Goal: Task Accomplishment & Management: Manage account settings

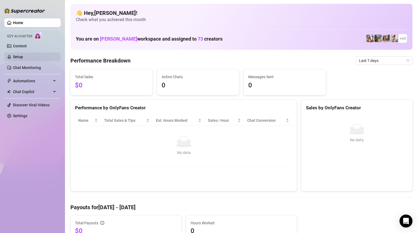
click at [23, 58] on link "Setup" at bounding box center [18, 57] width 10 height 4
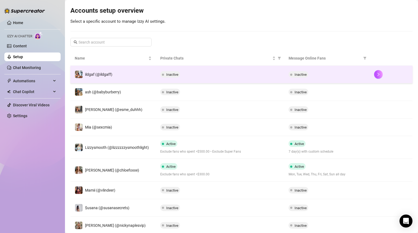
scroll to position [55, 0]
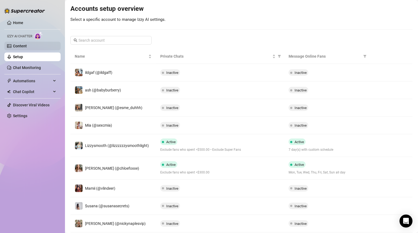
click at [22, 46] on link "Content" at bounding box center [20, 46] width 14 height 4
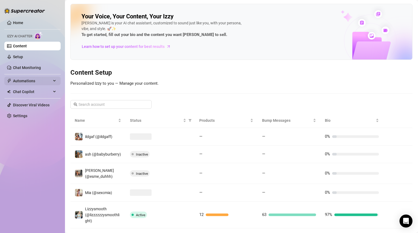
click at [51, 80] on span "Automations" at bounding box center [32, 81] width 38 height 9
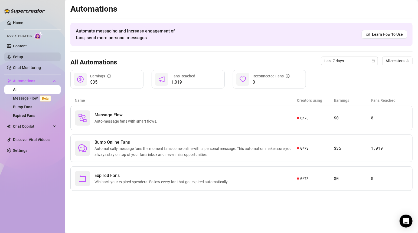
click at [19, 58] on link "Setup" at bounding box center [18, 57] width 10 height 4
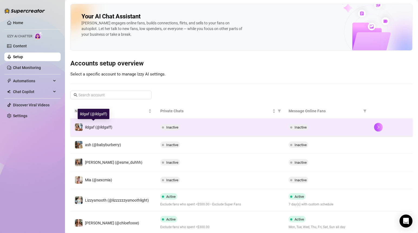
click at [96, 128] on span "ildgaf (@ildgaff)" at bounding box center [98, 127] width 27 height 4
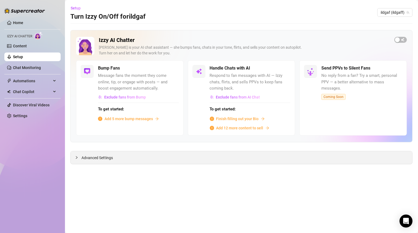
click at [84, 155] on span "Advanced Settings" at bounding box center [96, 158] width 31 height 6
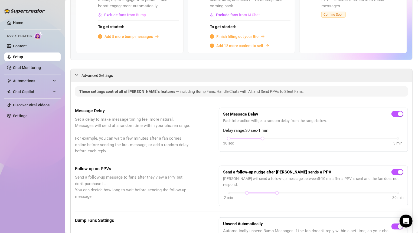
scroll to position [83, 0]
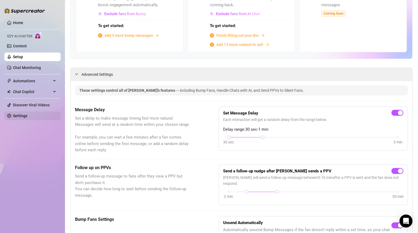
click at [26, 117] on link "Settings" at bounding box center [20, 116] width 14 height 4
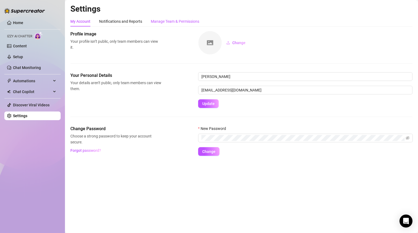
click at [153, 21] on div "Manage Team & Permissions" at bounding box center [175, 21] width 48 height 6
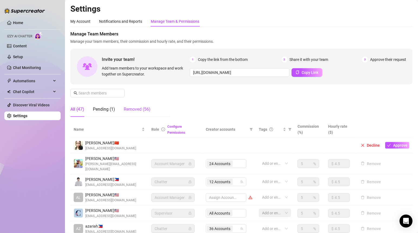
click at [127, 108] on div "Removed (56)" at bounding box center [137, 109] width 27 height 6
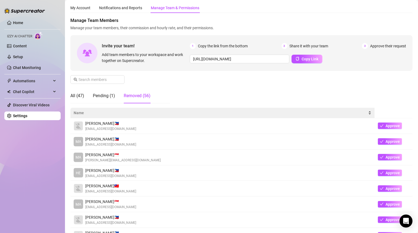
scroll to position [13, 0]
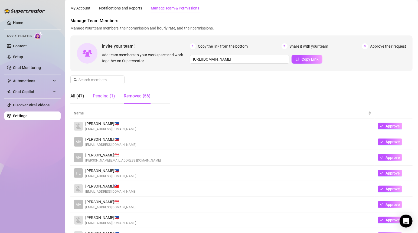
click at [108, 96] on div "Pending (1)" at bounding box center [104, 96] width 22 height 6
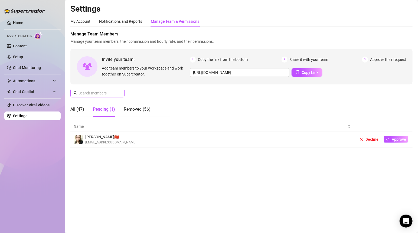
scroll to position [0, 0]
click at [80, 109] on div "All (47)" at bounding box center [77, 109] width 14 height 6
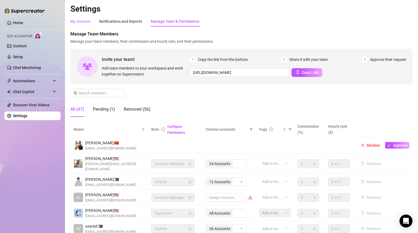
click at [85, 22] on div "My Account" at bounding box center [80, 21] width 20 height 6
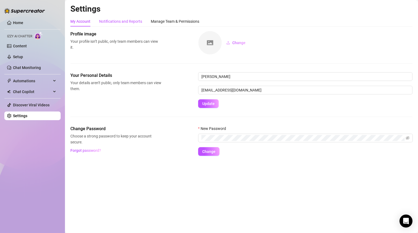
click at [111, 21] on div "Notifications and Reports" at bounding box center [120, 21] width 43 height 6
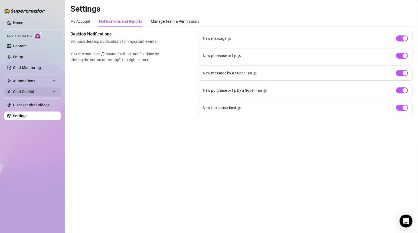
click at [28, 93] on span "Chat Copilot" at bounding box center [32, 91] width 38 height 9
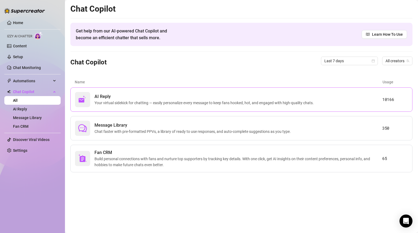
click at [150, 101] on span "Your virtual sidekick for chatting — easily personalize every message to keep f…" at bounding box center [204, 103] width 221 height 6
click at [55, 83] on div "Automations" at bounding box center [32, 81] width 56 height 9
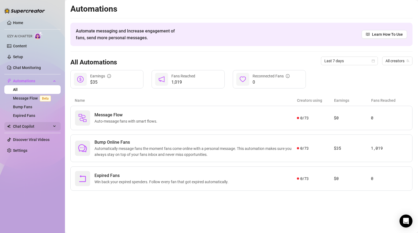
click at [33, 126] on span "Chat Copilot" at bounding box center [32, 126] width 38 height 9
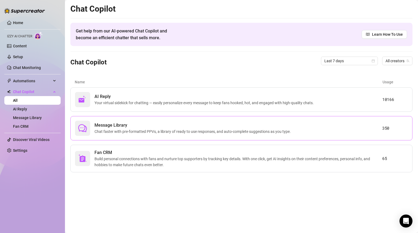
click at [121, 125] on span "Message Library" at bounding box center [193, 125] width 198 height 6
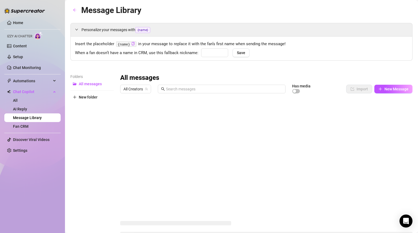
type input "babe"
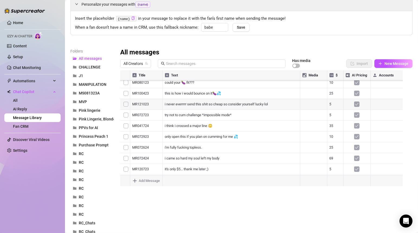
scroll to position [35, 0]
click at [28, 124] on link "Fan CRM" at bounding box center [20, 126] width 15 height 4
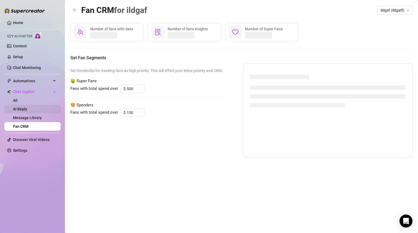
click at [27, 111] on link "AI Reply" at bounding box center [20, 109] width 14 height 4
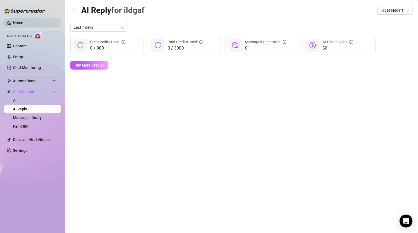
click at [23, 24] on link "Home" at bounding box center [18, 23] width 10 height 4
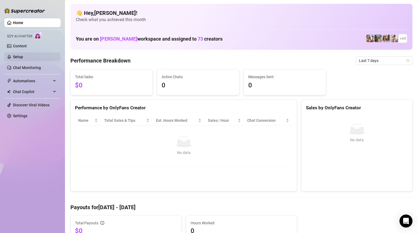
click at [23, 55] on link "Setup" at bounding box center [18, 57] width 10 height 4
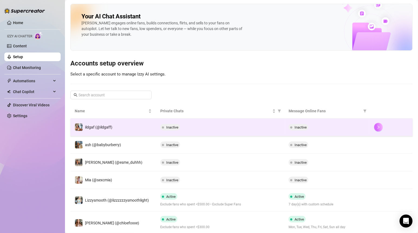
click at [377, 126] on icon "right" at bounding box center [378, 127] width 2 height 3
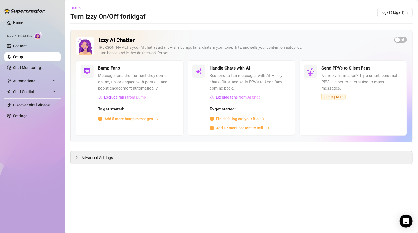
click at [232, 118] on span "Finish filling out your Bio" at bounding box center [237, 119] width 42 height 6
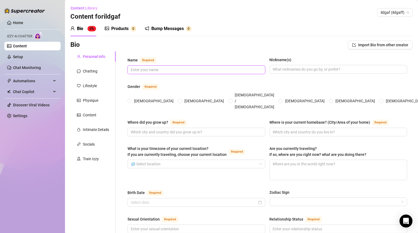
click at [141, 70] on input "Name Required" at bounding box center [196, 70] width 130 height 6
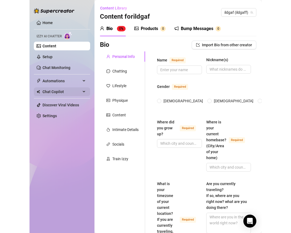
scroll to position [0, 11]
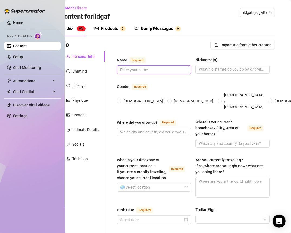
click at [139, 67] on input "Name Required" at bounding box center [153, 70] width 67 height 6
type input "[PERSON_NAME]"
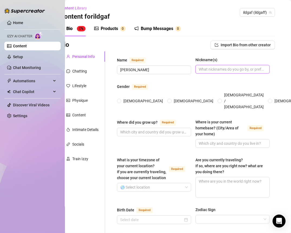
click at [201, 70] on input "Nickname(s)" at bounding box center [232, 69] width 67 height 6
click at [203, 71] on input "Nickname(s)" at bounding box center [232, 69] width 67 height 6
type input "ildgaff"
click at [120, 99] on label "[DEMOGRAPHIC_DATA]" at bounding box center [141, 101] width 48 height 6
click at [120, 100] on input "[DEMOGRAPHIC_DATA]" at bounding box center [119, 102] width 2 height 4
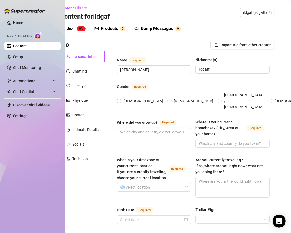
radio input "true"
click at [157, 129] on input "Where did you grow up? Required" at bounding box center [153, 132] width 67 height 6
click at [145, 129] on input "Where did you grow up? Required" at bounding box center [153, 132] width 67 height 6
type input "[GEOGRAPHIC_DATA] [US_STATE]"
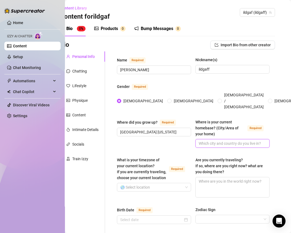
click at [222, 140] on input "Where is your current homebase? (City/Area of your home) Required" at bounding box center [232, 143] width 67 height 6
type input "[GEOGRAPHIC_DATA] [US_STATE]"
click at [167, 188] on input "What is your timezone of your current location? If you are currently traveling,…" at bounding box center [151, 187] width 63 height 8
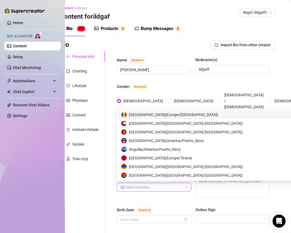
type input "i"
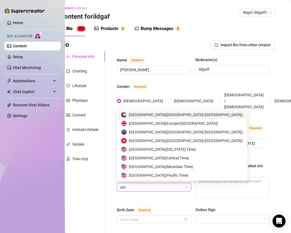
type input "unit"
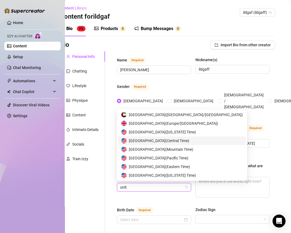
click at [158, 141] on span "United States of America ( Central Time )" at bounding box center [159, 141] width 60 height 6
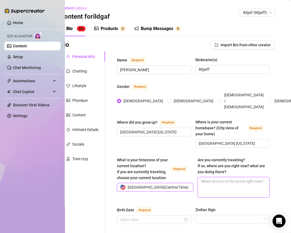
click at [214, 178] on textarea "Are you currently traveling? If so, where are you right now? what are you doing…" at bounding box center [233, 187] width 71 height 20
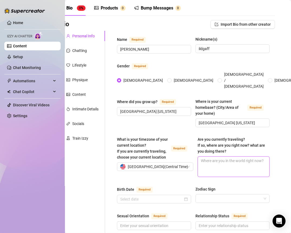
scroll to position [21, 11]
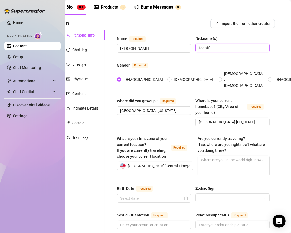
click at [209, 49] on input "ildgaff" at bounding box center [232, 48] width 67 height 6
type input "ildgaf"
click at [204, 160] on textarea "Are you currently traveling? If so, where are you right now? what are you doing…" at bounding box center [233, 166] width 71 height 20
click at [209, 156] on textarea "Are you currently traveling? If so, where are you right now? what are you doing…" at bounding box center [233, 166] width 71 height 20
type textarea "N"
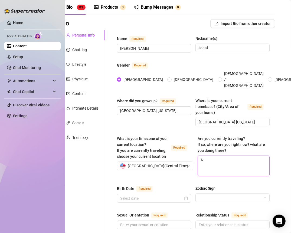
type textarea "No"
type textarea "No i"
type textarea "No i'"
type textarea "No i'm"
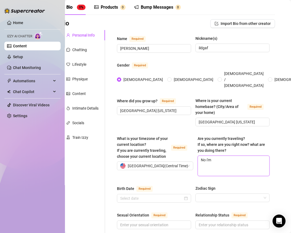
type textarea "No i'm"
type textarea "No i'm n"
type textarea "No i'm no"
type textarea "No i'm not"
type textarea "No i'm not,"
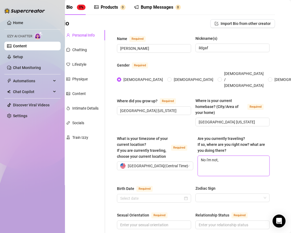
type textarea "No i'm not,"
type textarea "No i'm not"
click at [158, 185] on div "Birth Date Required" at bounding box center [154, 189] width 74 height 9
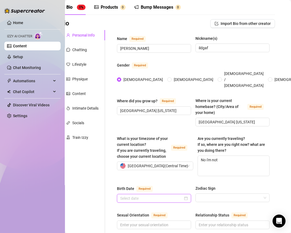
click at [147, 195] on input "Birth Date Required" at bounding box center [151, 198] width 63 height 6
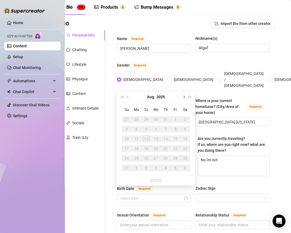
click at [185, 99] on button "Next month (PageDown)" at bounding box center [183, 96] width 6 height 11
click at [159, 96] on button "2025" at bounding box center [160, 96] width 8 height 11
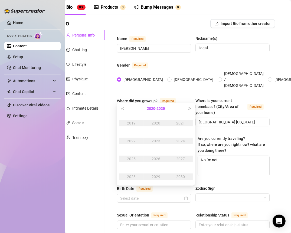
click at [152, 109] on button "2020 - 2029" at bounding box center [156, 108] width 18 height 11
click at [121, 107] on button "Last year (Control + left)" at bounding box center [122, 108] width 6 height 11
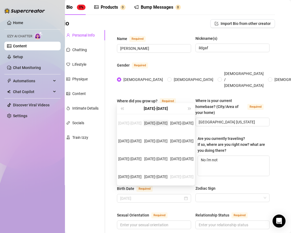
click at [149, 126] on td "1900-1909" at bounding box center [156, 123] width 26 height 18
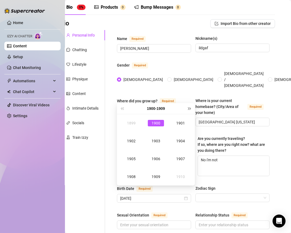
click at [189, 105] on button "Next year (Control + right)" at bounding box center [190, 108] width 6 height 11
click at [189, 106] on button "Next year (Control + right)" at bounding box center [190, 108] width 6 height 11
click at [190, 107] on button "Next year (Control + right)" at bounding box center [190, 108] width 6 height 11
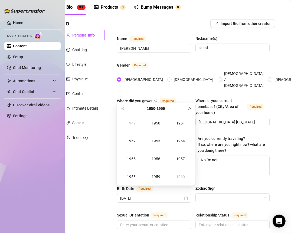
click at [190, 107] on button "Next year (Control + right)" at bounding box center [190, 108] width 6 height 11
click at [138, 159] on div "1985" at bounding box center [131, 159] width 16 height 6
click at [177, 160] on div "Sep" at bounding box center [180, 159] width 16 height 6
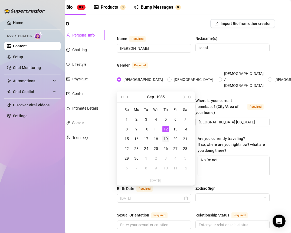
type input "September 19th, 1985"
click at [164, 140] on div "19" at bounding box center [165, 139] width 6 height 6
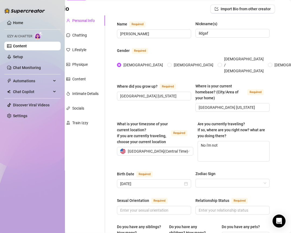
scroll to position [38, 11]
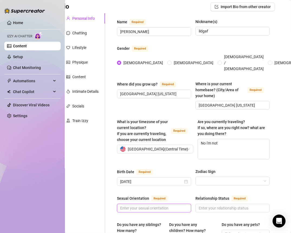
click at [155, 205] on input "Sexual Orientation Required" at bounding box center [153, 208] width 67 height 6
type input "Fema"
type input "Straight"
click at [226, 205] on input "Relationship Status Required" at bounding box center [232, 208] width 67 height 6
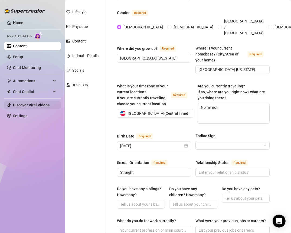
scroll to position [74, 11]
click at [137, 201] on input "Do you have any siblings? How many?" at bounding box center [140, 204] width 40 height 6
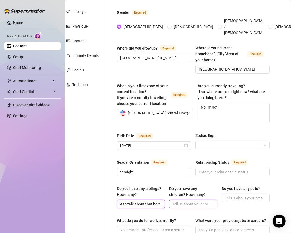
type input "I prefer not to talk about that here"
click at [185, 201] on input "Do you have any children? How many?" at bounding box center [192, 204] width 40 height 6
click at [154, 201] on input "I prefer not to talk about that here" at bounding box center [140, 204] width 40 height 6
click at [179, 201] on input "Do you have any children? How many?" at bounding box center [192, 204] width 40 height 6
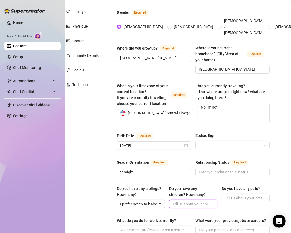
paste input "I prefer not to talk about that here"
type input "I prefer not to talk about that here"
click at [225, 195] on input "Do you have any pets?" at bounding box center [245, 198] width 40 height 6
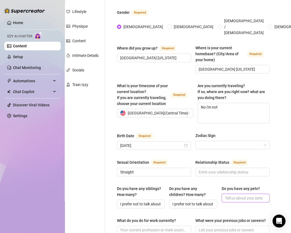
paste input "I prefer not to talk about that here"
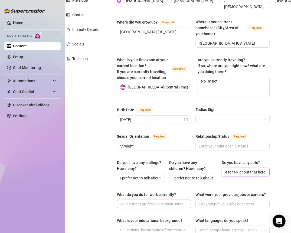
scroll to position [112, 11]
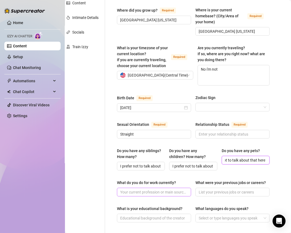
type input "I prefer not to talk about that here"
click at [136, 189] on input "What do you do for work currently?" at bounding box center [153, 192] width 67 height 6
type input "Content"
type input "I'm a content creator"
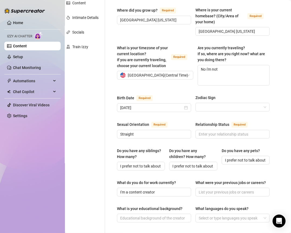
click at [229, 165] on div "Do you have any siblings? How many? I prefer not to talk about that here Do you…" at bounding box center [193, 162] width 153 height 28
click at [211, 189] on input "What were your previous jobs or careers?" at bounding box center [232, 192] width 67 height 6
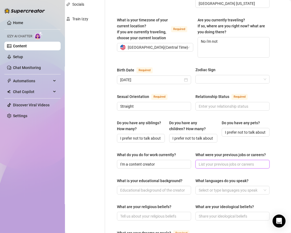
click at [211, 161] on input "What were your previous jobs or careers?" at bounding box center [232, 164] width 67 height 6
type input "N"
paste input "I prefer not to talk about that here"
type input "I prefer not to talk about that here"
click at [142, 172] on div "Name Required Maiyanna Edgar Nickname(s) ildgaf Gender Required Female Male Non…" at bounding box center [193, 147] width 153 height 461
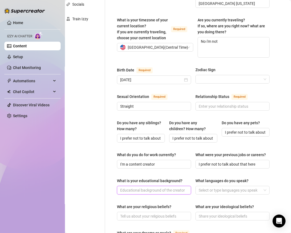
click at [138, 188] on input "What is your educational background?" at bounding box center [153, 190] width 67 height 6
paste input "I prefer not to talk about that here"
click at [213, 191] on div at bounding box center [229, 190] width 66 height 8
type input "I prefer not to talk about that here"
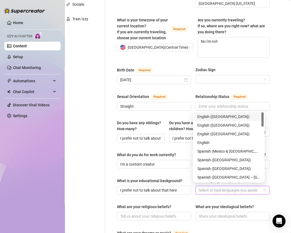
click at [208, 117] on div "English ([GEOGRAPHIC_DATA])" at bounding box center [228, 117] width 63 height 6
click at [146, 170] on div "What do you do for work currently? I'm a content creator What were your previou…" at bounding box center [193, 163] width 153 height 22
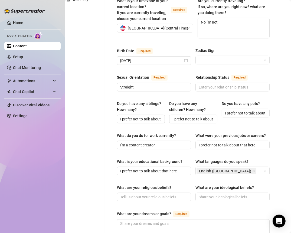
scroll to position [162, 11]
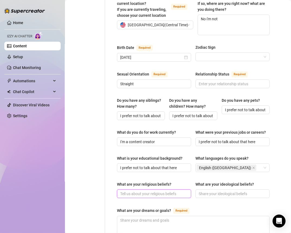
click at [137, 191] on input "What are your religious beliefs?" at bounding box center [153, 194] width 67 height 6
paste input "I prefer not to talk about that here"
type input "I prefer not to talk about that here"
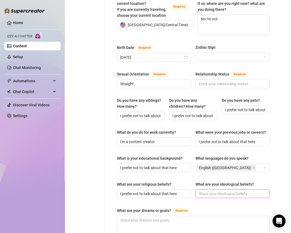
click at [218, 191] on input "What are your ideological beliefs?" at bounding box center [232, 194] width 67 height 6
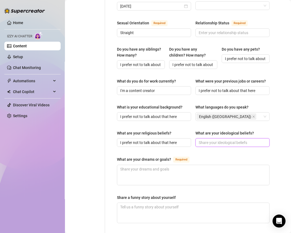
scroll to position [218, 11]
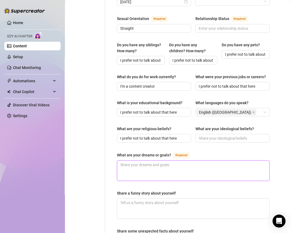
click at [152, 166] on textarea "What are your dreams or goals? Required" at bounding box center [193, 171] width 152 height 20
type textarea "I"
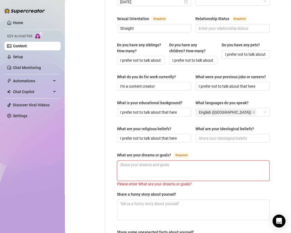
type textarea "I"
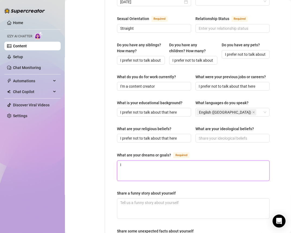
type textarea "I'"
type textarea "I'd"
type textarea "I'd l"
type textarea "I'd li"
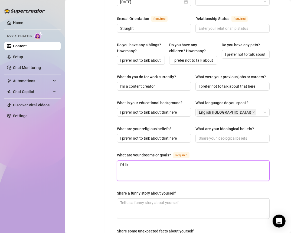
type textarea "I'd like"
type textarea "I'd like to"
type textarea "I'd like to t"
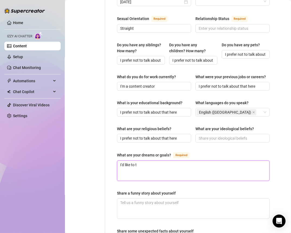
type textarea "I'd like to ta"
type textarea "I'd like to tr"
type textarea "I'd like to trav"
type textarea "I'd like to trave"
type textarea "I'd like to travel"
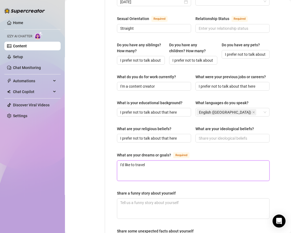
type textarea "I'd like to travel"
type textarea "I'd like to travel t"
type textarea "I'd like to travel th"
type textarea "I'd like to travel the"
type textarea "I'd like to travel the w"
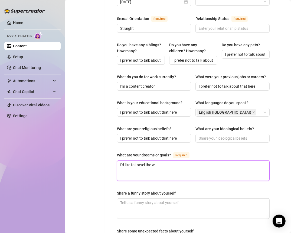
type textarea "I'd like to travel the wo"
type textarea "I'd like to travel the wor"
type textarea "I'd like to travel the worl"
type textarea "I'd like to travel the world"
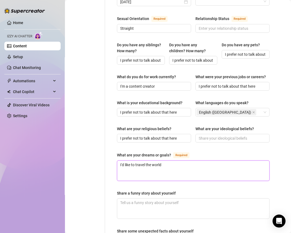
type textarea "I'd like to travel the world a"
type textarea "I'd like to travel the world and"
type textarea "I'd like to travel the world and b"
type textarea "I'd like to travel the world and be"
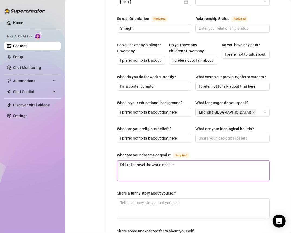
type textarea "I'd like to travel the world and be"
type textarea "I'd like to travel the world and b"
type textarea "I'd like to travel the world and"
type textarea "I'd like to travel the world and b"
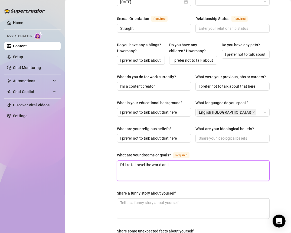
type textarea "I'd like to travel the world and be"
type textarea "I'd like to travel the world and b"
click at [168, 161] on textarea "I'd like to travel the world and" at bounding box center [193, 171] width 152 height 20
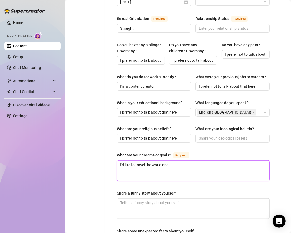
type textarea "I'd like to travel the world an"
type textarea "I'd like to travel the world a"
type textarea "I'd like to travel the world"
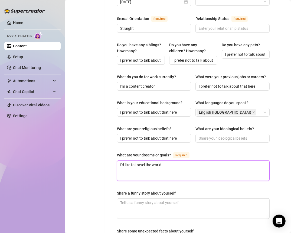
type textarea "I'd like to travel the world"
type textarea "I'd like to travel the world,"
type textarea "I'd like to travel the world"
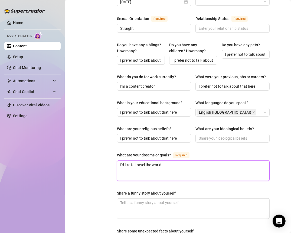
type textarea "I'd like to travel the world"
type textarea "I'd like to travel the world a"
type textarea "I'd like to travel the world an"
type textarea "I'd like to travel the world and"
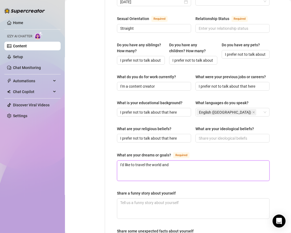
type textarea "I'd like to travel the world and g"
type textarea "I'd like to travel the world and go"
type textarea "I'd like to travel the world and go o"
type textarea "I'd like to travel the world and go on"
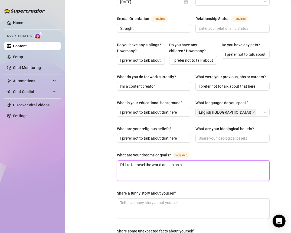
type textarea "I'd like to travel the world and go on a"
type textarea "I'd like to travel the world and go on a c"
type textarea "I'd like to travel the world and go on a cr"
type textarea "I'd like to travel the world and go on a cru"
type textarea "I'd like to travel the world and go on a crui"
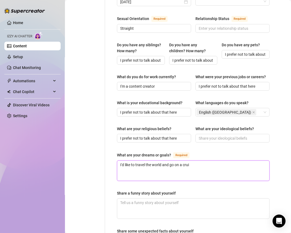
type textarea "I'd like to travel the world and go on a cruis"
type textarea "I'd like to travel the world and go on a cruise"
type textarea "I'd like to travel the world and go on a cruise ev"
type textarea "I'd like to travel the world and go on a cruise eve"
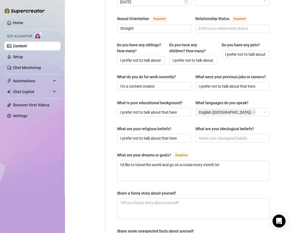
click at [224, 154] on div "What are your dreams or goals? Required" at bounding box center [193, 156] width 153 height 9
click at [148, 207] on textarea "Share a funny story about yourself" at bounding box center [193, 209] width 152 height 20
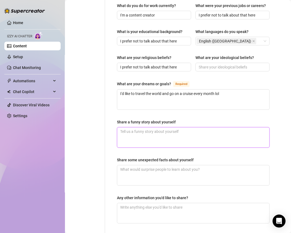
scroll to position [290, 11]
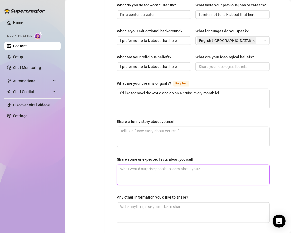
click at [148, 170] on textarea "Share some unexpected facts about yourself" at bounding box center [193, 175] width 152 height 20
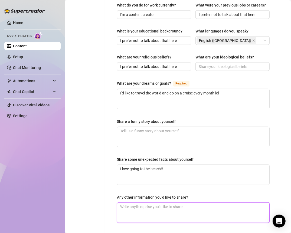
click at [151, 206] on textarea "Any other information you'd like to share?" at bounding box center [193, 213] width 152 height 20
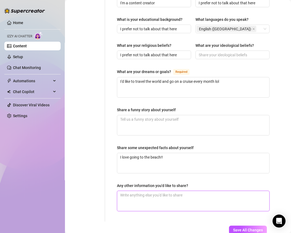
scroll to position [311, 11]
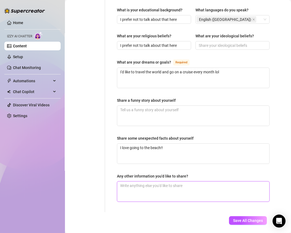
click at [133, 186] on textarea "Any other information you'd like to share?" at bounding box center [193, 192] width 152 height 20
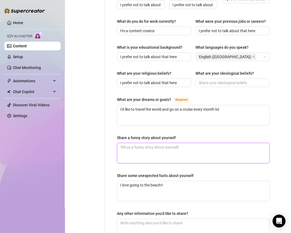
click at [137, 143] on textarea "Share a funny story about yourself" at bounding box center [193, 153] width 152 height 20
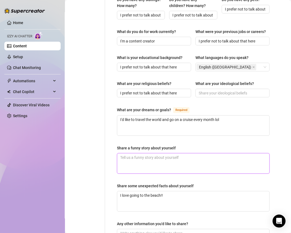
scroll to position [262, 11]
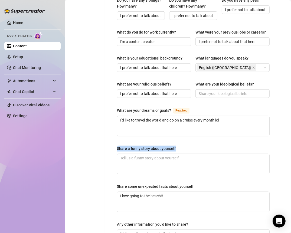
drag, startPoint x: 179, startPoint y: 146, endPoint x: 114, endPoint y: 145, distance: 65.2
click at [114, 145] on div "Name Required Maiyanna Edgar Nickname(s) ildgaf Gender Required Female Male Non…" at bounding box center [192, 24] width 163 height 471
click at [111, 136] on div "Name Required Maiyanna Edgar Nickname(s) ildgaf Gender Required Female Male Non…" at bounding box center [192, 24] width 163 height 471
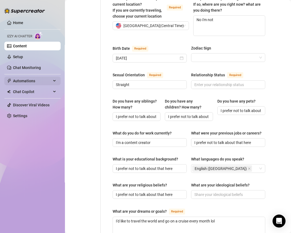
scroll to position [153, 15]
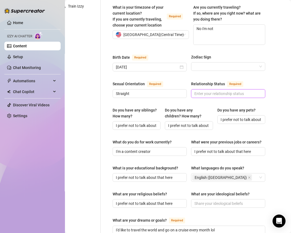
click at [205, 91] on input "Relationship Status Required" at bounding box center [227, 94] width 67 height 6
click at [191, 70] on div "Name Required Maiyanna Edgar Nickname(s) ildgaf Gender Required Female Male Non…" at bounding box center [189, 134] width 153 height 461
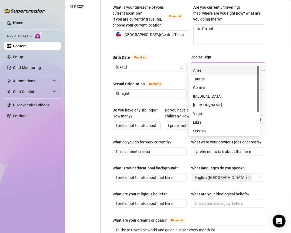
click at [201, 63] on input "Zodiac Sign" at bounding box center [225, 67] width 63 height 8
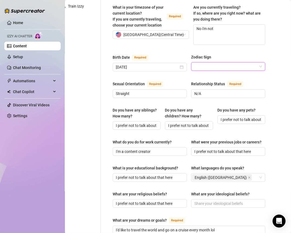
click at [278, 58] on div "Content Library Content for ildgaf ildgaf (ildgaff) Bio 0% Products 0 Bump Mess…" at bounding box center [178, 116] width 226 height 233
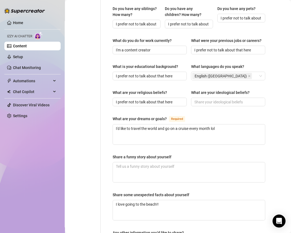
scroll to position [254, 15]
click at [222, 102] on input "What are your ideological beliefs?" at bounding box center [227, 102] width 67 height 6
drag, startPoint x: 250, startPoint y: 89, endPoint x: 188, endPoint y: 89, distance: 62.5
click at [188, 89] on div "What are your religious beliefs? I prefer not to talk about that here What are …" at bounding box center [189, 100] width 153 height 22
copy div "What are your ideological beliefs?"
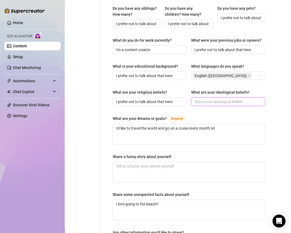
click at [200, 99] on input "What are your ideological beliefs?" at bounding box center [227, 102] width 67 height 6
paste input "I’m more into physical positions than political ones 😉"
click at [207, 115] on div "What are your dreams or goals? Required" at bounding box center [189, 119] width 153 height 9
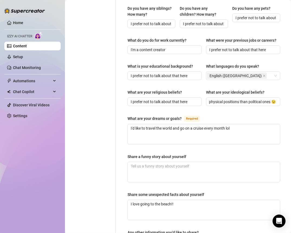
click at [226, 106] on div "What are your religious beliefs? I prefer not to talk about that here What are …" at bounding box center [203, 100] width 153 height 22
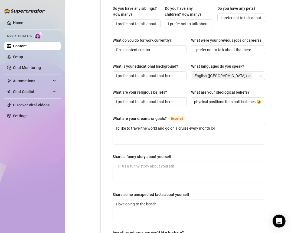
click at [181, 145] on div "Name Required Maiyanna Edgar Nickname(s) ildgaf Gender Required Female Male Non…" at bounding box center [189, 32] width 153 height 461
drag, startPoint x: 176, startPoint y: 153, endPoint x: 110, endPoint y: 153, distance: 66.6
click at [110, 153] on div "Name Required Maiyanna Edgar Nickname(s) ildgaf Gender Required Female Male Non…" at bounding box center [188, 32] width 163 height 471
copy div "Share a funny story about yourself"
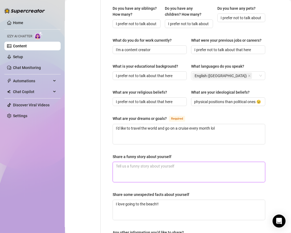
click at [165, 171] on textarea "Share a funny story about yourself" at bounding box center [189, 172] width 152 height 20
paste textarea "one time I was filming a cute little “innocent” TikTok in my room… and didn’t r…"
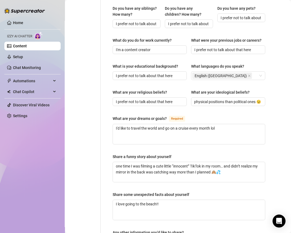
scroll to position [284, 15]
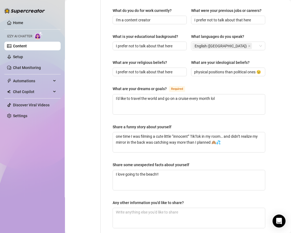
click at [161, 163] on div "Share some unexpected facts about yourself" at bounding box center [151, 165] width 77 height 6
click at [161, 170] on textarea "I love going to the beach!!" at bounding box center [189, 180] width 152 height 20
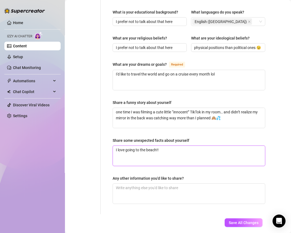
scroll to position [319, 15]
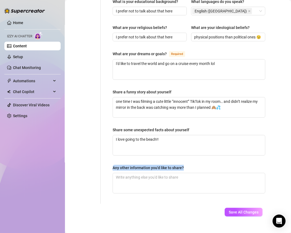
drag, startPoint x: 183, startPoint y: 164, endPoint x: 110, endPoint y: 165, distance: 73.1
copy div "Any other information you'd like to share?"
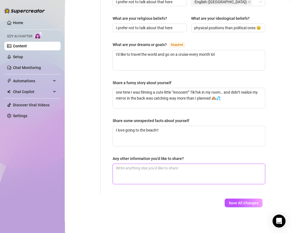
click at [156, 168] on textarea "Any other information you'd like to share?" at bounding box center [189, 174] width 152 height 20
paste textarea "I might have a habit of packing way too many lingerie sets when I travel 😇🩷💋"
click at [243, 164] on textarea "I might have a habit of packing way too many lingerie sets when I travel 😇🩷💋" at bounding box center [189, 174] width 152 height 20
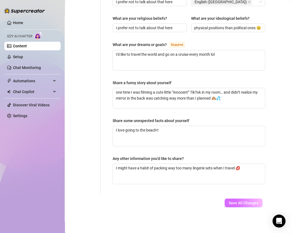
click at [235, 201] on span "Save All Changes" at bounding box center [244, 203] width 30 height 4
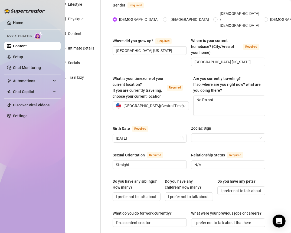
scroll to position [0, 15]
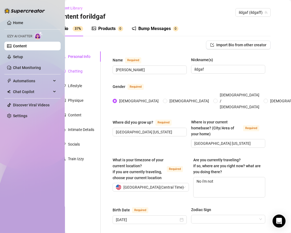
click at [76, 68] on div "Chatting" at bounding box center [75, 71] width 15 height 6
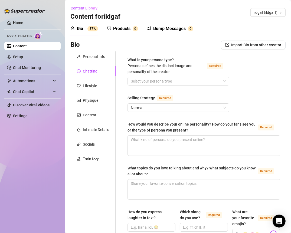
scroll to position [0, 0]
click at [160, 82] on input "What is your persona type? [PERSON_NAME] defines the distinct image and persona…" at bounding box center [176, 81] width 90 height 8
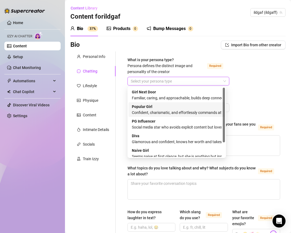
click at [147, 111] on div "Confident, charismatic, and effortlessly commands attention" at bounding box center [177, 113] width 90 height 6
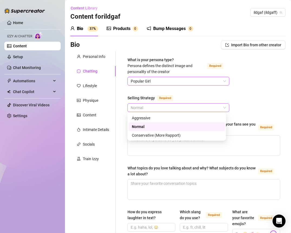
click at [157, 107] on span "Normal" at bounding box center [178, 108] width 95 height 8
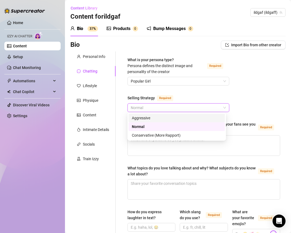
click at [153, 117] on div "Aggressive" at bounding box center [177, 118] width 90 height 6
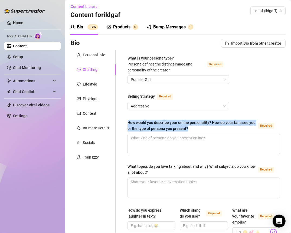
drag, startPoint x: 200, startPoint y: 128, endPoint x: 123, endPoint y: 124, distance: 76.7
copy div "How would you describe your online personality? How do your fans see you or the…"
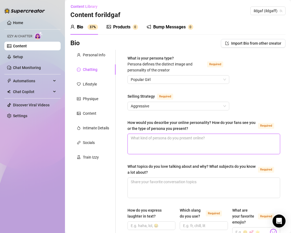
click at [158, 142] on textarea "How would you describe your online personality? How do your fans see you or the…" at bounding box center [204, 144] width 152 height 20
paste textarea "I’d say my online vibe is playful, confident, and a little teasing 😏🩷 I love gi…"
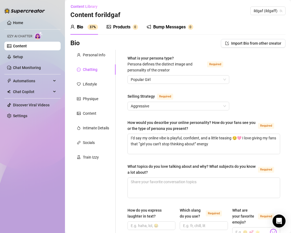
click at [220, 148] on textarea "I’d say my online vibe is playful, confident, and a little teasing 😏🩷 I love gi…" at bounding box center [204, 144] width 152 height 20
paste textarea "whether I’m showing off my curves in a new bikini on the beach, or just letting…"
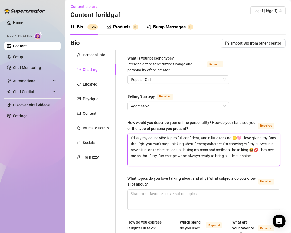
scroll to position [0, 0]
click at [217, 143] on textarea "I’d say my online vibe is playful, confident, and a little teasing 😏🩷 I love gi…" at bounding box center [204, 150] width 152 height 32
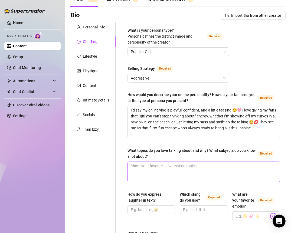
scroll to position [33, 0]
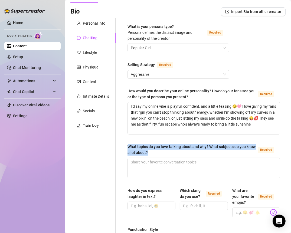
drag, startPoint x: 159, startPoint y: 150, endPoint x: 126, endPoint y: 147, distance: 33.2
copy div "What topics do you love talking about and why? What subjects do you know a lot …"
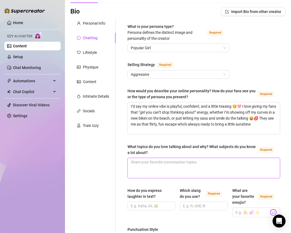
click at [157, 169] on textarea "What topics do you love talking about and why? What subjects do you know a lot …" at bounding box center [204, 168] width 152 height 20
paste textarea "I’m obsessed with anything [PERSON_NAME] or travel-related 🌊☀️"
click at [243, 165] on textarea "I’m obsessed with anything [PERSON_NAME] or travel-related 🌊☀️" at bounding box center [204, 168] width 152 height 20
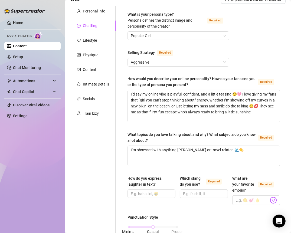
scroll to position [46, 0]
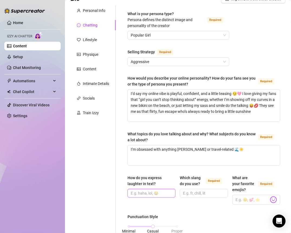
click at [152, 193] on input "How do you express laughter in text?" at bounding box center [151, 193] width 40 height 6
click at [210, 194] on input "Which slang do you use? Required" at bounding box center [203, 193] width 40 height 6
click at [244, 197] on input "What are your favorite emojis? Required" at bounding box center [251, 199] width 33 height 7
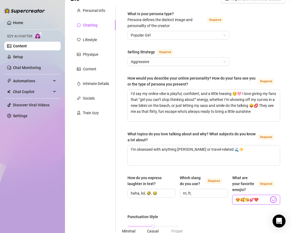
click at [254, 197] on input "😍🥰😘💕❤️" at bounding box center [251, 199] width 33 height 7
click at [270, 198] on img at bounding box center [273, 199] width 7 height 7
click at [260, 196] on input "😍🥰😘💕❤️" at bounding box center [251, 199] width 33 height 7
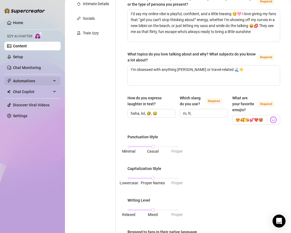
scroll to position [139, 0]
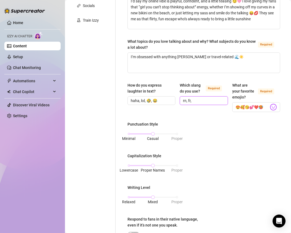
click at [194, 100] on input "rn, fr," at bounding box center [203, 101] width 40 height 6
click at [172, 118] on div "What is your persona type? Persona defines the distinct image and personality o…" at bounding box center [203, 143] width 153 height 451
click at [129, 162] on div "Lowercase Proper Names Proper" at bounding box center [152, 168] width 51 height 14
click at [130, 164] on div "Lowercase Proper Names Proper" at bounding box center [153, 165] width 48 height 3
click at [207, 100] on input "rn, fr, af, lil," at bounding box center [203, 101] width 40 height 6
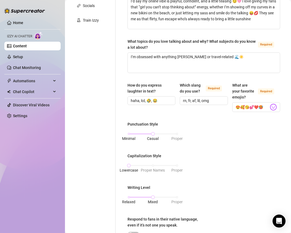
click at [218, 104] on div "Which slang do you use? Required rn, fr, af, lil, omg" at bounding box center [204, 97] width 48 height 30
click at [212, 100] on input "rn, fr, af, lil, omg" at bounding box center [203, 101] width 40 height 6
click at [130, 132] on div "Minimal Casual Proper" at bounding box center [153, 133] width 48 height 3
click at [170, 133] on div "Minimal Casual Proper" at bounding box center [153, 133] width 48 height 3
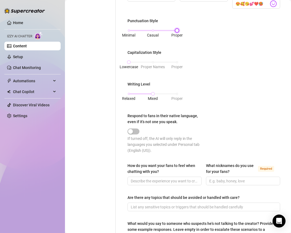
scroll to position [252, 0]
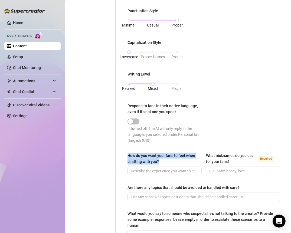
drag, startPoint x: 162, startPoint y: 160, endPoint x: 126, endPoint y: 156, distance: 35.7
click at [126, 156] on div "What is your persona type? Persona defines the distinct image and personality o…" at bounding box center [203, 30] width 163 height 462
copy div "How do you want your fans to feel when chatting with you?"
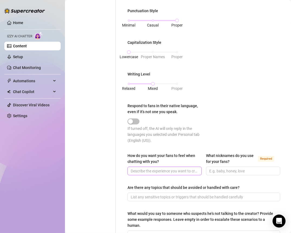
click at [151, 173] on span at bounding box center [164, 171] width 74 height 9
click at [151, 170] on input "How do you want your fans to feel when chatting with you?" at bounding box center [164, 171] width 67 height 6
paste input "I want my fans to feel like they’re my favorite little escape from the day 🩷—fl…"
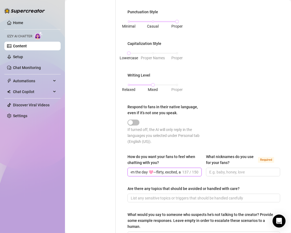
scroll to position [0, 112]
click at [143, 171] on input "I want my fans to feel like they’re my favorite little escape from the day 🩷—fl…" at bounding box center [156, 172] width 50 height 6
click at [227, 142] on div "Punctuation Style Minimal Casual Proper Capitalization Style Lowercase Proper N…" at bounding box center [203, 79] width 153 height 140
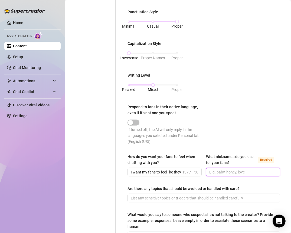
click at [229, 170] on input "What nicknames do you use for your fans? Required" at bounding box center [242, 172] width 67 height 6
click at [231, 131] on div "Punctuation Style Minimal Casual Proper Capitalization Style Lowercase Proper N…" at bounding box center [203, 79] width 153 height 140
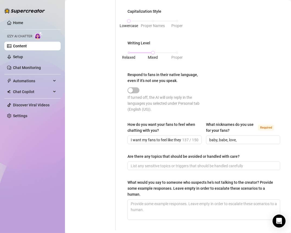
click at [237, 167] on input "Are there any topics that should be avoided or handled with care?" at bounding box center [203, 166] width 145 height 6
click at [176, 167] on input "Are there any topics that should be avoided or handled with care?" at bounding box center [203, 166] width 145 height 6
click at [176, 165] on input "Are there any topics that should be avoided or handled with care?" at bounding box center [203, 166] width 145 height 6
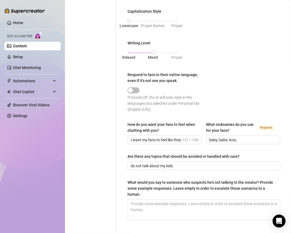
scroll to position [308, 0]
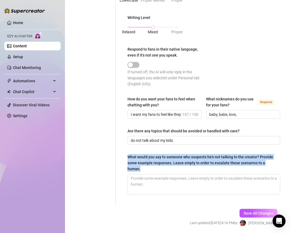
drag, startPoint x: 151, startPoint y: 170, endPoint x: 125, endPoint y: 156, distance: 29.4
copy div "What would you say to someone who suspects he's not talking to the creator? Pro…"
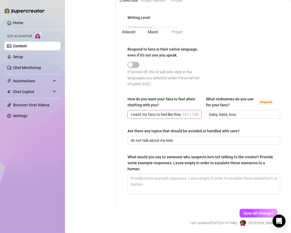
click at [164, 114] on input "I want my fans to feel like they’re my favorite little escape from the day 🩷 fl…" at bounding box center [156, 114] width 50 height 6
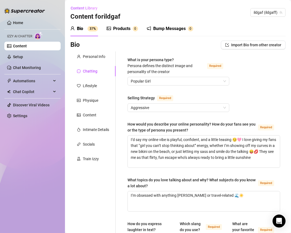
scroll to position [326, 0]
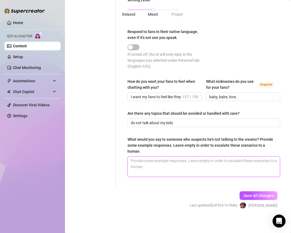
click at [154, 161] on textarea "What would you say to someone who suspects he's not talking to the creator? Pro…" at bounding box center [204, 167] width 152 height 20
paste textarea "Aww, babe, that’s really me you’re talking to 🩷 I wouldn’t let anyone else have…"
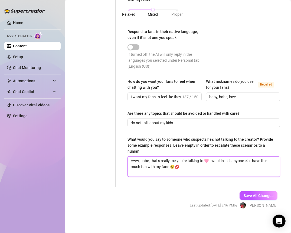
click at [134, 159] on textarea "Aww, babe, that’s really me you’re talking to 🩷 I wouldn’t let anyone else have…" at bounding box center [204, 167] width 152 height 20
click at [207, 168] on textarea "aww babe, that’s really me you’re talking to 🩷 I wouldn’t let anyone else have …" at bounding box center [204, 167] width 152 height 20
click at [187, 166] on textarea "aww babe, that’s really me you’re talking to 🩷 I wouldn’t let anyone else have …" at bounding box center [204, 167] width 152 height 20
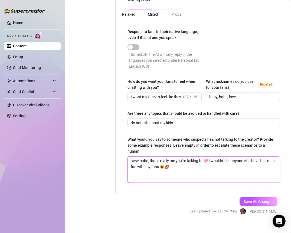
paste textarea "who else would know exactly how to tease you like this? 😏 I promise it’s all me…"
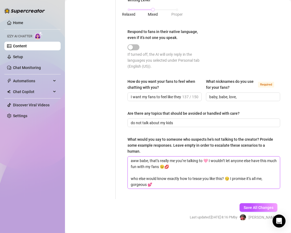
scroll to position [0, 0]
drag, startPoint x: 147, startPoint y: 182, endPoint x: 125, endPoint y: 182, distance: 21.6
click at [153, 183] on textarea "aww babe, that’s really me you’re talking to 🩷 I wouldn’t let anyone else have …" at bounding box center [204, 173] width 152 height 32
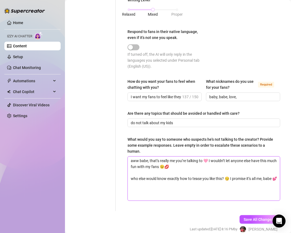
paste textarea "You think someone else could handle chatting with you like I do? Mmm, no baby… …"
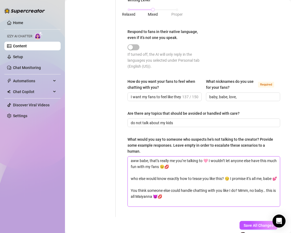
click at [131, 196] on textarea "aww babe, that’s really me you’re talking to 🩷 I wouldn’t let anyone else have …" at bounding box center [204, 182] width 152 height 50
click at [167, 193] on textarea "aww babe, that’s really me you’re talking to 🩷 I wouldn’t let anyone else have …" at bounding box center [204, 182] width 152 height 50
click at [183, 198] on textarea "aww babe, that’s really me you’re talking to 🩷 I wouldn’t let anyone else have …" at bounding box center [204, 182] width 152 height 50
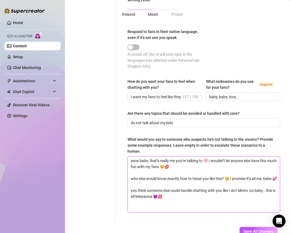
scroll to position [1, 0]
paste textarea "It’s really me, honey 🥰 I wouldn’t miss the chance to make you smile like this …"
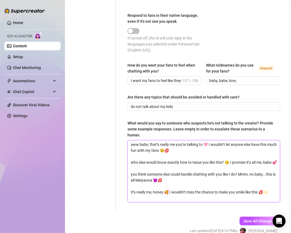
scroll to position [349, 0]
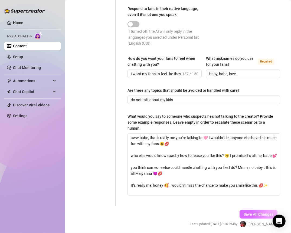
click at [253, 212] on span "Save All Changes" at bounding box center [259, 214] width 30 height 4
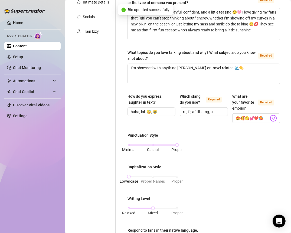
scroll to position [368, 0]
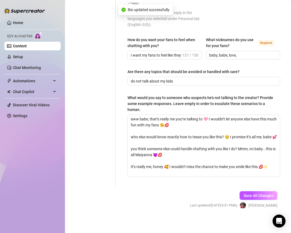
click at [250, 188] on div "Save All Changes Last updated: Aug 12, 2025 8:31 PM by Clarice S." at bounding box center [234, 200] width 104 height 26
click at [250, 192] on button "Save All Changes" at bounding box center [258, 195] width 38 height 9
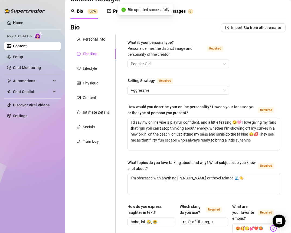
scroll to position [0, 0]
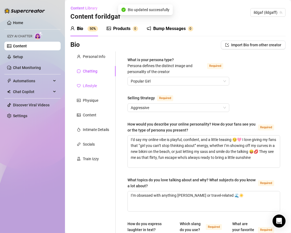
click at [90, 88] on div "Lifestyle" at bounding box center [90, 86] width 14 height 6
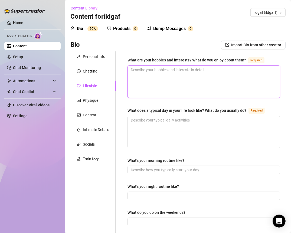
click at [191, 81] on textarea "What are your hobbies and interests? What do you enjoy about them? Required" at bounding box center [204, 82] width 152 height 32
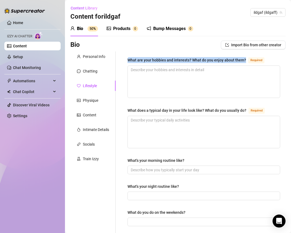
drag, startPoint x: 244, startPoint y: 58, endPoint x: 127, endPoint y: 57, distance: 117.2
click at [127, 58] on div "What are your hobbies and interests? What do you enjoy about them? Required Wha…" at bounding box center [203, 233] width 163 height 365
copy div "What are your hobbies and interests? What do you enjoy about them?"
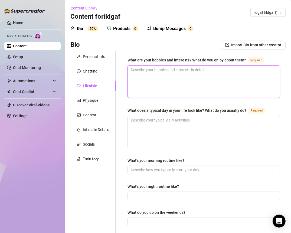
click at [153, 73] on textarea "What are your hobbies and interests? What do you enjoy about them? Required" at bounding box center [204, 82] width 152 height 32
paste textarea "I love traveling and soaking up the sun on a cruise or the beach 🌊☀️"
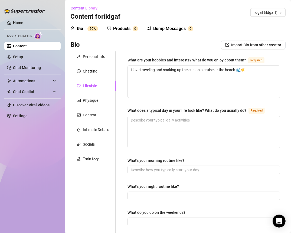
click at [124, 88] on div "What are your hobbies and interests? What do you enjoy about them? Required I l…" at bounding box center [203, 233] width 163 height 365
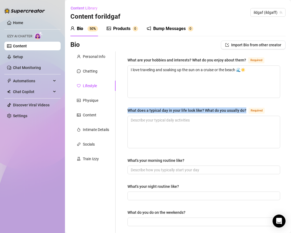
drag, startPoint x: 245, startPoint y: 108, endPoint x: 128, endPoint y: 109, distance: 117.2
click at [127, 109] on div "What does a typical day in your life look like? What do you usually do? Required" at bounding box center [196, 110] width 139 height 6
copy div "What does a typical day in your life look like? What do you usually do?"
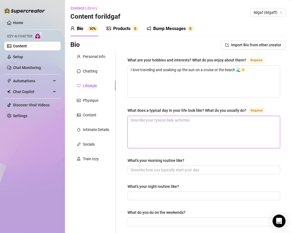
click at [156, 126] on textarea "What does a typical day in your life look like? What do you usually do? Required" at bounding box center [204, 132] width 152 height 32
paste textarea "little coffee and a whole lot of stretching to wake my body up ☕🩷"
click at [129, 121] on textarea "little coffee and a whole lot of stretching to wake my body up ☕🩷" at bounding box center [204, 132] width 152 height 32
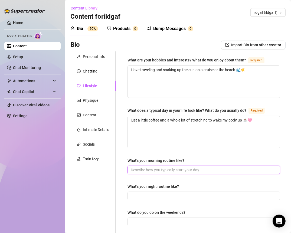
click at [167, 167] on input "What's your morning routine like?" at bounding box center [203, 170] width 145 height 6
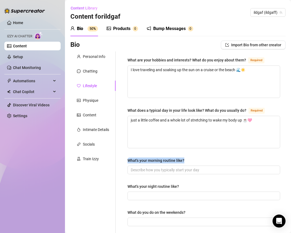
drag, startPoint x: 188, startPoint y: 159, endPoint x: 119, endPoint y: 159, distance: 69.5
click at [119, 159] on div "What are your hobbies and interests? What do you enjoy about them? Required I l…" at bounding box center [201, 233] width 170 height 365
copy div "What's your morning routine like?"
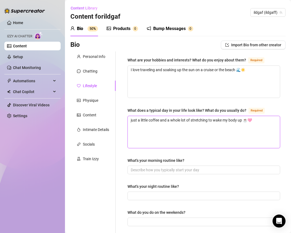
click at [256, 119] on textarea "just a little coffee and a whole lot of stretching to wake my body up ☕🩷" at bounding box center [204, 132] width 152 height 32
click at [263, 119] on textarea "just a little coffee and a whole lot of stretching to wake my body up ☕🩷" at bounding box center [204, 132] width 152 height 32
paste textarea "If I’m feeling adventurous, I’ll plan a shopping trip or a beach day 🌊👙"
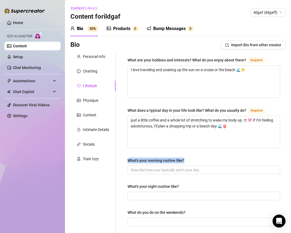
drag, startPoint x: 189, startPoint y: 160, endPoint x: 125, endPoint y: 159, distance: 63.9
click at [125, 159] on div "What are your hobbies and interests? What do you enjoy about them? Required I l…" at bounding box center [203, 233] width 163 height 365
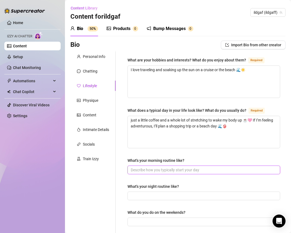
click at [151, 167] on input "What's your morning routine like?" at bounding box center [203, 170] width 145 height 6
paste input "my mornings usually start slow and a little naughty 😉🩷"
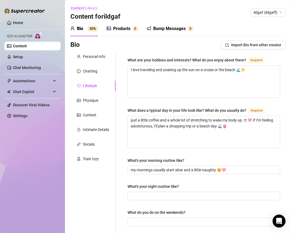
drag, startPoint x: 183, startPoint y: 188, endPoint x: 124, endPoint y: 188, distance: 58.2
click at [124, 188] on div "What are your hobbies and interests? What do you enjoy about them? Required I l…" at bounding box center [203, 233] width 163 height 365
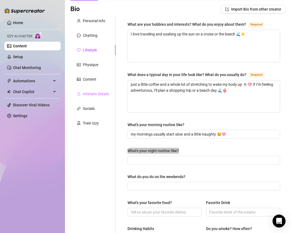
scroll to position [39, 0]
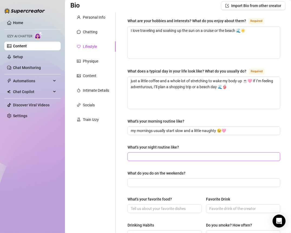
click at [147, 155] on input "What's your night routine like?" at bounding box center [203, 157] width 145 height 6
paste input "I love winding down in the most indulgent way 😈🩷"
click at [120, 167] on div "What are your hobbies and interests? What do you enjoy about them? Required I l…" at bounding box center [201, 194] width 170 height 365
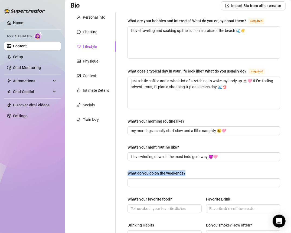
drag, startPoint x: 195, startPoint y: 170, endPoint x: 125, endPoint y: 170, distance: 69.8
click at [125, 170] on div "What are your hobbies and interests? What do you enjoy about them? Required I l…" at bounding box center [203, 194] width 163 height 365
click at [233, 149] on div "What's your night routine like?" at bounding box center [203, 148] width 153 height 8
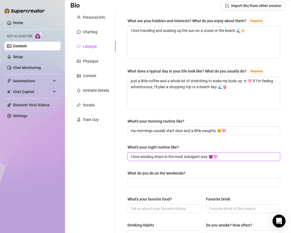
click at [233, 155] on input "I love winding down in the most indulgent way 😈🩷" at bounding box center [203, 157] width 145 height 6
paste input "I always make sure I go to bed feeling relaxed, pampered… and maybe a little wo…"
drag, startPoint x: 201, startPoint y: 155, endPoint x: 295, endPoint y: 154, distance: 94.7
click at [291, 154] on html "Home Izzy AI Chatter Content Setup Chat Monitoring Automations All Message Flow…" at bounding box center [145, 116] width 291 height 233
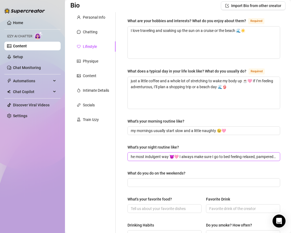
scroll to position [0, 45]
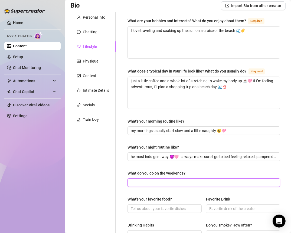
click at [166, 180] on input "What do you do on the weekends?" at bounding box center [203, 183] width 145 height 6
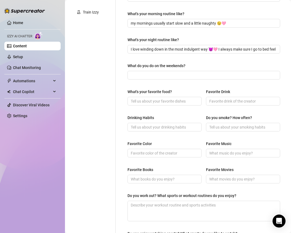
scroll to position [145, 0]
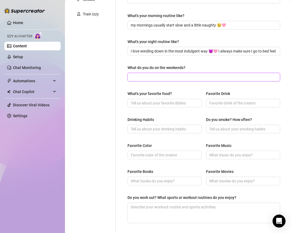
click at [142, 74] on input "What do you do on the weekends?" at bounding box center [203, 77] width 145 height 6
paste input "Weekends are my favorite for being a little spontaneous 😈🩷."
click at [134, 76] on input "Weekends are my favorite for being a little spontaneous 😈🩷." at bounding box center [203, 77] width 145 height 6
click at [244, 75] on input "weekends are my favorite for being a little spontaneous 😈🩷." at bounding box center [203, 77] width 145 height 6
click at [239, 78] on input "weekends are my favorite for being a little spontaneous 😈🩷" at bounding box center [203, 77] width 145 height 6
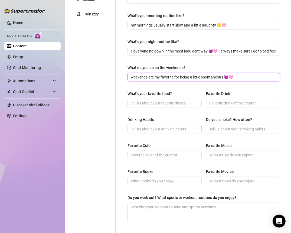
paste input "Sometimes I’m off on a road trip or hitting the beach for some sun and cocktails"
click at [234, 74] on input "weekends are my favorite for being a little spontaneous 😈🩷 Sometimes I’m off on…" at bounding box center [195, 77] width 129 height 6
click at [203, 94] on div "What's your favorite food? Favorite Drink" at bounding box center [203, 102] width 153 height 22
drag, startPoint x: 181, startPoint y: 93, endPoint x: 121, endPoint y: 93, distance: 60.1
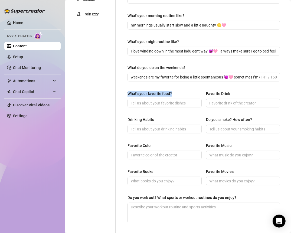
click at [121, 93] on div "What are your hobbies and interests? What do you enjoy about them? Required I l…" at bounding box center [201, 89] width 170 height 365
drag, startPoint x: 158, startPoint y: 118, endPoint x: 120, endPoint y: 118, distance: 38.7
click at [120, 118] on div "What are your hobbies and interests? What do you enjoy about them? Required I l…" at bounding box center [201, 89] width 170 height 365
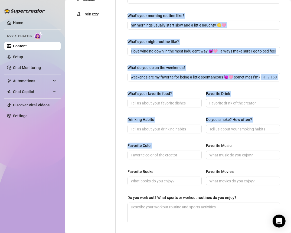
drag, startPoint x: 157, startPoint y: 143, endPoint x: 115, endPoint y: 143, distance: 42.5
click at [115, 143] on div "Personal Info Chatting Lifestyle Physique Content Intimate Details Socials Trai…" at bounding box center [177, 89] width 215 height 365
click at [229, 99] on span at bounding box center [243, 103] width 74 height 9
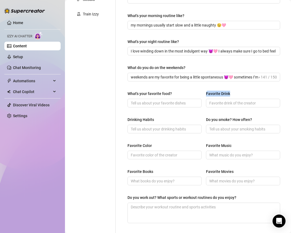
drag, startPoint x: 229, startPoint y: 92, endPoint x: 198, endPoint y: 92, distance: 31.4
click at [198, 92] on div "What's your favorite food? Favorite Drink" at bounding box center [203, 102] width 153 height 22
drag, startPoint x: 229, startPoint y: 143, endPoint x: 192, endPoint y: 143, distance: 36.3
click at [192, 143] on div "Favorite Color Favorite Music" at bounding box center [203, 154] width 153 height 22
drag, startPoint x: 233, startPoint y: 167, endPoint x: 198, endPoint y: 169, distance: 35.5
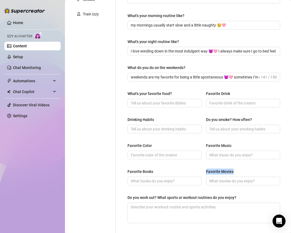
click at [198, 169] on div "Favorite Books Favorite Movies" at bounding box center [203, 180] width 153 height 22
click at [217, 154] on input "Favorite Music" at bounding box center [242, 155] width 67 height 6
paste input "Music-wise, I’m all about fun, upbeat vibes"
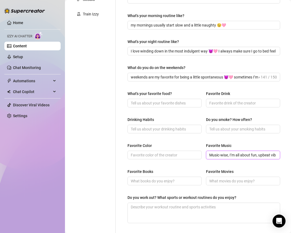
click at [210, 153] on input "Music-wise, I’m all about fun, upbeat vibes" at bounding box center [242, 155] width 67 height 6
click at [272, 153] on span "music-wise, I’m all about fun, upbeat vibes" at bounding box center [243, 155] width 74 height 9
click at [216, 181] on input "Favorite Movies" at bounding box center [242, 181] width 67 height 6
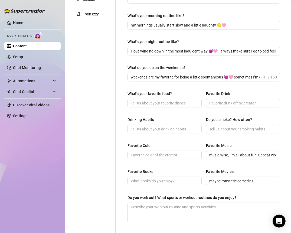
click at [164, 164] on div "What are your hobbies and interests? What do you enjoy about them? Required I l…" at bounding box center [203, 89] width 153 height 354
click at [139, 101] on input "What's your favorite food?" at bounding box center [164, 103] width 67 height 6
click at [160, 128] on input "Drinking Habits" at bounding box center [164, 129] width 67 height 6
drag, startPoint x: 153, startPoint y: 103, endPoint x: 114, endPoint y: 103, distance: 38.4
click at [115, 103] on div "Personal Info Chatting Lifestyle Physique Content Intimate Details Socials Trai…" at bounding box center [177, 89] width 215 height 365
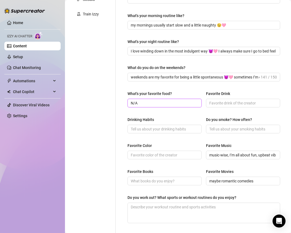
click at [169, 100] on input "N/A" at bounding box center [164, 103] width 67 height 6
click at [212, 100] on input "Favorite Drink" at bounding box center [242, 103] width 67 height 6
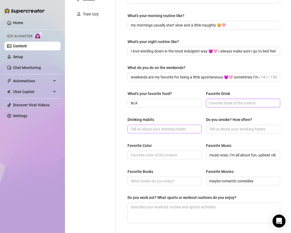
paste input "N/A"
click at [167, 132] on div "Drinking Habits Do you smoke? How often?" at bounding box center [203, 128] width 153 height 22
click at [165, 126] on input "Drinking Habits" at bounding box center [164, 129] width 67 height 6
paste input "N/A"
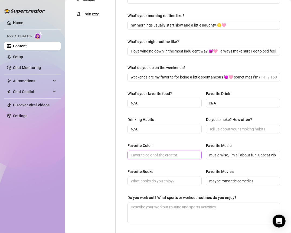
click at [162, 152] on input "Favorite Color" at bounding box center [164, 155] width 67 height 6
paste input "N/A"
click at [153, 179] on input "Favorite Books" at bounding box center [164, 181] width 67 height 6
paste input "N/A"
click at [124, 197] on div "What are your hobbies and interests? What do you enjoy about them? Required I l…" at bounding box center [203, 89] width 163 height 365
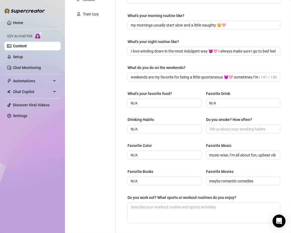
scroll to position [189, 0]
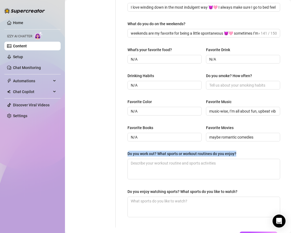
drag, startPoint x: 241, startPoint y: 153, endPoint x: 127, endPoint y: 154, distance: 113.4
click at [127, 154] on div "Do you work out? What sports or workout routines do you enjoy?" at bounding box center [203, 155] width 153 height 8
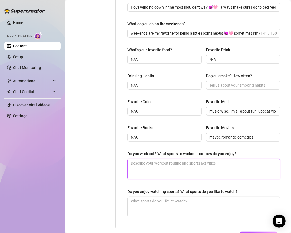
click at [146, 164] on textarea "Do you work out? What sports or workout routines do you enjoy?" at bounding box center [204, 169] width 152 height 20
paste textarea "I love workouts that make me move and feel sexy"
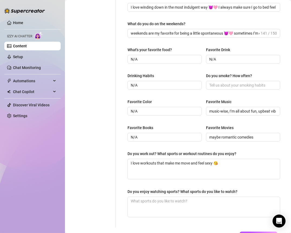
click at [117, 158] on div "What are your hobbies and interests? What do you enjoy about them? Required I l…" at bounding box center [201, 45] width 170 height 365
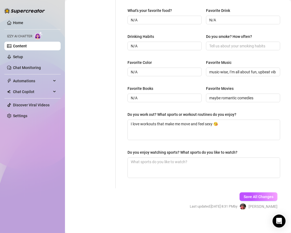
click at [234, 139] on div "What are your hobbies and interests? What do you enjoy about them? Required I l…" at bounding box center [203, 6] width 153 height 354
drag, startPoint x: 239, startPoint y: 150, endPoint x: 126, endPoint y: 152, distance: 113.7
click at [126, 152] on div "What are your hobbies and interests? What do you enjoy about them? Required I l…" at bounding box center [203, 6] width 163 height 365
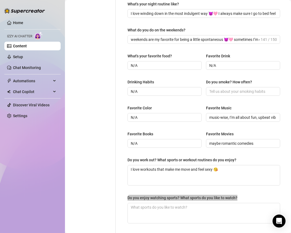
scroll to position [228, 0]
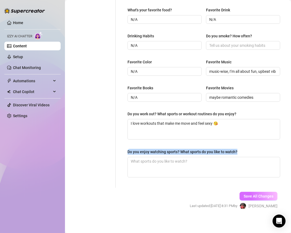
click at [259, 195] on span "Save All Changes" at bounding box center [259, 196] width 30 height 4
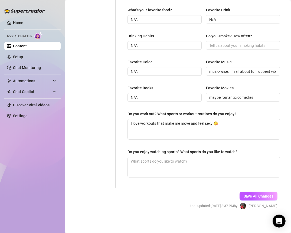
click at [133, 138] on div "What are your hobbies and interests? What do you enjoy about them? Required I l…" at bounding box center [203, 5] width 153 height 354
click at [158, 158] on textarea "Do you enjoy watching sports? What sports do you like to watch?" at bounding box center [204, 167] width 152 height 20
paste textarea "I’m not glued to the TV for every game"
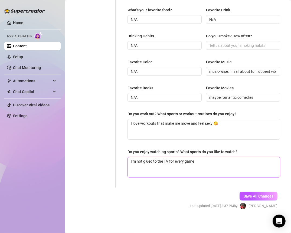
click at [201, 159] on textarea "I’m not glued to the TV for every game" at bounding box center [204, 167] width 152 height 20
paste textarea "but if it’s something exciting—like football season in Texas or a good basketba…"
click at [198, 159] on textarea "I’m not glued to the TV for every game, but if it’s something exciting—like foo…" at bounding box center [204, 167] width 152 height 20
click at [244, 160] on textarea "I’m not glued to the TV for every game, but if it’s something exciting—like foo…" at bounding box center [204, 167] width 152 height 20
click at [217, 166] on textarea "I’m not glued to the TV for every game, but if it’s something exciting, like fo…" at bounding box center [204, 167] width 152 height 20
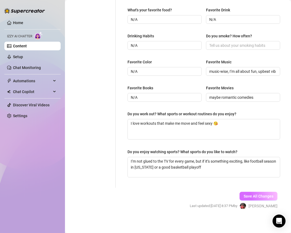
click at [246, 195] on span "Save All Changes" at bounding box center [259, 196] width 30 height 4
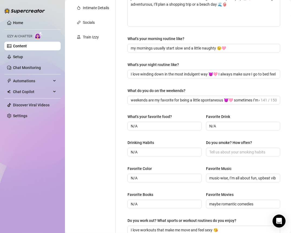
scroll to position [0, 0]
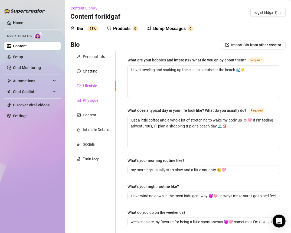
click at [91, 101] on div "Physique" at bounding box center [90, 100] width 15 height 6
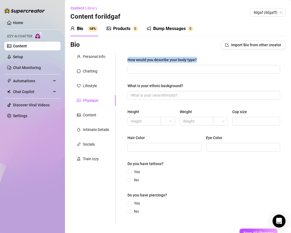
drag, startPoint x: 212, startPoint y: 61, endPoint x: 127, endPoint y: 61, distance: 84.7
click at [127, 61] on div "How would you describe your body type? What is your ethnic background? Height W…" at bounding box center [203, 137] width 163 height 173
click at [186, 85] on label "What is your ethnic background?" at bounding box center [157, 86] width 60 height 6
click at [186, 92] on input "What is your ethnic background?" at bounding box center [203, 95] width 145 height 6
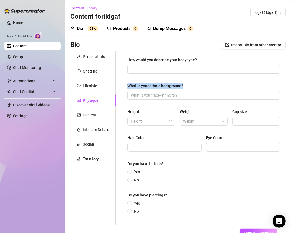
drag, startPoint x: 186, startPoint y: 85, endPoint x: 128, endPoint y: 85, distance: 58.2
click at [128, 85] on label "What is your ethnic background?" at bounding box center [157, 86] width 60 height 6
click at [131, 92] on input "What is your ethnic background?" at bounding box center [203, 95] width 145 height 6
click at [118, 85] on div "How would you describe your body type? What is your ethnic background? Height W…" at bounding box center [201, 137] width 170 height 173
drag, startPoint x: 123, startPoint y: 85, endPoint x: 185, endPoint y: 87, distance: 62.3
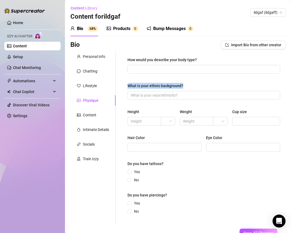
click at [185, 87] on div "How would you describe your body type? What is your ethnic background? Height W…" at bounding box center [203, 137] width 163 height 173
click at [129, 174] on label "Yes" at bounding box center [134, 172] width 15 height 6
click at [129, 174] on input "Yes" at bounding box center [130, 172] width 2 height 4
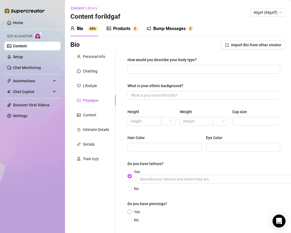
click at [131, 212] on input "Yes" at bounding box center [130, 213] width 2 height 4
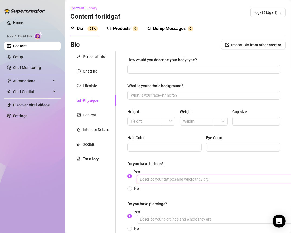
click at [171, 178] on input "Yes" at bounding box center [218, 179] width 162 height 9
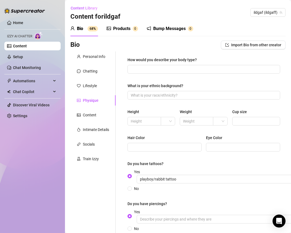
click at [203, 170] on span "Yes playboy/rabbit tattoo" at bounding box center [216, 176] width 169 height 15
click at [131, 175] on input "Yes playboy/rabbit tattoo" at bounding box center [130, 177] width 2 height 4
click at [187, 179] on input "playboy/rabbit tattoo" at bounding box center [218, 179] width 162 height 9
click at [180, 200] on div "How would you describe your body type? What is your ethnic background? Height W…" at bounding box center [203, 147] width 153 height 180
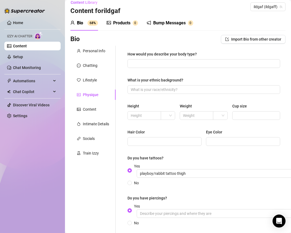
click at [175, 208] on span "Yes" at bounding box center [216, 210] width 169 height 15
click at [131, 209] on input "Yes" at bounding box center [130, 211] width 2 height 4
click at [175, 211] on input "Yes" at bounding box center [218, 213] width 162 height 9
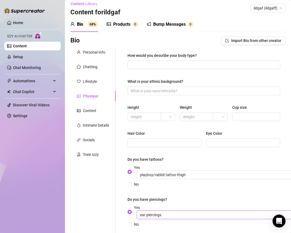
scroll to position [0, 0]
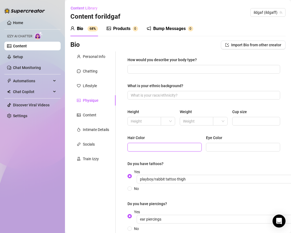
click at [153, 144] on input "Hair Color" at bounding box center [164, 147] width 67 height 6
click at [228, 141] on div "Eye Color" at bounding box center [243, 139] width 74 height 8
click at [225, 146] on input "Eye Color" at bounding box center [242, 147] width 67 height 6
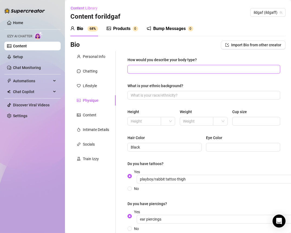
click at [143, 71] on input "How would you describe your body type?" at bounding box center [203, 69] width 145 height 6
click at [143, 70] on input "How would you describe your body type?" at bounding box center [203, 69] width 145 height 6
click at [174, 68] on input "I'm known for my big butt" at bounding box center [203, 69] width 145 height 6
click at [145, 69] on input "How would you describe your body type?" at bounding box center [203, 69] width 145 height 6
paste input "I’ve definitely got that thick, curvy, hourglass vibe going on—tiny waist, big …"
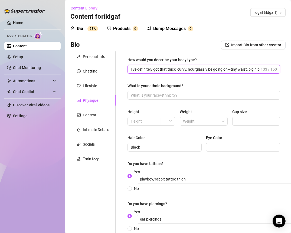
scroll to position [0, 93]
click at [138, 69] on input "I’ve definitely got that thick, curvy, hourglass vibe going on—tiny waist, big …" at bounding box center [195, 69] width 129 height 6
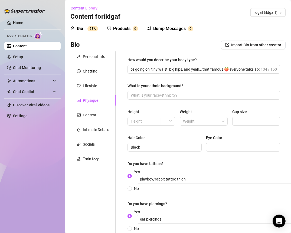
click at [137, 82] on div "How would you describe your body type? I’ve definitely got that thick, curvy, h…" at bounding box center [203, 147] width 153 height 180
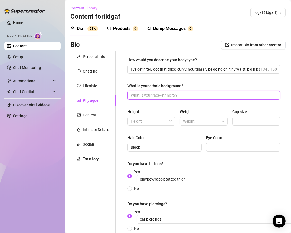
click at [144, 94] on input "What is your ethnic background?" at bounding box center [203, 95] width 145 height 6
paste input "I’m a mix of Latina and Black, so I’ve got that blend of spice, softness, and c…"
click at [152, 106] on div "How would you describe your body type? I’ve definitely got that thick, curvy, h…" at bounding box center [203, 147] width 153 height 180
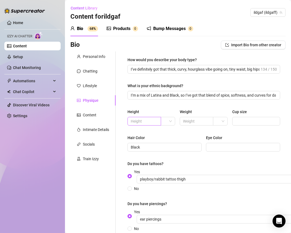
click at [157, 122] on span at bounding box center [144, 121] width 34 height 9
click at [149, 122] on input "text" at bounding box center [144, 121] width 26 height 6
click at [196, 120] on input "text" at bounding box center [196, 121] width 26 height 6
click at [254, 117] on div at bounding box center [256, 121] width 48 height 9
click at [254, 118] on span at bounding box center [256, 121] width 48 height 9
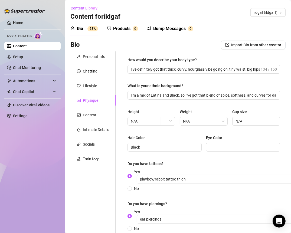
click at [239, 134] on div "How would you describe your body type? I’ve definitely got that thick, curvy, h…" at bounding box center [203, 147] width 153 height 180
click at [225, 148] on input "Eye Color" at bounding box center [242, 147] width 67 height 6
click at [213, 146] on input "Eye Color" at bounding box center [242, 147] width 67 height 6
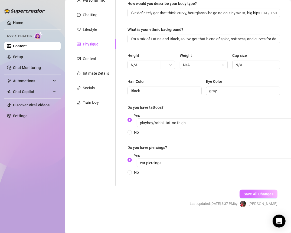
click at [259, 192] on span "Save All Changes" at bounding box center [259, 194] width 30 height 4
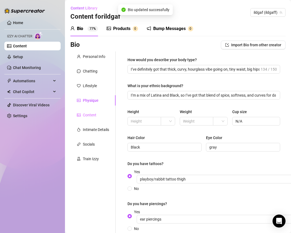
click at [97, 114] on div "Content" at bounding box center [92, 115] width 45 height 10
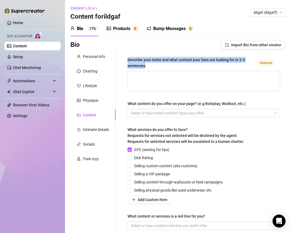
drag, startPoint x: 154, startPoint y: 67, endPoint x: 121, endPoint y: 61, distance: 34.0
click at [121, 61] on div "Describe your niche and what content your fans are looking for in 2-3 sentences…" at bounding box center [201, 145] width 170 height 189
click at [161, 113] on div at bounding box center [201, 113] width 145 height 8
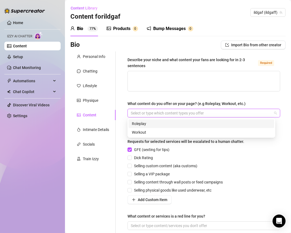
click at [149, 111] on div at bounding box center [201, 113] width 145 height 8
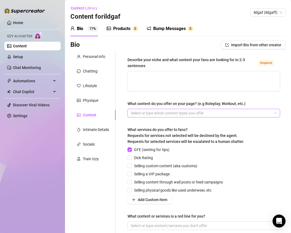
click at [143, 114] on div at bounding box center [201, 113] width 145 height 8
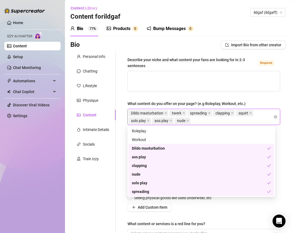
click at [203, 123] on div "Dildo masturbation twerk spreading clapping squirt solo play ass play nude" at bounding box center [201, 116] width 145 height 15
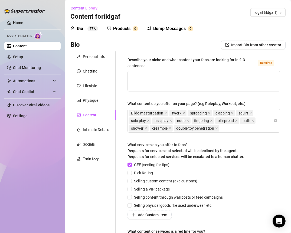
click at [261, 99] on div "Describe your niche and what content your fans are looking for in 2-3 sentences…" at bounding box center [203, 153] width 153 height 193
click at [143, 172] on span "Dick Rating" at bounding box center [143, 173] width 23 height 6
click at [131, 172] on input "Dick Rating" at bounding box center [129, 173] width 4 height 4
click at [137, 195] on span "Selling content through wall posts or feed campaigns" at bounding box center [178, 197] width 93 height 6
click at [131, 195] on input "Selling content through wall posts or feed campaigns" at bounding box center [129, 197] width 4 height 4
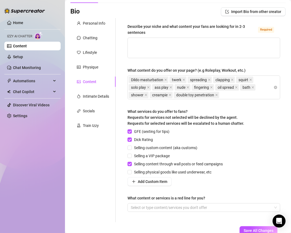
scroll to position [62, 0]
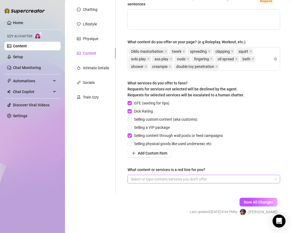
click at [162, 176] on div at bounding box center [201, 179] width 145 height 8
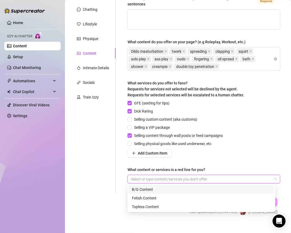
click at [144, 179] on div at bounding box center [201, 179] width 145 height 8
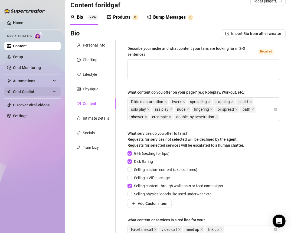
scroll to position [4, 0]
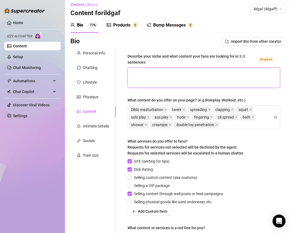
click at [142, 74] on textarea "Describe your niche and what content your fans are looking for in 2-3 sentences…" at bounding box center [204, 78] width 152 height 20
paste textarea "I’m all about that thick, curvy goddess energy—showing off my big booty, playfu…"
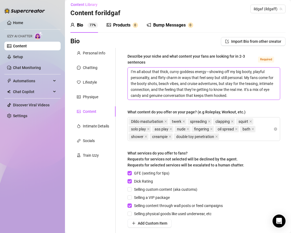
scroll to position [0, 0]
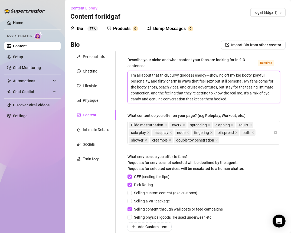
click at [210, 75] on textarea "I’m all about that thick, curvy goddess energy—showing off my big booty, playfu…" at bounding box center [204, 87] width 152 height 32
click at [229, 75] on textarea "I’m all about that thick, curvy goddess energy, showing off my big booty, playf…" at bounding box center [204, 87] width 152 height 32
click at [186, 80] on textarea "I’m all about that thick, curvy goddess energy, showing off my big booty, playf…" at bounding box center [204, 87] width 152 height 32
drag, startPoint x: 244, startPoint y: 80, endPoint x: 207, endPoint y: 90, distance: 38.6
click at [207, 90] on textarea "I’m all about that thick, curvy goddess energy, showing off my big booty, playf…" at bounding box center [204, 87] width 152 height 32
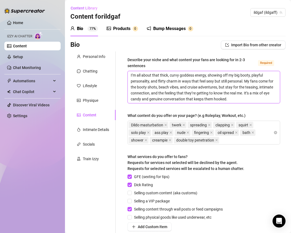
click at [189, 90] on textarea "I’m all about that thick, curvy goddess energy, showing off my big booty, playf…" at bounding box center [204, 87] width 152 height 32
drag, startPoint x: 165, startPoint y: 88, endPoint x: 223, endPoint y: 87, distance: 58.2
click at [223, 87] on textarea "I’m all about that thick, curvy goddess energy, showing off my big booty, playf…" at bounding box center [204, 87] width 152 height 32
click at [215, 96] on textarea "I’m all about that thick, curvy goddess energy, showing off my big booty, playf…" at bounding box center [204, 87] width 152 height 32
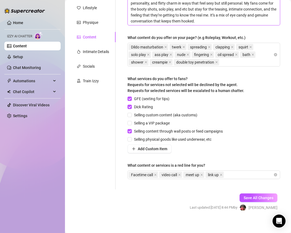
scroll to position [81, 0]
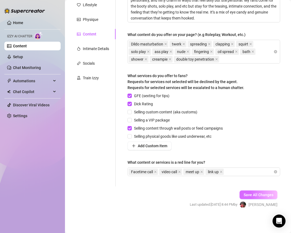
click at [247, 197] on button "Save All Changes" at bounding box center [258, 195] width 38 height 9
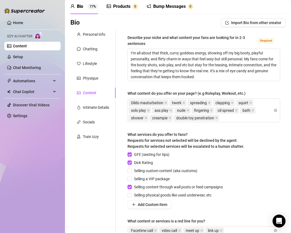
scroll to position [0, 0]
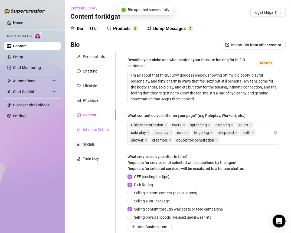
click at [100, 131] on div "Intimate Details" at bounding box center [96, 130] width 26 height 6
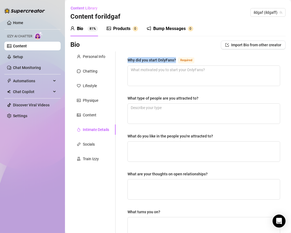
drag, startPoint x: 176, startPoint y: 60, endPoint x: 127, endPoint y: 60, distance: 48.7
click at [127, 60] on div "Why did you start OnlyFans? Required What type of people are you attracted to? …" at bounding box center [203, 187] width 163 height 272
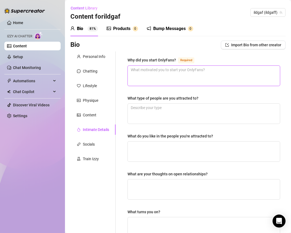
click at [152, 70] on textarea "Why did you start OnlyFans? Required" at bounding box center [204, 76] width 152 height 20
paste textarea "I started OnlyFans as a way to connect more personally with my biggest supporte…"
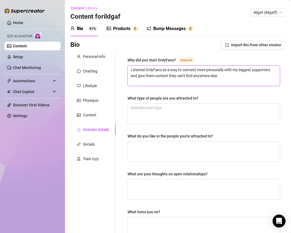
click at [133, 69] on textarea "I started OnlyFans as a way to connect more personally with my biggest supporte…" at bounding box center [204, 76] width 152 height 20
click at [222, 77] on textarea "i started OnlyFans as a way to connect more personally with my biggest supporte…" at bounding box center [204, 76] width 152 height 20
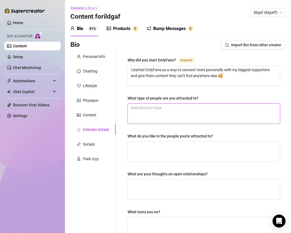
click at [182, 105] on textarea "What type of people are you attracted to?" at bounding box center [204, 114] width 152 height 20
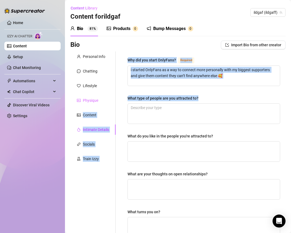
drag, startPoint x: 201, startPoint y: 99, endPoint x: 114, endPoint y: 97, distance: 87.1
click at [114, 97] on div "Personal Info Chatting Lifestyle Physique Content Intimate Details Socials Trai…" at bounding box center [177, 187] width 215 height 272
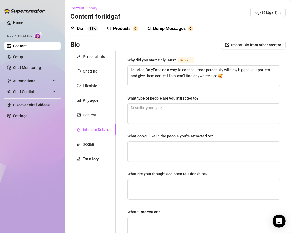
click at [136, 95] on div "What type of people are you attracted to?" at bounding box center [162, 98] width 71 height 6
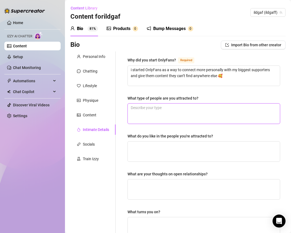
click at [136, 104] on textarea "What type of people are you attracted to?" at bounding box center [204, 114] width 152 height 20
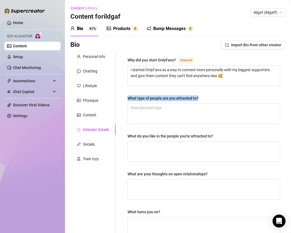
drag, startPoint x: 127, startPoint y: 98, endPoint x: 212, endPoint y: 99, distance: 85.0
click at [212, 99] on div "Why did you start OnlyFans? Required i started OnlyFans as a way to connect mor…" at bounding box center [203, 187] width 163 height 272
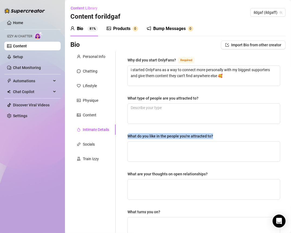
drag, startPoint x: 217, startPoint y: 135, endPoint x: 125, endPoint y: 136, distance: 92.6
click at [125, 136] on div "Why did you start OnlyFans? Required i started OnlyFans as a way to connect mor…" at bounding box center [203, 187] width 163 height 272
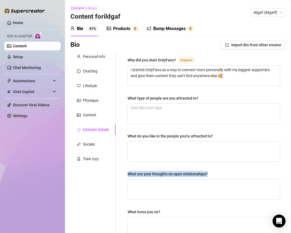
drag, startPoint x: 220, startPoint y: 173, endPoint x: 122, endPoint y: 173, distance: 98.2
click at [122, 173] on div "Why did you start OnlyFans? Required i started OnlyFans as a way to connect mor…" at bounding box center [203, 187] width 163 height 272
drag, startPoint x: 169, startPoint y: 208, endPoint x: 123, endPoint y: 209, distance: 46.0
click at [122, 209] on div "Why did you start OnlyFans? Required i started OnlyFans as a way to connect mor…" at bounding box center [203, 187] width 163 height 272
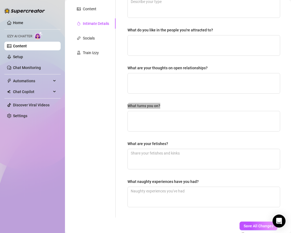
scroll to position [136, 0]
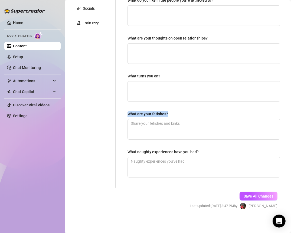
drag, startPoint x: 168, startPoint y: 113, endPoint x: 123, endPoint y: 113, distance: 44.9
click at [123, 113] on div "Why did you start OnlyFans? Required i started OnlyFans as a way to connect mor…" at bounding box center [203, 52] width 163 height 272
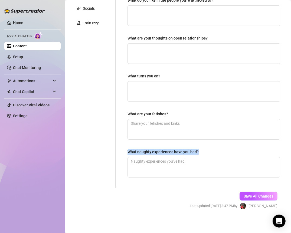
drag, startPoint x: 208, startPoint y: 149, endPoint x: 121, endPoint y: 147, distance: 86.9
click at [121, 147] on div "Why did you start OnlyFans? Required i started OnlyFans as a way to connect mor…" at bounding box center [201, 52] width 170 height 272
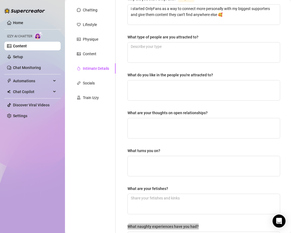
scroll to position [0, 0]
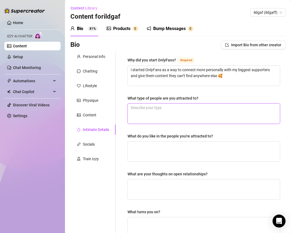
click at [141, 108] on textarea "What type of people are you attracted to?" at bounding box center [204, 114] width 152 height 20
paste textarea "I’m definitely drawn to confident, funny, and down-to-earth people. If you can …"
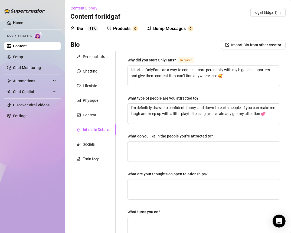
click at [136, 129] on div "Why did you start OnlyFans? Required i started OnlyFans as a way to connect mor…" at bounding box center [203, 187] width 153 height 261
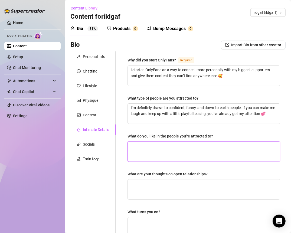
click at [144, 149] on textarea "What do you like in the people you're attracted to?" at bounding box center [204, 152] width 152 height 20
paste textarea "I love when someone’s got a mix of charm and a little edge"
click at [244, 147] on textarea "I love when someone’s got a mix of charm and a little edge 🥰" at bounding box center [204, 152] width 152 height 20
paste textarea "Being flirty, adventurous, and not afraid to say what’s on their mind is such a…"
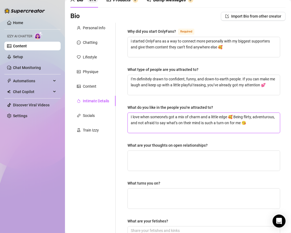
scroll to position [30, 0]
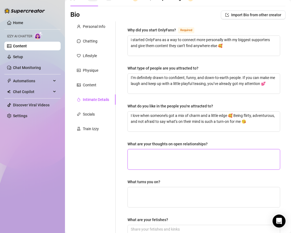
click at [167, 155] on textarea "What are your thoughts on open relationships?" at bounding box center [204, 159] width 152 height 20
paste textarea "I think it’s all about honesty and communication. If both people are on the sam…"
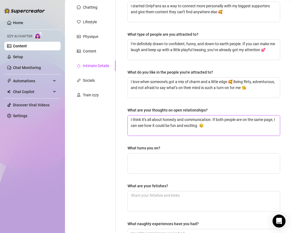
scroll to position [69, 0]
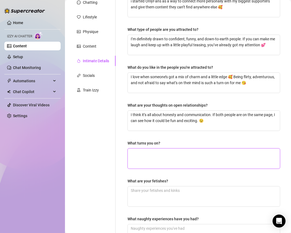
click at [136, 158] on textarea "What turns you on?" at bounding box center [204, 159] width 152 height 20
click at [162, 153] on textarea "What turns you on?" at bounding box center [204, 159] width 152 height 20
paste textarea "Confidence, deep eye contact, and someone who knows how to take their time with…"
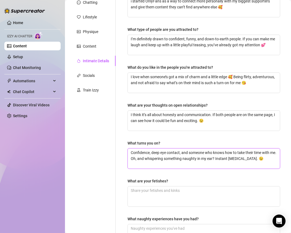
click at [131, 151] on textarea "Confidence, deep eye contact, and someone who knows how to take their time with…" at bounding box center [204, 159] width 152 height 20
click at [143, 157] on textarea "confidence, deep eye contact, and someone who knows how to take their time with…" at bounding box center [204, 159] width 152 height 20
click at [237, 157] on textarea "confidence, deep eye contact, and someone who knows how to take their time with…" at bounding box center [204, 159] width 152 height 20
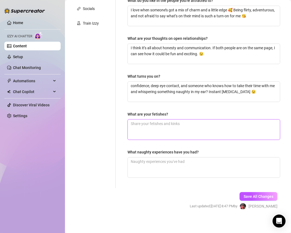
click at [162, 122] on textarea "What are your fetishes?" at bounding box center [204, 130] width 152 height 20
paste textarea "I have a soft spot for teasing and build-up… I love the slow burn"
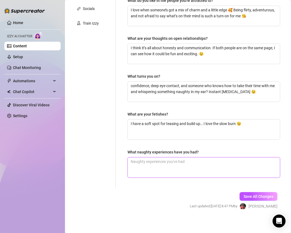
click at [170, 164] on textarea "What naughty experiences have you had?" at bounding box center [204, 167] width 152 height 20
paste textarea "Let’s just say cruises and beach trips have a way of bringing out my wild side…"
click at [133, 159] on textarea "Let’s just say cruises and beach trips have a way of bringing out my wild side…" at bounding box center [204, 167] width 152 height 20
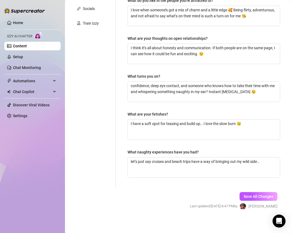
click at [183, 188] on div "Save All Changes Last updated: Aug 12, 2025 8:47 PM by Clarice S." at bounding box center [234, 201] width 104 height 26
click at [246, 195] on span "Save All Changes" at bounding box center [259, 196] width 30 height 4
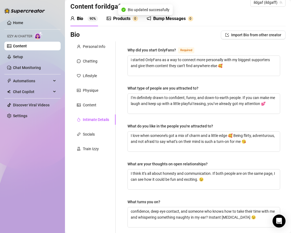
scroll to position [0, 0]
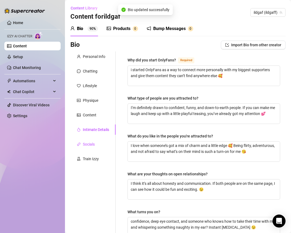
click at [87, 145] on div "Socials" at bounding box center [89, 144] width 12 height 6
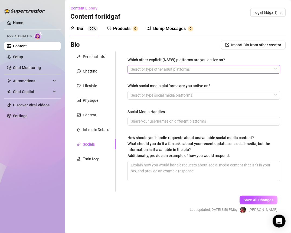
click at [146, 70] on div at bounding box center [201, 69] width 145 height 8
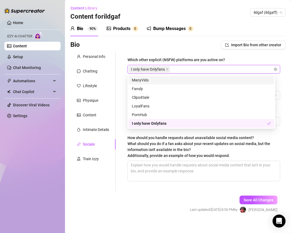
click at [155, 43] on div "Bio Import Bio from other creator" at bounding box center [177, 45] width 215 height 9
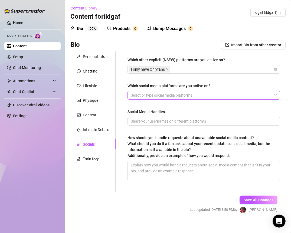
click at [146, 93] on div at bounding box center [201, 95] width 145 height 8
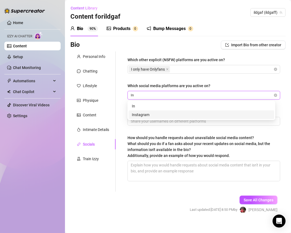
click at [146, 118] on div "Instagram" at bounding box center [202, 114] width 146 height 9
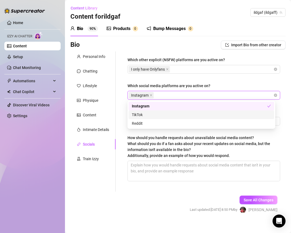
click at [152, 116] on div "TikTok" at bounding box center [201, 115] width 139 height 6
click at [151, 80] on div "Which other explicit (NSFW) platforms are you active on? I only have Onlyfans W…" at bounding box center [203, 121] width 153 height 129
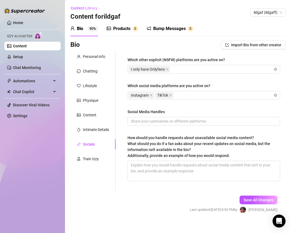
click at [131, 117] on div at bounding box center [203, 121] width 153 height 9
click at [132, 120] on input "Social Media Handles" at bounding box center [203, 121] width 145 height 6
click at [155, 120] on input "Social Media Handles" at bounding box center [203, 121] width 145 height 6
paste input "https://www.instagram.com/ildgaf/reels/"
click at [192, 137] on span "How should you handle requests about unavailable social media content? What sho…" at bounding box center [198, 147] width 143 height 22
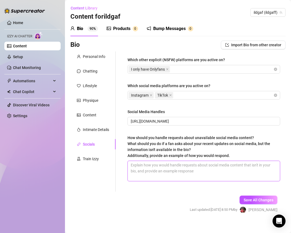
click at [192, 161] on textarea "How should you handle requests about unavailable social media content? What sho…" at bounding box center [204, 171] width 152 height 20
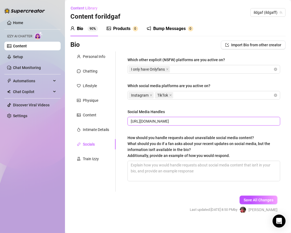
click at [226, 122] on input "https://www.instagram.com/ildgaf/reels/" at bounding box center [203, 121] width 145 height 6
paste input "https://www.tiktok.com/@ildgaff_?lang=en"
drag, startPoint x: 199, startPoint y: 121, endPoint x: 203, endPoint y: 121, distance: 3.5
click at [199, 121] on input "https://www.instagram.com/ildgaf/reels/ https://www.tiktok.com/@ildgaff_?lang=en" at bounding box center [203, 121] width 145 height 6
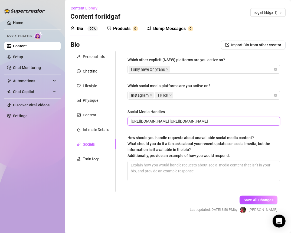
drag, startPoint x: 241, startPoint y: 120, endPoint x: 202, endPoint y: 120, distance: 38.4
click at [202, 120] on input "https://www.instagram.com/ildgaf/reels/ https://www.tiktok.com/@ildgaff_?lang=en" at bounding box center [203, 121] width 145 height 6
drag, startPoint x: 215, startPoint y: 123, endPoint x: 246, endPoint y: 119, distance: 30.9
click at [245, 120] on input "https://www.instagram.com/ildgaf/reels/ @ildgaff_?lang=en" at bounding box center [203, 121] width 145 height 6
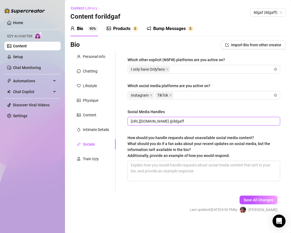
drag, startPoint x: 200, startPoint y: 122, endPoint x: 188, endPoint y: 122, distance: 11.9
click at [188, 122] on input "https://www.instagram.com/ildgaf/reels/ @ildgaff" at bounding box center [203, 121] width 145 height 6
click at [178, 122] on input "https://www.instagram.com/ildgaf @ildgaff" at bounding box center [203, 121] width 145 height 6
drag, startPoint x: 180, startPoint y: 121, endPoint x: 100, endPoint y: 123, distance: 80.1
click at [102, 122] on div "Personal Info Chatting Lifestyle Physique Content Intimate Details Socials Trai…" at bounding box center [177, 121] width 215 height 140
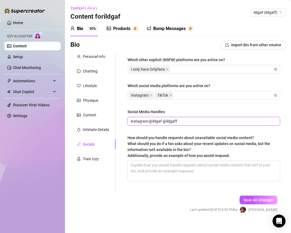
click at [163, 121] on input "instagram:@ildgaf @ildgaff" at bounding box center [203, 121] width 145 height 6
click at [150, 121] on input "instagram:@ildgaf Tiktok:@ildgaff" at bounding box center [203, 121] width 145 height 6
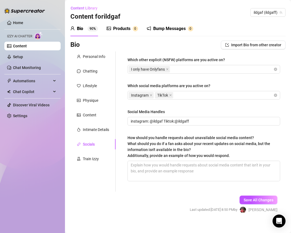
click at [186, 130] on div "Which other explicit (NSFW) platforms are you active on? I only have Onlyfans W…" at bounding box center [203, 121] width 153 height 129
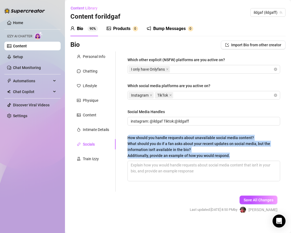
drag, startPoint x: 232, startPoint y: 155, endPoint x: 125, endPoint y: 137, distance: 108.4
click at [125, 137] on div "Which other explicit (NSFW) platforms are you active on? I only have Onlyfans W…" at bounding box center [203, 121] width 163 height 140
click at [141, 168] on textarea "How should you handle requests about unavailable social media content? What sho…" at bounding box center [204, 171] width 152 height 20
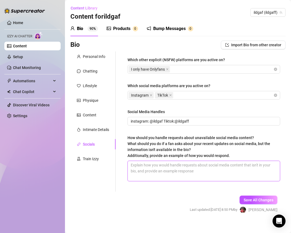
paste textarea "aww you’re so curious 😏 i’m keeping some things just for my favs on here 💋 but …"
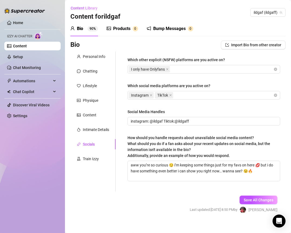
click at [129, 189] on div "Which other explicit (NSFW) platforms are you active on? I only have Onlyfans W…" at bounding box center [203, 121] width 163 height 140
click at [244, 200] on span "Save All Changes" at bounding box center [259, 200] width 30 height 4
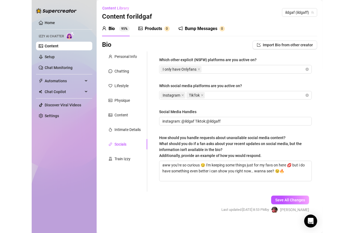
scroll to position [5, 0]
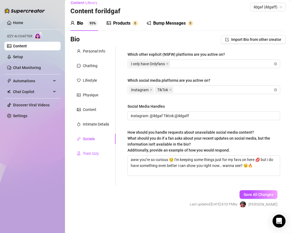
click at [90, 153] on div "Train Izzy" at bounding box center [91, 153] width 16 height 6
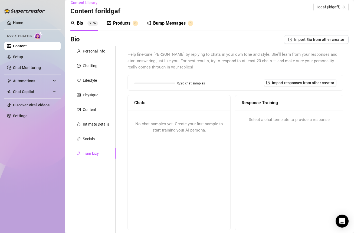
click at [171, 131] on span "No chat samples yet. Create your first sample to start training your AI persona." at bounding box center [179, 127] width 88 height 11
click at [177, 82] on span "0/20 chat samples" at bounding box center [191, 83] width 28 height 3
click at [283, 84] on span "Import responses from other creator" at bounding box center [303, 83] width 62 height 4
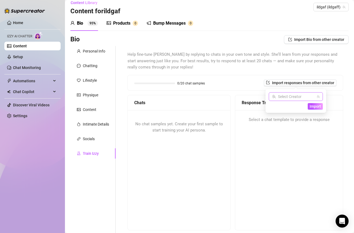
click at [304, 98] on input "search" at bounding box center [293, 97] width 43 height 8
click at [269, 102] on div "— ildgaf ( ildgaff )" at bounding box center [269, 102] width 0 height 0
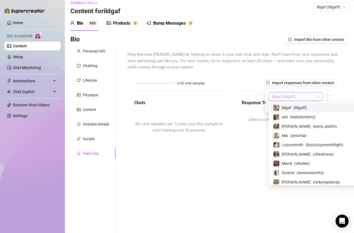
click at [285, 106] on span "ildgaf" at bounding box center [286, 108] width 9 height 6
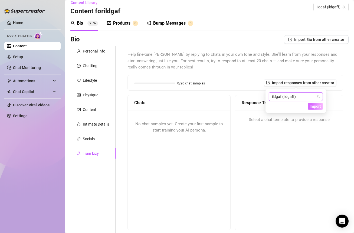
click at [310, 105] on span "Import" at bounding box center [315, 106] width 11 height 4
click at [313, 107] on span "Import" at bounding box center [315, 106] width 11 height 4
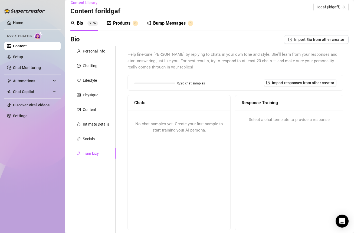
click at [304, 122] on span "Select a chat template to provide a response" at bounding box center [289, 120] width 81 height 6
click at [306, 80] on button "Import responses from other creator" at bounding box center [300, 83] width 73 height 6
click at [314, 105] on span "Import" at bounding box center [315, 106] width 11 height 4
click at [315, 106] on span "Import" at bounding box center [315, 106] width 11 height 4
click at [194, 127] on div "No chat samples yet. Create your first sample to start training your AI persona." at bounding box center [179, 127] width 103 height 34
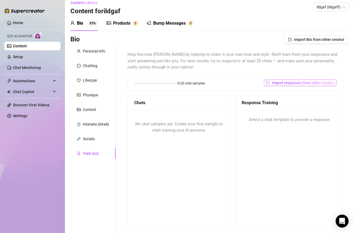
click at [291, 85] on button "Import responses from other creator" at bounding box center [300, 83] width 73 height 6
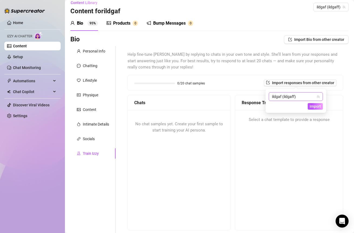
click at [301, 93] on span "ildgaf (ildgaff)" at bounding box center [296, 97] width 48 height 8
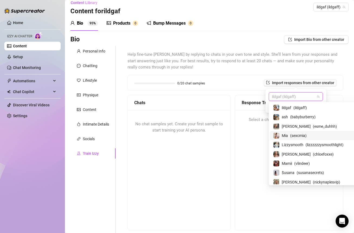
click at [297, 137] on span "( sexcmia )" at bounding box center [298, 136] width 17 height 6
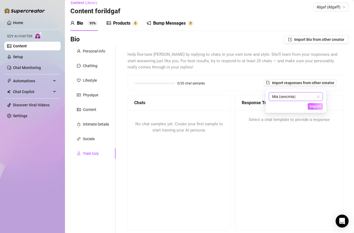
click at [313, 105] on span "Import" at bounding box center [315, 106] width 11 height 4
click at [318, 105] on span "Import" at bounding box center [315, 106] width 11 height 4
click at [334, 86] on div "0/20 chat samples Import responses from other creator" at bounding box center [235, 82] width 215 height 15
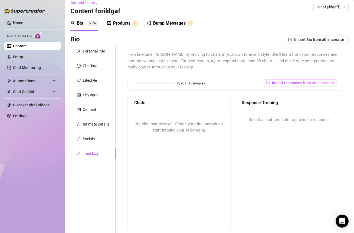
click at [274, 81] on span "Import responses from other creator" at bounding box center [303, 83] width 62 height 4
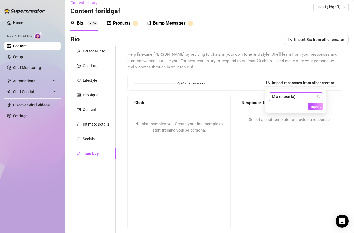
click at [317, 96] on icon "team" at bounding box center [318, 96] width 3 height 3
click at [304, 96] on span "Mia (sexcmia)" at bounding box center [296, 97] width 48 height 8
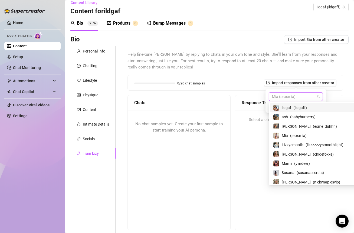
click at [295, 104] on div "ildgaf ( ildgaff )" at bounding box center [324, 107] width 108 height 9
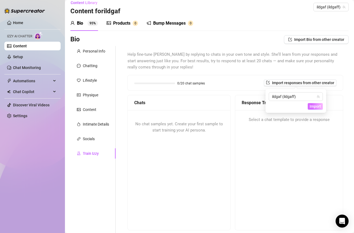
click at [312, 106] on span "Import" at bounding box center [315, 106] width 11 height 4
click at [210, 84] on div "0/20 chat samples Import responses from other creator" at bounding box center [235, 83] width 202 height 6
click at [178, 82] on span "0/20 chat samples" at bounding box center [191, 83] width 28 height 3
click at [86, 141] on div "Socials" at bounding box center [89, 139] width 12 height 6
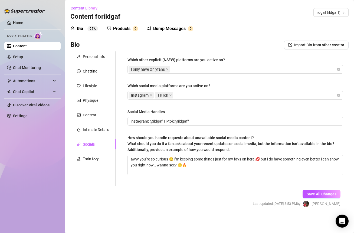
scroll to position [0, 0]
click at [317, 192] on span "Save All Changes" at bounding box center [322, 194] width 30 height 4
click at [97, 57] on div "Personal Info" at bounding box center [94, 57] width 22 height 6
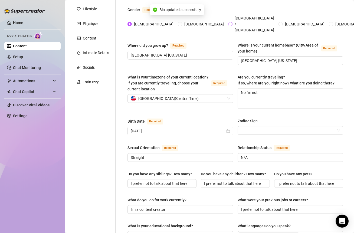
scroll to position [78, 0]
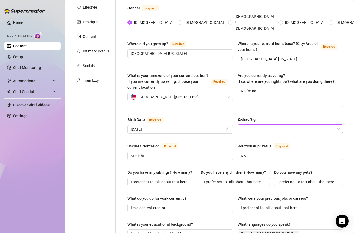
click at [250, 125] on input "Zodiac Sign" at bounding box center [288, 129] width 94 height 8
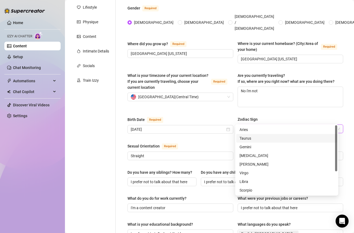
scroll to position [34, 0]
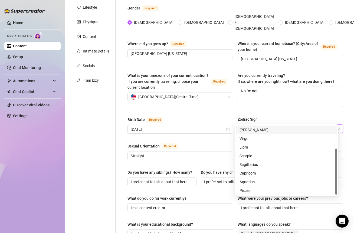
click at [300, 116] on div "Zodiac Sign" at bounding box center [291, 120] width 106 height 8
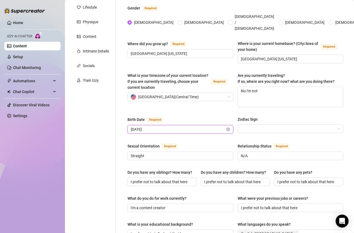
click at [173, 126] on input "September 19th, 1985" at bounding box center [178, 129] width 94 height 6
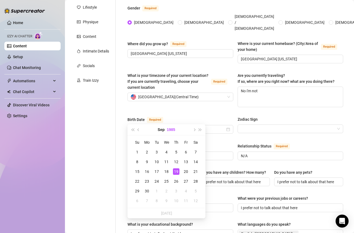
click at [174, 129] on button "1985" at bounding box center [171, 129] width 8 height 11
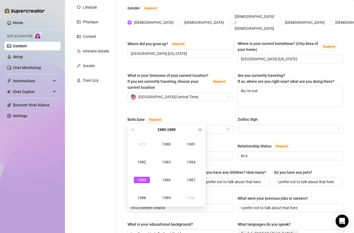
click at [198, 131] on button "Next year (Control + right)" at bounding box center [200, 129] width 6 height 11
click at [199, 131] on span "Next year (Control + right)" at bounding box center [200, 129] width 3 height 3
click at [141, 181] on div "2005" at bounding box center [142, 180] width 16 height 6
click at [191, 180] on div "Sep" at bounding box center [191, 180] width 16 height 6
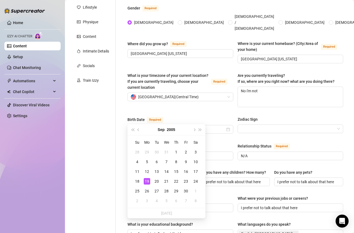
click at [148, 183] on div "19" at bounding box center [147, 181] width 6 height 6
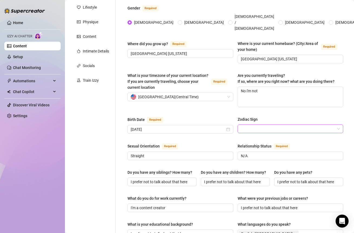
click at [246, 125] on input "Zodiac Sign" at bounding box center [288, 129] width 94 height 8
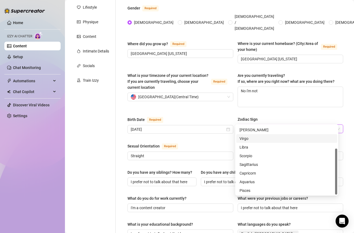
click at [247, 139] on div "Virgo" at bounding box center [286, 139] width 94 height 6
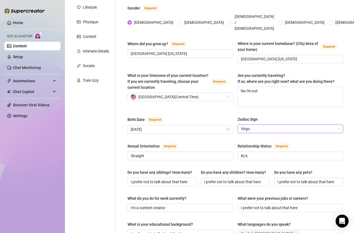
click at [261, 97] on div "What is your timezone of your current location? If you are currently traveling,…" at bounding box center [235, 93] width 216 height 40
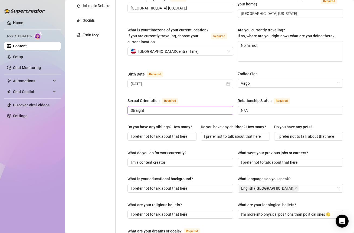
scroll to position [313, 0]
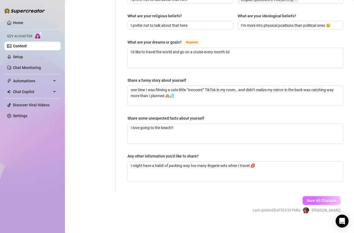
click at [306, 198] on button "Save All Changes" at bounding box center [322, 200] width 38 height 9
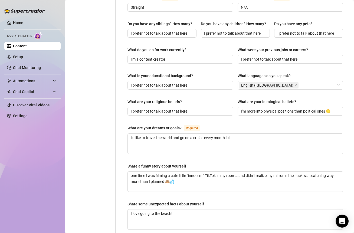
scroll to position [0, 0]
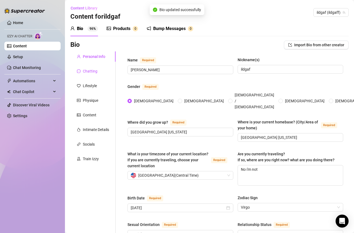
click at [88, 73] on div "Chatting" at bounding box center [90, 71] width 15 height 6
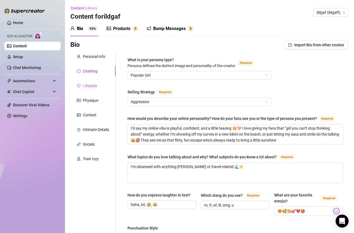
click at [93, 88] on div "Lifestyle" at bounding box center [90, 86] width 14 height 6
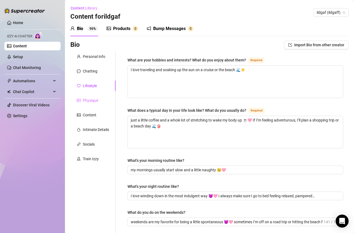
click at [94, 104] on div "Physique" at bounding box center [92, 100] width 45 height 10
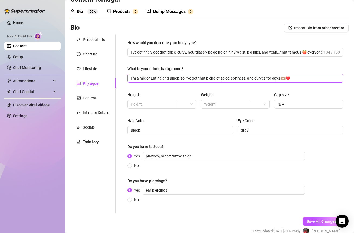
scroll to position [17, 0]
click at [151, 105] on input "text" at bounding box center [151, 104] width 41 height 6
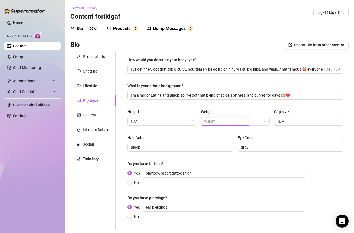
click at [234, 123] on input "text" at bounding box center [224, 121] width 41 height 6
click at [218, 122] on input "N/A" at bounding box center [224, 121] width 41 height 6
click at [219, 135] on div "Hair Color" at bounding box center [180, 139] width 106 height 8
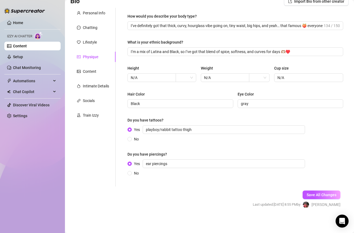
scroll to position [34, 0]
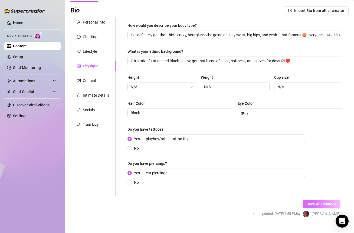
click at [308, 200] on button "Save All Changes" at bounding box center [322, 204] width 38 height 9
click at [308, 202] on span "Save All Changes" at bounding box center [322, 204] width 30 height 4
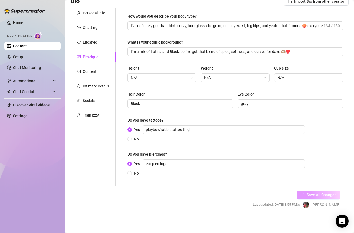
click at [312, 193] on span "Save All Changes" at bounding box center [322, 195] width 30 height 4
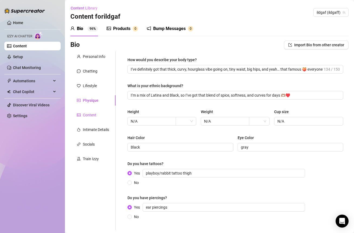
click at [92, 115] on div "Content" at bounding box center [90, 115] width 14 height 6
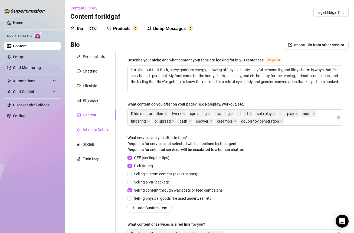
click at [96, 129] on div "Intimate Details" at bounding box center [96, 130] width 26 height 6
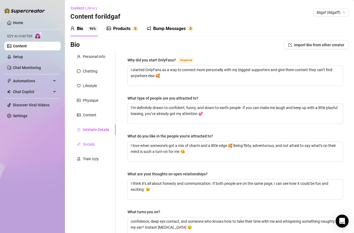
click at [90, 145] on div "Socials" at bounding box center [89, 144] width 12 height 6
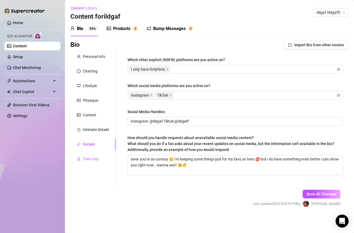
click at [93, 160] on div "Train Izzy" at bounding box center [91, 159] width 16 height 6
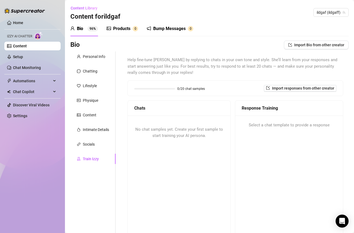
click at [291, 88] on span "Import responses from other creator" at bounding box center [303, 88] width 62 height 4
click at [314, 111] on span "Import" at bounding box center [315, 112] width 11 height 4
click at [286, 142] on div "Response Training Select a chat template to provide a response" at bounding box center [289, 167] width 108 height 135
click at [314, 45] on span "Import Bio from other creator" at bounding box center [319, 45] width 50 height 4
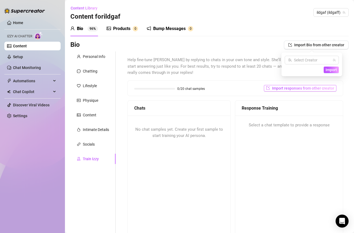
click at [288, 85] on button "Import responses from other creator" at bounding box center [300, 88] width 73 height 6
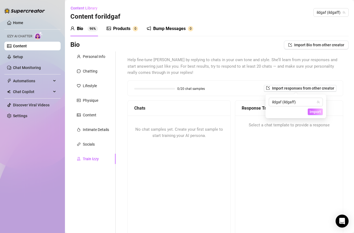
click at [314, 111] on span "Import" at bounding box center [315, 112] width 11 height 4
click at [317, 102] on icon "team" at bounding box center [318, 101] width 3 height 3
click at [301, 103] on span "ildgaf (ildgaff)" at bounding box center [296, 102] width 48 height 8
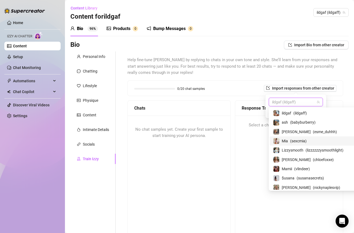
click at [301, 139] on span "( sexcmia )" at bounding box center [298, 141] width 17 height 6
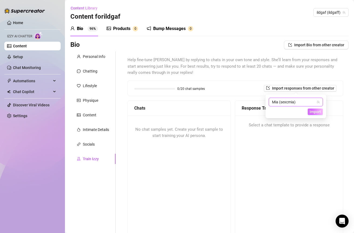
click at [312, 113] on span "Import" at bounding box center [315, 112] width 11 height 4
click at [227, 92] on div "0/20 chat samples Import responses from other creator" at bounding box center [235, 88] width 215 height 15
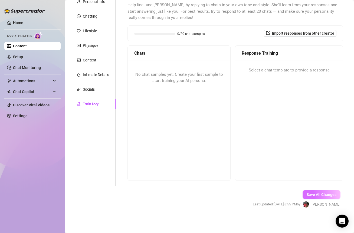
click at [307, 195] on span "Save All Changes" at bounding box center [322, 194] width 30 height 4
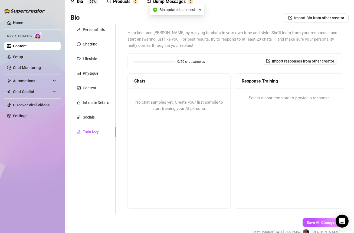
scroll to position [12, 0]
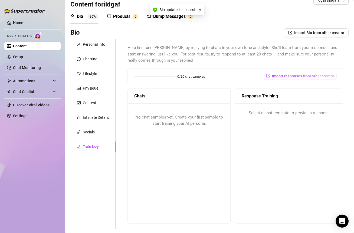
click at [301, 77] on span "Import responses from other creator" at bounding box center [303, 76] width 62 height 4
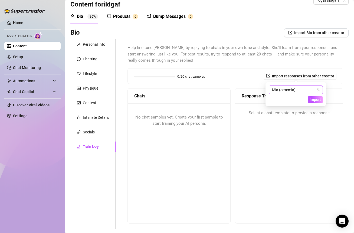
click at [301, 90] on span "Mia (sexcmia)" at bounding box center [296, 90] width 48 height 8
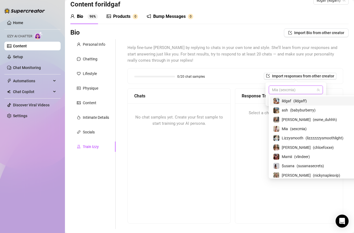
click at [299, 101] on span "( ildgaff )" at bounding box center [300, 101] width 14 height 6
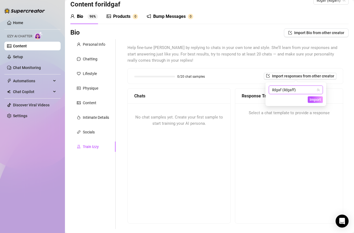
click at [264, 114] on span "Select a chat template to provide a response" at bounding box center [289, 113] width 81 height 6
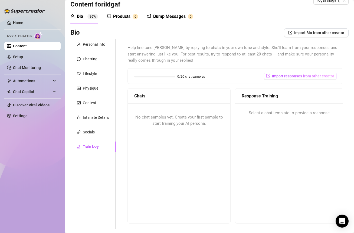
click at [278, 76] on span "Import responses from other creator" at bounding box center [303, 76] width 62 height 4
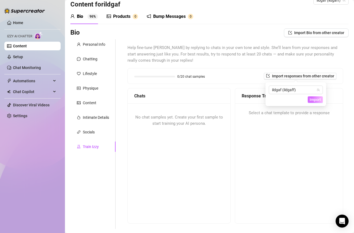
click at [315, 97] on span "Import" at bounding box center [315, 99] width 11 height 4
click at [303, 127] on div "Response Training Select a chat template to provide a response" at bounding box center [289, 155] width 108 height 135
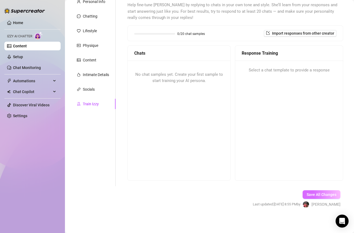
click at [310, 195] on span "Save All Changes" at bounding box center [322, 194] width 30 height 4
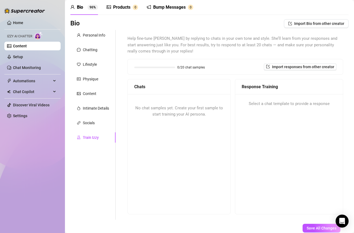
scroll to position [0, 0]
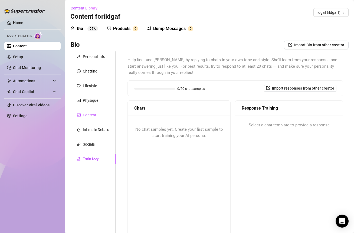
click at [91, 117] on div "Content" at bounding box center [90, 115] width 14 height 6
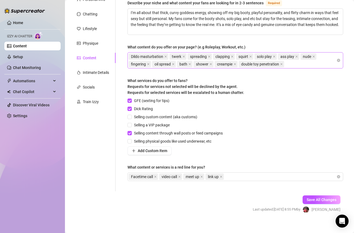
scroll to position [62, 0]
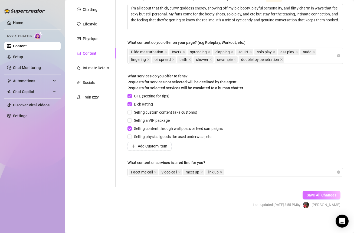
click at [303, 192] on button "Save All Changes" at bounding box center [322, 195] width 38 height 9
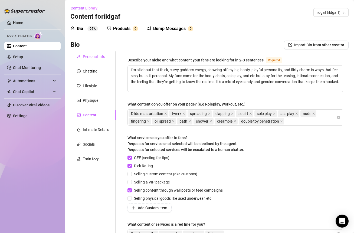
click at [93, 58] on div "Personal Info" at bounding box center [94, 57] width 22 height 6
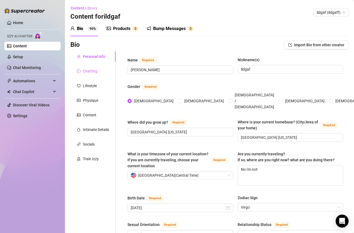
click at [99, 70] on div "Chatting" at bounding box center [92, 71] width 45 height 10
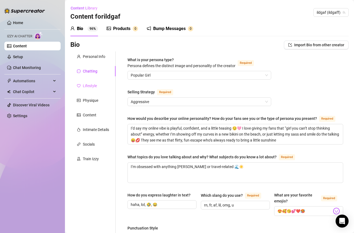
click at [99, 87] on div "Lifestyle" at bounding box center [92, 86] width 45 height 10
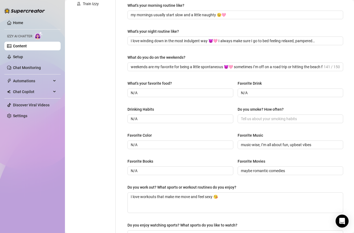
scroll to position [28, 0]
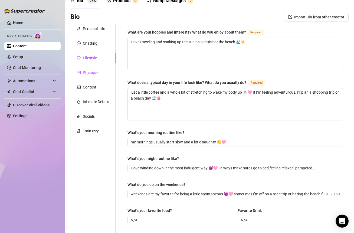
click at [87, 70] on div "Physique" at bounding box center [90, 73] width 15 height 6
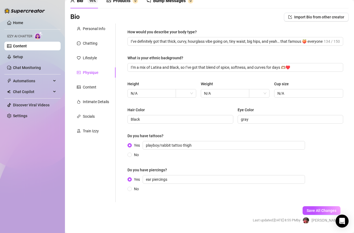
scroll to position [0, 0]
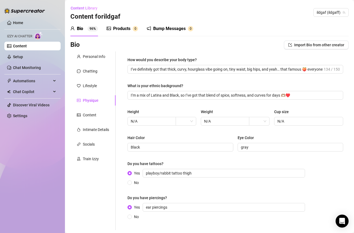
click at [122, 27] on div "Products" at bounding box center [121, 28] width 17 height 6
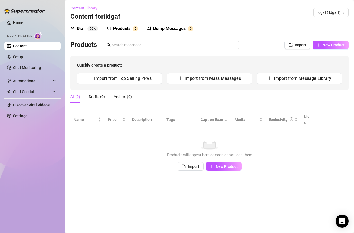
click at [177, 27] on div "Bump Messages" at bounding box center [169, 28] width 32 height 6
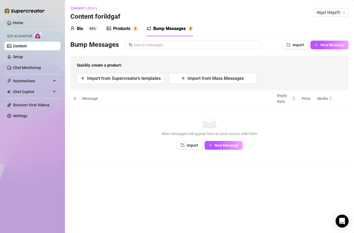
click at [123, 32] on div "Products 0" at bounding box center [122, 28] width 31 height 15
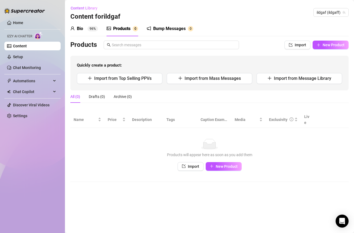
click at [153, 31] on div "Bump Messages" at bounding box center [169, 28] width 32 height 6
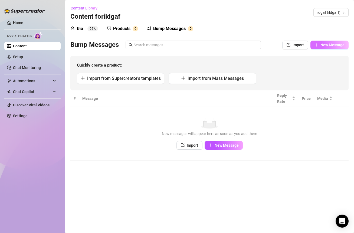
click at [333, 43] on span "New Message" at bounding box center [332, 45] width 24 height 4
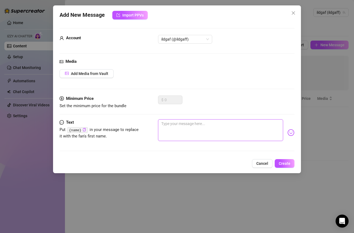
click at [166, 124] on textarea at bounding box center [220, 130] width 125 height 22
click at [264, 162] on span "Cancel" at bounding box center [262, 163] width 12 height 4
click at [264, 162] on main "Content Library Content for ildgaf ildgaf (ildgaff) Bio 96% Products 0 Bump Mes…" at bounding box center [209, 116] width 289 height 233
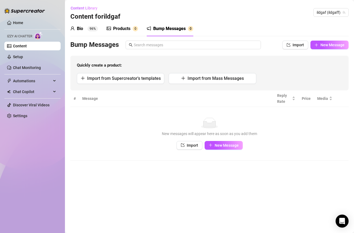
click at [149, 28] on icon "notification" at bounding box center [149, 28] width 4 height 4
click at [181, 31] on div "Bump Messages" at bounding box center [169, 28] width 32 height 6
click at [251, 46] on input "text" at bounding box center [196, 45] width 124 height 6
click at [233, 78] on span "Import from Mass Messages" at bounding box center [216, 78] width 56 height 5
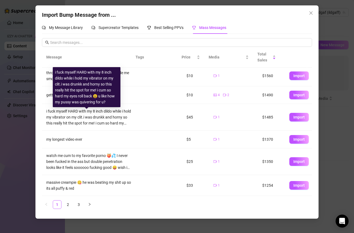
scroll to position [102, 0]
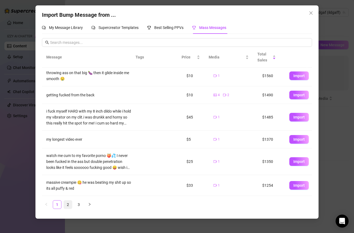
click at [68, 204] on link "2" at bounding box center [68, 205] width 8 height 8
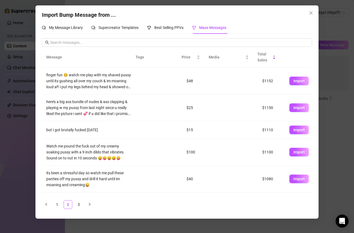
scroll to position [123, 0]
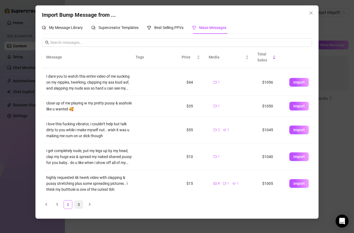
click at [79, 204] on link "3" at bounding box center [79, 205] width 8 height 8
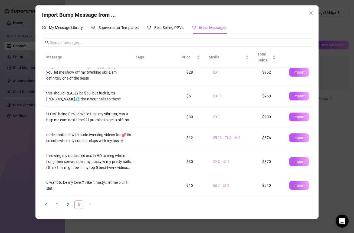
scroll to position [73, 0]
click at [70, 203] on link "2" at bounding box center [68, 205] width 8 height 8
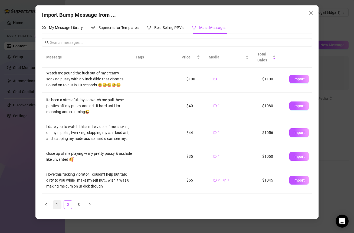
scroll to position [0, 0]
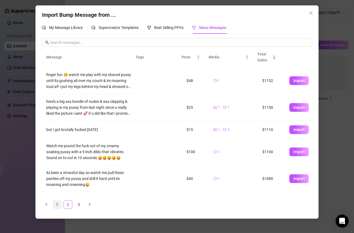
click at [56, 205] on link "1" at bounding box center [57, 205] width 8 height 8
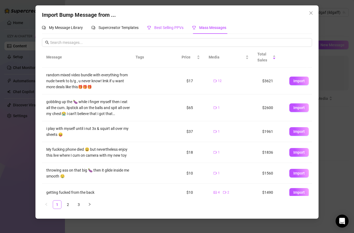
click at [157, 28] on span "Best Selling PPVs" at bounding box center [168, 27] width 29 height 4
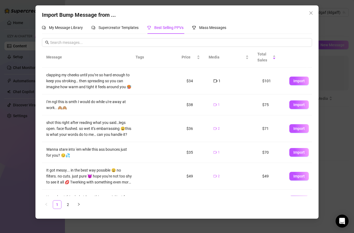
click at [214, 82] on icon "video-camera" at bounding box center [216, 81] width 4 height 3
click at [123, 30] on div "Supercreator Templates" at bounding box center [114, 28] width 47 height 6
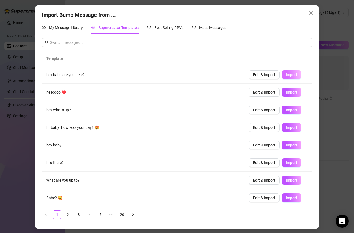
click at [288, 75] on span "Import" at bounding box center [291, 75] width 11 height 4
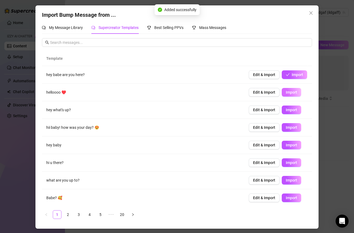
click at [287, 93] on span "Import" at bounding box center [291, 92] width 11 height 4
click at [286, 111] on button "Import" at bounding box center [291, 110] width 19 height 9
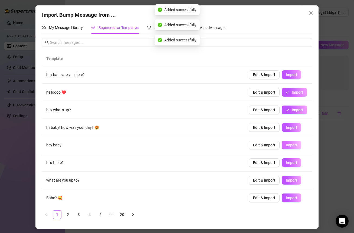
click at [288, 145] on span "Import" at bounding box center [291, 145] width 11 height 4
click at [288, 161] on span "Import" at bounding box center [291, 162] width 11 height 4
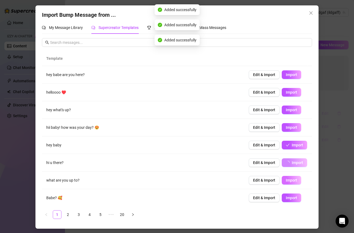
click at [287, 183] on button "Import" at bounding box center [291, 180] width 19 height 9
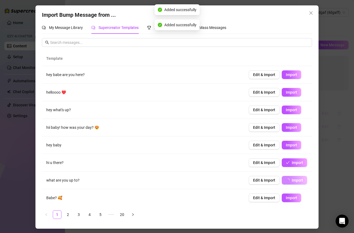
scroll to position [35, 0]
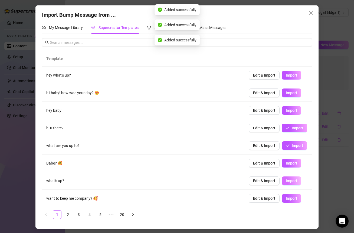
click at [286, 179] on span "Import" at bounding box center [291, 181] width 11 height 4
click at [286, 198] on span "Import" at bounding box center [291, 198] width 11 height 4
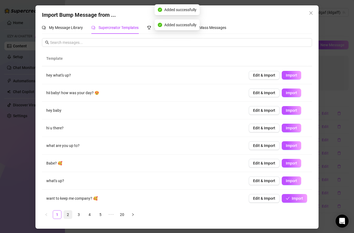
click at [69, 213] on link "2" at bounding box center [68, 215] width 8 height 8
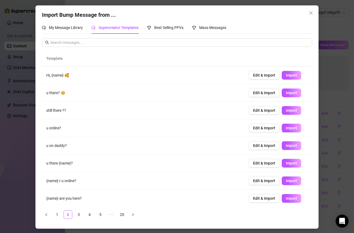
scroll to position [0, 0]
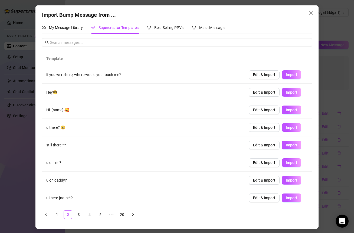
drag, startPoint x: 283, startPoint y: 77, endPoint x: 103, endPoint y: 192, distance: 213.9
click at [286, 77] on span "Import" at bounding box center [291, 75] width 11 height 4
click at [78, 214] on link "3" at bounding box center [79, 215] width 8 height 8
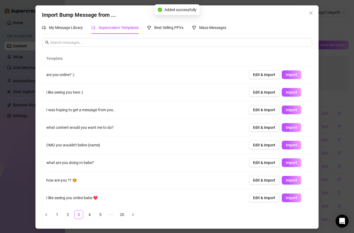
scroll to position [34, 0]
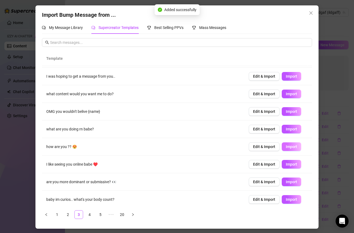
click at [286, 145] on span "Import" at bounding box center [291, 147] width 11 height 4
click at [287, 182] on span "Import" at bounding box center [291, 182] width 11 height 4
click at [286, 127] on span "Import" at bounding box center [291, 129] width 11 height 4
click at [92, 215] on link "4" at bounding box center [90, 215] width 8 height 8
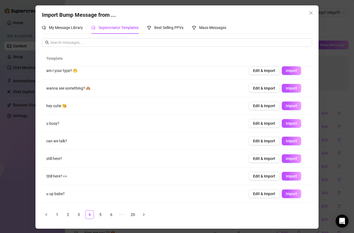
scroll to position [0, 0]
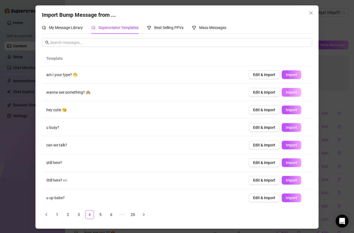
click at [286, 93] on span "Import" at bounding box center [291, 92] width 11 height 4
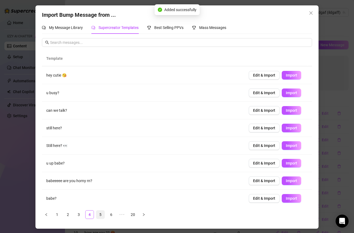
click at [99, 214] on link "5" at bounding box center [100, 215] width 8 height 8
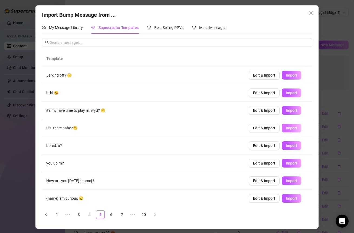
click at [286, 129] on span "Import" at bounding box center [291, 128] width 11 height 4
click at [111, 213] on link "6" at bounding box center [111, 215] width 8 height 8
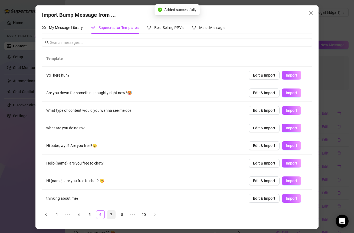
scroll to position [0, 0]
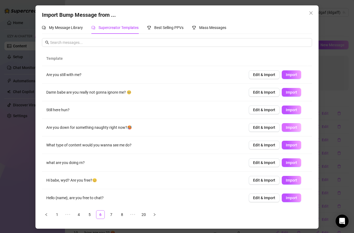
click at [286, 125] on span "Import" at bounding box center [291, 127] width 11 height 4
click at [286, 161] on span "Import" at bounding box center [291, 162] width 11 height 4
click at [113, 216] on link "7" at bounding box center [111, 215] width 8 height 8
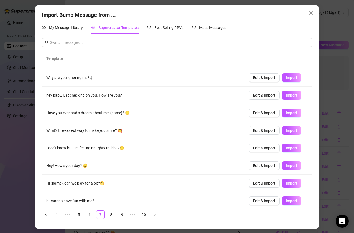
scroll to position [35, 0]
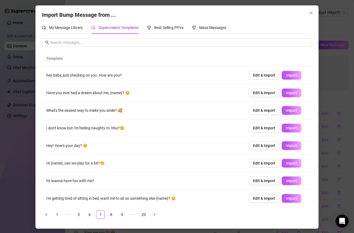
click at [286, 179] on span "Import" at bounding box center [291, 181] width 11 height 4
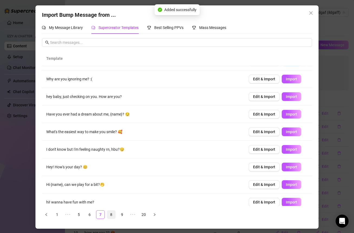
click at [286, 130] on span "Import" at bounding box center [291, 132] width 11 height 4
click at [112, 215] on link "8" at bounding box center [111, 215] width 8 height 8
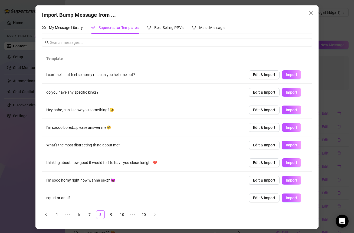
scroll to position [8, 0]
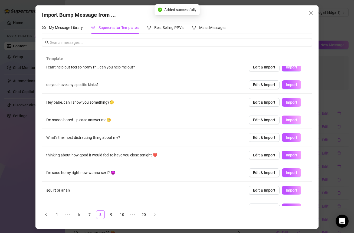
click at [286, 119] on span "Import" at bounding box center [291, 120] width 11 height 4
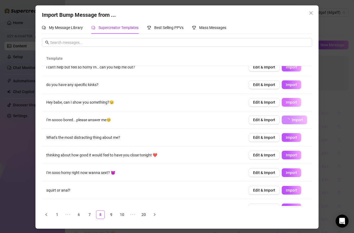
click at [286, 102] on span "Import" at bounding box center [291, 102] width 11 height 4
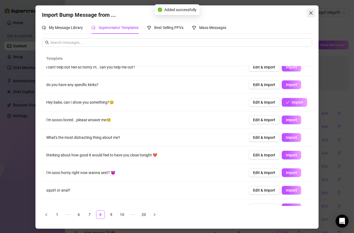
click at [311, 13] on icon "close" at bounding box center [311, 13] width 4 height 4
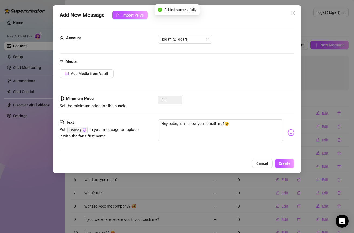
click at [229, 114] on div "Minimum Price Set the minimum price for the bundle $ 0" at bounding box center [177, 108] width 235 height 24
click at [232, 132] on textarea "Hey babe, can I show you something?😉" at bounding box center [220, 130] width 125 height 22
click at [262, 164] on span "Cancel" at bounding box center [262, 163] width 12 height 4
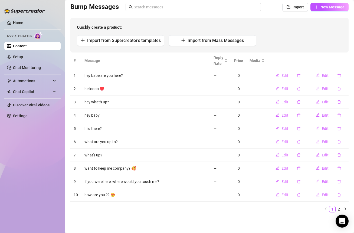
scroll to position [0, 0]
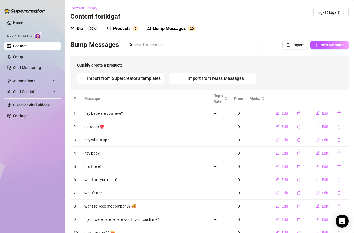
click at [127, 30] on div "Products" at bounding box center [121, 28] width 17 height 6
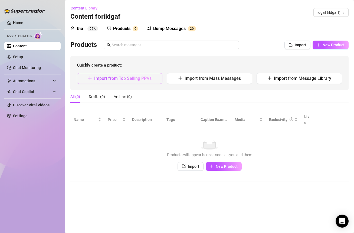
click at [136, 80] on span "Import from Top Selling PPVs" at bounding box center [122, 78] width 57 height 5
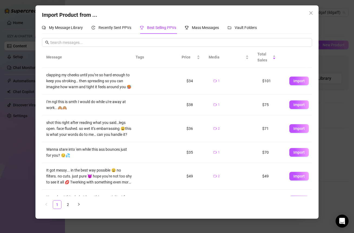
scroll to position [95, 0]
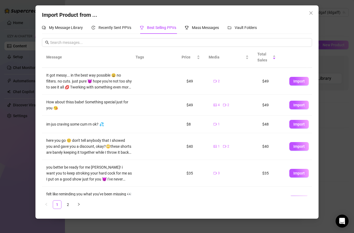
click at [296, 126] on span "Import" at bounding box center [298, 124] width 11 height 4
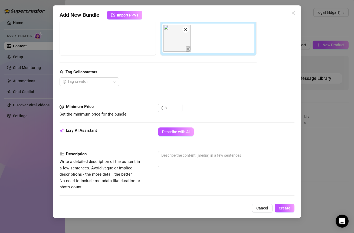
scroll to position [34, 0]
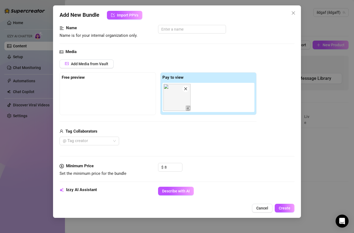
click at [173, 102] on img at bounding box center [176, 97] width 27 height 27
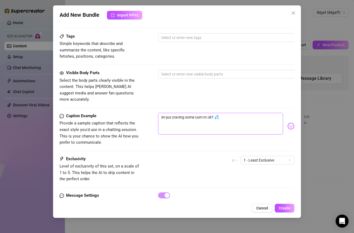
scroll to position [247, 0]
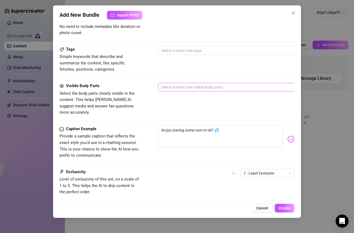
click at [178, 87] on div at bounding box center [250, 87] width 182 height 8
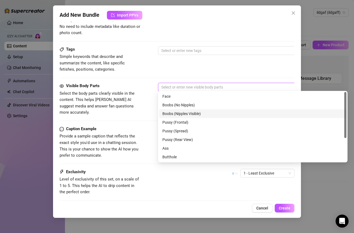
click at [176, 116] on div "Boobs (Nipples Visible)" at bounding box center [252, 114] width 181 height 6
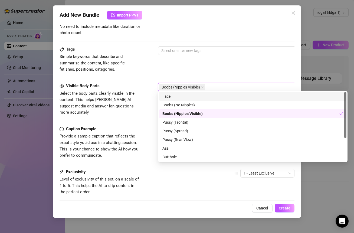
click at [209, 56] on div "Tags Simple keywords that describe and summarize the content, like specific fet…" at bounding box center [177, 59] width 235 height 27
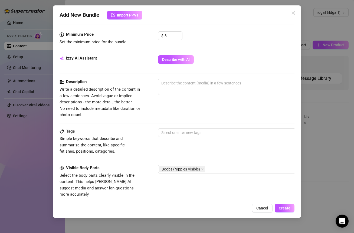
scroll to position [164, 0]
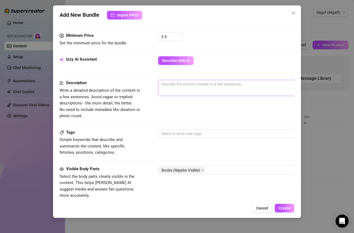
click at [176, 87] on span "0 / 1000" at bounding box center [252, 88] width 189 height 16
click at [174, 84] on textarea at bounding box center [252, 84] width 189 height 8
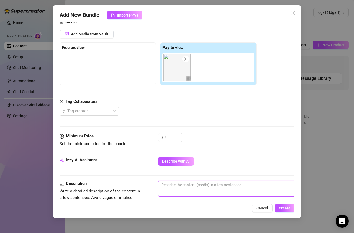
scroll to position [74, 0]
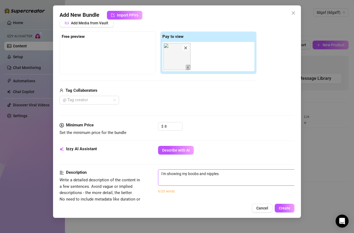
click at [172, 59] on img at bounding box center [176, 56] width 27 height 27
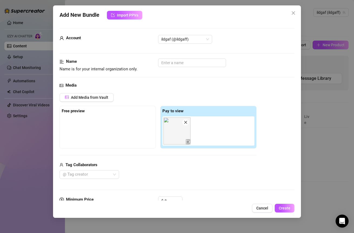
scroll to position [279, 0]
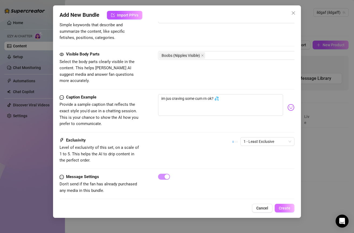
click at [283, 209] on span "Create" at bounding box center [285, 208] width 12 height 4
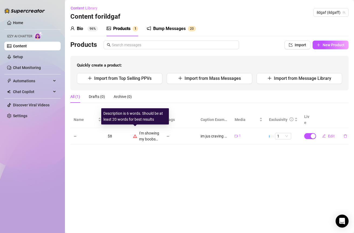
click at [136, 134] on icon "warning" at bounding box center [135, 136] width 4 height 4
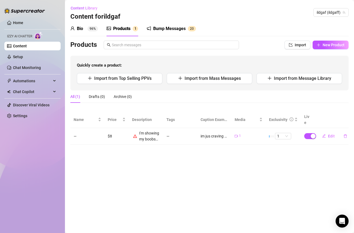
click at [147, 131] on div "I'm showing my boobs and nipples" at bounding box center [149, 136] width 21 height 12
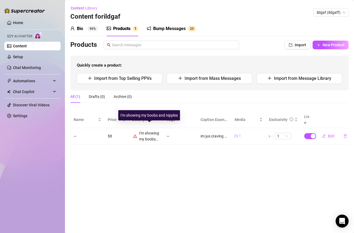
click at [151, 115] on div "I'm showing my boobs and nipples" at bounding box center [148, 115] width 57 height 6
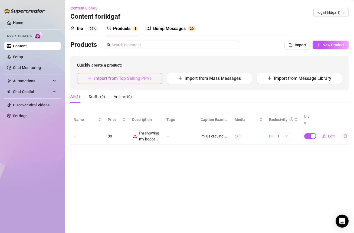
click at [140, 82] on button "Import from Top Selling PPVs" at bounding box center [120, 78] width 86 height 11
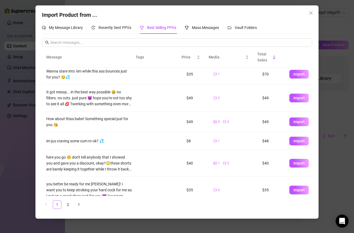
scroll to position [81, 0]
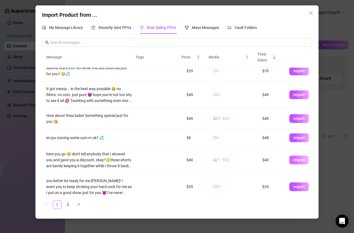
click at [293, 160] on span "Import" at bounding box center [298, 160] width 11 height 4
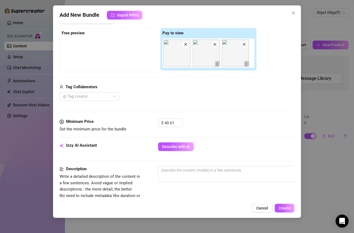
scroll to position [77, 0]
drag, startPoint x: 175, startPoint y: 123, endPoint x: 147, endPoint y: 122, distance: 27.6
click at [147, 123] on div "Minimum Price Set the minimum price for the bundle $ 40.01" at bounding box center [177, 126] width 235 height 14
click at [194, 115] on div "Media Add Media from Vault Free preview Pay to view Tag Collaborators @ Tag cre…" at bounding box center [177, 62] width 235 height 114
drag, startPoint x: 171, startPoint y: 121, endPoint x: 156, endPoint y: 121, distance: 15.7
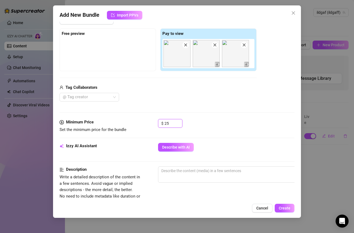
click at [156, 121] on div "Minimum Price Set the minimum price for the bundle $ 25" at bounding box center [177, 126] width 235 height 14
click at [213, 132] on div "Minimum Price Set the minimum price for the bundle $ 25" at bounding box center [177, 126] width 235 height 14
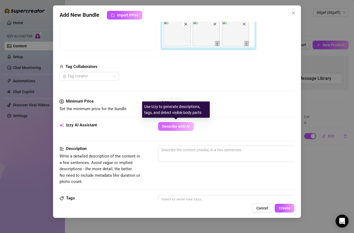
click at [182, 127] on span "Describe with AI" at bounding box center [176, 126] width 28 height 4
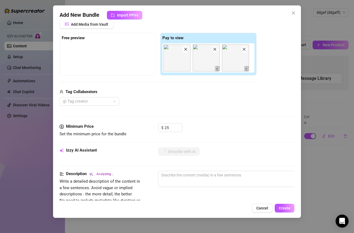
scroll to position [134, 0]
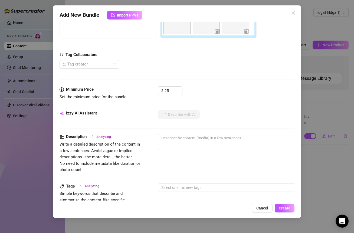
scroll to position [107, 0]
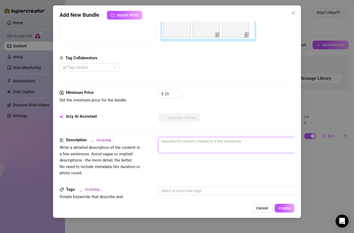
click at [187, 141] on textarea at bounding box center [252, 141] width 189 height 8
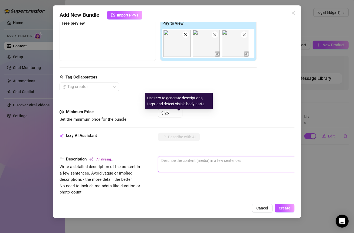
scroll to position [79, 0]
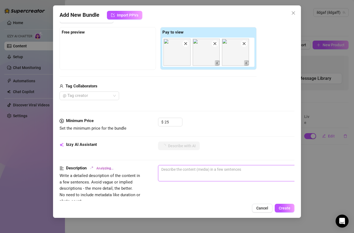
type textarea "s"
type textarea "sho"
type textarea "show"
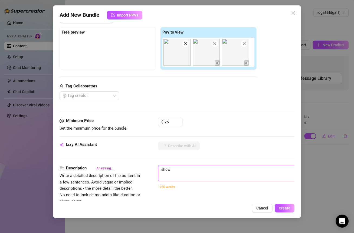
type textarea "show"
type textarea "showi"
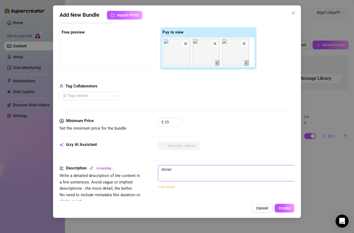
type textarea "showin"
type textarea "showing"
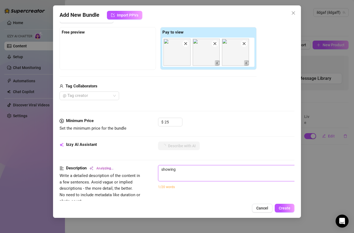
type textarea "showing"
type textarea "showing m"
type textarea "showing my"
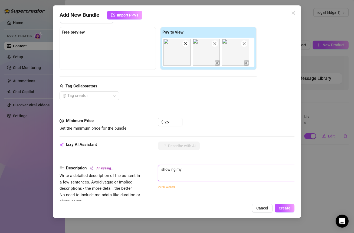
type textarea "showing my"
type textarea "showing my b"
type textarea "showing my bu"
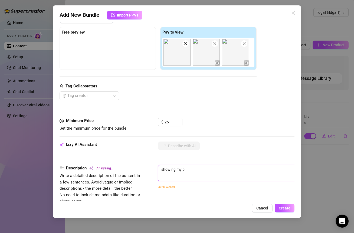
type textarea "showing my bu"
type textarea "showing my but"
type textarea "showing my butt"
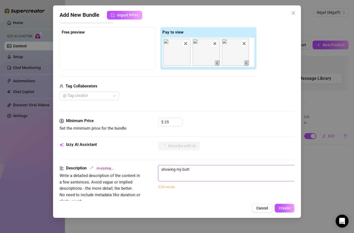
type textarea "showing my butt"
type textarea "Describe the content (media) in a few sentences"
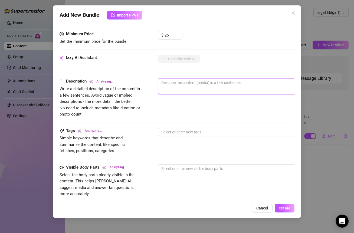
scroll to position [170, 1]
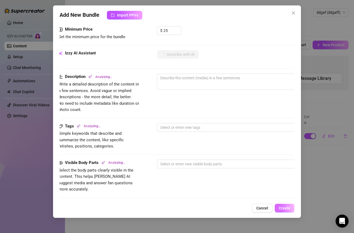
click at [283, 207] on span "Create" at bounding box center [285, 208] width 12 height 4
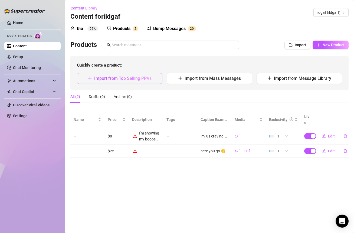
click at [132, 79] on span "Import from Top Selling PPVs" at bounding box center [122, 78] width 57 height 5
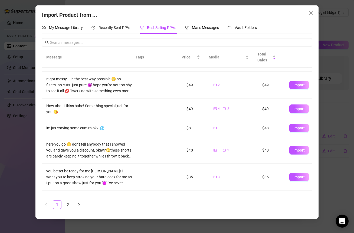
scroll to position [0, 0]
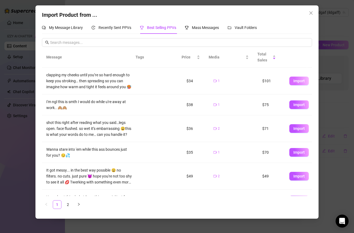
click at [293, 80] on span "Import" at bounding box center [298, 81] width 11 height 4
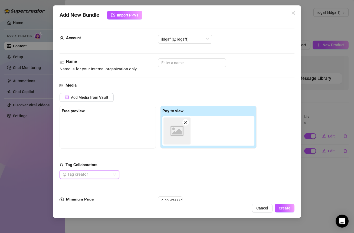
type textarea "clapping my cheeks until you’re so hard enough to keep you stroking… then sprea…"
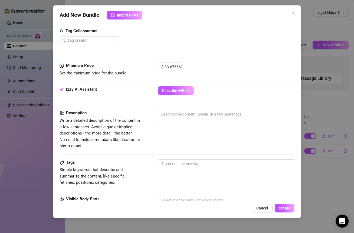
scroll to position [127, 0]
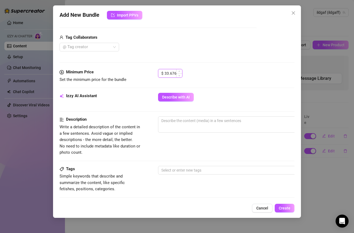
click at [165, 73] on input "33.676667" at bounding box center [174, 73] width 18 height 8
drag, startPoint x: 160, startPoint y: 72, endPoint x: 206, endPoint y: 72, distance: 46.3
click at [206, 72] on div "$ 33.676667" at bounding box center [226, 76] width 136 height 14
click at [174, 73] on input "33.676667" at bounding box center [174, 73] width 18 height 8
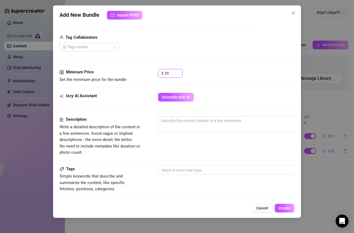
type input "35"
click at [221, 75] on div "$ 35" at bounding box center [226, 76] width 136 height 14
click at [287, 212] on button "Create" at bounding box center [285, 208] width 20 height 9
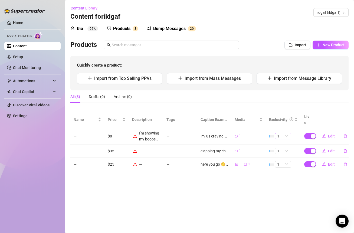
click at [285, 133] on span "1" at bounding box center [283, 136] width 12 height 6
click at [78, 28] on div "Bio" at bounding box center [80, 28] width 6 height 6
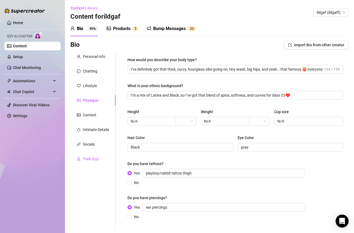
click at [97, 160] on div "Train Izzy" at bounding box center [91, 159] width 16 height 6
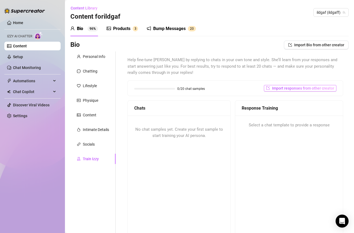
click at [272, 90] on span "Import responses from other creator" at bounding box center [303, 88] width 62 height 4
click at [313, 112] on span "Import" at bounding box center [315, 112] width 11 height 4
click at [230, 87] on div "0/20 chat samples Import responses from other creator" at bounding box center [235, 88] width 202 height 6
click at [196, 87] on span "0/20 chat samples" at bounding box center [191, 88] width 28 height 3
click at [258, 125] on span "Select a chat template to provide a response" at bounding box center [289, 125] width 81 height 6
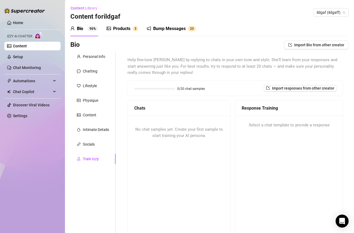
click at [196, 136] on span "No chat samples yet. Create your first sample to start training your AI persona." at bounding box center [179, 132] width 88 height 11
click at [179, 131] on span "No chat samples yet. Create your first sample to start training your AI persona." at bounding box center [179, 132] width 88 height 11
click at [289, 92] on div "0/20 chat samples Import responses from other creator" at bounding box center [235, 88] width 215 height 15
click at [288, 90] on span "Import responses from other creator" at bounding box center [303, 88] width 62 height 4
click at [310, 103] on span "ildgaf (ildgaff)" at bounding box center [296, 102] width 48 height 8
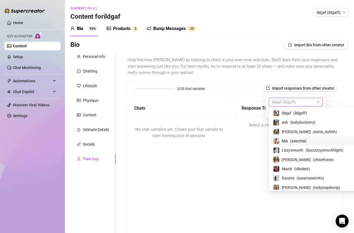
click at [304, 144] on div "Mia ( sexcmia )" at bounding box center [324, 140] width 108 height 9
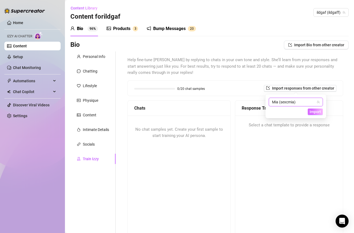
click at [314, 112] on span "Import" at bounding box center [315, 112] width 11 height 4
click at [311, 111] on span "Import" at bounding box center [315, 112] width 11 height 4
click at [248, 75] on span "Help fine-tune [PERSON_NAME] by replying to chats in your own tone and style. S…" at bounding box center [235, 66] width 216 height 19
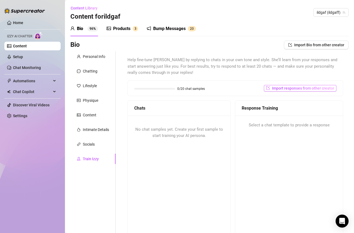
click at [274, 88] on span "Import responses from other creator" at bounding box center [303, 88] width 62 height 4
click at [310, 109] on button "Import" at bounding box center [315, 112] width 15 height 6
drag, startPoint x: 310, startPoint y: 109, endPoint x: 250, endPoint y: 108, distance: 60.4
click at [250, 108] on body "Home Izzy AI Chatter Content Setup Chat Monitoring Automations All Message Flow…" at bounding box center [177, 116] width 354 height 233
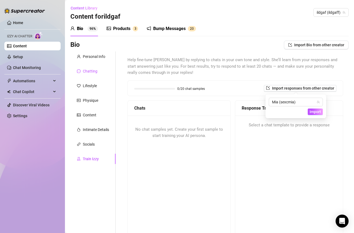
click at [91, 71] on div "Chatting" at bounding box center [90, 71] width 15 height 6
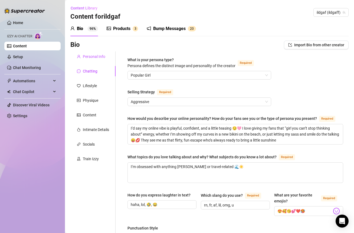
click at [93, 57] on div "Personal Info" at bounding box center [94, 57] width 22 height 6
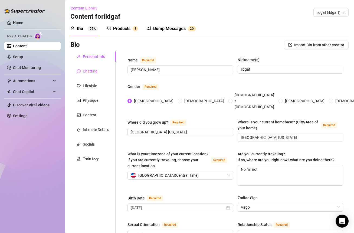
click at [97, 74] on div "Chatting" at bounding box center [92, 71] width 45 height 10
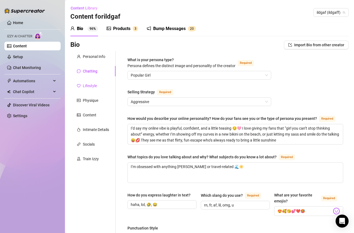
click at [94, 84] on div "Lifestyle" at bounding box center [90, 86] width 14 height 6
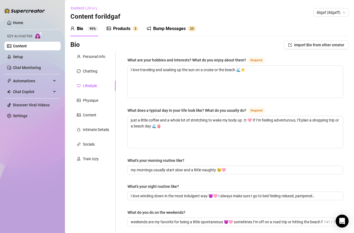
click at [81, 12] on button "Content Library" at bounding box center [85, 8] width 31 height 9
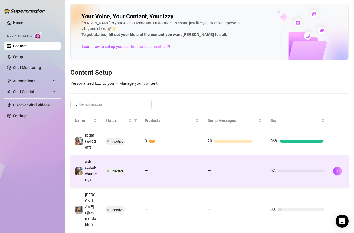
scroll to position [28, 0]
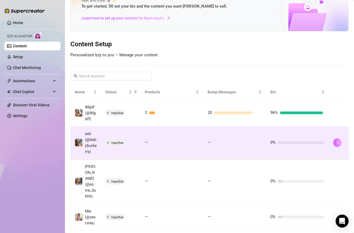
click at [333, 144] on button "button" at bounding box center [337, 142] width 9 height 9
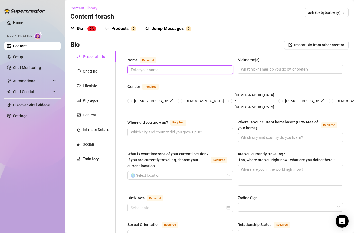
click at [168, 67] on input "Name Required" at bounding box center [180, 70] width 98 height 6
paste input "[PERSON_NAME]"
type input "[PERSON_NAME]"
click at [258, 65] on span at bounding box center [291, 69] width 106 height 9
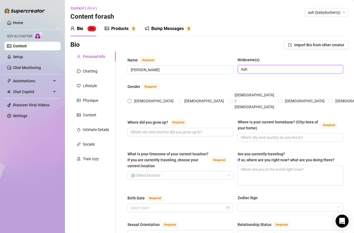
type input "Ash"
click at [130, 100] on input "[DEMOGRAPHIC_DATA]" at bounding box center [130, 102] width 2 height 4
radio input "true"
click at [173, 87] on div "Gender Required" at bounding box center [235, 87] width 216 height 9
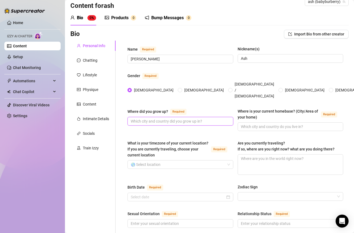
click at [158, 118] on input "Where did you grow up? Required" at bounding box center [180, 121] width 98 height 6
type input "[GEOGRAPHIC_DATA] [US_STATE]"
click at [293, 124] on input "Where is your current homebase? (City/Area of your home) Required" at bounding box center [290, 127] width 98 height 6
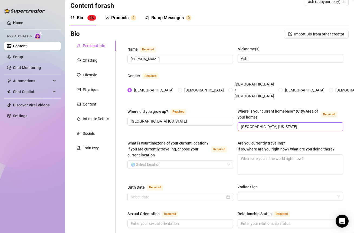
type input "[GEOGRAPHIC_DATA] [US_STATE]"
click at [214, 116] on div "Where did you grow up? Required Houston Texas" at bounding box center [180, 119] width 106 height 23
click at [156, 161] on input "What is your timezone of your current location? If you are currently traveling,…" at bounding box center [178, 164] width 94 height 8
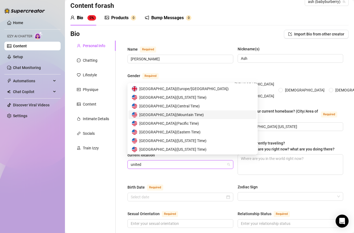
scroll to position [0, 0]
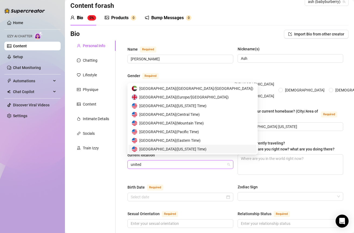
type input "united"
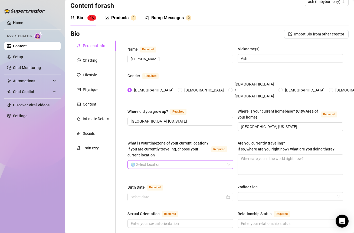
click at [167, 160] on input "What is your timezone of your current location? If you are currently traveling,…" at bounding box center [178, 164] width 94 height 8
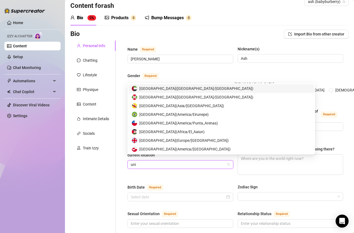
type input "unit"
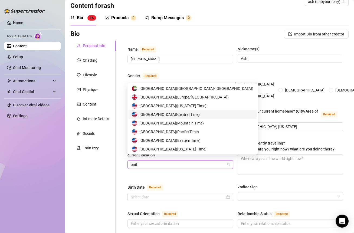
click at [183, 115] on span "United States of America ( Central Time )" at bounding box center [169, 114] width 60 height 6
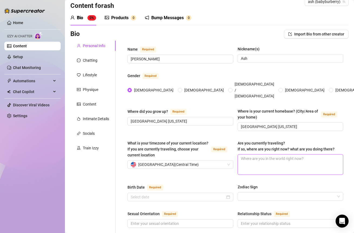
click at [244, 155] on textarea "Are you currently traveling? If so, where are you right now? what are you doing…" at bounding box center [290, 165] width 105 height 20
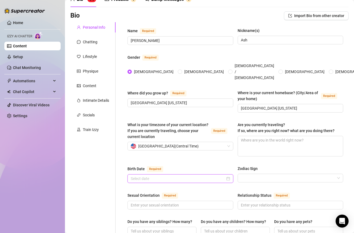
click at [150, 176] on input "Birth Date Required" at bounding box center [178, 179] width 94 height 6
click at [159, 176] on input "Birth Date Required" at bounding box center [178, 179] width 94 height 6
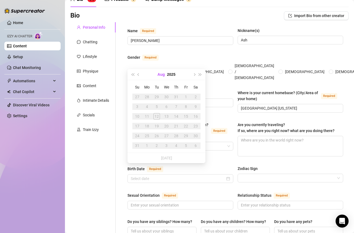
click at [163, 74] on button "Aug" at bounding box center [160, 74] width 7 height 11
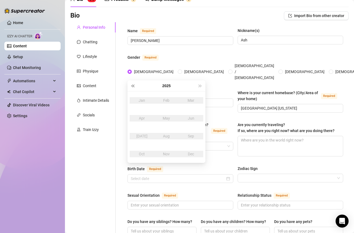
click at [133, 86] on span "Last year (Control + left)" at bounding box center [132, 85] width 3 height 3
click at [167, 86] on button "2022" at bounding box center [166, 85] width 8 height 11
click at [133, 87] on button "Last year (Control + left)" at bounding box center [133, 85] width 6 height 11
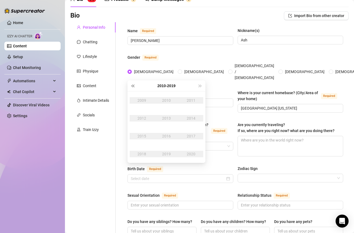
click at [133, 87] on button "Last year (Control + left)" at bounding box center [133, 85] width 6 height 11
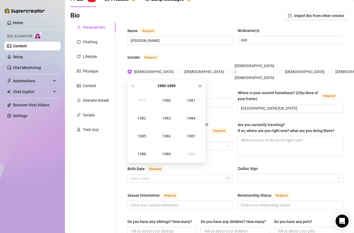
click at [199, 86] on span "Next year (Control + right)" at bounding box center [200, 85] width 3 height 3
click at [164, 101] on div "2000" at bounding box center [166, 100] width 16 height 6
click at [185, 139] on div "Sep" at bounding box center [191, 136] width 16 height 6
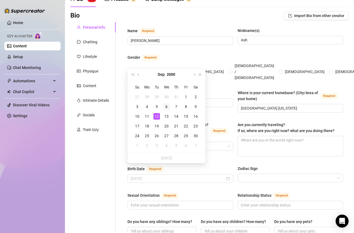
type input "[DATE]"
click at [168, 106] on div "6" at bounding box center [166, 106] width 6 height 6
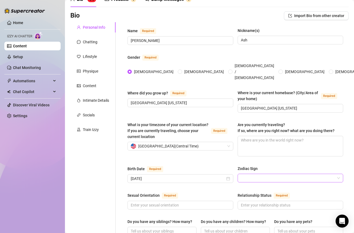
click at [249, 174] on input "Zodiac Sign" at bounding box center [288, 178] width 94 height 8
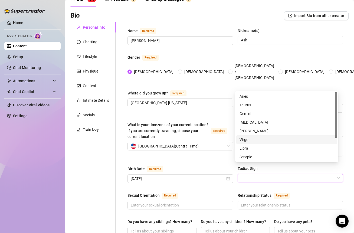
click at [248, 142] on div "Virgo" at bounding box center [286, 140] width 94 height 6
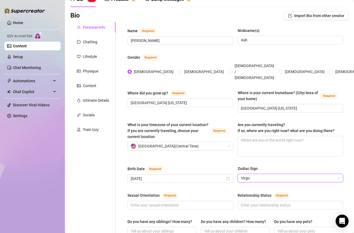
click at [191, 166] on div "Birth Date Required" at bounding box center [180, 170] width 106 height 9
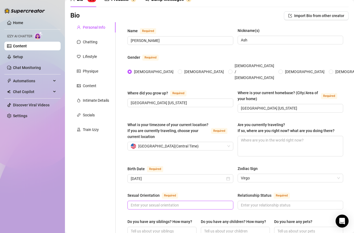
click at [182, 202] on input "Sexual Orientation Required" at bounding box center [180, 205] width 98 height 6
type input "Straight"
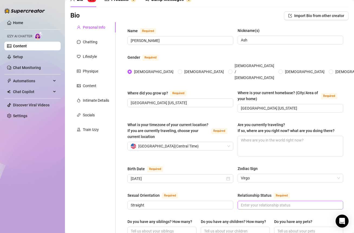
click at [245, 201] on span at bounding box center [291, 205] width 106 height 9
type input "Single"
click at [203, 176] on div "Birth Date Required September 6th, 2000 Zodiac Sign Virgo" at bounding box center [235, 177] width 216 height 22
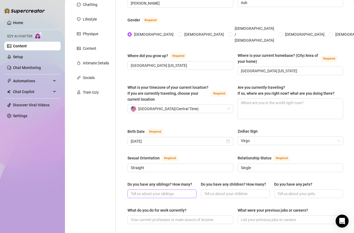
click at [165, 192] on span at bounding box center [161, 193] width 69 height 9
type input "I prefer not to talk about it here"
click at [218, 191] on input "Do you have any children? How many?" at bounding box center [234, 194] width 61 height 6
paste input "I prefer not to talk about it here"
type input "I prefer not to talk about it here"
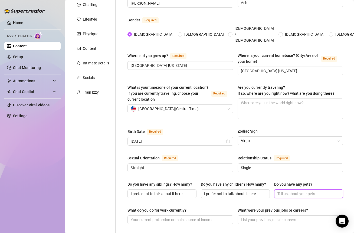
click at [284, 191] on input "Do you have any pets?" at bounding box center [307, 194] width 61 height 6
click at [285, 191] on input "Do you have any pets?" at bounding box center [307, 194] width 61 height 6
click at [304, 191] on input "I have a pome" at bounding box center [307, 194] width 61 height 6
click at [258, 181] on div "Do you have any children? How many?" at bounding box center [233, 184] width 65 height 6
click at [258, 191] on input "I prefer not to talk about it here" at bounding box center [234, 194] width 61 height 6
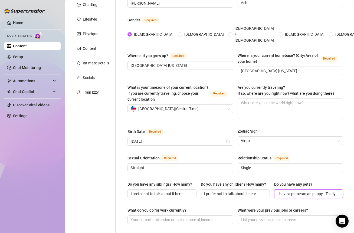
click at [321, 191] on input "I have a pomeranian puppy - Teddy" at bounding box center [307, 194] width 61 height 6
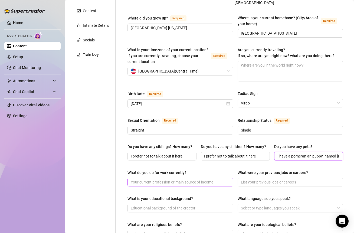
type input "I have a pomeranian puppy named [PERSON_NAME]"
click at [192, 179] on input "What do you do for work currently?" at bounding box center [180, 182] width 98 height 6
click at [160, 179] on input "What do you do for work currently?" at bounding box center [180, 182] width 98 height 6
type input "content creator"
click at [206, 170] on div "What do you do for work currently?" at bounding box center [180, 174] width 106 height 8
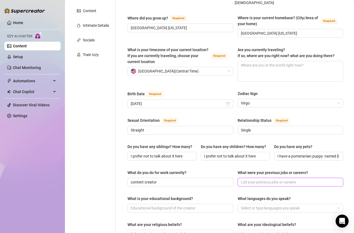
click at [249, 179] on input "What were your previous jobs or careers?" at bounding box center [290, 182] width 98 height 6
type input "I prefer not to talk about it"
click at [165, 189] on div "Name Required Ashlynn Zamora Nickname(s) Ash Gender Required Female Male Non-Bi…" at bounding box center [235, 174] width 216 height 443
click at [281, 178] on span "I prefer not to talk about it" at bounding box center [291, 182] width 106 height 9
drag, startPoint x: 288, startPoint y: 175, endPoint x: 247, endPoint y: 174, distance: 41.7
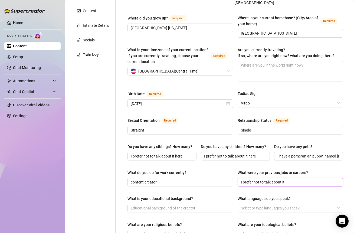
click at [250, 179] on input "I prefer not to talk about it" at bounding box center [290, 182] width 98 height 6
click at [189, 210] on div "What is your educational background? What languages do you speak? Select or typ…" at bounding box center [235, 207] width 216 height 22
click at [189, 205] on input "What is your educational background?" at bounding box center [180, 208] width 98 height 6
type input "College"
click at [219, 196] on div "What is your educational background?" at bounding box center [180, 200] width 106 height 8
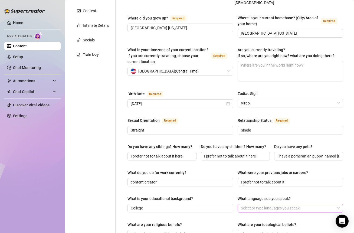
click at [254, 204] on div at bounding box center [288, 208] width 98 height 8
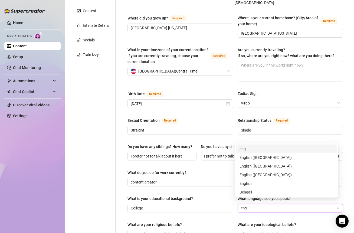
type input "engl"
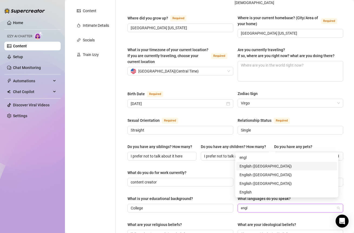
click at [247, 168] on div "English ([GEOGRAPHIC_DATA])" at bounding box center [286, 166] width 94 height 6
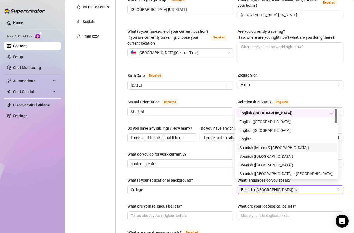
click at [220, 169] on div "Name Required Ashlynn Zamora Nickname(s) Ash Gender Required Female Male Non-Bi…" at bounding box center [235, 155] width 216 height 443
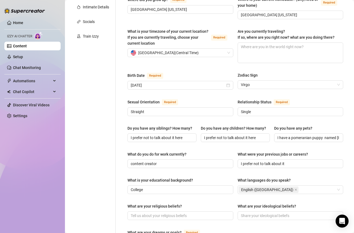
scroll to position [146, 0]
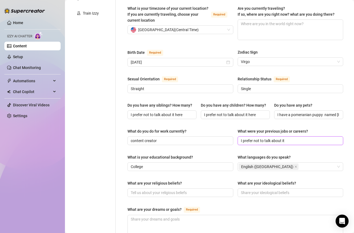
drag, startPoint x: 293, startPoint y: 137, endPoint x: 232, endPoint y: 137, distance: 61.7
click at [232, 137] on div "What do you do for work currently? content creator What were your previous jobs…" at bounding box center [235, 139] width 216 height 22
click at [181, 190] on input "What are your religious beliefs?" at bounding box center [180, 193] width 98 height 6
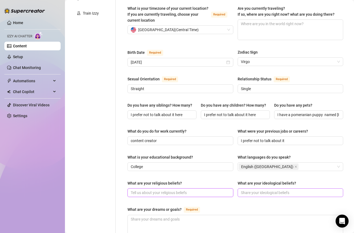
paste input "I prefer not to talk about it"
type input "I prefer not to talk about it"
click at [252, 190] on input "What are your ideological beliefs?" at bounding box center [290, 193] width 98 height 6
paste input "I prefer not to talk about it"
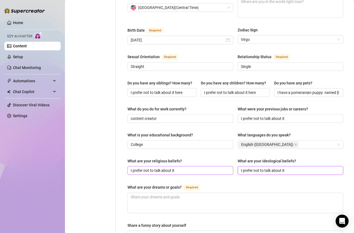
scroll to position [172, 0]
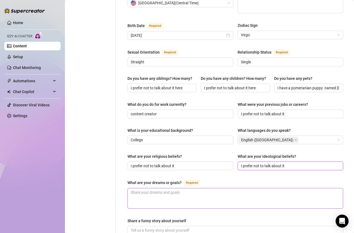
type input "I prefer not to talk about it"
click at [189, 189] on textarea "What are your dreams or goals? Required" at bounding box center [235, 198] width 215 height 20
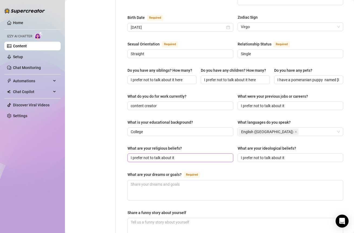
scroll to position [188, 0]
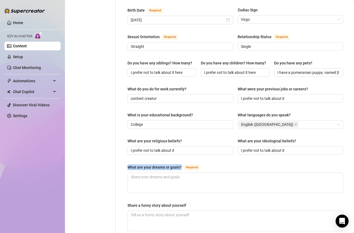
drag, startPoint x: 181, startPoint y: 160, endPoint x: 126, endPoint y: 160, distance: 55.2
click at [126, 160] on div "Name Required Ashlynn Zamora Nickname(s) Ash Gender Required Female Male Non-Bi…" at bounding box center [235, 91] width 226 height 454
copy div "What are your dreams or goals?"
click at [205, 211] on textarea "Share a funny story about yourself" at bounding box center [235, 221] width 215 height 20
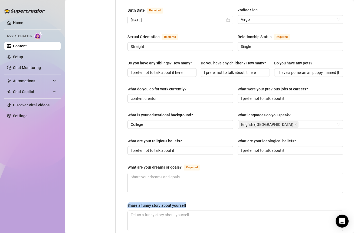
drag, startPoint x: 192, startPoint y: 201, endPoint x: 125, endPoint y: 200, distance: 67.1
click at [125, 200] on div "Name Required Ashlynn Zamora Nickname(s) Ash Gender Required Female Male Non-Bi…" at bounding box center [235, 91] width 226 height 454
copy div "Share a funny story about yourself"
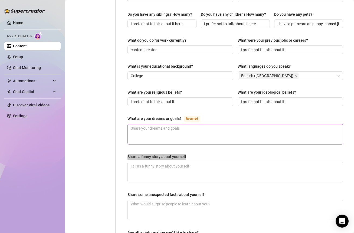
scroll to position [241, 0]
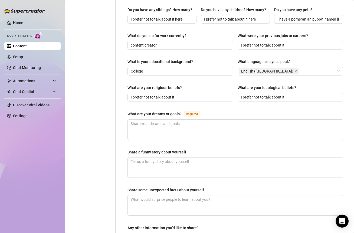
click at [188, 178] on div "Name Required Ashlynn Zamora Nickname(s) Ash Gender Required Female Male Non-Bi…" at bounding box center [235, 37] width 216 height 443
drag, startPoint x: 211, startPoint y: 182, endPoint x: 117, endPoint y: 183, distance: 94.2
click at [117, 183] on div "Name Required Ashlynn Zamora Nickname(s) Ash Gender Required Female Male Non-Bi…" at bounding box center [232, 37] width 233 height 454
copy div "Share some unexpected facts about yourself"
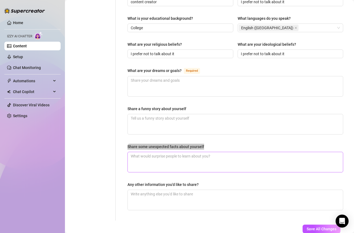
scroll to position [304, 0]
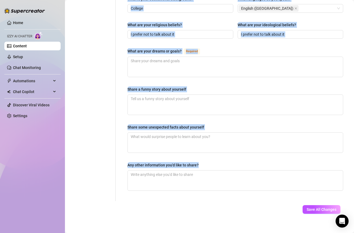
drag, startPoint x: 201, startPoint y: 158, endPoint x: 111, endPoint y: 158, distance: 90.1
copy div "Name Required Nickname(s) Gender Required Female Male Non-Binary / Genderqueer …"
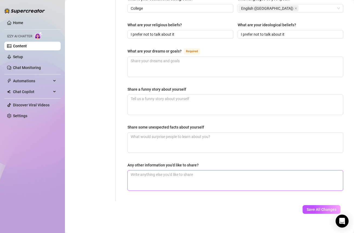
click at [172, 170] on textarea "Any other information you'd like to share?" at bounding box center [235, 180] width 215 height 20
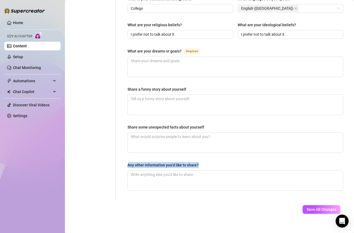
drag, startPoint x: 203, startPoint y: 156, endPoint x: 126, endPoint y: 156, distance: 76.9
copy div "Any other information you'd like to share?"
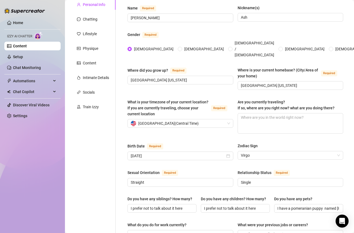
scroll to position [47, 0]
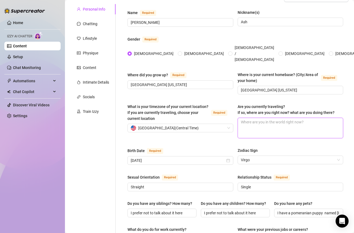
click at [252, 118] on textarea "Are you currently traveling? If so, where are you right now? what are you doing…" at bounding box center [290, 128] width 105 height 20
click at [263, 118] on textarea "Are you currently traveling? If so, where are you right now? what are you doing…" at bounding box center [290, 128] width 105 height 20
click at [255, 118] on textarea "Are you currently traveling? If so, where are you right now? what are you doing…" at bounding box center [290, 128] width 105 height 20
type textarea "N"
type textarea "No"
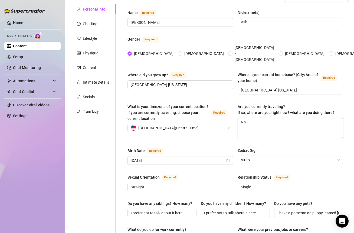
type textarea "No"
type textarea "No i"
type textarea "No i'"
type textarea "No i'm"
type textarea "No i'm n"
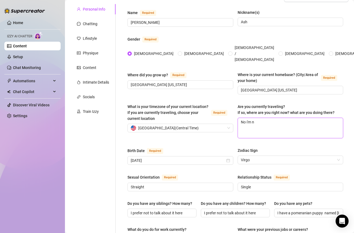
type textarea "No i'm no"
type textarea "No i'm n"
type textarea "No i'm nn"
type textarea "No i'm nnot"
type textarea "No i'm nno"
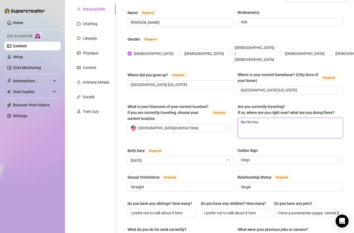
type textarea "No i'm nn"
type textarea "No i'm n"
type textarea "No i'm no"
type textarea "No i'm n"
type textarea "No i'm"
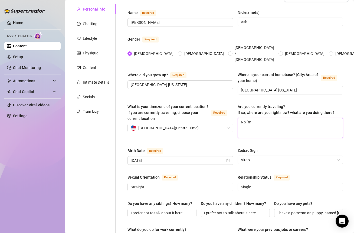
type textarea "No i'm n"
type textarea "No i'm no"
type textarea "No i'm not"
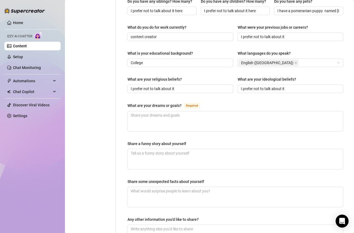
scroll to position [260, 0]
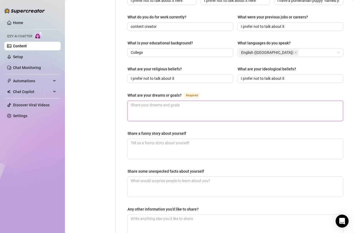
click at [166, 110] on textarea "What are your dreams or goals? Required" at bounding box center [235, 111] width 215 height 20
paste textarea "mmm honestly… i just wanna keep building a life where i wake up happy, stay hea…"
type textarea "mmm honestly… i just wanna keep building a life where i wake up happy, stay hea…"
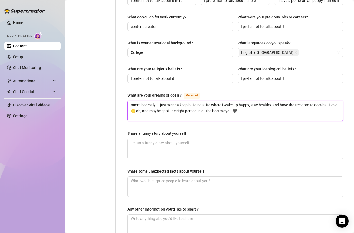
type textarea "mmm honestly… i just wanna keep building a life where i wake up happy, stay hea…"
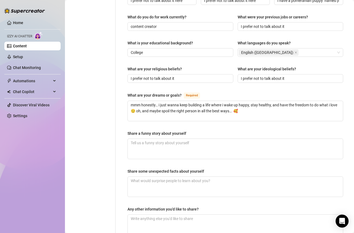
click at [166, 120] on div "Name Required Ashlynn Zamora Nickname(s) Ash Gender Required Female Male Non-Bi…" at bounding box center [235, 18] width 216 height 443
click at [175, 139] on textarea "Share a funny story about yourself" at bounding box center [235, 149] width 215 height 20
paste textarea "one time i was rushing to the gym, all confident in my matching set… got on the…"
type textarea "one time i was rushing to the gym, all confident in my matching set… got on the…"
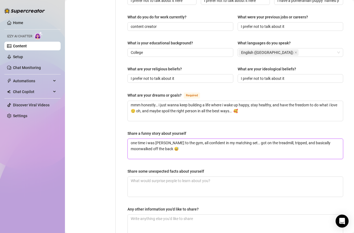
click at [196, 142] on textarea "one time i was rushing to the gym, all confident in my matching set… got on the…" at bounding box center [235, 149] width 215 height 20
paste textarea "the guy behind me definitely saw my thong but hey… maybe that was the universe’…"
type textarea "one time i was [PERSON_NAME] to the gym, all confident in my matching set… got …"
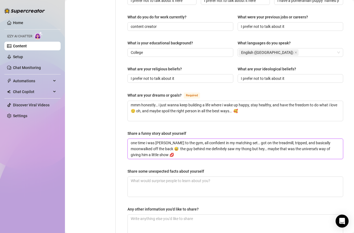
type textarea "one time i was [PERSON_NAME] to the gym, all confident in my matching set… got …"
click at [224, 157] on div "Name Required Ashlynn Zamora Nickname(s) Ash Gender Required Female Male Non-Bi…" at bounding box center [235, 18] width 216 height 443
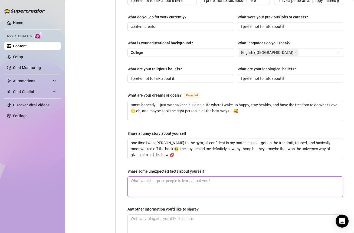
click at [160, 178] on textarea "Share some unexpected facts about yourself" at bounding box center [235, 187] width 215 height 20
paste textarea "i love the gym but i also love lazy mornings in bed (and yes… the fun kind) 😏"
type textarea "i love the gym but i also love lazy mornings in bed (and yes… the fun kind) 😏"
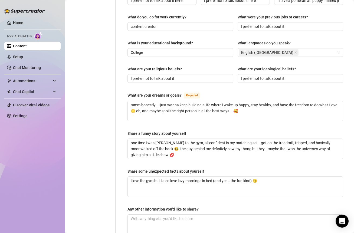
click at [120, 158] on div "Name Required Ashlynn Zamora Nickname(s) Ash Gender Required Female Male Non-Bi…" at bounding box center [232, 19] width 233 height 454
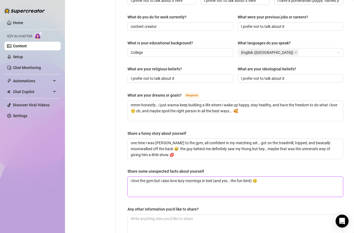
click at [216, 177] on textarea "i love the gym but i also love lazy mornings in bed (and yes… the fun kind) 😏" at bounding box center [235, 187] width 215 height 20
type textarea "i love the gym but i also love lazy mornings in bed and yes… the fun kind) 😏"
click at [253, 177] on textarea "i love the gym but i also love lazy mornings in bed and yes… the fun kind) 😏" at bounding box center [235, 187] width 215 height 20
type textarea "i love the gym but i also love lazy mornings in bed and yes… the fun kind)😏"
type textarea "i love the gym but i also love lazy mornings in bed and yes… the fun kind😏"
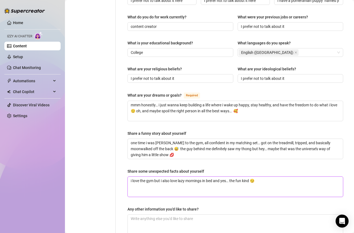
type textarea "i love the gym but i also love lazy mornings in bed and yes… the fun kind 😏"
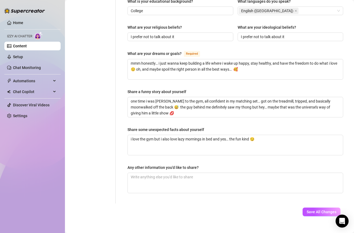
scroll to position [304, 0]
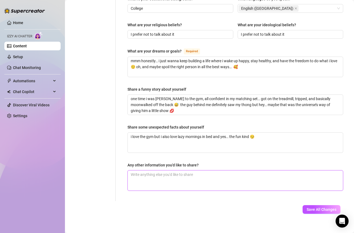
click at [144, 170] on textarea "Any other information you'd like to share?" at bounding box center [235, 180] width 215 height 20
paste textarea "i’m all about making real connections"
type textarea "i’m all about making real connections"
type textarea "i’m all about making real connections ."
type textarea "i’m all about making real connections .."
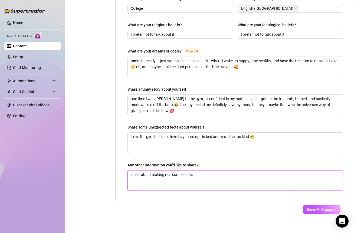
type textarea "i’m all about making real connections ...."
type textarea "i’m all about making real connections ..."
type textarea "i’m all about making real connections .."
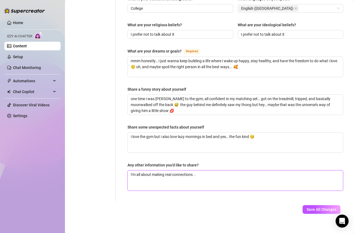
type textarea "i’m all about making real connections ."
type textarea "i’m all about making real connections"
click at [218, 170] on textarea "i’m all about making real connections 🥰" at bounding box center [235, 180] width 215 height 20
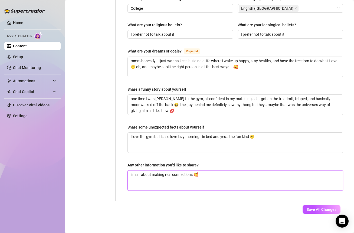
paste textarea "i love to please, i love to tease, and i know exactly what i want. you’ll find …"
type textarea "i’m all about making real connections 🥰 i love to please, i love to tease, and …"
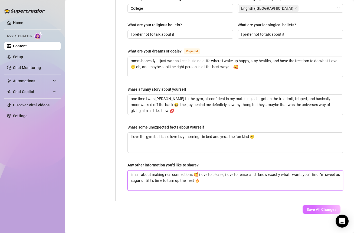
type textarea "i’m all about making real connections 🥰 i love to please, i love to tease, and …"
click at [304, 205] on button "Save All Changes" at bounding box center [322, 209] width 38 height 9
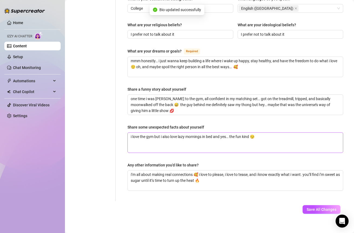
type input "[PERSON_NAME]"
type input "I prefer not to talk about it"
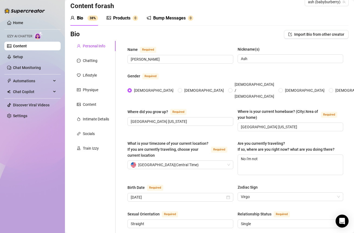
scroll to position [0, 0]
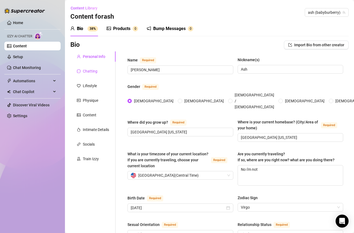
click at [96, 72] on div "Chatting" at bounding box center [90, 71] width 15 height 6
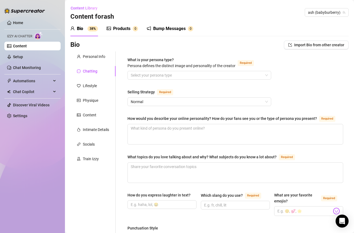
drag, startPoint x: 126, startPoint y: 57, endPoint x: 179, endPoint y: 58, distance: 53.0
copy span "What is your persona type?"
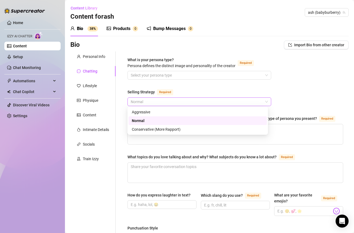
click at [157, 101] on span "Normal" at bounding box center [199, 102] width 137 height 8
click at [145, 120] on div "Normal" at bounding box center [198, 121] width 132 height 6
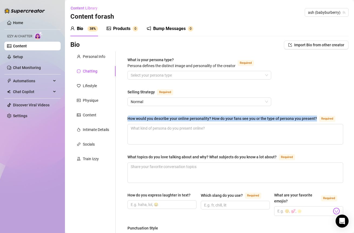
drag, startPoint x: 152, startPoint y: 121, endPoint x: 127, endPoint y: 119, distance: 24.7
click at [127, 119] on div "How would you describe your online personality? How do your fans see you or the…" at bounding box center [221, 119] width 189 height 6
copy div "How would you describe your online personality? How do your fans see you or the…"
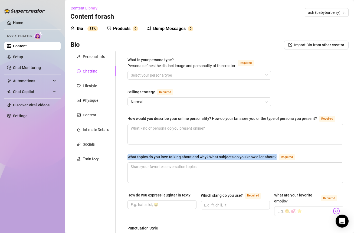
drag, startPoint x: 127, startPoint y: 161, endPoint x: 276, endPoint y: 162, distance: 149.6
copy div "What topics do you love talking about and why? What subjects do you know a lot …"
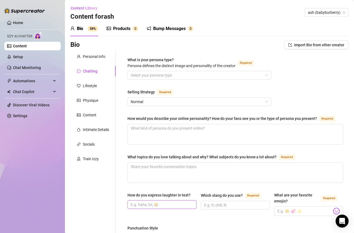
click at [161, 208] on input "How do you express laughter in text?" at bounding box center [161, 205] width 61 height 6
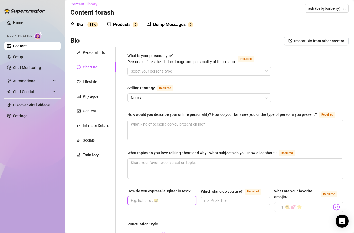
scroll to position [6, 0]
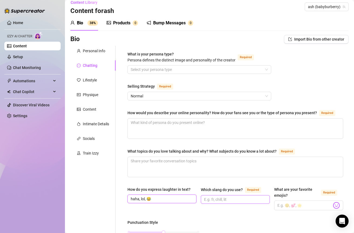
type input "haha, lol, 😂"
click at [222, 202] on input "Which slang do you use? Required" at bounding box center [234, 199] width 61 height 6
click at [159, 67] on input "What is your persona type? [PERSON_NAME] defines the distinct image and persona…" at bounding box center [197, 69] width 132 height 8
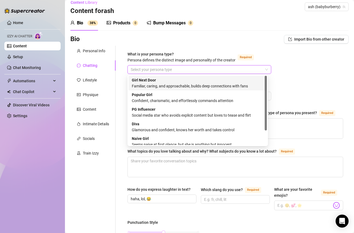
click at [161, 84] on div "Familiar, caring, and approachable, builds deep connections with fans" at bounding box center [198, 86] width 132 height 6
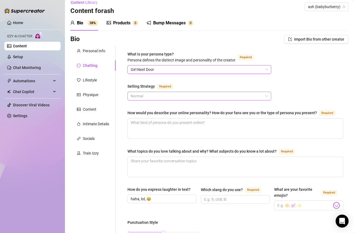
click at [182, 93] on span "Normal" at bounding box center [199, 96] width 137 height 8
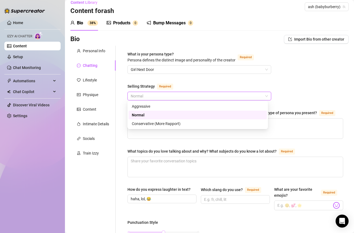
click at [175, 83] on label "Selling Strategy Required" at bounding box center [153, 86] width 52 height 6
click at [175, 92] on input "Selling Strategy Required" at bounding box center [197, 96] width 132 height 8
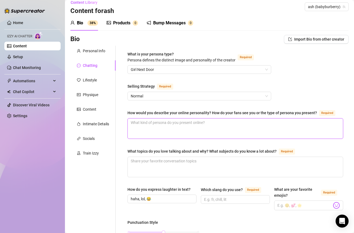
click at [154, 130] on textarea "How would you describe your online personality? How do your fans see you or the…" at bounding box center [235, 129] width 215 height 20
paste textarea "soft, warm, and caring girl next door who’s also got a very naughty side when t…"
type textarea "soft, warm, and caring girl next door who’s also got a very naughty side when t…"
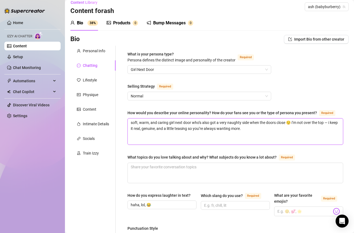
scroll to position [0, 0]
click at [132, 127] on textarea "soft, warm, and caring girl next door who’s also got a very naughty side when t…" at bounding box center [235, 132] width 215 height 26
type textarea "Isoft, warm, and caring girl next door who’s also got a very naughty side when …"
type textarea "I'soft, warm, and caring girl next door who’s also got a very naughty side when…"
type textarea "I'msoft, warm, and caring girl next door who’s also got a very naughty side whe…"
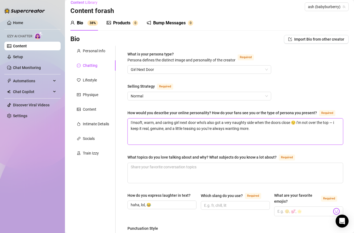
type textarea "I'm soft, warm, and caring girl next door who’s also got a very naughty side wh…"
click at [334, 127] on textarea "I'm soft, warm, and caring girl next door who’s also got a very naughty side wh…" at bounding box center [235, 132] width 215 height 26
type textarea "I'm soft, warm, and caring girl next door who’s also got a very naughty side wh…"
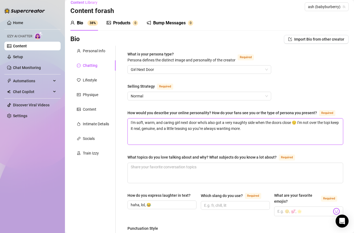
type textarea "I'm soft, warm, and caring girl next door who’s also got a very naughty side wh…"
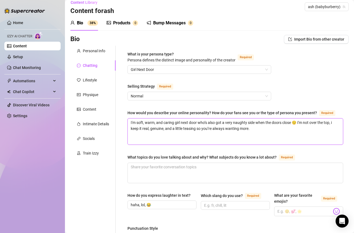
scroll to position [24, 0]
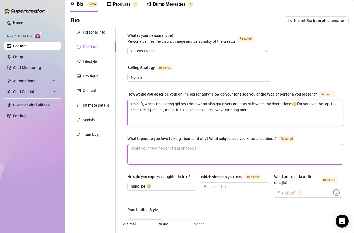
type textarea "I'm soft, warm, and caring girl next door who’s also got a very naughty side wh…"
click at [160, 159] on textarea "What topics do you love talking about and why? What subjects do you know a lot …" at bounding box center [235, 154] width 215 height 20
click at [153, 154] on textarea "What topics do you love talking about and why? What subjects do you know a lot …" at bounding box center [235, 154] width 215 height 20
paste textarea "i love talking about fitness, food, and… well… fun in the bedroom 😏 i know a lo…"
type textarea "i love talking about fitness, food, and… well… fun in the bedroom 😏 i know a lo…"
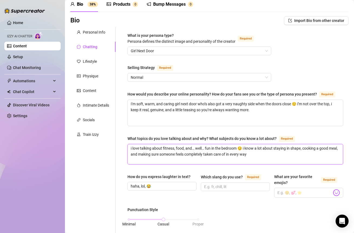
click at [180, 156] on textarea "i love talking about fitness, food, and… well… fun in the bedroom 😏 i know a lo…" at bounding box center [235, 154] width 215 height 20
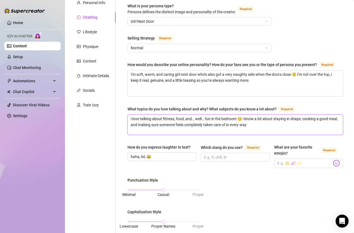
scroll to position [56, 0]
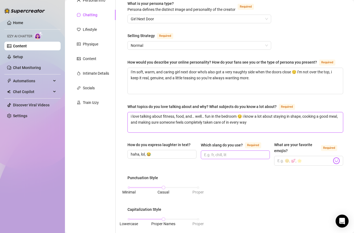
type textarea "i love talking about fitness, food, and… well… fun in the bedroom 😏 i know a lo…"
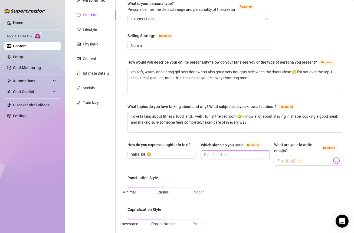
click at [209, 158] on input "Which slang do you use? Required" at bounding box center [234, 155] width 61 height 6
click at [208, 159] on span at bounding box center [235, 154] width 69 height 9
click at [224, 157] on input "wanna, u," at bounding box center [234, 155] width 61 height 6
type input "wanna, u, ngl, fr, rn, omg"
click at [291, 164] on input "What are your favorite emojis? Required" at bounding box center [304, 160] width 54 height 7
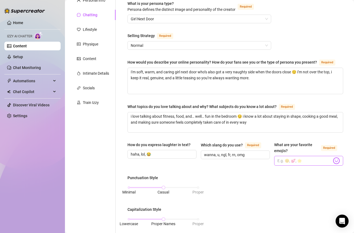
click at [333, 163] on img at bounding box center [336, 160] width 7 height 7
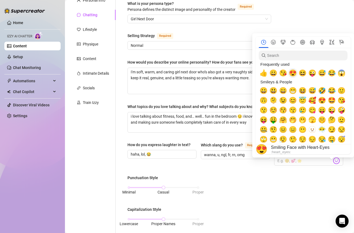
click at [294, 72] on span "😍" at bounding box center [293, 73] width 8 height 8
click at [284, 73] on span "😘" at bounding box center [283, 73] width 8 height 8
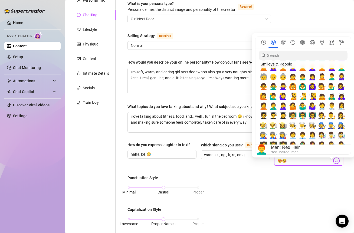
scroll to position [0, 0]
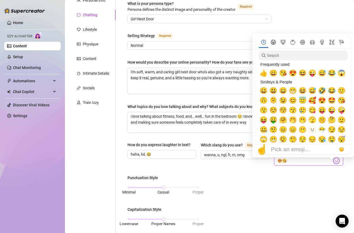
click at [275, 42] on icon "Smileys & People" at bounding box center [273, 42] width 5 height 5
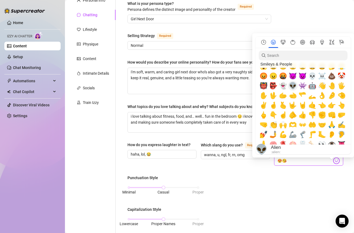
scroll to position [135, 0]
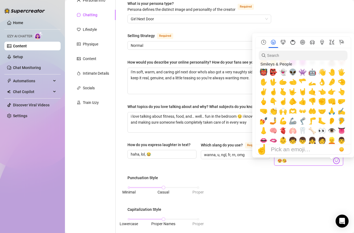
click at [294, 42] on icon "Food & Drink" at bounding box center [292, 42] width 5 height 5
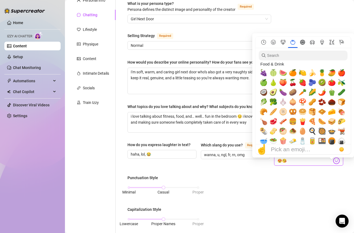
click at [302, 42] on icon "Activity" at bounding box center [302, 42] width 5 height 5
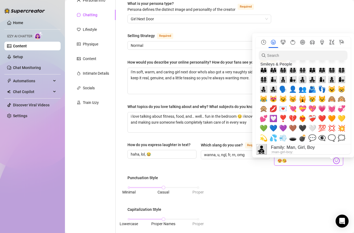
scroll to position [435, 0]
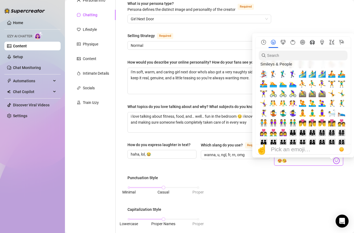
click at [311, 42] on icon "Travel & Places" at bounding box center [312, 42] width 5 height 4
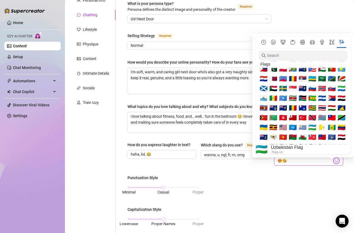
scroll to position [2042, 0]
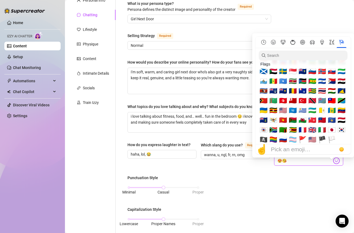
click at [293, 42] on icon "Food & Drink" at bounding box center [292, 42] width 5 height 5
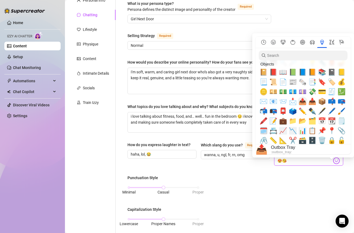
scroll to position [1405, 0]
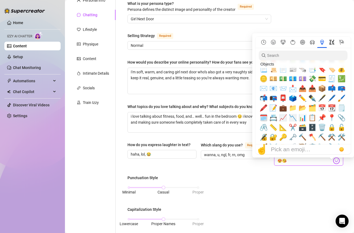
click at [330, 43] on icon "Symbols" at bounding box center [331, 42] width 5 height 5
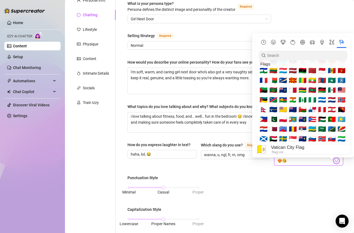
scroll to position [2042, 0]
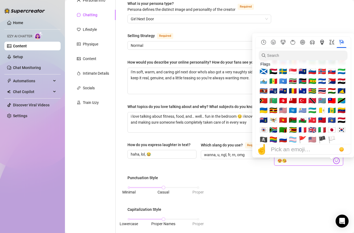
click at [320, 42] on icon "Objects" at bounding box center [322, 42] width 5 height 5
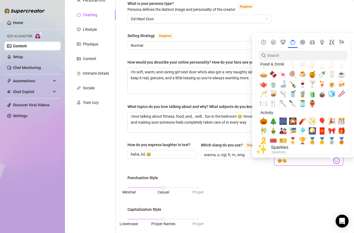
scroll to position [876, 0]
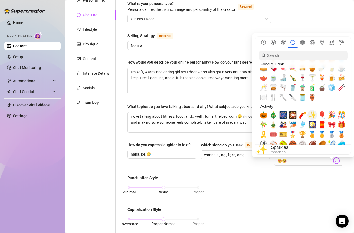
click at [313, 114] on span "✨" at bounding box center [312, 115] width 8 height 8
click at [283, 41] on icon "Animals & Nature" at bounding box center [283, 42] width 5 height 5
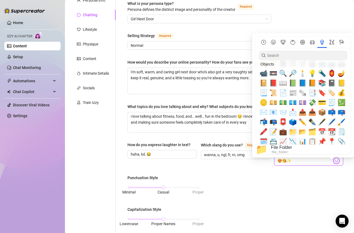
scroll to position [1447, 0]
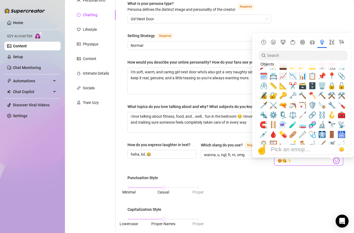
type input "😍😘✨"
click at [283, 55] on input "search" at bounding box center [303, 56] width 89 height 10
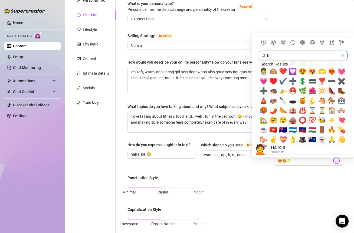
scroll to position [0, 0]
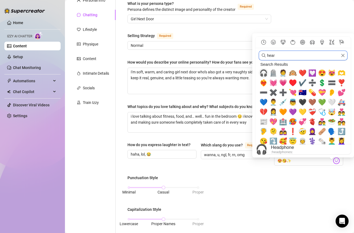
type input "heart"
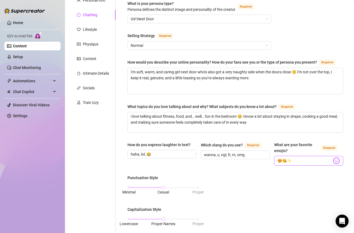
click at [333, 163] on img at bounding box center [336, 160] width 7 height 7
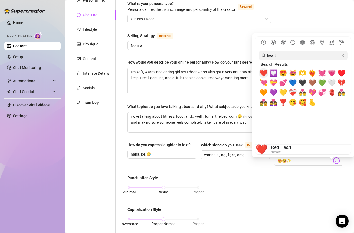
click at [266, 72] on span "❤️" at bounding box center [264, 73] width 8 height 8
type input "😍😘✨❤️"
click at [333, 164] on img at bounding box center [336, 160] width 7 height 7
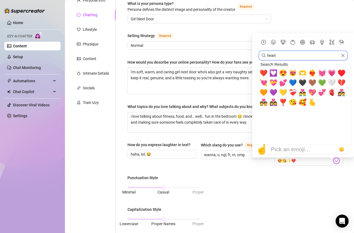
click at [284, 57] on input "heart" at bounding box center [303, 56] width 89 height 10
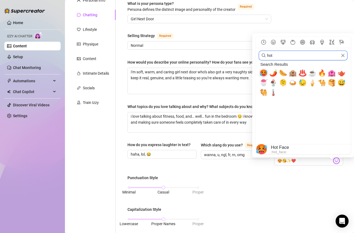
type input "hot"
click at [264, 75] on span "🥵" at bounding box center [264, 73] width 8 height 8
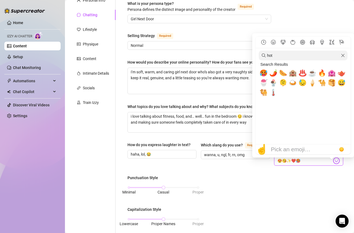
type input "😍😘✨❤️🥵"
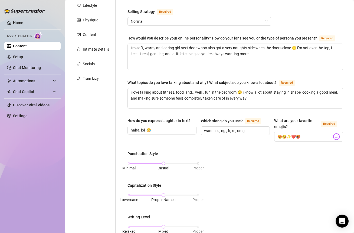
scroll to position [93, 0]
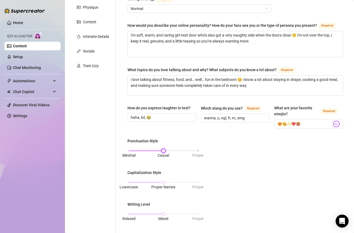
click at [129, 152] on div "Minimal Casual Proper" at bounding box center [163, 150] width 69 height 3
click at [132, 188] on span "Lowercase" at bounding box center [129, 187] width 18 height 6
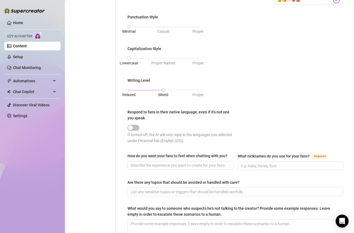
scroll to position [218, 0]
drag, startPoint x: 227, startPoint y: 160, endPoint x: 124, endPoint y: 159, distance: 102.8
click at [124, 159] on div "What is your persona type? Persona defines the distinct image and personality o…" at bounding box center [235, 42] width 226 height 416
copy div "How do you want your fans to feel when chatting with you?"
click at [244, 168] on input "What nicknames do you use for your fans? Required" at bounding box center [290, 165] width 98 height 6
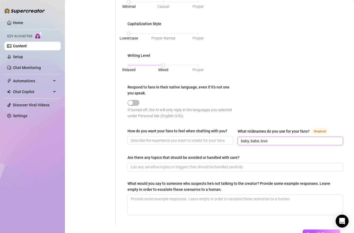
scroll to position [244, 0]
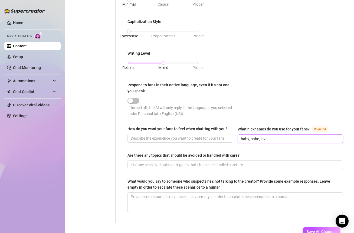
type input "baby, babe, love"
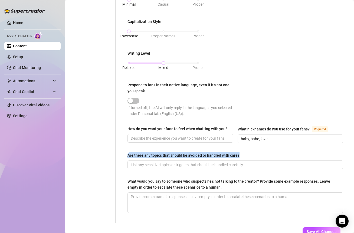
drag, startPoint x: 244, startPoint y: 159, endPoint x: 117, endPoint y: 157, distance: 126.7
click at [117, 157] on div "What is your persona type? Persona defines the distinct image and personality o…" at bounding box center [232, 15] width 233 height 416
copy div "Are there any topics that should be avoided or handled with care?"
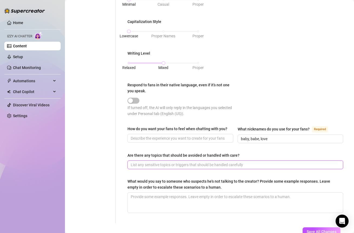
click at [160, 167] on input "Are there any topics that should be avoided or handled with care?" at bounding box center [235, 165] width 208 height 6
click at [149, 168] on input "Are there any topics that should be avoided or handled with care?" at bounding box center [235, 165] width 208 height 6
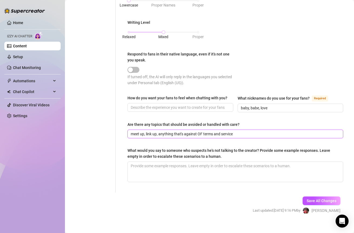
scroll to position [275, 0]
type input "meet up, link up, anything that's against OF terms and service"
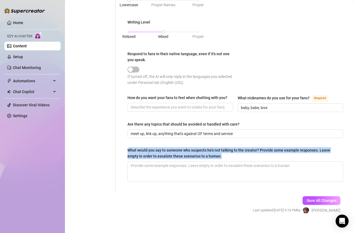
drag, startPoint x: 234, startPoint y: 160, endPoint x: 121, endPoint y: 154, distance: 113.5
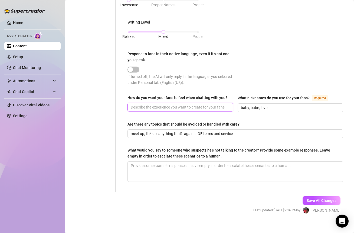
click at [164, 110] on input "How do you want your fans to feel when chatting with you?" at bounding box center [180, 107] width 98 height 6
paste input "i want you to feel seen, wanted, and totally relaxed… like we’re just hanging o…"
drag, startPoint x: 159, startPoint y: 111, endPoint x: 146, endPoint y: 111, distance: 13.0
click at [146, 110] on input "i want you to feel seen, wanted, and totally relaxed… like we’re just hanging o…" at bounding box center [172, 107] width 82 height 6
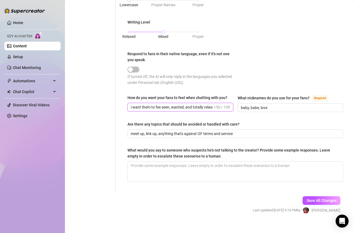
click at [156, 110] on input "i want them to fee seen, wanted, and totally relaxed… like we’re just hanging o…" at bounding box center [172, 107] width 82 height 6
drag, startPoint x: 203, startPoint y: 111, endPoint x: 235, endPoint y: 111, distance: 31.4
click at [235, 111] on div "How do you want your fans to feel when chatting with you? i want them to fee se…" at bounding box center [235, 106] width 216 height 22
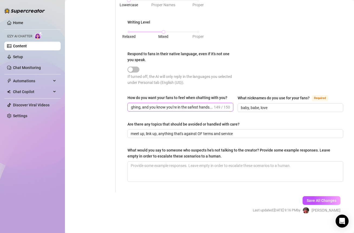
type input "i want them to fee seen, wanted, and totally relaxed… like we’re just hanging o…"
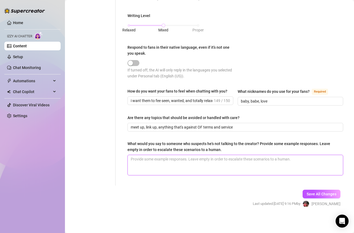
click at [183, 167] on textarea "What would you say to someone who suspects he's not talking to the creator? Pro…" at bounding box center [235, 165] width 215 height 20
paste textarea "baby, it’s really me… you think anyone else could tease you exactly the way you…"
type textarea "baby, it’s really me… you think anyone else could tease you exactly the way you…"
click at [201, 171] on textarea "baby, it’s really me… you think anyone else could tease you exactly the way you…" at bounding box center [235, 165] width 215 height 20
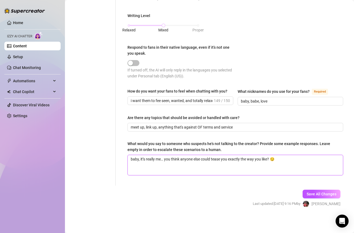
paste textarea "aww sweet thing, it’s all me here. i wouldn’t let anyone else have this much fu…"
type textarea "baby, it’s really me… you think anyone else could tease you exactly the way you…"
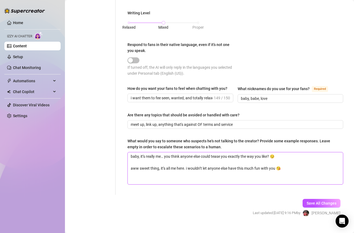
scroll to position [0, 0]
click at [157, 181] on textarea "baby, it’s really me… you think anyone else could tease you exactly the way you…" at bounding box center [235, 168] width 215 height 32
paste textarea "haha trust me babe, no one else gets to steal my spotlight… especially not when…"
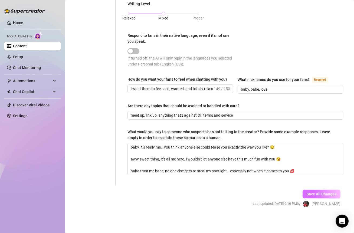
click at [307, 195] on span "Save All Changes" at bounding box center [322, 194] width 30 height 4
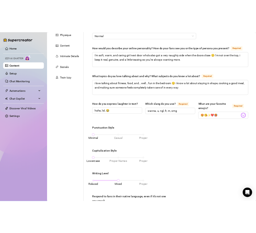
scroll to position [0, 0]
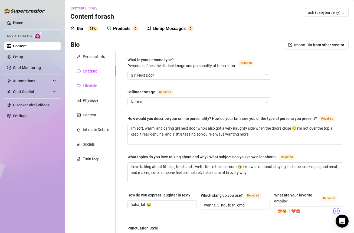
click at [96, 87] on div "Lifestyle" at bounding box center [90, 86] width 14 height 6
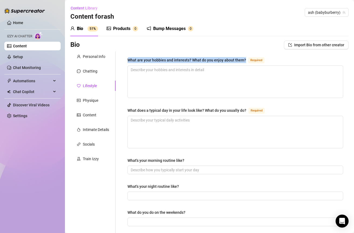
drag, startPoint x: 244, startPoint y: 60, endPoint x: 126, endPoint y: 62, distance: 117.7
click at [126, 62] on div "What are your hobbies and interests? What do you enjoy about them? Required Wha…" at bounding box center [235, 233] width 226 height 365
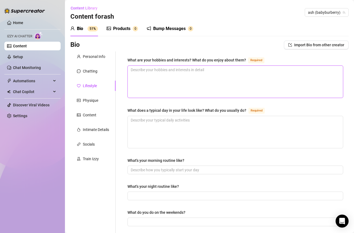
click at [147, 81] on textarea "What are your hobbies and interests? What do you enjoy about them? Required" at bounding box center [235, 82] width 215 height 32
paste textarea "mmm honestly, i’m a total gym babe 💪 i love pushing myself & feeling that burn,…"
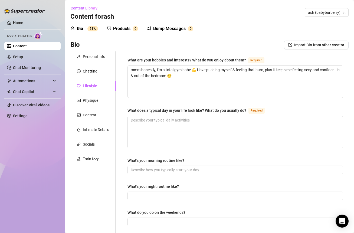
click at [121, 111] on div "What are your hobbies and interests? What do you enjoy about them? Required mmm…" at bounding box center [232, 233] width 233 height 365
drag, startPoint x: 129, startPoint y: 108, endPoint x: 244, endPoint y: 107, distance: 115.0
click at [244, 107] on div "What does a typical day in your life look like? What do you usually do?" at bounding box center [186, 110] width 119 height 6
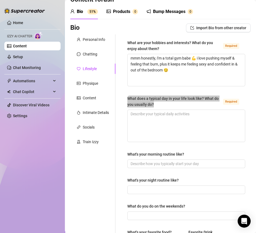
scroll to position [20, 0]
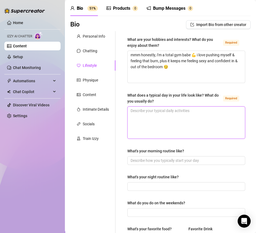
click at [141, 116] on textarea "What does a typical day in your life look like? What do you usually do? Required" at bounding box center [186, 123] width 117 height 32
paste textarea "most days i’m up pretty early, coffee in hand ☕ then i hit the gym to get my bo…"
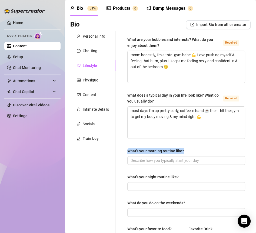
drag, startPoint x: 190, startPoint y: 149, endPoint x: 116, endPoint y: 149, distance: 73.6
click at [116, 149] on div "What are your hobbies and interests? What do you enjoy about them? Required mmm…" at bounding box center [183, 219] width 135 height 376
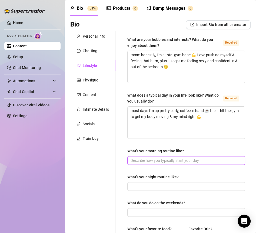
click at [143, 164] on span at bounding box center [186, 160] width 118 height 9
click at [140, 160] on input "What's your morning routine like?" at bounding box center [186, 160] width 110 height 6
paste input "usually i roll out of bed, make a big cup of coffee ☕ & take a few minutes to j…"
click at [138, 161] on input "What's your morning routine like?" at bounding box center [186, 160] width 110 height 6
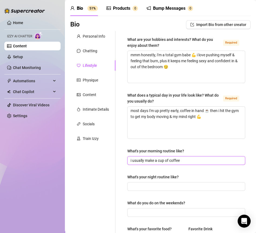
click at [190, 160] on input "i usually make a cup of coffee" at bounding box center [186, 160] width 110 height 6
click at [223, 160] on input "i usually make a cup of coffee & take a few mins to" at bounding box center [186, 160] width 110 height 6
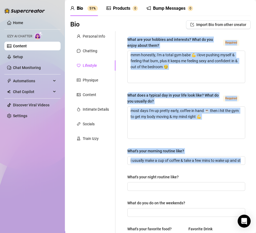
drag, startPoint x: 193, startPoint y: 172, endPoint x: 114, endPoint y: 172, distance: 79.3
click at [112, 172] on div "Personal Info Chatting Lifestyle Physique Content Intimate Details Socials Trai…" at bounding box center [160, 219] width 180 height 376
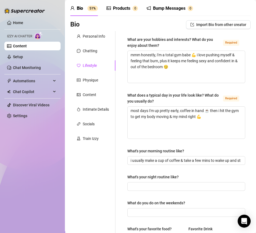
click at [148, 172] on div "What are your hobbies and interests? What do you enjoy about them? Required mmm…" at bounding box center [186, 219] width 118 height 365
drag, startPoint x: 184, startPoint y: 179, endPoint x: 122, endPoint y: 176, distance: 62.0
click at [122, 176] on div "What are your hobbies and interests? What do you enjoy about them? Required mmm…" at bounding box center [186, 219] width 129 height 376
click at [141, 187] on input "What's your night routine like?" at bounding box center [186, 186] width 110 height 6
paste input "wind down with a hot shower 🚿, skincare, maybe a glass of wine 🍷, then slip int…"
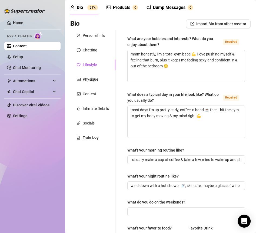
drag, startPoint x: 188, startPoint y: 199, endPoint x: 123, endPoint y: 205, distance: 65.5
click at [123, 205] on div "What are your hobbies and interests? What do you enjoy about them? Required mmm…" at bounding box center [186, 218] width 129 height 376
drag, startPoint x: 124, startPoint y: 201, endPoint x: 189, endPoint y: 200, distance: 64.4
click at [189, 200] on div "What are your hobbies and interests? What do you enjoy about them? Required mmm…" at bounding box center [186, 218] width 129 height 376
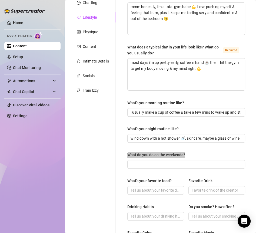
scroll to position [101, 0]
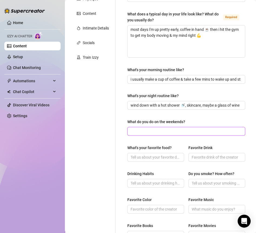
click at [164, 132] on input "What do you do on the weekends?" at bounding box center [186, 131] width 110 height 6
paste input "weekends are for gym time 🏋️‍♀️, errands, cooking something yummy 🍳, and maybe …"
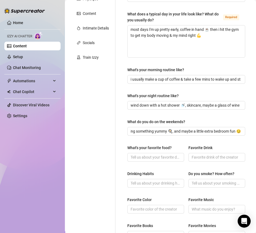
click at [143, 149] on div "What's your favorite food?" at bounding box center [149, 148] width 44 height 6
click at [143, 154] on input "What's your favorite food?" at bounding box center [155, 157] width 49 height 6
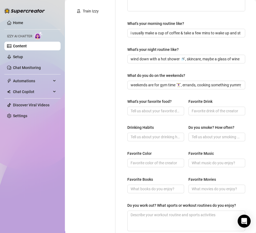
scroll to position [156, 0]
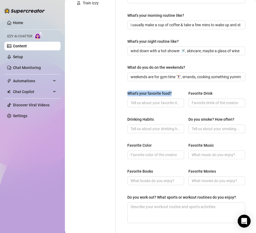
drag, startPoint x: 173, startPoint y: 94, endPoint x: 127, endPoint y: 93, distance: 46.8
click at [127, 93] on div "What are your hobbies and interests? What do you enjoy about them? Required mmm…" at bounding box center [186, 84] width 129 height 376
drag, startPoint x: 210, startPoint y: 92, endPoint x: 185, endPoint y: 92, distance: 24.9
click at [185, 92] on div "What's your favorite food? Favorite Drink" at bounding box center [186, 101] width 118 height 22
drag, startPoint x: 154, startPoint y: 118, endPoint x: 124, endPoint y: 118, distance: 30.0
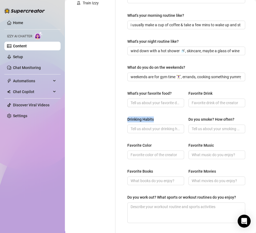
click at [124, 118] on div "What are your hobbies and interests? What do you enjoy about them? Required mmm…" at bounding box center [186, 84] width 129 height 376
drag, startPoint x: 184, startPoint y: 119, endPoint x: 235, endPoint y: 118, distance: 51.4
click at [236, 118] on div "Drinking Habits Do you smoke? How often?" at bounding box center [186, 127] width 118 height 22
drag, startPoint x: 156, startPoint y: 145, endPoint x: 124, endPoint y: 145, distance: 32.2
click at [124, 145] on div "What are your hobbies and interests? What do you enjoy about them? Required mmm…" at bounding box center [186, 84] width 129 height 376
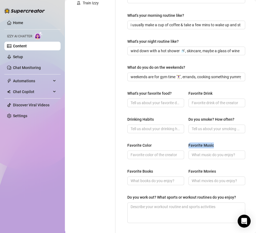
drag, startPoint x: 214, startPoint y: 143, endPoint x: 185, endPoint y: 144, distance: 28.7
click at [185, 144] on div "Favorite Color Favorite Music" at bounding box center [186, 153] width 118 height 22
drag, startPoint x: 156, startPoint y: 170, endPoint x: 127, endPoint y: 170, distance: 28.1
click at [127, 170] on label "Favorite Books" at bounding box center [141, 171] width 29 height 6
drag, startPoint x: 185, startPoint y: 170, endPoint x: 219, endPoint y: 170, distance: 34.6
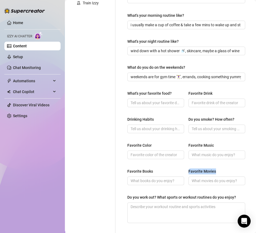
click at [220, 170] on div "Favorite Books Favorite Movies" at bounding box center [186, 179] width 118 height 22
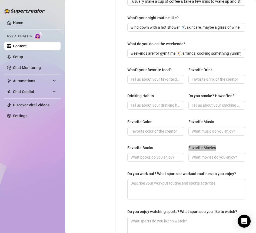
scroll to position [183, 0]
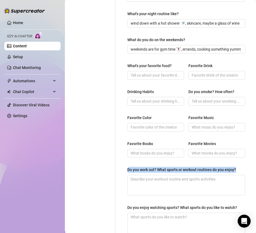
drag, startPoint x: 240, startPoint y: 168, endPoint x: 128, endPoint y: 170, distance: 112.0
click at [128, 170] on label "Do you work out? What sports or workout routines do you enjoy?" at bounding box center [183, 170] width 113 height 6
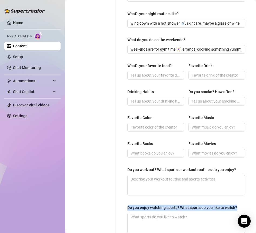
drag, startPoint x: 141, startPoint y: 214, endPoint x: 125, endPoint y: 205, distance: 18.3
click at [125, 205] on div "What are your hobbies and interests? What do you enjoy about them? Required mmm…" at bounding box center [186, 56] width 129 height 376
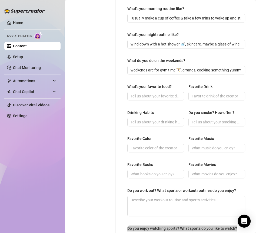
scroll to position [162, 0]
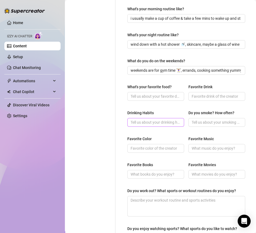
click at [130, 125] on span at bounding box center [155, 122] width 57 height 9
click at [158, 113] on div "Drinking Habits" at bounding box center [155, 114] width 57 height 8
click at [190, 125] on span at bounding box center [217, 122] width 57 height 9
click at [196, 123] on input "Do you smoke? How often?" at bounding box center [216, 122] width 49 height 6
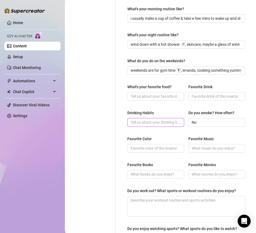
click at [149, 122] on input "Drinking Habits" at bounding box center [155, 122] width 49 height 6
click at [147, 144] on span at bounding box center [155, 148] width 57 height 9
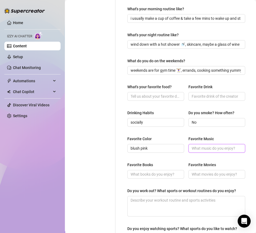
click at [218, 150] on input "Favorite Music" at bounding box center [216, 148] width 49 height 6
click at [147, 175] on input "Favorite Books" at bounding box center [155, 174] width 49 height 6
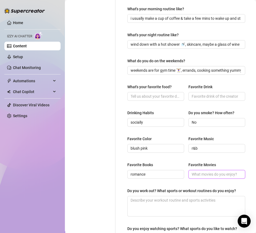
click at [215, 175] on input "Favorite Movies" at bounding box center [216, 174] width 49 height 6
click at [146, 170] on span "romance" at bounding box center [155, 174] width 57 height 9
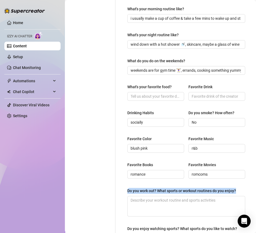
drag, startPoint x: 239, startPoint y: 189, endPoint x: 119, endPoint y: 189, distance: 119.6
click at [119, 189] on div "What are your hobbies and interests? What do you enjoy about them? Required mmm…" at bounding box center [183, 77] width 135 height 376
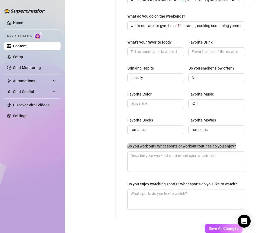
scroll to position [222, 0]
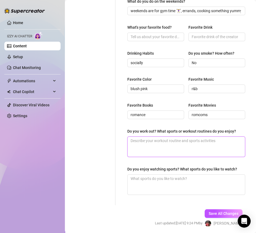
click at [147, 142] on textarea "Do you work out? What sports or workout routines do you enjoy?" at bounding box center [186, 147] width 117 height 20
paste textarea "yeah babe, i’m a total gym girl 🏋️‍♀️ love lifting & a little cardio to keep it…"
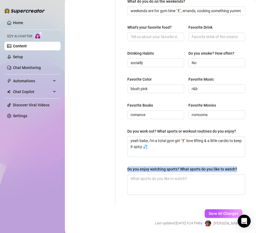
drag, startPoint x: 149, startPoint y: 175, endPoint x: 126, endPoint y: 168, distance: 24.1
click at [125, 168] on div "What are your hobbies and interests? What do you enjoy about them? Required mmm…" at bounding box center [186, 18] width 129 height 376
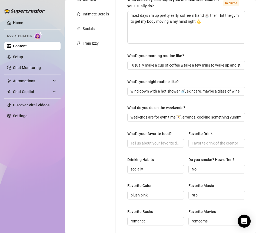
scroll to position [246, 0]
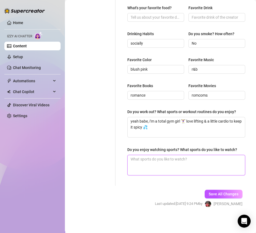
click at [146, 161] on textarea "Do you enjoy watching sports? What sports do you like to watch?" at bounding box center [186, 165] width 117 height 20
paste textarea "i’m more into playing than watching 😏 but i’ll never say no to a good basketbal…"
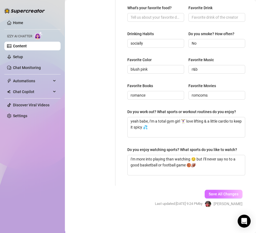
click at [226, 196] on button "Save All Changes" at bounding box center [224, 194] width 38 height 9
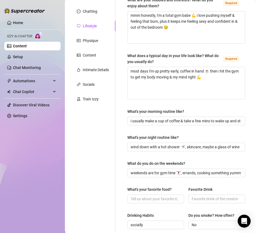
scroll to position [0, 0]
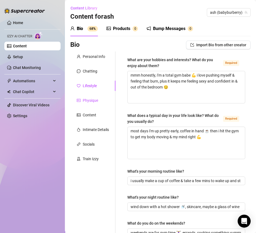
click at [95, 99] on div "Physique" at bounding box center [90, 100] width 15 height 6
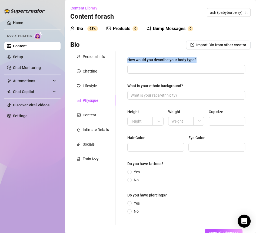
drag, startPoint x: 202, startPoint y: 59, endPoint x: 120, endPoint y: 61, distance: 82.6
click at [120, 61] on div "How would you describe your body type? What is your ethnic background? Height W…" at bounding box center [183, 137] width 135 height 173
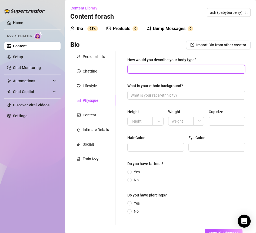
click at [162, 69] on input "How would you describe your body type?" at bounding box center [186, 69] width 110 height 6
paste input "curvy in all the right places with a toned touch from the gym 😘💪"
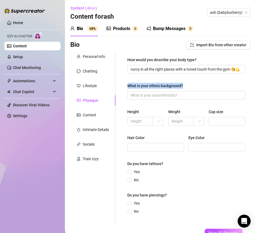
drag, startPoint x: 190, startPoint y: 86, endPoint x: 119, endPoint y: 86, distance: 70.6
click at [119, 86] on div "How would you describe your body type? curvy in all the right places with a ton…" at bounding box center [183, 137] width 135 height 173
click at [146, 93] on input "What is your ethnic background?" at bounding box center [186, 95] width 110 height 6
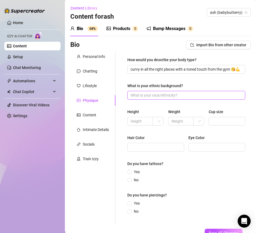
paste input "latina with a [PERSON_NAME] that keeps things spicy 🌶️💃"
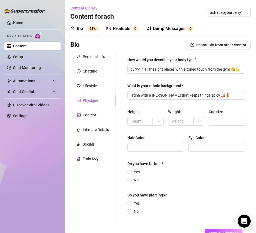
click at [165, 110] on div "Height Weight Cup size" at bounding box center [186, 120] width 118 height 22
click at [154, 131] on div "How would you describe your body type? curvy in all the right places with a ton…" at bounding box center [186, 138] width 118 height 162
click at [148, 147] on input "Hair Color" at bounding box center [155, 147] width 49 height 6
click at [196, 146] on input "Eye Color" at bounding box center [216, 147] width 49 height 6
click at [133, 171] on span "Yes" at bounding box center [137, 172] width 10 height 6
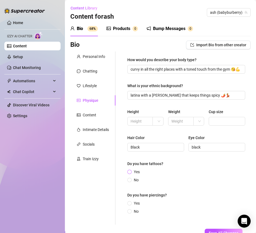
click at [131, 171] on input "Yes" at bounding box center [130, 172] width 2 height 4
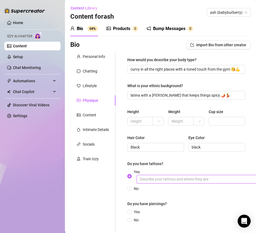
click at [153, 178] on input "Yes" at bounding box center [218, 179] width 162 height 9
click at [186, 182] on input "love now cry later" at bounding box center [218, 179] width 162 height 9
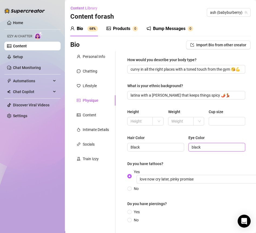
click at [204, 149] on input "black" at bounding box center [216, 147] width 49 height 6
click at [131, 211] on span at bounding box center [129, 212] width 4 height 4
click at [131, 211] on input "Yes" at bounding box center [130, 213] width 2 height 4
click at [161, 214] on span "Yes" at bounding box center [216, 216] width 169 height 15
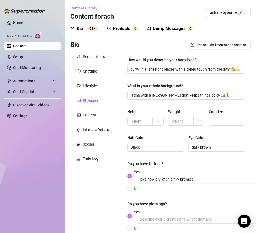
click at [131, 215] on input "Yes" at bounding box center [130, 217] width 2 height 4
click at [160, 217] on input "Yes" at bounding box center [218, 219] width 162 height 9
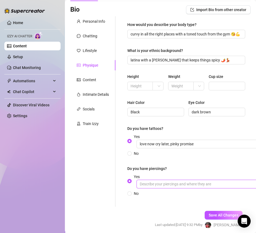
scroll to position [35, 0]
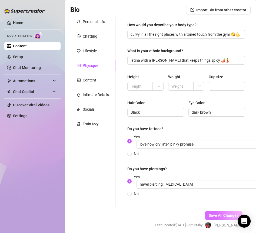
click at [215, 217] on span "Save All Changes" at bounding box center [224, 215] width 30 height 4
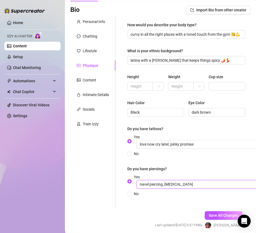
drag, startPoint x: 149, startPoint y: 185, endPoint x: 117, endPoint y: 185, distance: 31.9
click at [117, 185] on div "How would you describe your body type? curvy in all the right places with a ton…" at bounding box center [183, 112] width 135 height 191
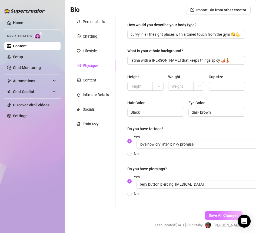
click at [216, 212] on button "Save All Changes" at bounding box center [224, 215] width 38 height 9
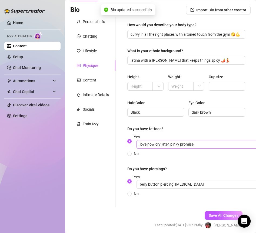
scroll to position [0, 0]
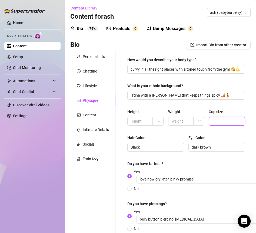
click at [212, 122] on input "Cup size" at bounding box center [226, 121] width 29 height 6
click at [84, 113] on div "Content" at bounding box center [90, 115] width 14 height 6
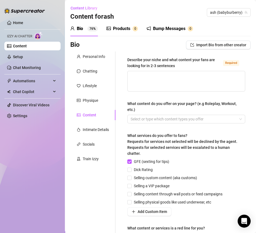
click at [162, 62] on div "Describe your niche and what content your fans are looking for in 2-3 sentences" at bounding box center [174, 63] width 94 height 12
click at [162, 71] on textarea "Describe your niche and what content your fans are looking for in 2-3 sentences…" at bounding box center [186, 81] width 117 height 20
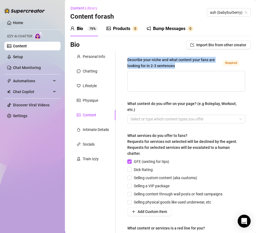
drag, startPoint x: 183, startPoint y: 66, endPoint x: 121, endPoint y: 58, distance: 63.0
click at [121, 58] on div "Describe your niche and what content your fans are looking for in 2-3 sentences…" at bounding box center [183, 151] width 135 height 201
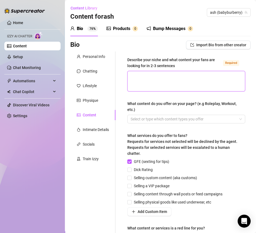
click at [136, 78] on textarea "Describe your niche and what content your fans are looking for in 2-3 sentences…" at bounding box center [186, 81] width 117 height 20
paste textarea "ives very much so housewife but a freak in the bed vibes"
click at [130, 76] on textarea "ives very much so housewife but a freak in the bed vibes" at bounding box center [186, 81] width 117 height 20
click at [232, 76] on textarea "gives very much so housewife but a freak in the bed vibes" at bounding box center [186, 81] width 117 height 20
click at [235, 74] on textarea "gives very much so housewife but a freak in the bed vibes" at bounding box center [186, 81] width 117 height 20
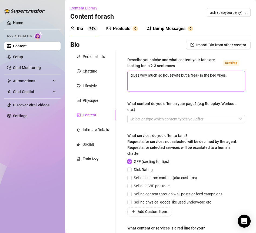
paste textarea "wifey-next-door energy but with a naughty, uninhibited side in the bedroom."
click at [160, 86] on textarea "gives very much so housewife but a freak in the bed vibes. wifey-next-door ener…" at bounding box center [186, 81] width 117 height 20
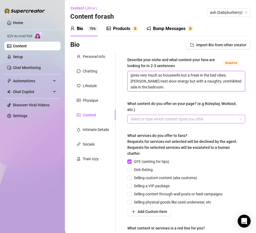
paste textarea "My fans come for the teasing, intimate chats and stay for the sensual, real-fee…"
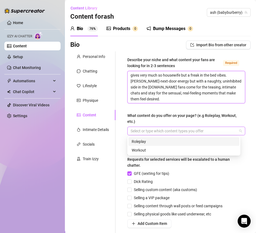
click at [145, 129] on div at bounding box center [184, 131] width 110 height 8
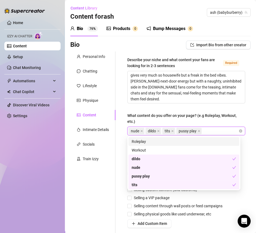
click at [208, 131] on div "nude dildo tits pussy play" at bounding box center [184, 131] width 110 height 8
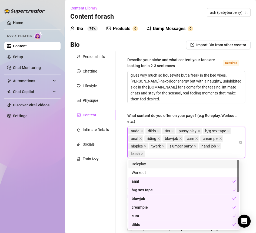
click at [211, 114] on div "What content do you offer on your page? (e.g Roleplay, Workout, etc.)" at bounding box center [184, 119] width 114 height 12
click at [147, 150] on input "What content do you offer on your page? (e.g Roleplay, Workout, etc.)" at bounding box center [146, 153] width 1 height 6
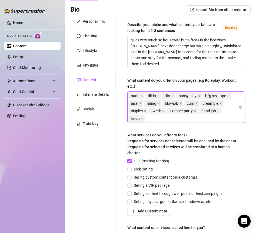
scroll to position [36, 0]
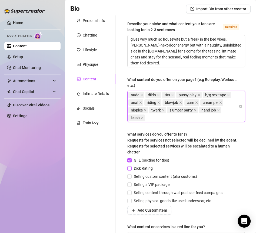
click at [130, 169] on span at bounding box center [129, 168] width 4 height 4
click at [130, 169] on input "Dick Rating" at bounding box center [129, 168] width 4 height 4
click at [129, 192] on input "Selling content through wall posts or feed campaigns" at bounding box center [129, 193] width 4 height 4
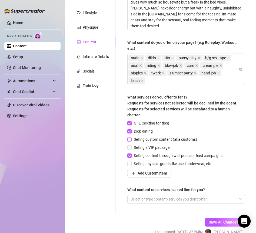
scroll to position [85, 0]
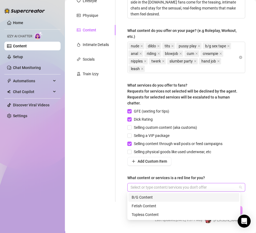
click at [146, 187] on div at bounding box center [184, 187] width 110 height 8
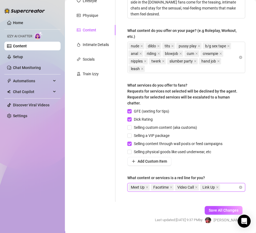
click at [212, 195] on div "Describe your niche and what content your fans are looking for in 2-3 sentences…" at bounding box center [186, 84] width 118 height 225
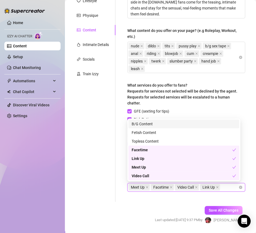
click at [228, 189] on div "Meet Up Facetime Video Call Link Up" at bounding box center [184, 187] width 110 height 8
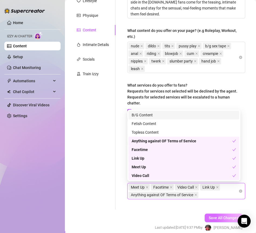
click at [215, 218] on span "Save All Changes" at bounding box center [224, 218] width 30 height 4
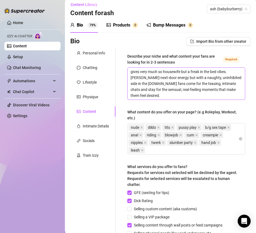
scroll to position [0, 0]
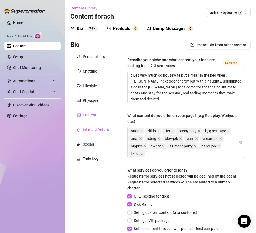
click at [95, 130] on div "Intimate Details" at bounding box center [96, 130] width 26 height 6
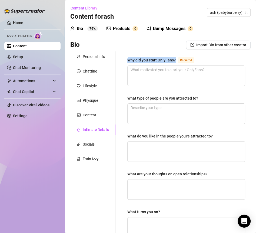
drag, startPoint x: 143, startPoint y: 60, endPoint x: 175, endPoint y: 61, distance: 31.9
click at [175, 61] on div "Why did you start OnlyFans? Required What type of people are you attracted to? …" at bounding box center [186, 187] width 129 height 272
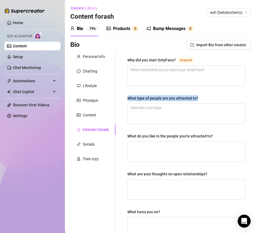
drag, startPoint x: 127, startPoint y: 96, endPoint x: 206, endPoint y: 96, distance: 78.5
click at [206, 96] on div "Why did you start OnlyFans? Required What type of people are you attracted to? …" at bounding box center [186, 187] width 129 height 272
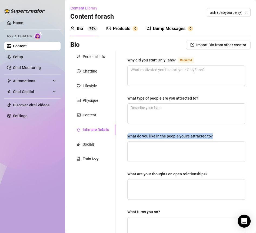
drag, startPoint x: 122, startPoint y: 137, endPoint x: 220, endPoint y: 137, distance: 98.0
click at [220, 138] on div "Why did you start OnlyFans? Required What type of people are you attracted to? …" at bounding box center [186, 187] width 129 height 272
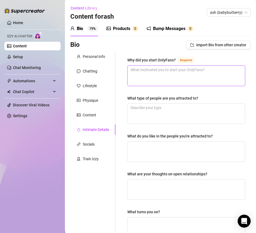
click at [142, 71] on textarea "Why did you start OnlyFans? Required" at bounding box center [186, 76] width 117 height 20
paste textarea "honestly, i started onlyfans ‘cause i wanted a space to be myself, connect, & h…"
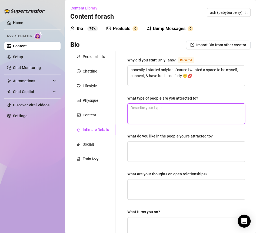
click at [157, 109] on textarea "What type of people are you attracted to?" at bounding box center [186, 114] width 117 height 20
paste textarea "i’m into confident, funny, and kind people who know how to hold a convo 💕"
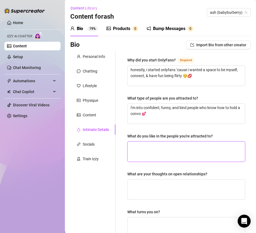
click at [178, 148] on textarea "What do you like in the people you're attracted to?" at bounding box center [186, 152] width 117 height 20
paste textarea "i love when they’re playful, a lil naughty, & make me feel like i’m the only on…"
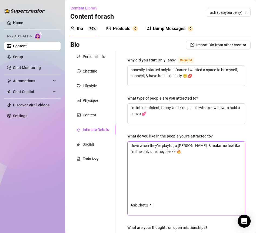
drag, startPoint x: 163, startPoint y: 211, endPoint x: 118, endPoint y: 203, distance: 46.0
click at [118, 204] on div "Why did you start OnlyFans? Required honestly, i started onlyfans ‘cause i want…" at bounding box center [183, 214] width 135 height 326
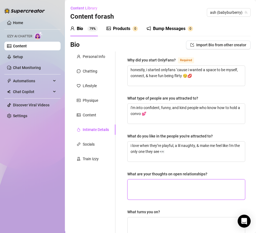
click at [176, 186] on textarea "What are your thoughts on open relationships?" at bounding box center [186, 189] width 117 height 20
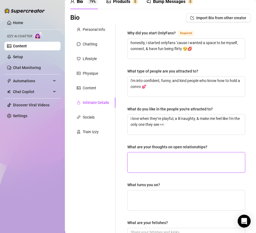
scroll to position [32, 0]
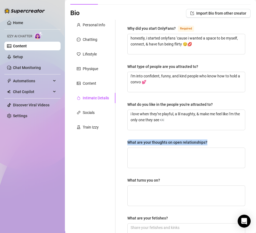
drag, startPoint x: 210, startPoint y: 140, endPoint x: 119, endPoint y: 141, distance: 90.9
click at [119, 141] on div "Why did you start OnlyFans? Required honestly, i started onlyfans ‘cause i want…" at bounding box center [183, 156] width 135 height 272
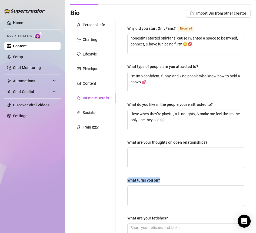
drag, startPoint x: 164, startPoint y: 179, endPoint x: 124, endPoint y: 179, distance: 40.3
click at [124, 179] on div "Why did you start OnlyFans? Required honestly, i started onlyfans ‘cause i want…" at bounding box center [186, 156] width 129 height 272
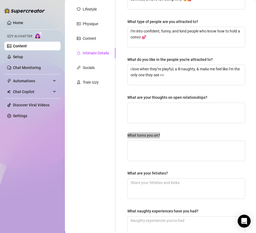
scroll to position [86, 0]
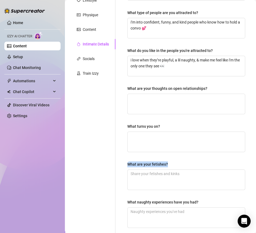
drag, startPoint x: 129, startPoint y: 163, endPoint x: 172, endPoint y: 163, distance: 43.6
click at [172, 163] on div "What are your fetishes?" at bounding box center [186, 165] width 118 height 8
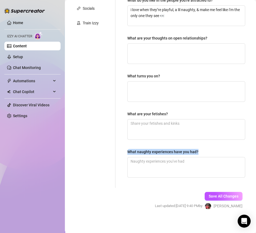
drag, startPoint x: 201, startPoint y: 152, endPoint x: 123, endPoint y: 153, distance: 77.9
click at [123, 153] on div "Why did you start OnlyFans? Required honestly, i started onlyfans ‘cause i want…" at bounding box center [186, 52] width 129 height 272
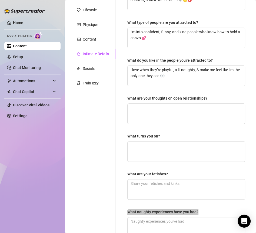
scroll to position [94, 0]
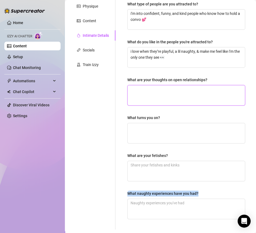
click at [143, 96] on textarea "What are your thoughts on open relationships?" at bounding box center [186, 95] width 117 height 20
paste textarea "i think open relationships can work if there’s trust, honesty, & good communica…"
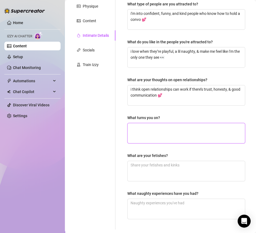
click at [142, 129] on textarea "What turns you on?" at bounding box center [186, 133] width 117 height 20
paste textarea "confidence, teasing, & someone knowing exactly how to touch me turns me on 😏🔥"
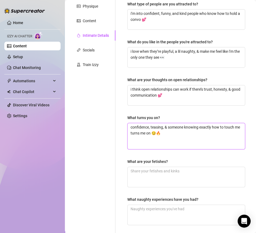
scroll to position [0, 0]
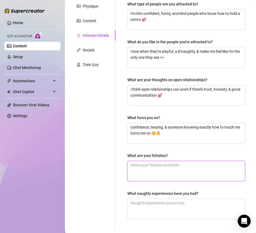
click at [163, 163] on textarea "What are your fetishes?" at bounding box center [186, 171] width 117 height 20
paste textarea "i’ve got a soft spot for teasing, edging, & a lil bit of roleplay 😈✨"
click at [173, 173] on textarea "i’ve got a soft spot for teasing, edging, & a lil bit of roleplay 😈✨" at bounding box center [186, 171] width 117 height 20
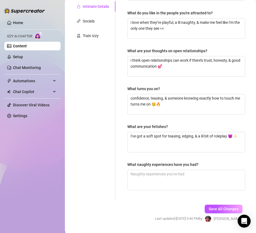
click at [125, 159] on div "Why did you start OnlyFans? Required honestly, i started onlyfans ‘cause i want…" at bounding box center [186, 64] width 129 height 272
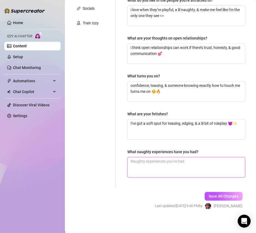
click at [150, 159] on textarea "What naughty experiences have you had?" at bounding box center [186, 167] width 117 height 20
paste textarea "let’s just say… i’ve had a few “can’t stop thinking about it” nights in risky p…"
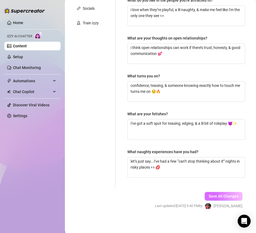
click at [213, 192] on button "Save All Changes" at bounding box center [224, 196] width 38 height 9
click at [215, 194] on span "Save All Changes" at bounding box center [224, 196] width 30 height 4
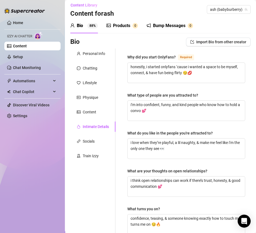
scroll to position [0, 0]
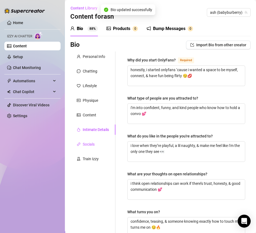
click at [93, 145] on div "Socials" at bounding box center [89, 144] width 12 height 6
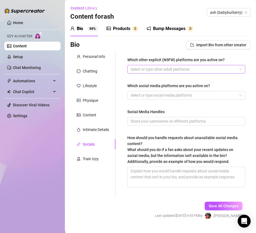
click at [162, 69] on div at bounding box center [184, 69] width 110 height 8
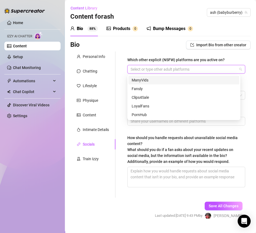
click at [141, 71] on div at bounding box center [184, 69] width 110 height 8
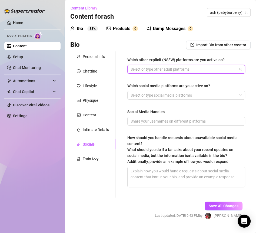
click at [141, 71] on div at bounding box center [184, 69] width 110 height 8
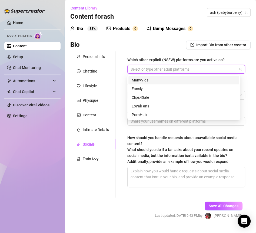
click at [141, 71] on div at bounding box center [184, 69] width 110 height 8
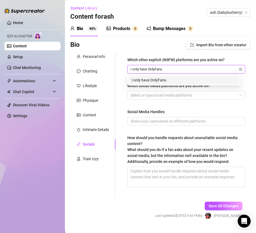
click at [140, 80] on div "I only have OnlyFans" at bounding box center [184, 80] width 104 height 6
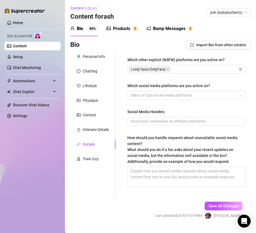
click at [123, 84] on div "Which other explicit (NSFW) platforms are you active on? I only have OnlyFans W…" at bounding box center [186, 124] width 129 height 146
click at [147, 97] on div at bounding box center [184, 95] width 110 height 8
click at [153, 95] on div "TikTok" at bounding box center [184, 95] width 110 height 8
click at [175, 97] on div "TikTok twitter" at bounding box center [184, 95] width 110 height 8
click at [202, 94] on div "TikTok twitter snapchat" at bounding box center [184, 95] width 110 height 8
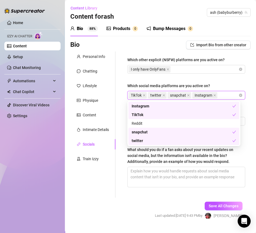
click at [227, 80] on div "Which other explicit (NSFW) platforms are you active on? I only have OnlyFans W…" at bounding box center [186, 124] width 118 height 135
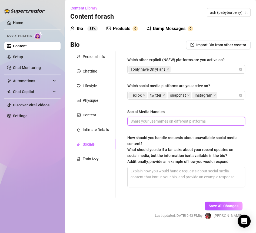
click at [181, 121] on input "Social Media Handles" at bounding box center [186, 121] width 110 height 6
click at [145, 122] on input "Social Media Handles" at bounding box center [186, 121] width 110 height 6
click at [156, 121] on input "Tiktok: @" at bounding box center [186, 121] width 110 height 6
click at [162, 124] on input "Tiktok: @bby" at bounding box center [186, 121] width 110 height 6
click at [172, 120] on input "Tiktok: @bbybub3rry" at bounding box center [186, 121] width 110 height 6
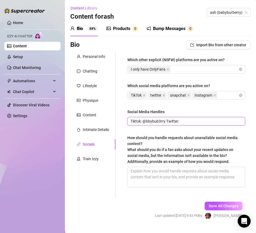
click at [182, 119] on input "Tiktok: @bbybub3rry Twitter:" at bounding box center [186, 121] width 110 height 6
click at [195, 123] on input "Tiktok: @bbybub3rry Twitter: lilash" at bounding box center [186, 121] width 110 height 6
click at [206, 121] on input "Tiktok: @bbybub3rry Twitter: lilashltd" at bounding box center [186, 121] width 110 height 6
click at [219, 123] on input "Tiktok: @bbybub3rry Twitter: lilashltd snapchat:" at bounding box center [186, 121] width 110 height 6
click at [226, 122] on input "Tiktok: @bbybub3rry Twitter: lilashltd snapchat: as.ltd" at bounding box center [186, 121] width 110 height 6
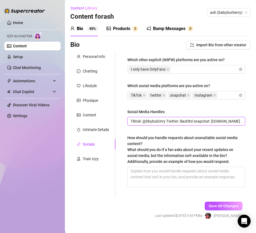
click at [234, 118] on input "Tiktok: @bbybub3rry Twitter: lilashltd snapchat: as.ltd IG:" at bounding box center [186, 121] width 110 height 6
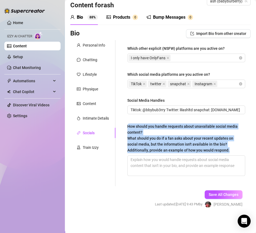
drag, startPoint x: 124, startPoint y: 125, endPoint x: 231, endPoint y: 153, distance: 110.1
click at [231, 153] on div "Which other explicit (NSFW) platforms are you active on? I only have OnlyFans W…" at bounding box center [186, 113] width 129 height 146
click at [209, 193] on span "Save All Changes" at bounding box center [224, 194] width 30 height 4
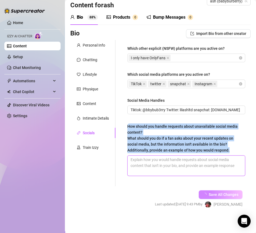
click at [171, 170] on textarea "How should you handle requests about unavailable social media content? What sho…" at bounding box center [186, 166] width 117 height 20
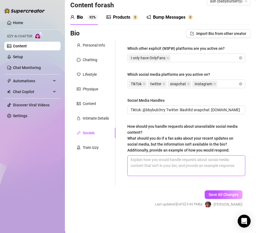
click at [140, 163] on textarea "How should you handle requests about unavailable social media content? What sho…" at bounding box center [186, 166] width 117 height 20
paste textarea "mmm i’ve been keeping all my naughtiest updates right here 😏🔥 you’ll find way m…"
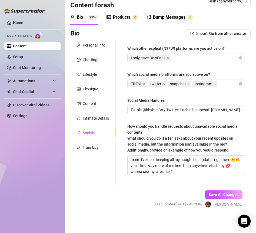
click at [176, 187] on div "Save All Changes Last updated: Aug 12, 2025 9:45 PM by Clarice S." at bounding box center [199, 199] width 104 height 26
click at [181, 169] on textarea "mmm i’ve been keeping all my naughtiest updates right here 😏🔥 you’ll find way m…" at bounding box center [186, 166] width 117 height 20
click at [215, 197] on button "Save All Changes" at bounding box center [224, 194] width 38 height 9
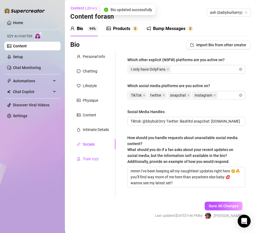
click at [96, 157] on div "Train Izzy" at bounding box center [91, 159] width 16 height 6
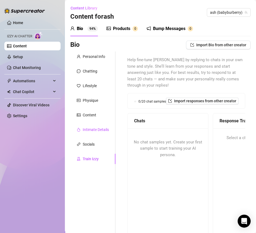
click at [97, 130] on div "Intimate Details" at bounding box center [96, 130] width 26 height 6
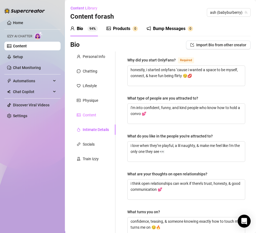
click at [91, 118] on div "Content" at bounding box center [92, 115] width 45 height 10
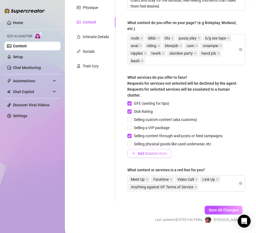
scroll to position [51, 0]
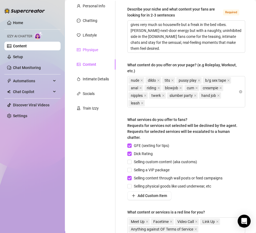
click at [95, 48] on div "Physique" at bounding box center [90, 50] width 15 height 6
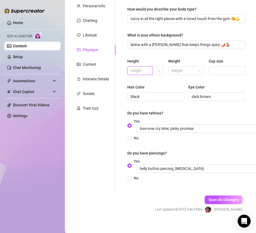
click at [136, 71] on input "text" at bounding box center [140, 71] width 18 height 6
click at [183, 69] on input "text" at bounding box center [181, 71] width 18 height 6
click at [218, 70] on input "Cup size" at bounding box center [226, 71] width 29 height 6
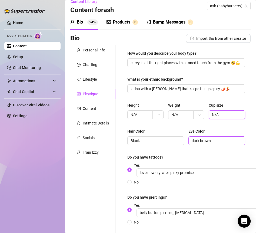
scroll to position [60, 0]
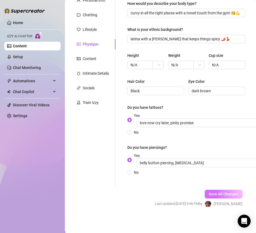
click at [211, 190] on button "Save All Changes" at bounding box center [224, 194] width 38 height 9
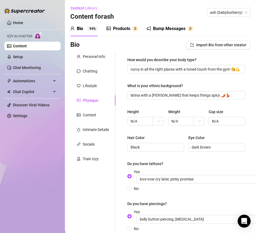
scroll to position [0, 0]
click at [96, 85] on div "Lifestyle" at bounding box center [90, 86] width 14 height 6
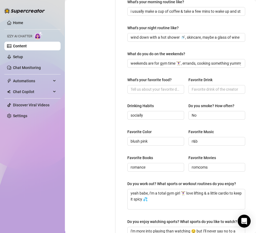
scroll to position [166, 0]
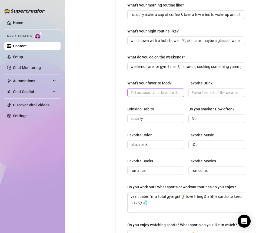
click at [159, 95] on span at bounding box center [155, 92] width 57 height 9
click at [212, 90] on input "Favorite Drink" at bounding box center [216, 93] width 49 height 6
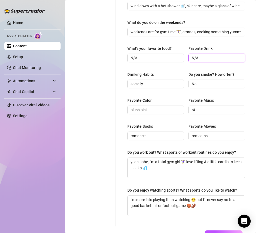
scroll to position [246, 0]
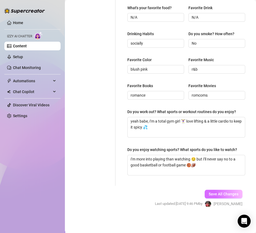
click at [213, 196] on span "Save All Changes" at bounding box center [224, 194] width 30 height 4
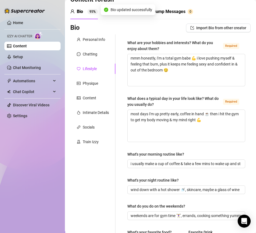
scroll to position [0, 0]
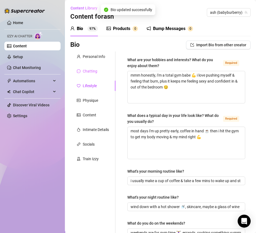
click at [98, 72] on div "Chatting" at bounding box center [92, 71] width 45 height 10
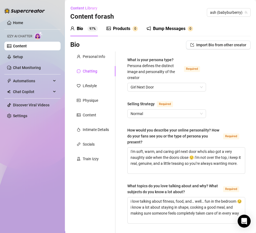
click at [118, 27] on div "Products" at bounding box center [121, 28] width 17 height 6
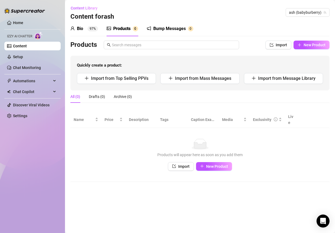
click at [175, 30] on div "Bump Messages" at bounding box center [169, 28] width 32 height 6
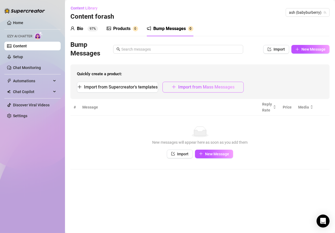
click at [192, 86] on span "Import from Mass Messages" at bounding box center [206, 86] width 56 height 5
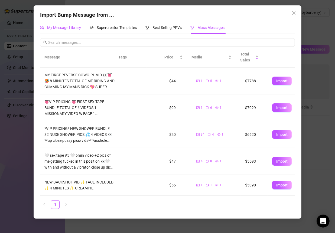
click at [68, 26] on span "My Message Library" at bounding box center [64, 27] width 34 height 4
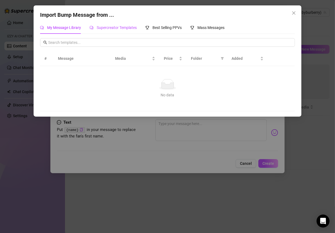
click at [123, 29] on span "Supercreator Templates" at bounding box center [117, 27] width 40 height 4
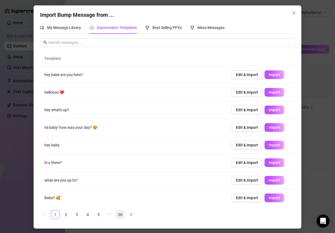
click at [120, 211] on link "20" at bounding box center [120, 215] width 8 height 8
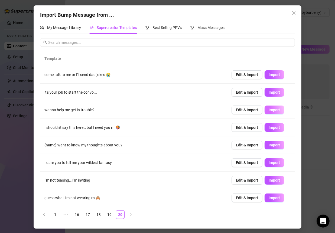
click at [271, 108] on span "Import" at bounding box center [273, 110] width 11 height 4
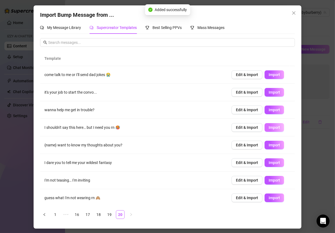
click at [272, 127] on span "Import" at bounding box center [273, 127] width 11 height 4
click at [271, 179] on span "Import" at bounding box center [273, 180] width 11 height 4
click at [268, 160] on span "Import" at bounding box center [273, 162] width 11 height 4
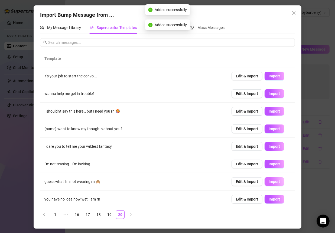
click at [269, 181] on span "Import" at bounding box center [273, 181] width 11 height 4
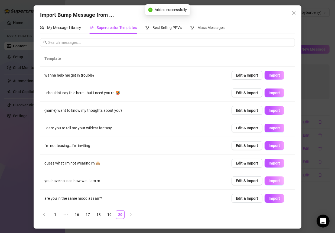
click at [269, 179] on span "Import" at bounding box center [273, 181] width 11 height 4
click at [271, 197] on span "Import" at bounding box center [273, 198] width 11 height 4
click at [108, 214] on link "19" at bounding box center [109, 215] width 8 height 8
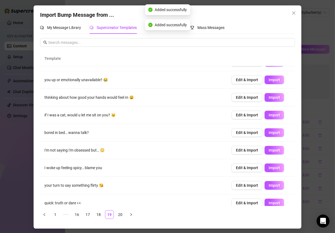
scroll to position [0, 0]
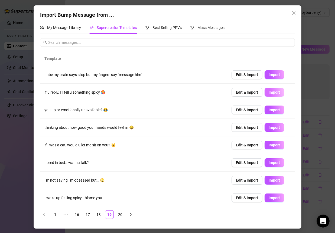
click at [268, 91] on span "Import" at bounding box center [273, 92] width 11 height 4
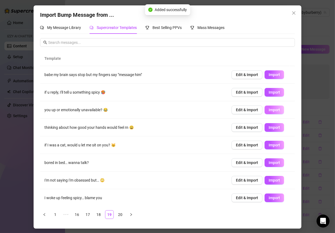
click at [270, 111] on span "Import" at bounding box center [273, 110] width 11 height 4
click at [271, 164] on span "Import" at bounding box center [273, 162] width 11 height 4
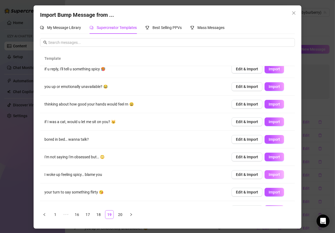
scroll to position [35, 0]
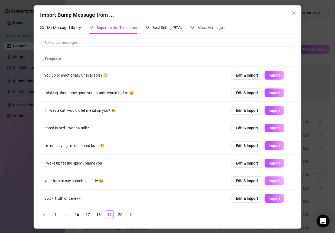
click at [272, 179] on span "Import" at bounding box center [273, 181] width 11 height 4
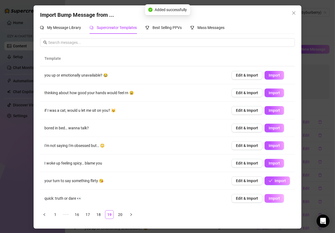
click at [268, 199] on span "Import" at bounding box center [273, 198] width 11 height 4
click at [96, 212] on link "18" at bounding box center [98, 215] width 8 height 8
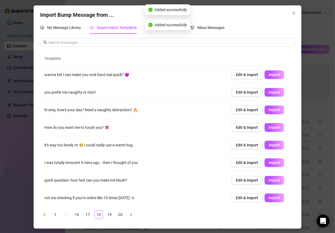
scroll to position [6, 0]
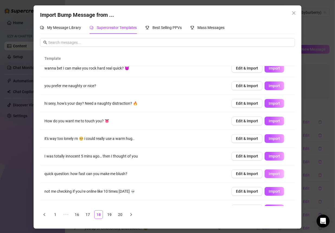
click at [268, 172] on span "Import" at bounding box center [273, 174] width 11 height 4
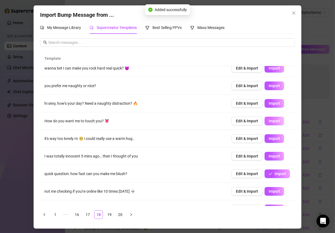
click at [264, 119] on button "Import" at bounding box center [273, 121] width 19 height 9
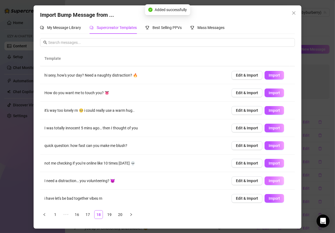
click at [268, 180] on span "Import" at bounding box center [273, 181] width 11 height 4
click at [88, 213] on link "17" at bounding box center [88, 215] width 8 height 8
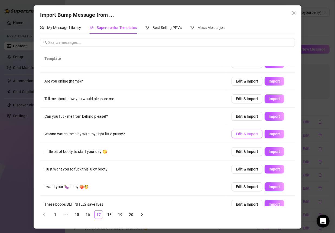
scroll to position [0, 0]
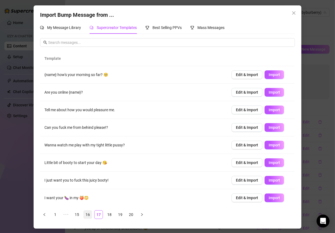
click at [87, 216] on link "16" at bounding box center [88, 215] width 8 height 8
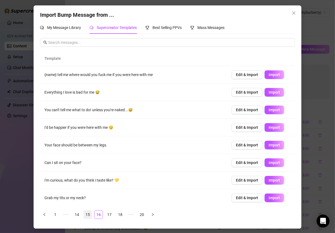
click at [88, 214] on link "15" at bounding box center [88, 215] width 8 height 8
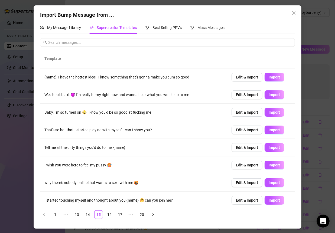
scroll to position [35, 0]
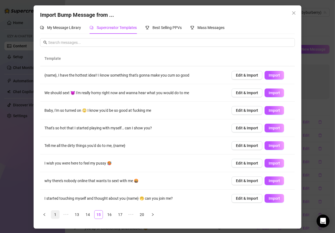
click at [55, 214] on link "1" at bounding box center [55, 215] width 8 height 8
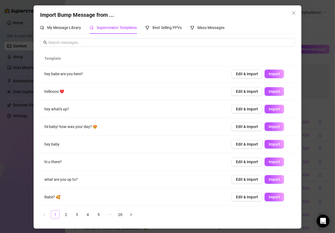
scroll to position [0, 0]
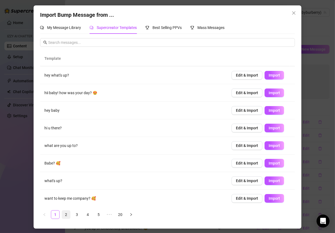
click at [65, 216] on link "2" at bounding box center [66, 215] width 8 height 8
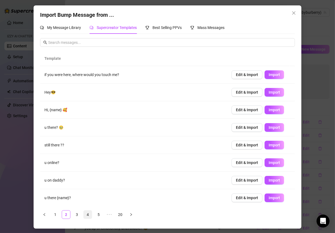
click at [88, 214] on link "4" at bounding box center [88, 215] width 8 height 8
click at [268, 125] on span "Import" at bounding box center [273, 127] width 11 height 4
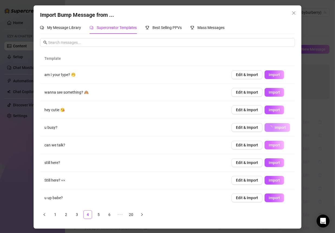
click at [269, 143] on span "Import" at bounding box center [273, 145] width 11 height 4
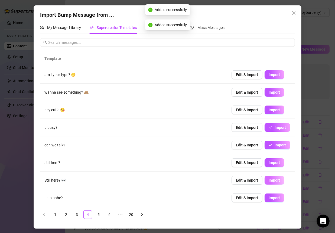
click at [269, 180] on span "Import" at bounding box center [273, 180] width 11 height 4
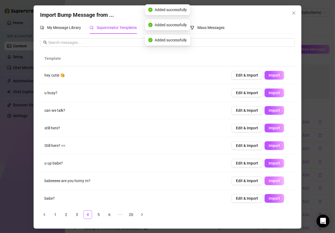
click at [268, 182] on button "Import" at bounding box center [273, 180] width 19 height 9
click at [101, 211] on link "5" at bounding box center [98, 215] width 8 height 8
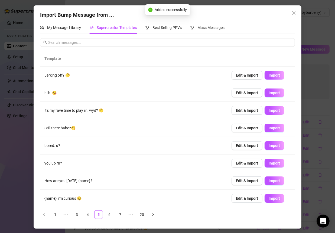
click at [113, 220] on div "Template busy? 🫣 Edit & Import Import u up babe? Edit & Import Import Jerking o…" at bounding box center [167, 137] width 255 height 172
click at [112, 218] on link "6" at bounding box center [109, 215] width 8 height 8
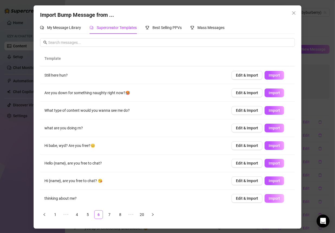
click at [264, 194] on button "Import" at bounding box center [273, 198] width 19 height 9
click at [107, 214] on link "7" at bounding box center [109, 215] width 8 height 8
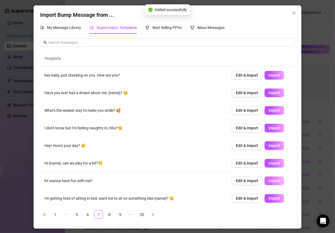
click at [269, 179] on span "Import" at bounding box center [273, 181] width 11 height 4
click at [268, 126] on span "Import" at bounding box center [273, 128] width 11 height 4
click at [268, 107] on button "Import" at bounding box center [273, 110] width 19 height 9
click at [313, 102] on div "Import Bump Message from ... My Message Library Supercreator Templates Best Sel…" at bounding box center [167, 116] width 335 height 233
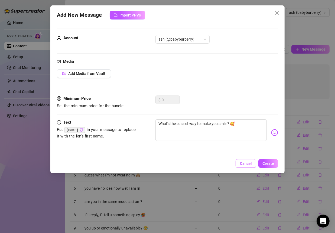
click at [248, 163] on span "Cancel" at bounding box center [246, 163] width 12 height 4
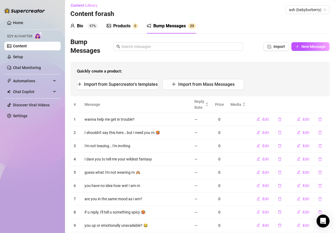
scroll to position [0, 0]
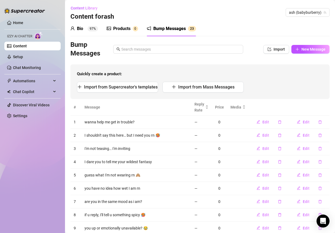
click at [129, 32] on div "Products" at bounding box center [121, 28] width 17 height 6
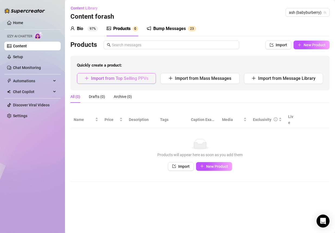
click at [128, 76] on span "Import from Top Selling PPVs" at bounding box center [119, 78] width 57 height 5
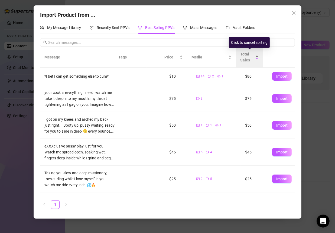
click at [257, 56] on div "Total Sales" at bounding box center [249, 57] width 18 height 12
click at [258, 59] on div "Total Sales" at bounding box center [249, 57] width 18 height 12
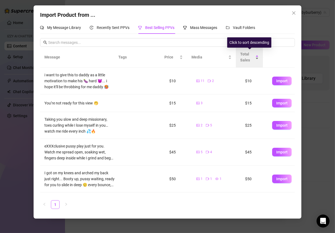
click at [257, 56] on div "Total Sales" at bounding box center [249, 57] width 18 height 12
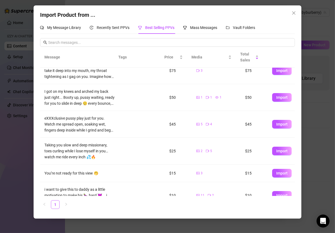
scroll to position [40, 0]
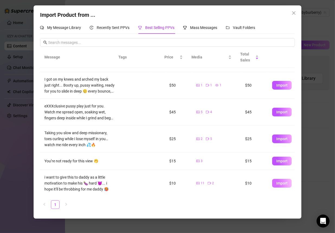
click at [276, 182] on span "Import" at bounding box center [281, 183] width 11 height 4
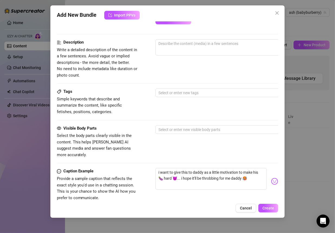
scroll to position [343, 0]
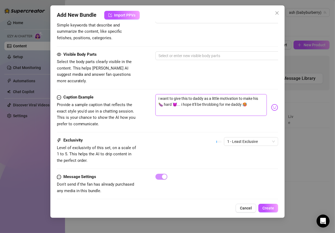
drag, startPoint x: 241, startPoint y: 98, endPoint x: 232, endPoint y: 97, distance: 9.0
click at [233, 97] on textarea "i want to give this to daddy as a little motivation to make his 🍆 hard 😈... i h…" at bounding box center [210, 105] width 111 height 22
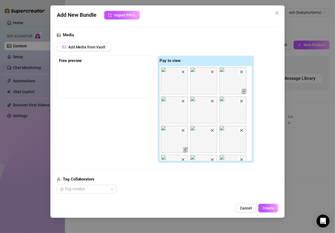
scroll to position [199, 0]
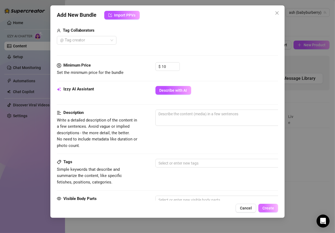
click at [269, 207] on span "Create" at bounding box center [268, 208] width 12 height 4
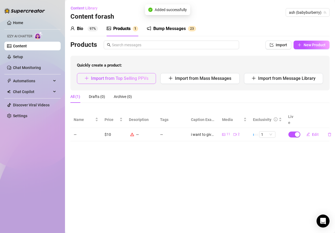
click at [130, 79] on span "Import from Top Selling PPVs" at bounding box center [119, 78] width 57 height 5
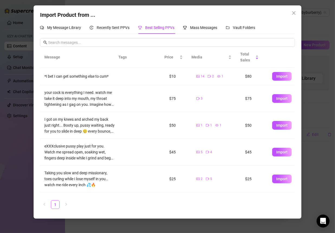
scroll to position [7, 0]
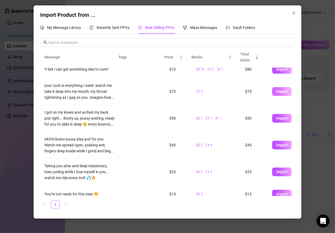
click at [276, 90] on span "Import" at bounding box center [281, 91] width 11 height 4
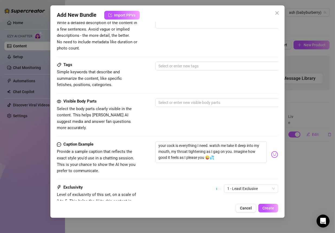
scroll to position [279, 0]
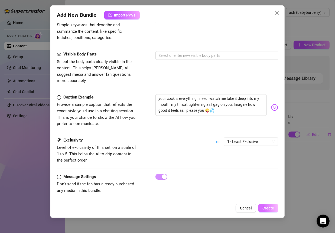
click at [268, 212] on button "Create" at bounding box center [268, 208] width 20 height 9
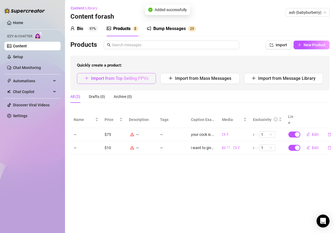
click at [127, 76] on span "Import from Top Selling PPVs" at bounding box center [119, 78] width 57 height 5
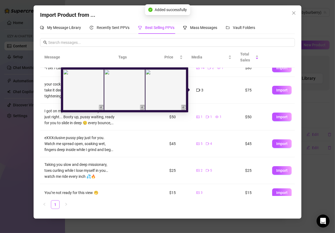
scroll to position [9, 0]
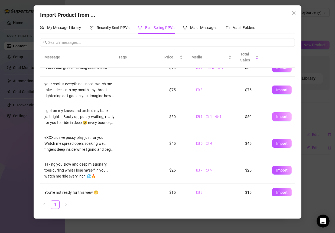
click at [276, 116] on span "Import" at bounding box center [281, 116] width 11 height 4
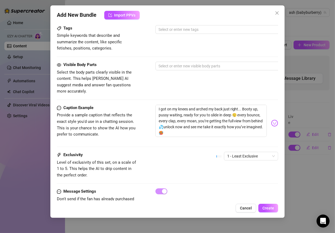
scroll to position [283, 0]
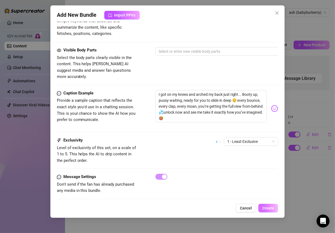
click at [268, 210] on span "Create" at bounding box center [268, 208] width 12 height 4
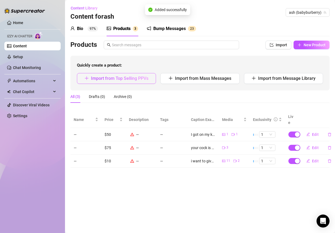
click at [134, 81] on button "Import from Top Selling PPVs" at bounding box center [116, 78] width 79 height 11
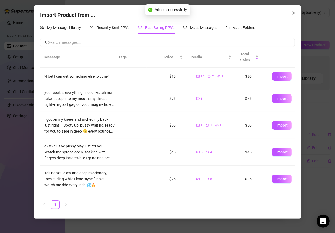
scroll to position [40, 0]
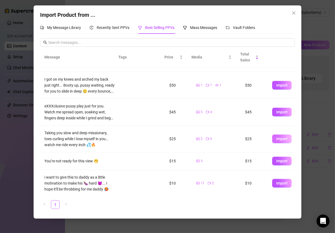
click at [272, 137] on button "Import" at bounding box center [281, 138] width 19 height 9
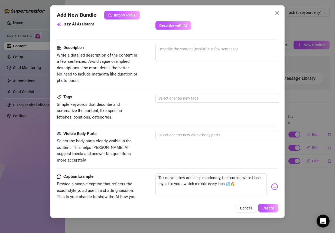
scroll to position [336, 0]
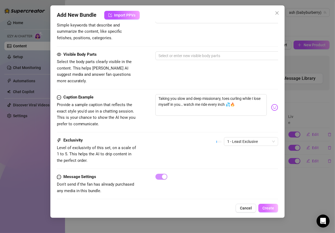
click at [271, 205] on button "Create" at bounding box center [268, 208] width 20 height 9
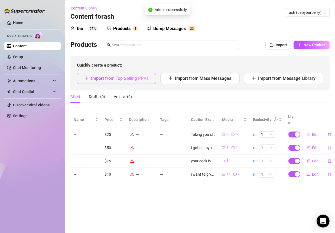
click at [137, 79] on span "Import from Top Selling PPVs" at bounding box center [119, 78] width 57 height 5
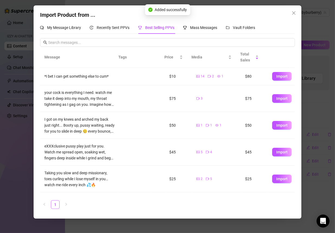
scroll to position [40, 0]
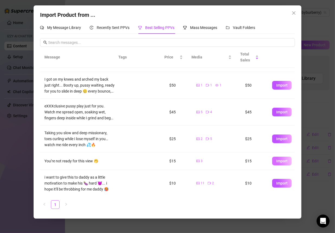
click at [276, 159] on span "Import" at bounding box center [281, 161] width 11 height 4
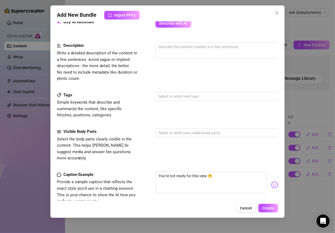
scroll to position [0, 0]
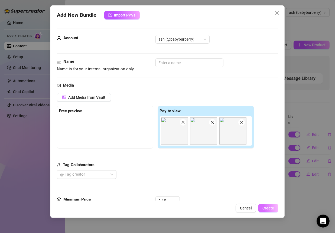
click at [271, 209] on span "Create" at bounding box center [268, 208] width 12 height 4
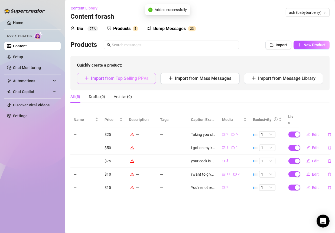
click at [135, 74] on button "Import from Top Selling PPVs" at bounding box center [116, 78] width 79 height 11
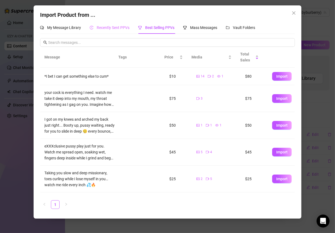
click at [103, 33] on div "Recently Sent PPVs" at bounding box center [110, 27] width 40 height 12
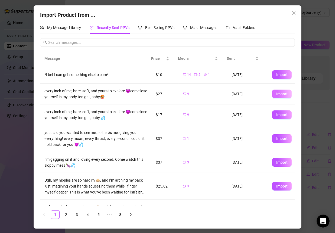
click at [276, 94] on span "Import" at bounding box center [281, 94] width 11 height 4
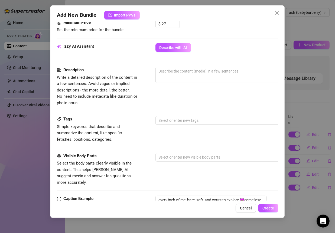
scroll to position [202, 0]
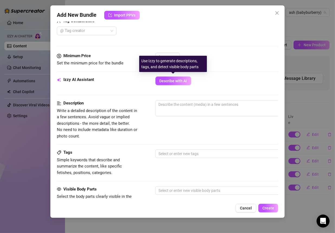
click at [168, 56] on div "Use Izzy to generate descriptions, tags, and detect visible body parts" at bounding box center [173, 64] width 68 height 16
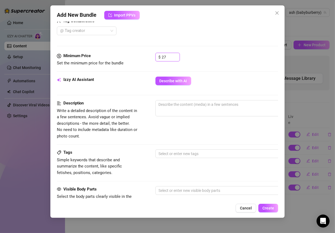
drag, startPoint x: 168, startPoint y: 54, endPoint x: 152, endPoint y: 54, distance: 16.5
click at [152, 54] on div "Minimum Price Set the minimum price for the bundle $ 27" at bounding box center [167, 60] width 221 height 14
click at [227, 57] on div "$ 20" at bounding box center [216, 60] width 123 height 14
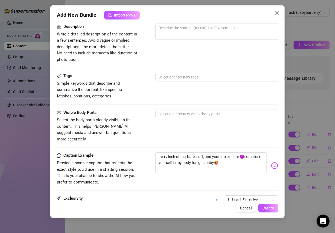
scroll to position [336, 0]
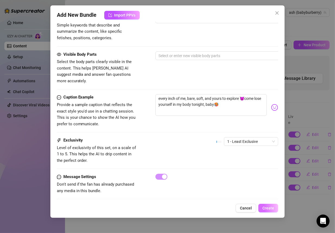
click at [265, 206] on span "Create" at bounding box center [268, 208] width 12 height 4
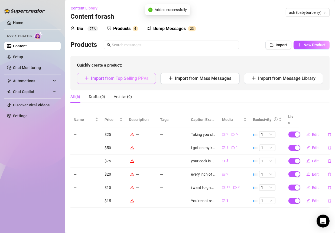
click at [135, 79] on span "Import from Top Selling PPVs" at bounding box center [119, 78] width 57 height 5
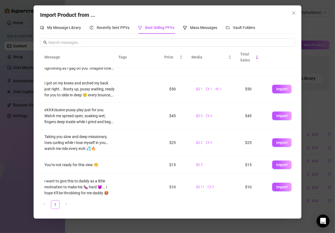
scroll to position [36, 0]
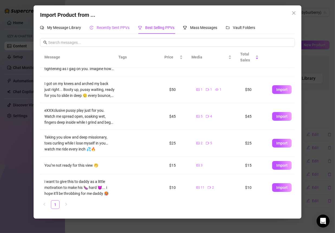
click at [116, 30] on div "Recently Sent PPVs" at bounding box center [110, 28] width 40 height 6
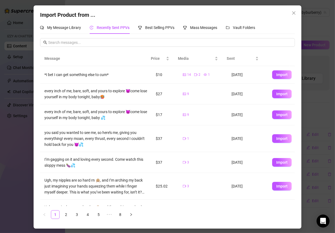
scroll to position [18, 0]
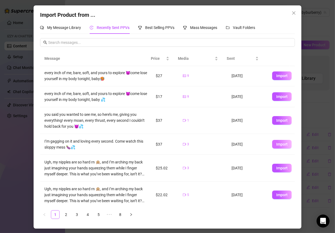
click at [276, 141] on button "Import" at bounding box center [281, 144] width 19 height 9
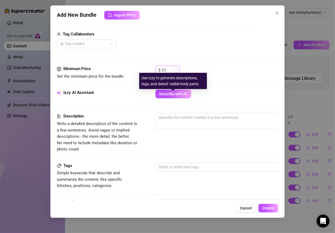
scroll to position [127, 0]
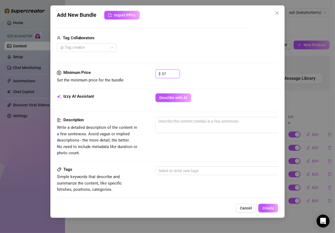
drag, startPoint x: 169, startPoint y: 73, endPoint x: 142, endPoint y: 73, distance: 27.3
click at [142, 73] on div "Minimum Price Set the minimum price for the bundle $ 37" at bounding box center [167, 77] width 221 height 14
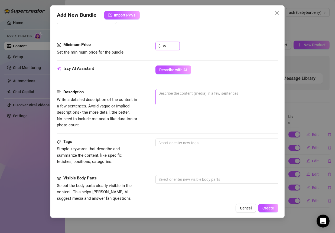
scroll to position [176, 0]
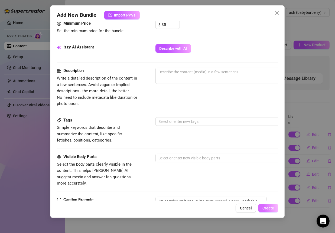
click at [266, 208] on span "Create" at bounding box center [268, 208] width 12 height 4
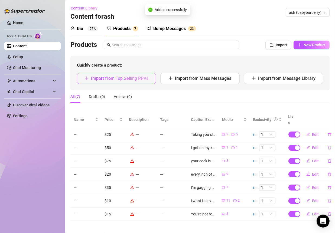
click at [137, 76] on span "Import from Top Selling PPVs" at bounding box center [119, 78] width 57 height 5
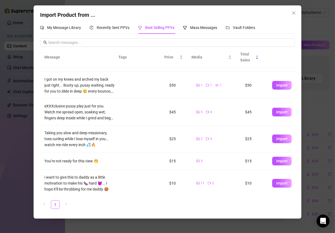
scroll to position [24, 0]
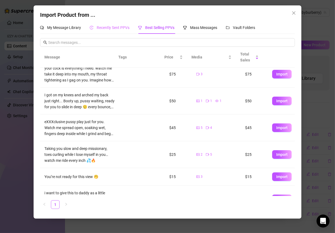
click at [105, 32] on div "Recently Sent PPVs" at bounding box center [110, 27] width 40 height 12
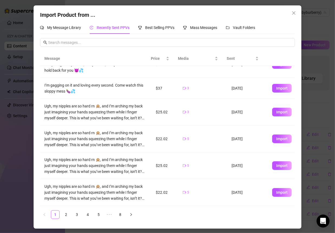
scroll to position [100, 0]
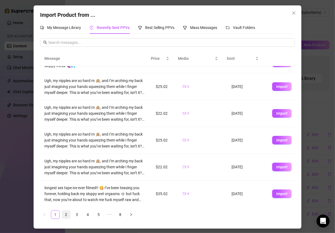
click at [65, 214] on link "2" at bounding box center [66, 215] width 8 height 8
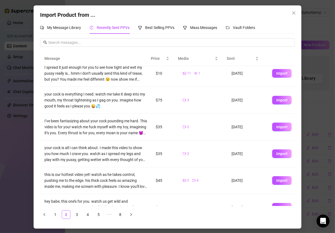
scroll to position [108, 0]
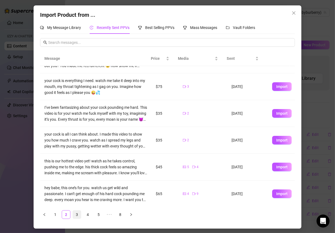
click at [75, 215] on link "3" at bounding box center [77, 215] width 8 height 8
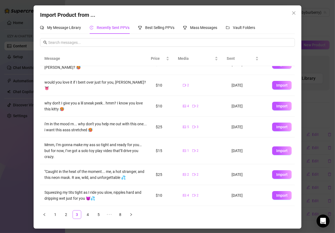
scroll to position [11, 0]
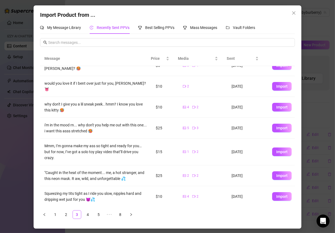
click at [276, 126] on span "Import" at bounding box center [281, 128] width 11 height 4
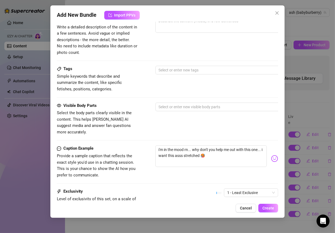
scroll to position [296, 0]
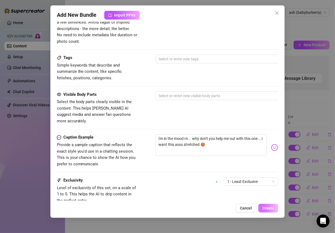
click at [268, 206] on span "Create" at bounding box center [268, 208] width 12 height 4
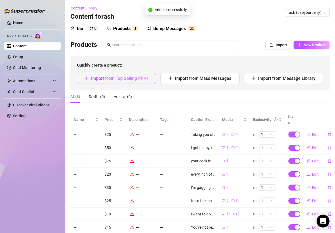
click at [139, 80] on span "Import from Top Selling PPVs" at bounding box center [119, 78] width 57 height 5
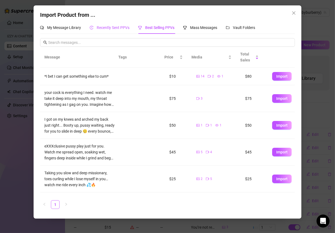
click at [110, 29] on span "Recently Sent PPVs" at bounding box center [113, 27] width 33 height 4
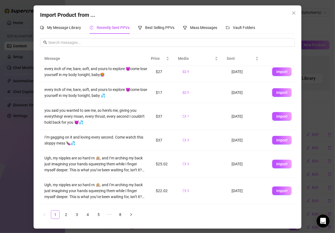
scroll to position [48, 0]
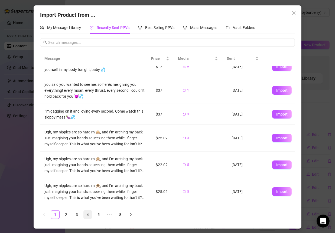
click at [87, 214] on link "4" at bounding box center [88, 215] width 8 height 8
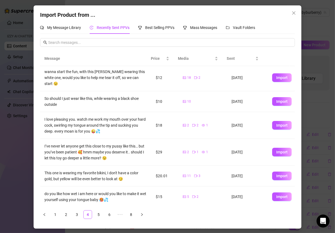
scroll to position [1, 0]
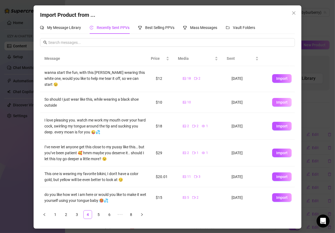
click at [277, 100] on span "Import" at bounding box center [281, 102] width 11 height 4
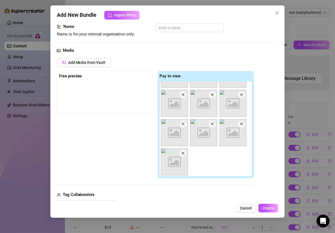
scroll to position [22, 0]
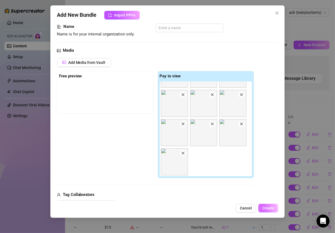
click at [268, 205] on button "Create" at bounding box center [268, 208] width 20 height 9
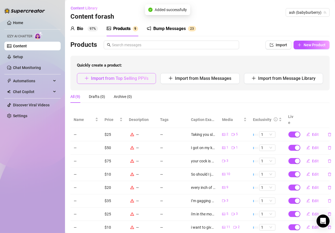
click at [113, 80] on span "Import from Top Selling PPVs" at bounding box center [119, 78] width 57 height 5
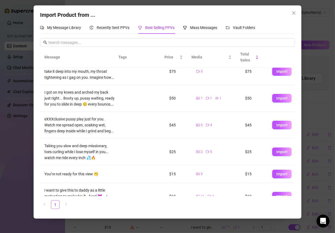
scroll to position [40, 0]
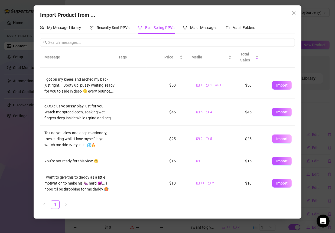
click at [276, 137] on span "Import" at bounding box center [281, 139] width 11 height 4
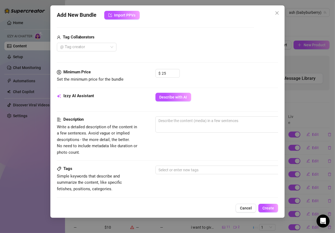
scroll to position [336, 0]
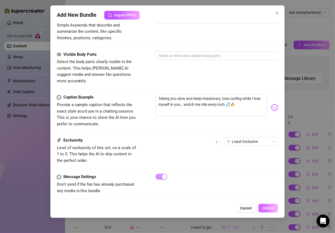
click at [267, 207] on span "Create" at bounding box center [268, 208] width 12 height 4
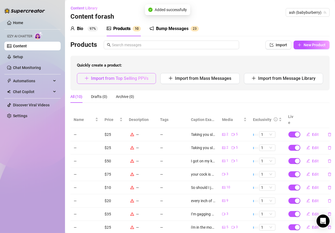
click at [124, 77] on span "Import from Top Selling PPVs" at bounding box center [119, 78] width 57 height 5
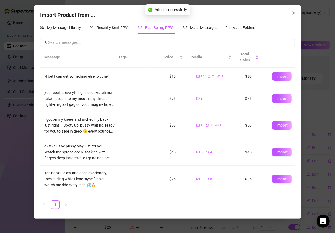
scroll to position [40, 0]
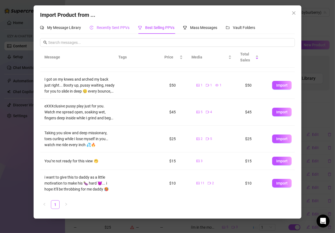
click at [111, 26] on span "Recently Sent PPVs" at bounding box center [113, 27] width 33 height 4
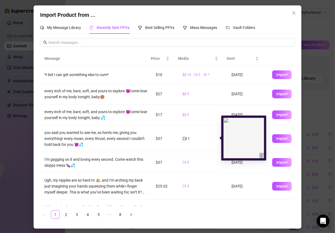
scroll to position [100, 0]
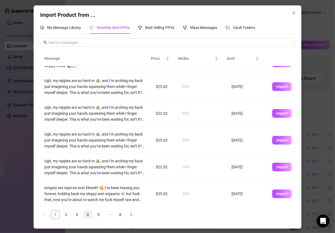
click at [86, 215] on link "4" at bounding box center [88, 215] width 8 height 8
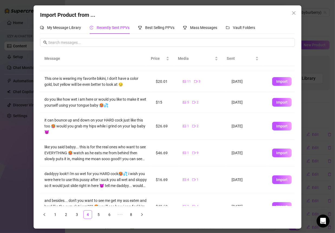
scroll to position [0, 0]
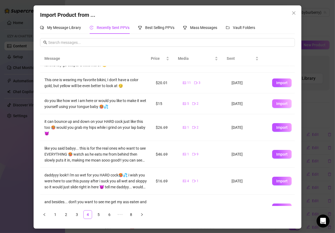
click at [272, 99] on button "Import" at bounding box center [281, 103] width 19 height 9
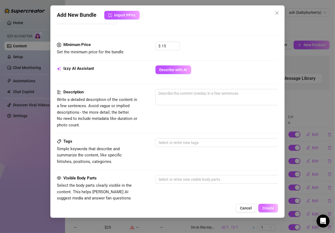
click at [265, 204] on button "Create" at bounding box center [268, 208] width 20 height 9
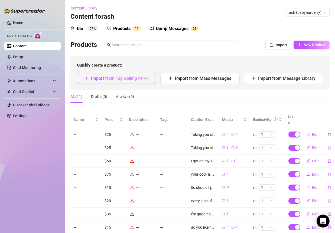
click at [128, 76] on span "Import from Top Selling PPVs" at bounding box center [119, 78] width 57 height 5
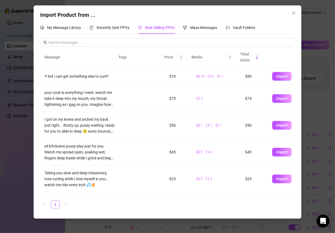
scroll to position [38, 0]
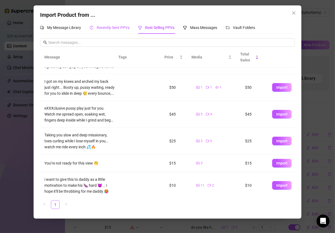
click at [120, 26] on span "Recently Sent PPVs" at bounding box center [113, 27] width 33 height 4
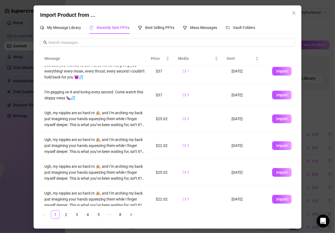
scroll to position [100, 0]
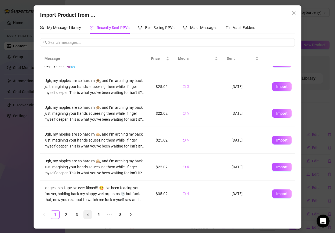
click at [85, 216] on link "4" at bounding box center [88, 215] width 8 height 8
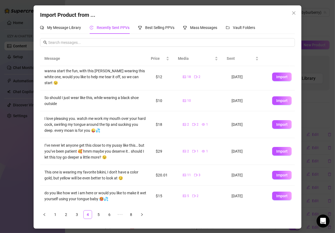
scroll to position [0, 0]
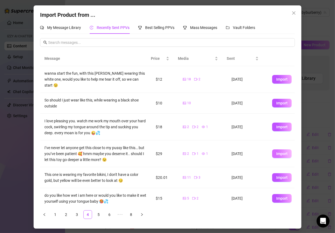
click at [276, 152] on span "Import" at bounding box center [281, 154] width 11 height 4
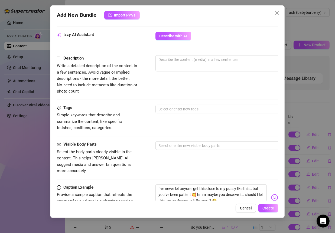
scroll to position [195, 0]
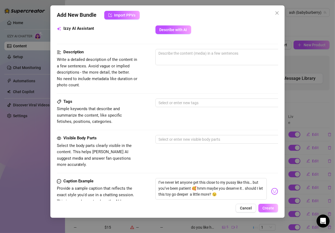
click at [270, 206] on span "Create" at bounding box center [268, 208] width 12 height 4
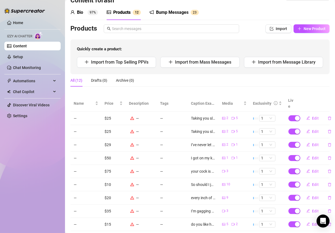
scroll to position [11, 0]
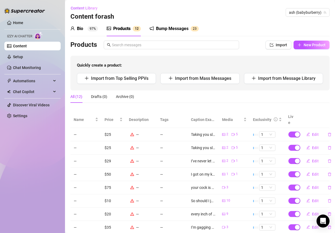
click at [87, 27] on div "Bio 97%" at bounding box center [84, 28] width 28 height 6
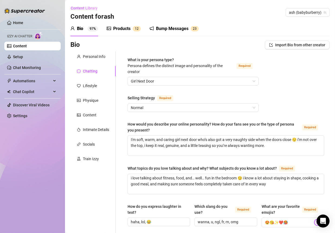
click at [27, 45] on link "Content" at bounding box center [20, 46] width 14 height 4
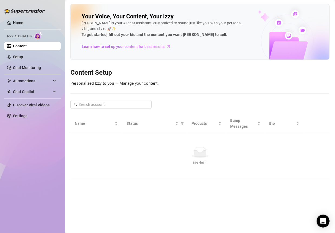
click at [83, 17] on h2 "Your Voice, Your Content, Your Izzy" at bounding box center [127, 17] width 92 height 8
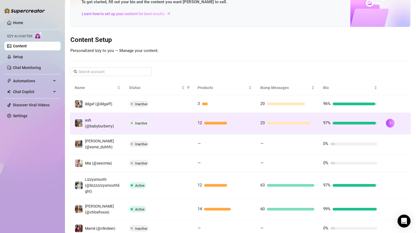
scroll to position [37, 0]
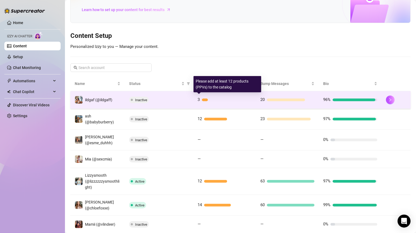
click at [202, 99] on div at bounding box center [205, 100] width 6 height 3
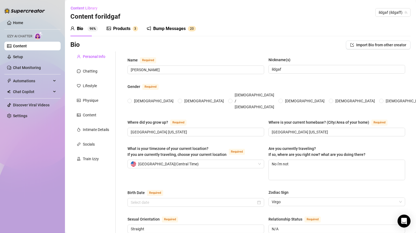
radio input "true"
type input "[DATE]"
click at [118, 28] on div "Products" at bounding box center [121, 28] width 17 height 6
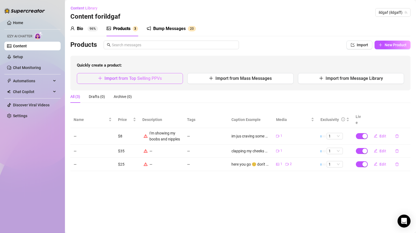
click at [159, 79] on span "Import from Top Selling PPVs" at bounding box center [132, 78] width 57 height 5
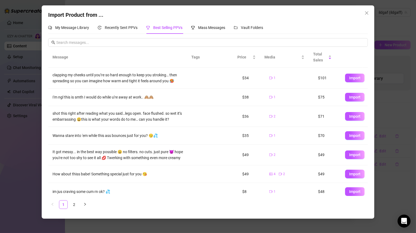
scroll to position [78, 0]
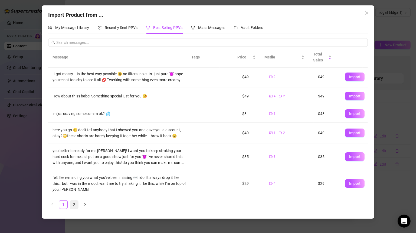
click at [74, 206] on link "2" at bounding box center [74, 205] width 8 height 8
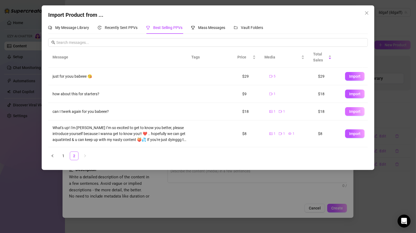
click at [334, 111] on span "Import" at bounding box center [354, 111] width 11 height 4
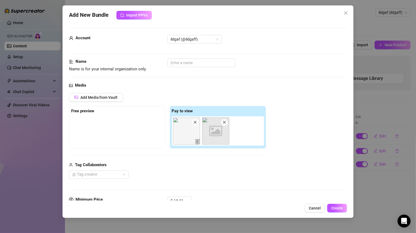
scroll to position [279, 0]
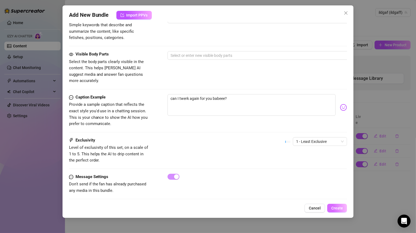
click at [334, 208] on span "Create" at bounding box center [337, 208] width 12 height 4
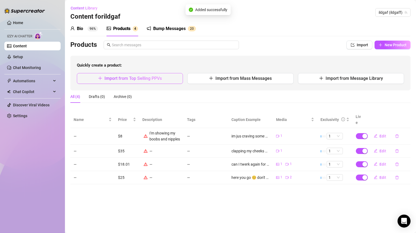
click at [151, 77] on span "Import from Top Selling PPVs" at bounding box center [132, 78] width 57 height 5
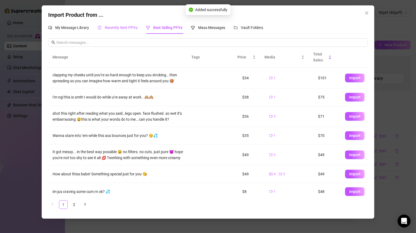
click at [128, 30] on div "Recently Sent PPVs" at bounding box center [118, 28] width 40 height 6
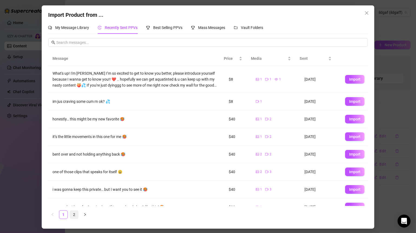
click at [71, 213] on link "2" at bounding box center [74, 215] width 8 height 8
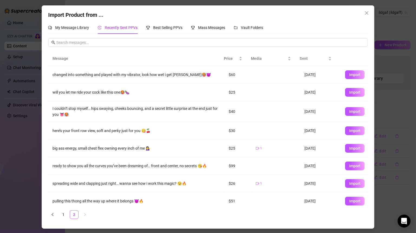
scroll to position [24, 0]
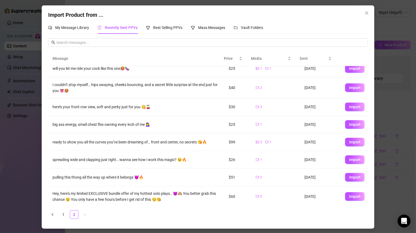
click at [334, 157] on span "Import" at bounding box center [354, 159] width 11 height 4
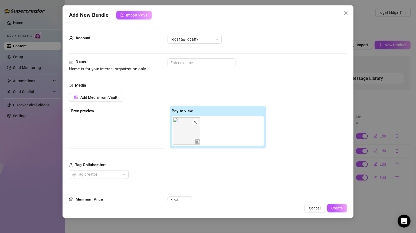
click at [334, 213] on div "Add New Bundle Import PPVs Account ildgaf (@ildgaff) Name Name is for your inte…" at bounding box center [208, 111] width 291 height 212
click at [334, 211] on button "Create" at bounding box center [337, 208] width 20 height 9
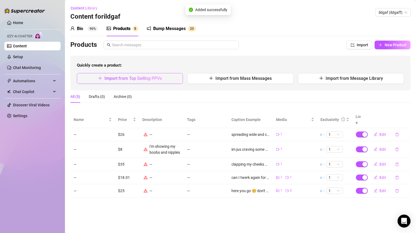
click at [141, 81] on button "Import from Top Selling PPVs" at bounding box center [130, 78] width 106 height 11
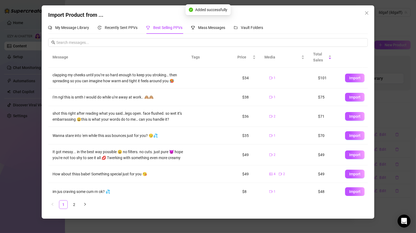
scroll to position [78, 0]
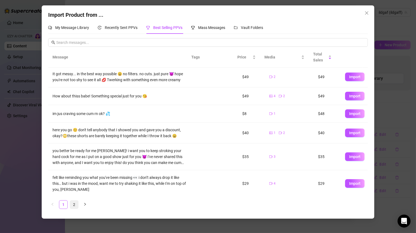
click at [74, 207] on link "2" at bounding box center [74, 205] width 8 height 8
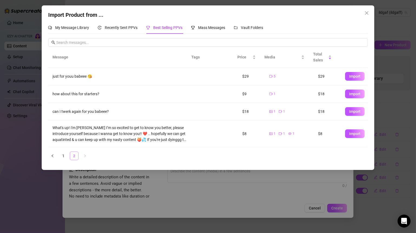
scroll to position [0, 0]
click at [334, 90] on button "Import" at bounding box center [354, 94] width 19 height 9
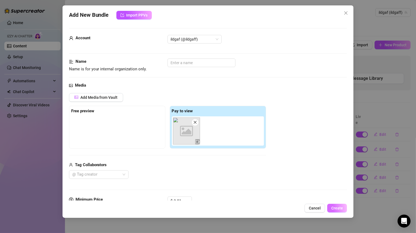
click at [334, 211] on button "Create" at bounding box center [337, 208] width 20 height 9
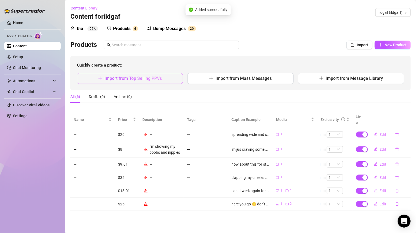
click at [139, 79] on span "Import from Top Selling PPVs" at bounding box center [132, 78] width 57 height 5
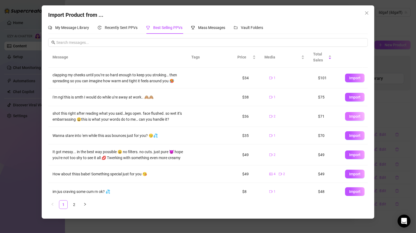
scroll to position [27, 0]
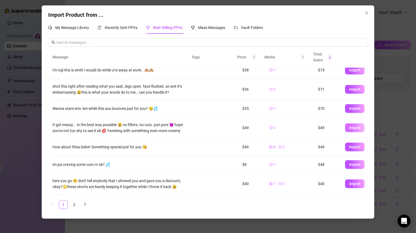
click at [334, 129] on span "Import" at bounding box center [354, 128] width 11 height 4
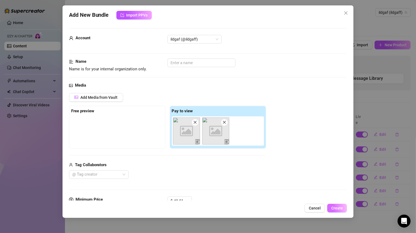
click at [334, 209] on span "Create" at bounding box center [337, 208] width 12 height 4
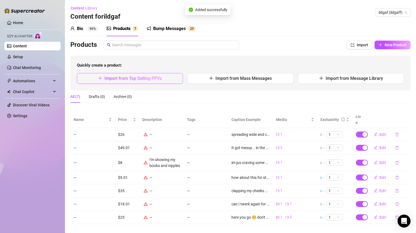
click at [139, 78] on span "Import from Top Selling PPVs" at bounding box center [132, 78] width 57 height 5
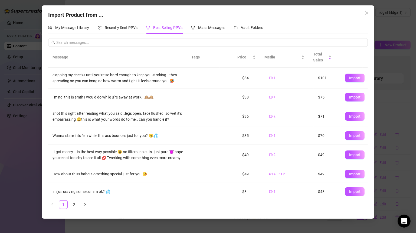
click at [183, 29] on div "My Message Library Recently Sent PPVs Best Selling PPVs Mass Messages Vault Fol…" at bounding box center [155, 27] width 215 height 12
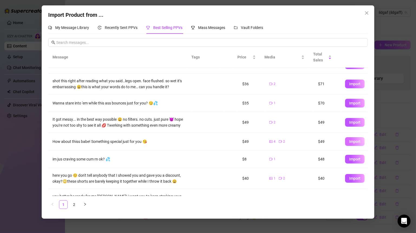
click at [334, 140] on span "Import" at bounding box center [354, 141] width 11 height 4
type textarea "How about thiss babe! Something special just for you 😘"
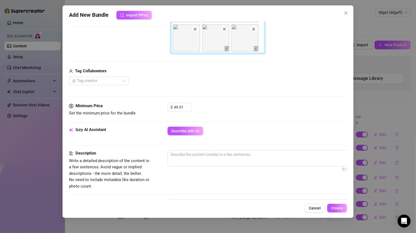
scroll to position [119, 0]
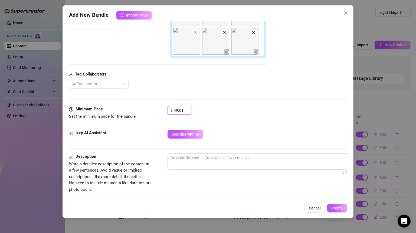
drag, startPoint x: 183, startPoint y: 111, endPoint x: 164, endPoint y: 111, distance: 19.2
click at [164, 111] on div "Minimum Price Set the minimum price for the bundle $ 49.01" at bounding box center [208, 113] width 278 height 14
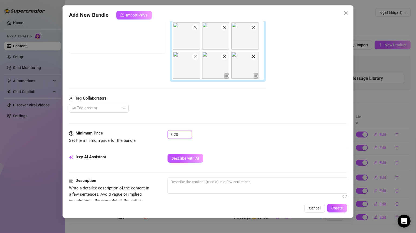
scroll to position [75, 0]
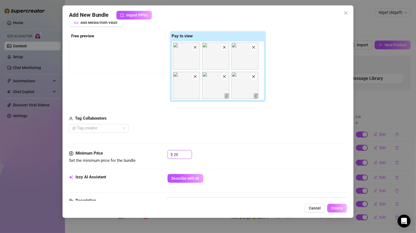
type input "20"
click at [334, 210] on span "Create" at bounding box center [337, 208] width 12 height 4
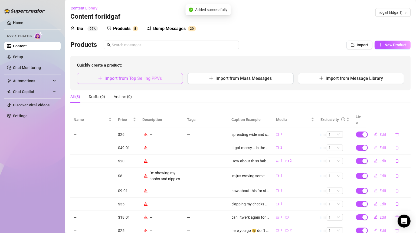
click at [132, 78] on span "Import from Top Selling PPVs" at bounding box center [132, 78] width 57 height 5
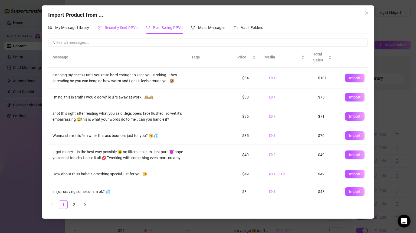
click at [133, 28] on span "Recently Sent PPVs" at bounding box center [121, 27] width 33 height 4
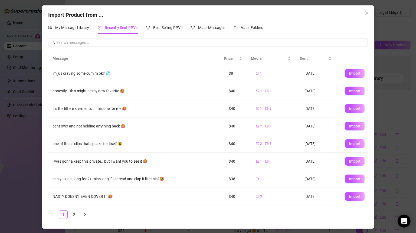
scroll to position [45, 0]
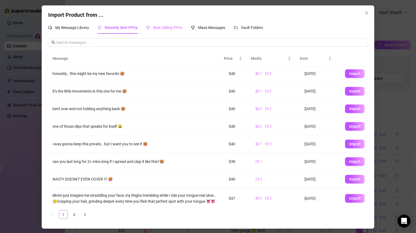
click at [173, 32] on div "Best Selling PPVs" at bounding box center [164, 27] width 36 height 12
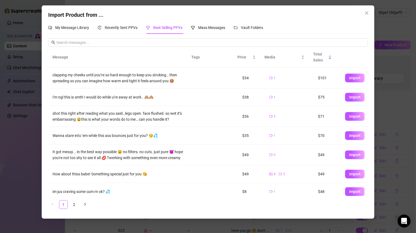
scroll to position [11, 0]
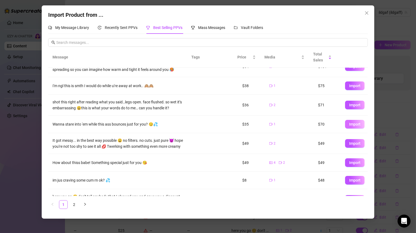
click at [334, 123] on span "Import" at bounding box center [354, 124] width 11 height 4
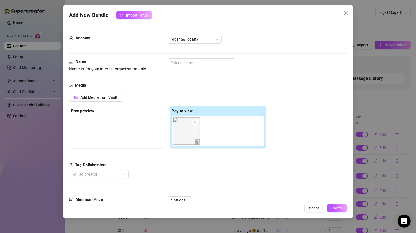
scroll to position [252, 0]
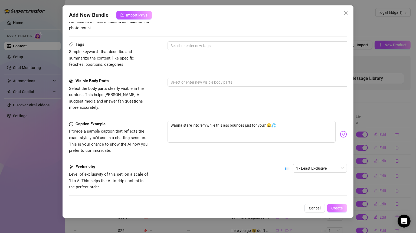
click at [334, 206] on span "Create" at bounding box center [337, 208] width 12 height 4
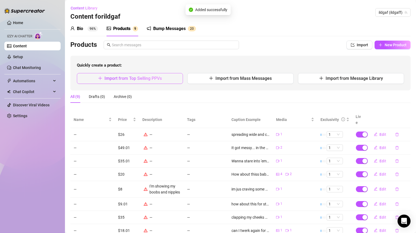
click at [161, 80] on button "Import from Top Selling PPVs" at bounding box center [130, 78] width 106 height 11
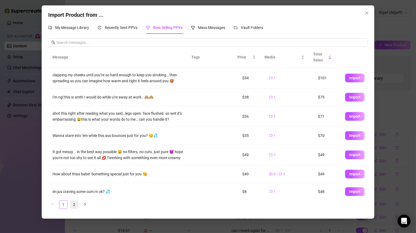
click at [71, 205] on link "2" at bounding box center [74, 205] width 8 height 8
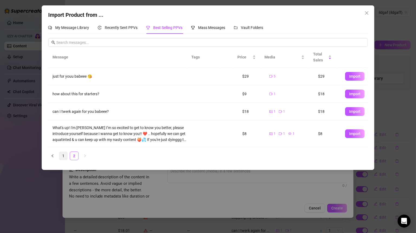
click at [64, 154] on link "1" at bounding box center [63, 156] width 8 height 8
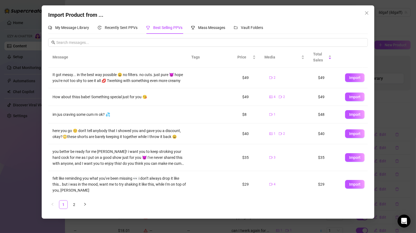
scroll to position [78, 0]
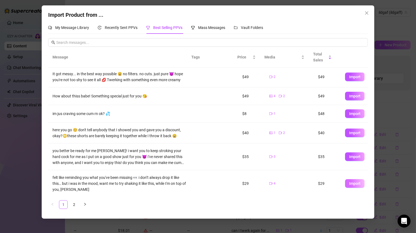
click at [334, 181] on button "Import" at bounding box center [354, 183] width 19 height 9
type textarea "felt like reminding you what you've been missing 👀 i don’t always drop it like …"
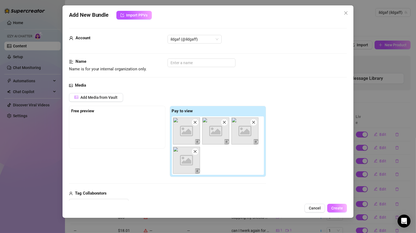
scroll to position [127, 0]
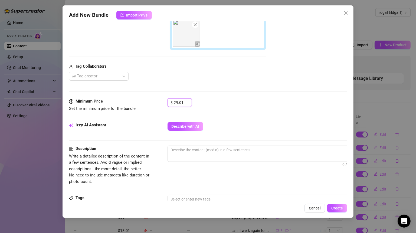
drag, startPoint x: 185, startPoint y: 101, endPoint x: 153, endPoint y: 101, distance: 31.7
click at [154, 101] on div "Minimum Price Set the minimum price for the bundle $ 29.01" at bounding box center [208, 105] width 278 height 14
type input "25"
click at [331, 210] on button "Create" at bounding box center [337, 208] width 20 height 9
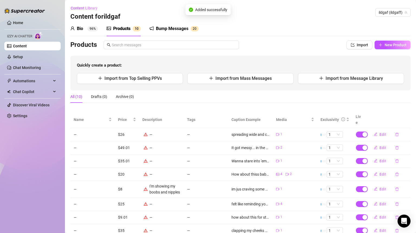
scroll to position [24, 0]
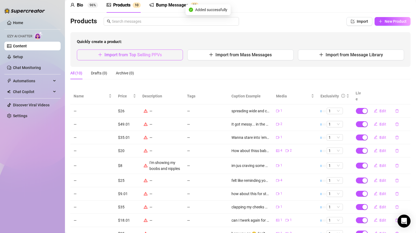
click at [142, 52] on span "Import from Top Selling PPVs" at bounding box center [132, 54] width 57 height 5
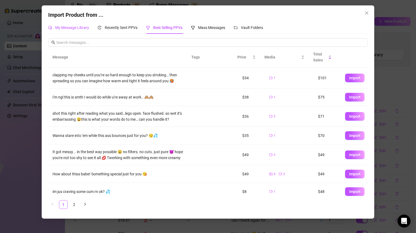
click at [76, 30] on div "My Message Library" at bounding box center [68, 28] width 41 height 6
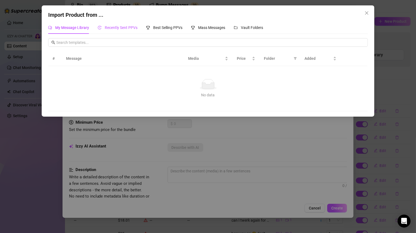
click at [122, 29] on span "Recently Sent PPVs" at bounding box center [121, 27] width 33 height 4
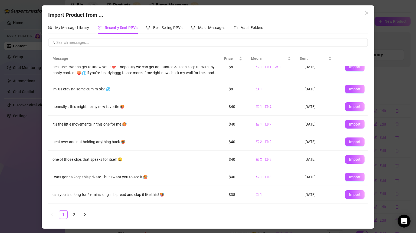
scroll to position [53, 0]
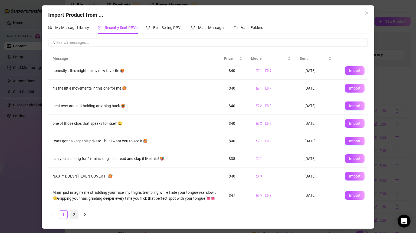
click at [76, 214] on link "2" at bounding box center [74, 215] width 8 height 8
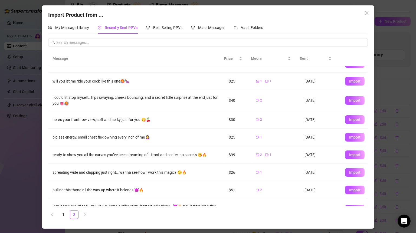
scroll to position [0, 0]
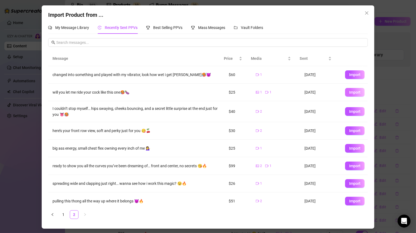
click at [334, 91] on span "Import" at bounding box center [354, 92] width 11 height 4
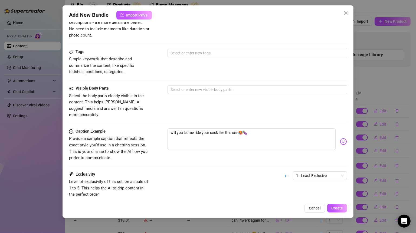
scroll to position [279, 0]
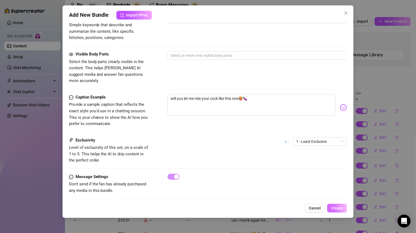
click at [334, 206] on span "Create" at bounding box center [337, 208] width 12 height 4
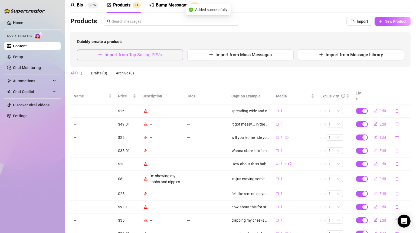
click at [126, 55] on span "Import from Top Selling PPVs" at bounding box center [132, 54] width 57 height 5
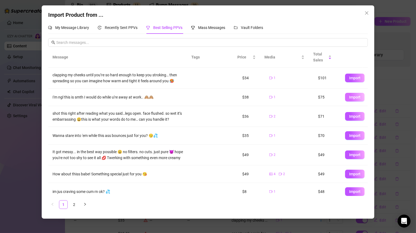
click at [334, 99] on button "Import" at bounding box center [354, 97] width 19 height 9
type textarea "I'm ngl this is smth I would do while u're away at work.. 🙈🙈"
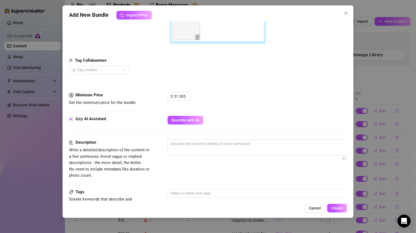
scroll to position [77, 0]
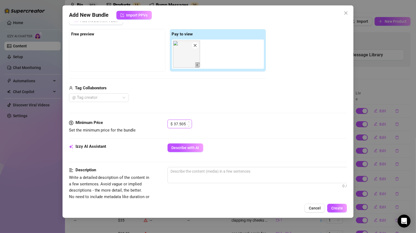
click at [183, 124] on input "37.505" at bounding box center [183, 124] width 18 height 8
type input "2"
type input "35"
click at [334, 204] on button "Create" at bounding box center [337, 208] width 20 height 9
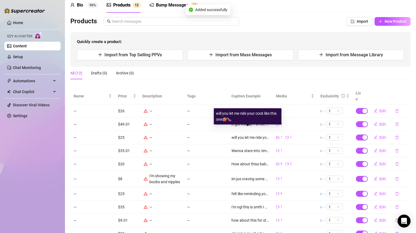
scroll to position [55, 0]
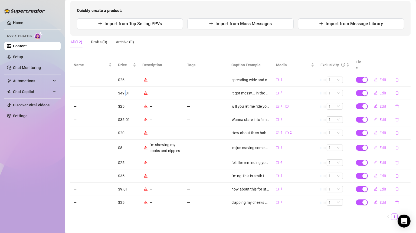
click at [124, 87] on td "$49.01" at bounding box center [127, 93] width 24 height 13
click at [334, 91] on span "Edit" at bounding box center [383, 93] width 7 height 4
type textarea "It got messy... in the best way possible 😩 no filters. no cuts. just pure 😈 hop…"
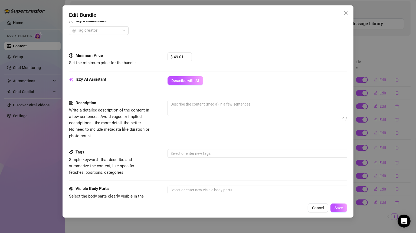
scroll to position [149, 0]
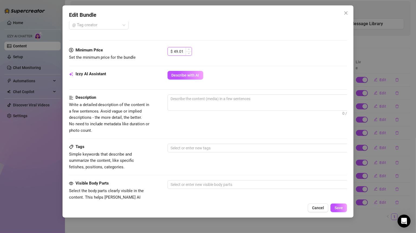
click at [183, 49] on input "49.01" at bounding box center [183, 51] width 18 height 8
drag, startPoint x: 183, startPoint y: 49, endPoint x: 163, endPoint y: 49, distance: 19.8
click at [163, 49] on div "Minimum Price Set the minimum price for the bundle $ 49.01" at bounding box center [208, 54] width 278 height 14
type input "49"
click at [334, 205] on button "Save" at bounding box center [338, 207] width 17 height 9
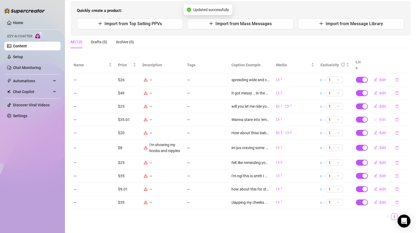
click at [334, 117] on span "Edit" at bounding box center [383, 119] width 7 height 4
type textarea "Wanna stare into 'em while this ass bounces just for you? 😏💦"
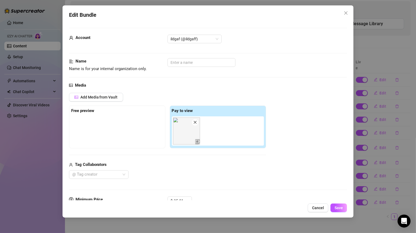
scroll to position [75, 0]
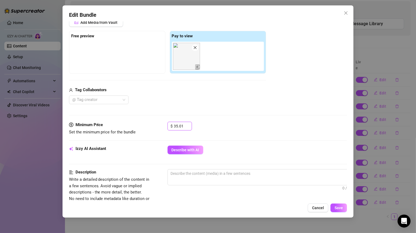
drag, startPoint x: 183, startPoint y: 126, endPoint x: 157, endPoint y: 126, distance: 26.5
click at [157, 126] on div "Minimum Price Set the minimum price for the bundle $ 35.01" at bounding box center [208, 129] width 278 height 14
type input "35"
click at [334, 208] on button "Save" at bounding box center [338, 207] width 17 height 9
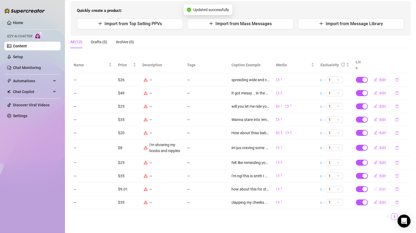
click at [334, 187] on span "Edit" at bounding box center [383, 189] width 7 height 4
type textarea "how about this for starters?"
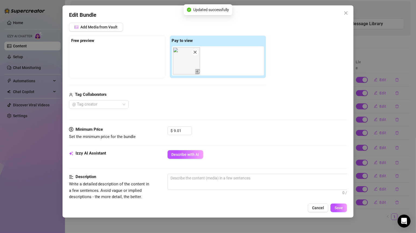
scroll to position [112, 0]
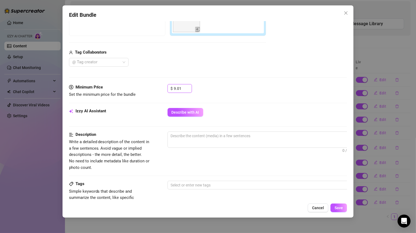
drag, startPoint x: 182, startPoint y: 88, endPoint x: 160, endPoint y: 88, distance: 21.6
click at [160, 88] on div "Minimum Price Set the minimum price for the bundle $ 9.01" at bounding box center [208, 91] width 278 height 14
type input "10"
click at [334, 207] on span "Save" at bounding box center [338, 208] width 8 height 4
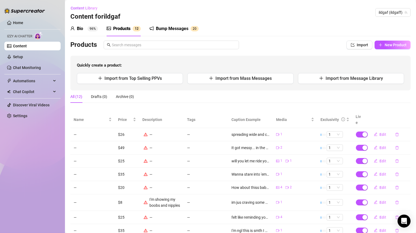
scroll to position [55, 0]
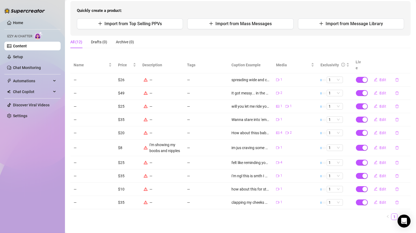
click at [27, 44] on link "Content" at bounding box center [20, 46] width 14 height 4
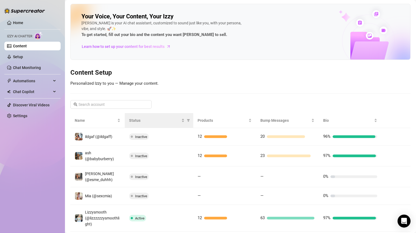
scroll to position [20, 0]
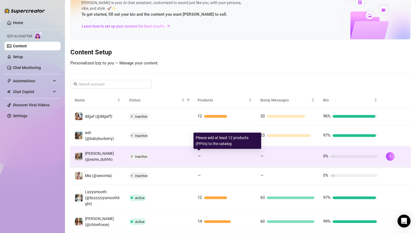
click at [144, 160] on td "Inactive" at bounding box center [159, 156] width 68 height 21
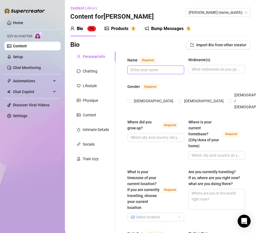
click at [142, 68] on input "Name Required" at bounding box center [155, 70] width 49 height 6
type input "[PERSON_NAME]"
click at [169, 45] on div "Bio Import Bio from other creator" at bounding box center [160, 45] width 180 height 9
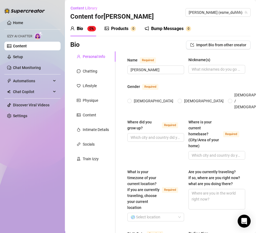
click at [208, 75] on div "Name Required [PERSON_NAME] Nickname(s)" at bounding box center [186, 68] width 118 height 22
click at [198, 72] on input "Nickname(s)" at bounding box center [216, 69] width 49 height 6
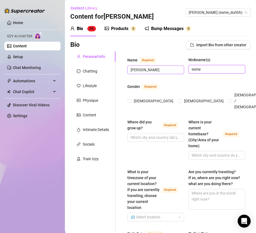
type input "esme"
click at [128, 99] on span at bounding box center [129, 101] width 4 height 4
click at [129, 100] on input "[DEMOGRAPHIC_DATA]" at bounding box center [130, 102] width 2 height 4
radio input "true"
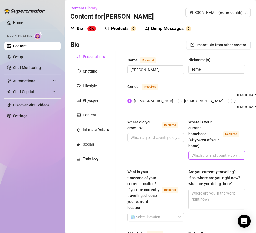
click at [198, 151] on span at bounding box center [217, 155] width 57 height 9
type input "[US_STATE], [GEOGRAPHIC_DATA]"
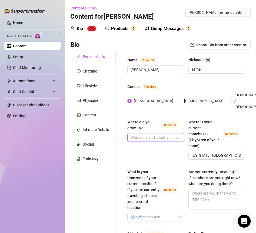
click at [162, 134] on input "Where did you grow up? Required" at bounding box center [155, 137] width 49 height 6
type input "[US_STATE]"
click at [144, 156] on div "Where did you grow up? Required [US_STATE] Where is your current homebase? (Cit…" at bounding box center [186, 141] width 118 height 45
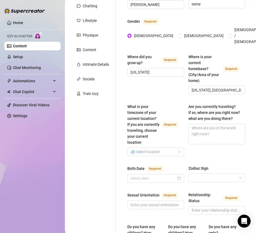
scroll to position [67, 0]
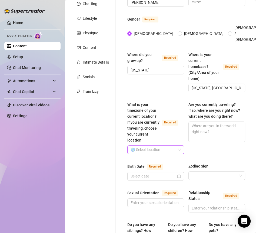
click at [147, 150] on input "What is your timezone of your current location? If you are currently traveling,…" at bounding box center [153, 150] width 45 height 8
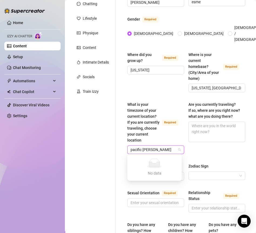
type input "pacific time"
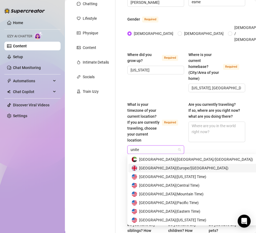
type input "united"
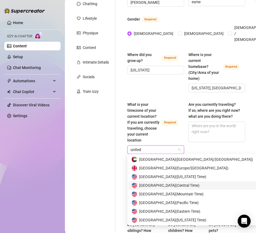
scroll to position [8, 0]
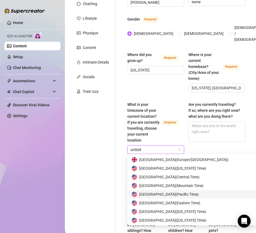
click at [176, 194] on span "United States of America ( Pacific Time )" at bounding box center [169, 194] width 60 height 6
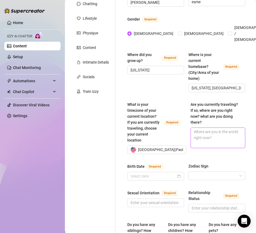
click at [207, 128] on textarea "Are you currently traveling? If so, where are you right now? what are you doing…" at bounding box center [218, 138] width 54 height 20
type textarea "N"
type textarea "No"
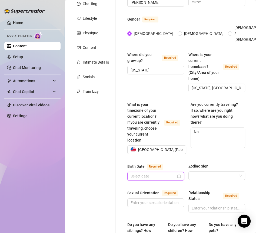
click at [149, 173] on input "Birth Date Required" at bounding box center [153, 176] width 45 height 6
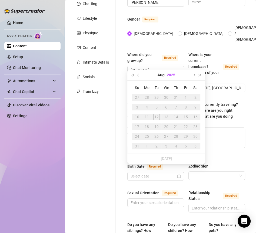
click at [167, 73] on button "2025" at bounding box center [171, 75] width 8 height 11
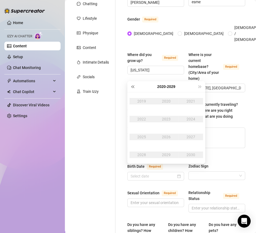
click at [134, 86] on span "Last year (Control + left)" at bounding box center [132, 86] width 3 height 3
click at [175, 86] on button "[DATE] - [DATE]" at bounding box center [166, 86] width 18 height 11
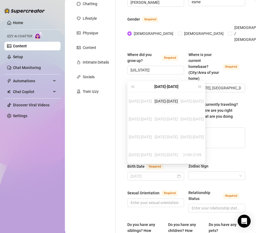
click at [172, 100] on div "[DATE]-[DATE]" at bounding box center [166, 101] width 25 height 6
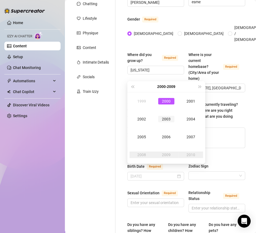
click at [170, 119] on div "2003" at bounding box center [166, 119] width 16 height 6
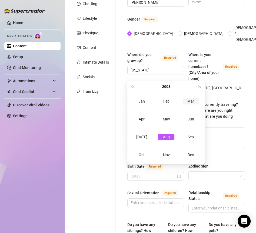
click at [189, 102] on div "Mar" at bounding box center [191, 101] width 16 height 6
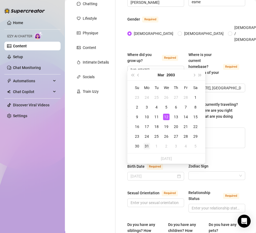
type input "[DATE]"
click at [147, 145] on div "31" at bounding box center [147, 146] width 6 height 6
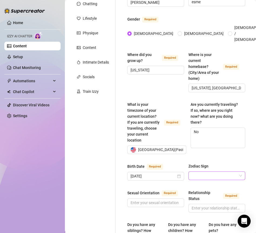
click at [198, 172] on input "Zodiac Sign" at bounding box center [214, 176] width 45 height 8
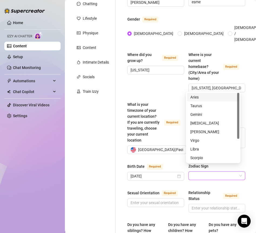
click at [196, 97] on div "Aries" at bounding box center [214, 97] width 46 height 6
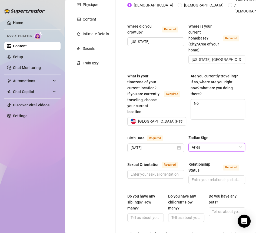
scroll to position [107, 0]
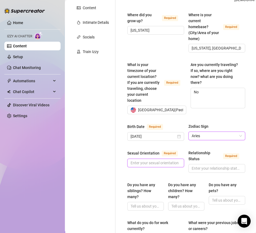
click at [147, 162] on input "Sexual Orientation Required" at bounding box center [155, 163] width 49 height 6
type input "Straight"
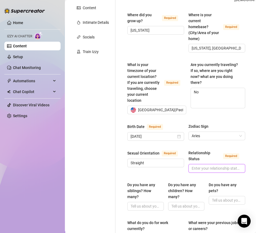
click at [204, 165] on input "Relationship Status Required" at bounding box center [216, 168] width 49 height 6
type input "Single"
click at [160, 182] on label "Do you have any siblings? How many?" at bounding box center [145, 191] width 37 height 18
click at [160, 203] on input "Do you have any siblings? How many?" at bounding box center [145, 206] width 29 height 6
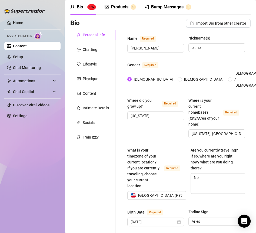
scroll to position [21, 0]
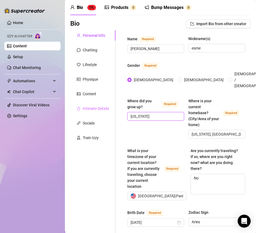
drag, startPoint x: 159, startPoint y: 110, endPoint x: 112, endPoint y: 109, distance: 47.7
click at [142, 135] on div "Where did you grow up? Required LA Where is your current homebase? (City/Area o…" at bounding box center [186, 120] width 118 height 45
click at [161, 113] on input "LA" at bounding box center [155, 116] width 49 height 6
type input "[GEOGRAPHIC_DATA]"
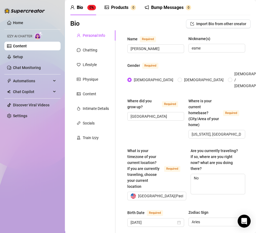
click at [148, 126] on div "Where did you grow up? Required [GEOGRAPHIC_DATA]" at bounding box center [155, 118] width 57 height 41
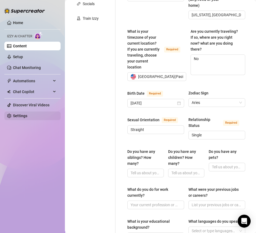
scroll to position [142, 0]
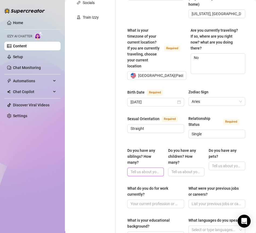
click at [146, 169] on input "Do you have any siblings? How many?" at bounding box center [145, 172] width 29 height 6
type input "I"
click at [147, 170] on div "Do you have any siblings? How many? Do you have any children? How many? Do you …" at bounding box center [186, 164] width 118 height 34
click at [146, 169] on input "Do you have any siblings? How many?" at bounding box center [145, 172] width 29 height 6
click at [211, 131] on input "Single" at bounding box center [216, 134] width 49 height 6
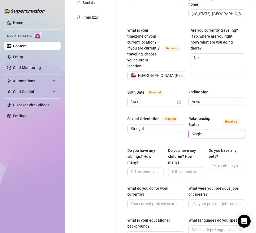
paste input "/ if people push it says she has a BF Junior but he let’s me have fun"
type input "Single / if people push it says she has a BF Junior but he let’s me have fun"
click at [199, 137] on div "Name Required [PERSON_NAME] Nickname(s) esme Gender Required [DEMOGRAPHIC_DATA]…" at bounding box center [186, 172] width 118 height 514
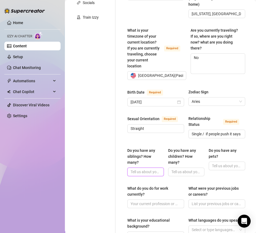
click at [135, 169] on input "Do you have any siblings? How many?" at bounding box center [145, 172] width 29 height 6
type input "I prefer not to talk about it"
type input "N"
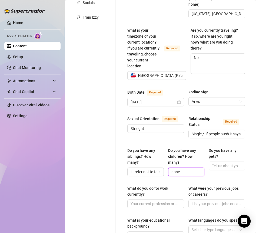
type input "none"
click at [217, 163] on input "Do you have any pets?" at bounding box center [226, 166] width 29 height 6
paste input "3 dogs, 2 German [PERSON_NAME] and a [GEOGRAPHIC_DATA], - diamond, [PERSON_NAME…"
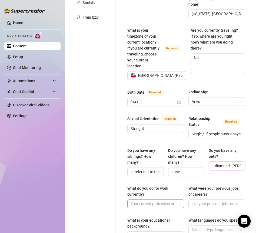
type input "3 dogs, 2 German [PERSON_NAME] and a [GEOGRAPHIC_DATA], - diamond, [PERSON_NAME…"
click at [156, 201] on input "What do you do for work currently?" at bounding box center [155, 204] width 49 height 6
type input "content creator"
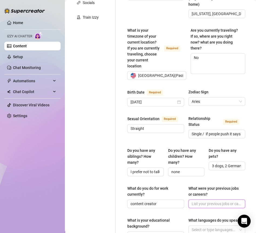
click at [202, 201] on input "What were your previous jobs or careers?" at bounding box center [216, 204] width 49 height 6
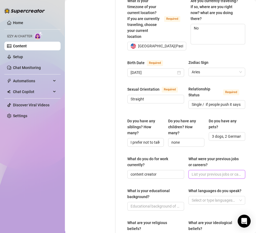
scroll to position [176, 0]
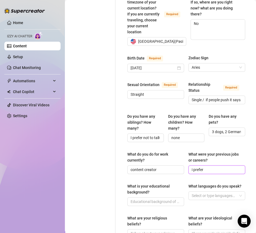
type input "i prefer t"
click at [156, 185] on div "What is your educational background?" at bounding box center [153, 189] width 53 height 12
click at [156, 199] on input "What is your educational background?" at bounding box center [155, 202] width 49 height 6
click at [215, 167] on input "none" at bounding box center [216, 170] width 49 height 6
paste input "Streamer on Tiktok, couple content"
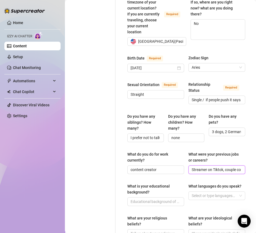
scroll to position [0, 12]
type input "Streamer on Tiktok, couple content"
click at [211, 173] on div "Name Required [PERSON_NAME] Nickname(s) esme Gender Required [DEMOGRAPHIC_DATA]…" at bounding box center [186, 138] width 118 height 514
click at [155, 199] on input "What is your educational background?" at bounding box center [155, 202] width 49 height 6
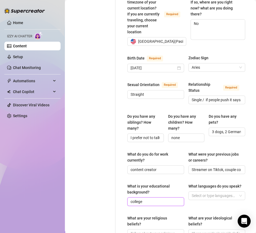
type input "college"
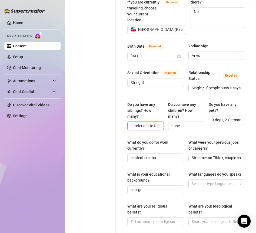
click at [151, 123] on input "I prefer not to talk about it" at bounding box center [145, 126] width 29 height 6
click at [136, 123] on input "onlychild" at bounding box center [145, 126] width 29 height 6
click at [137, 123] on input "onlychild" at bounding box center [145, 126] width 29 height 6
click at [150, 123] on input "only child" at bounding box center [145, 126] width 29 height 6
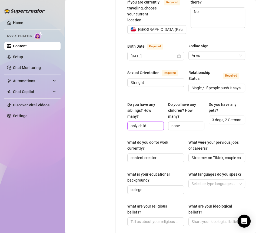
type input "only child"
click at [150, 187] on input "college" at bounding box center [155, 190] width 49 height 6
click at [205, 182] on div at bounding box center [214, 184] width 49 height 8
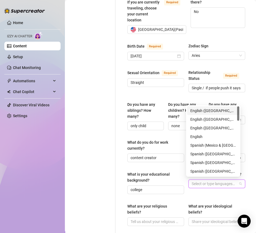
click at [202, 112] on div "English ([GEOGRAPHIC_DATA])" at bounding box center [214, 111] width 46 height 6
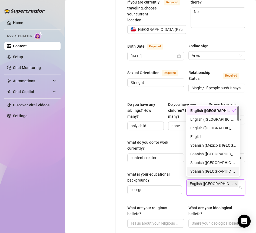
click at [221, 181] on div "English ([GEOGRAPHIC_DATA])" at bounding box center [213, 187] width 51 height 15
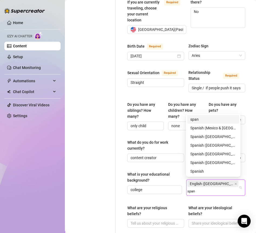
type input "spani"
click at [210, 136] on div "Spanish ([GEOGRAPHIC_DATA])" at bounding box center [214, 137] width 46 height 6
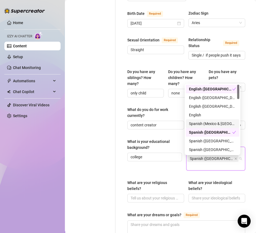
scroll to position [222, 0]
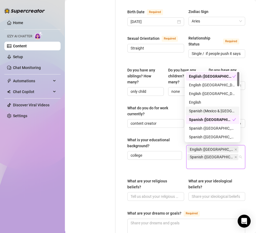
click at [157, 168] on div "What is your educational background? college What languages do you speak? Engli…" at bounding box center [186, 155] width 118 height 37
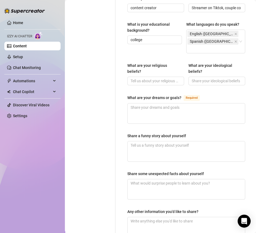
scroll to position [337, 0]
drag, startPoint x: 181, startPoint y: 97, endPoint x: 124, endPoint y: 97, distance: 57.4
drag, startPoint x: 147, startPoint y: 71, endPoint x: 124, endPoint y: 65, distance: 23.5
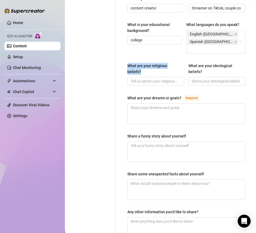
copy div "What are your religious beliefs?"
drag, startPoint x: 204, startPoint y: 71, endPoint x: 185, endPoint y: 63, distance: 20.9
click at [185, 63] on div "What are your religious beliefs? What are your ideological beliefs?" at bounding box center [186, 77] width 118 height 28
copy div "What are your ideological beliefs?"
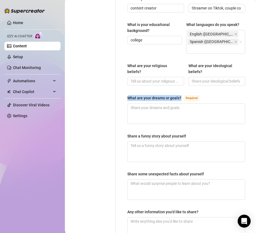
drag, startPoint x: 126, startPoint y: 96, endPoint x: 180, endPoint y: 97, distance: 54.4
copy div "What are your dreams or goals?"
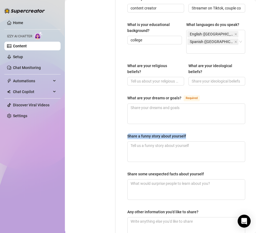
drag, startPoint x: 127, startPoint y: 133, endPoint x: 203, endPoint y: 133, distance: 76.0
copy div "Share a funny story about yourself"
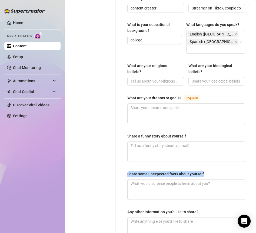
drag, startPoint x: 126, startPoint y: 170, endPoint x: 215, endPoint y: 170, distance: 89.0
copy div "Share some unexpected facts about yourself"
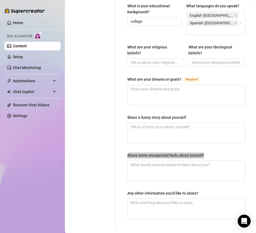
scroll to position [389, 0]
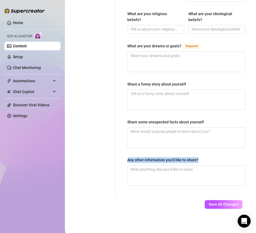
drag, startPoint x: 126, startPoint y: 156, endPoint x: 201, endPoint y: 155, distance: 75.5
copy div "Any other information you'd like to share?"
click at [210, 202] on span "Save All Changes" at bounding box center [224, 204] width 30 height 4
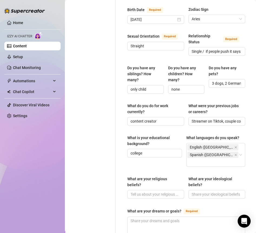
scroll to position [219, 0]
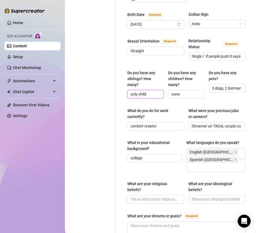
drag, startPoint x: 151, startPoint y: 87, endPoint x: 117, endPoint y: 87, distance: 34.6
click at [117, 87] on div "Name Required [PERSON_NAME] Nickname(s) esme Gender Required [DEMOGRAPHIC_DATA]…" at bounding box center [183, 99] width 135 height 534
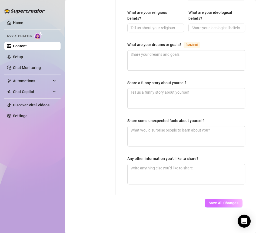
type input "i don't have one"
click at [214, 201] on span "Save All Changes" at bounding box center [224, 203] width 30 height 4
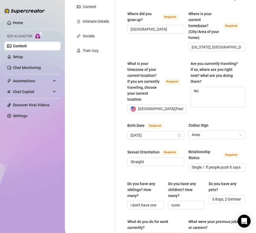
scroll to position [0, 0]
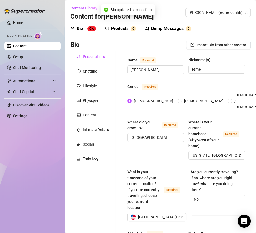
type textarea "No"
type input "Single / if people push it says she has a BF Junior but he let’s me have fun"
type input "3 dogs, 2 German [PERSON_NAME] and a [GEOGRAPHIC_DATA], - diamond, [PERSON_NAME…"
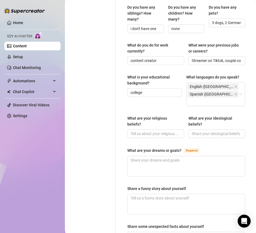
scroll to position [290, 0]
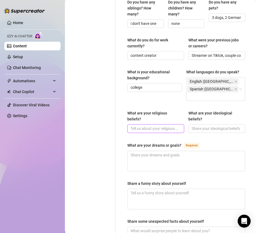
click at [142, 126] on input "What are your religious beliefs?" at bounding box center [155, 129] width 49 height 6
paste input "not super religious bby, i just believe in good energy & treating ppl right 💕✨"
type input "not super religious bby, i just believe in good energy & treating ppl right 💕✨"
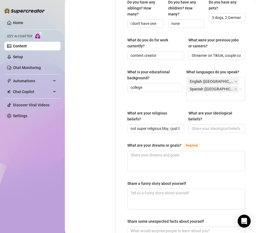
click at [107, 132] on div "Personal Info Chatting Lifestyle Physique Content Intimate Details Socials Trai…" at bounding box center [92, 29] width 45 height 534
click at [205, 126] on input "What are your ideological beliefs?" at bounding box center [216, 129] width 49 height 6
paste input "live fast, be kind, & always go after what you want 😏💖🚗💨"
type input "live fast, be kind, & always go after what you want 😏💖🚗💨"
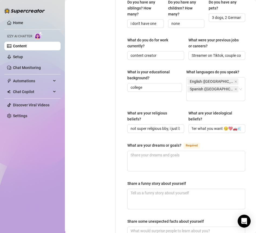
scroll to position [0, 0]
click at [136, 155] on textarea "What are your dreams or goals? Required" at bounding box center [186, 161] width 117 height 20
paste textarea "to grow my socials, get my dream camaro 🩷, and keep traveling the world 🌎💋"
type textarea "to grow my socials, get my dream camaro 🩷, and keep traveling the world 🌎💋"
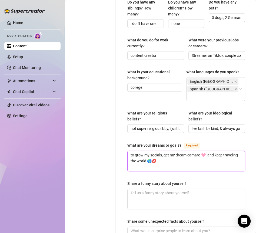
scroll to position [315, 0]
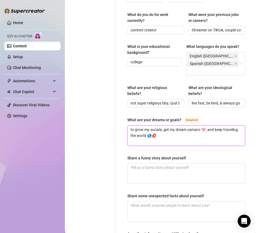
type textarea "to grow my socials, get my dream camaro 🩷, and keep traveling the world 🌎💋"
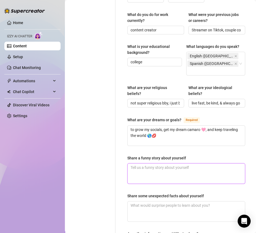
click at [179, 166] on textarea "Share a funny story about yourself" at bounding box center [186, 173] width 117 height 20
paste textarea "once i was live streaming & my chihuahua [PERSON_NAME] literally stole my sandw…"
type textarea "once i was live streaming & my chihuahua [PERSON_NAME] literally stole my sandw…"
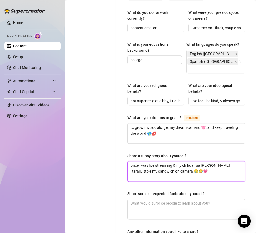
scroll to position [338, 0]
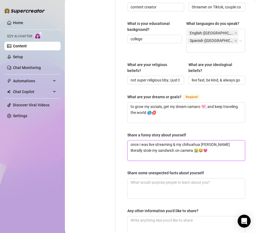
type textarea "once i was live streaming & my chihuahua [PERSON_NAME] literally stole my sandw…"
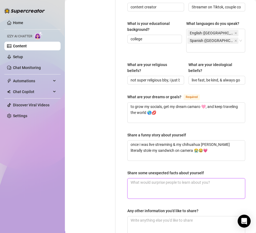
click at [142, 181] on textarea "Share some unexpected facts about yourself" at bounding box center [186, 188] width 117 height 20
paste textarea "people think i’m arabic but i’m actually mexican 🇲🇽💕, i can fix my own car 😏, &…"
type textarea "people think i’m arabic but i’m actually mexican 🇲🇽💕, i can fix my own car 😏, &…"
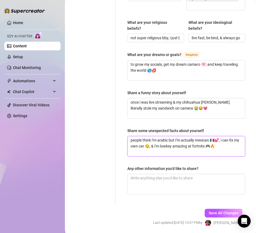
scroll to position [383, 0]
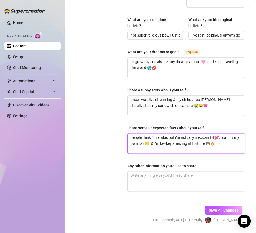
type textarea "people think i’m arabic but i’m actually mexican 🇲🇽💕, i can fix my own car 😏, &…"
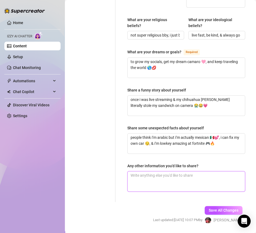
click at [150, 173] on textarea "Any other information you'd like to share?" at bounding box center [186, 181] width 117 height 20
paste textarea "i’m a little car obsessed, love going live late nights, & yes bby i’m single… w…"
type textarea "i’m a little car obsessed, love going live late nights, & yes bby i’m single… w…"
drag, startPoint x: 151, startPoint y: 178, endPoint x: 196, endPoint y: 179, distance: 44.7
click at [196, 179] on textarea "i’m a little car obsessed, love going live late nights, & yes bby i’m single… w…" at bounding box center [186, 181] width 117 height 20
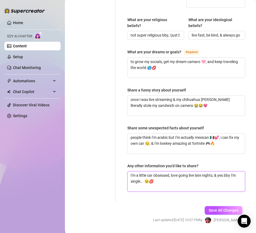
type textarea "i’m a little car obsessed, love going live late nights, & yes bby i’m single… 😉💋"
click at [166, 207] on div "Save All Changes Last updated: [DATE] 10:07 PM by [PERSON_NAME]" at bounding box center [198, 215] width 106 height 26
click at [212, 211] on button "Save All Changes" at bounding box center [224, 210] width 38 height 9
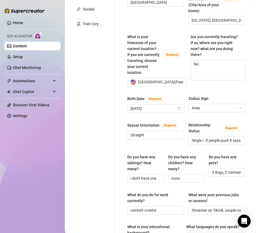
scroll to position [0, 0]
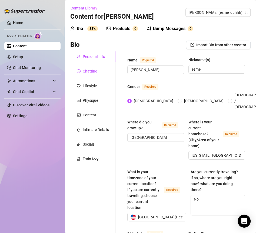
click at [86, 71] on div "Chatting" at bounding box center [90, 71] width 15 height 6
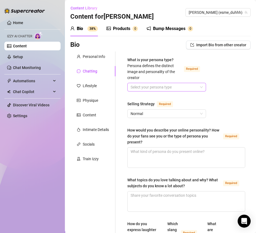
click at [155, 88] on input "What is your persona type? [PERSON_NAME] defines the distinct image and persona…" at bounding box center [164, 87] width 67 height 8
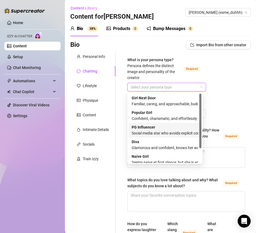
click at [156, 124] on div "PG Influencer Social media star who avoids explicit content but loves to tease …" at bounding box center [165, 130] width 73 height 15
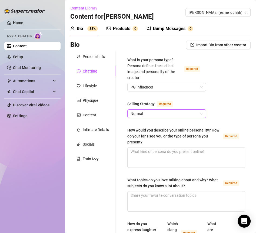
click at [189, 112] on span "Normal" at bounding box center [167, 114] width 72 height 8
click at [155, 114] on span "Normal" at bounding box center [167, 114] width 72 height 8
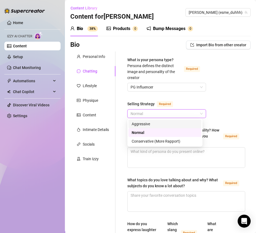
click at [142, 123] on div "Aggressive" at bounding box center [165, 124] width 67 height 6
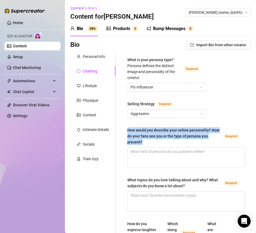
drag, startPoint x: 154, startPoint y: 143, endPoint x: 126, endPoint y: 129, distance: 32.0
copy div "How would you describe your online personality? How do your fans see you or the…"
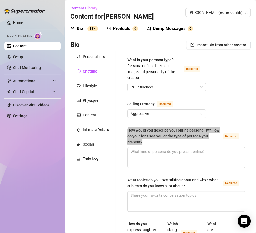
scroll to position [43, 0]
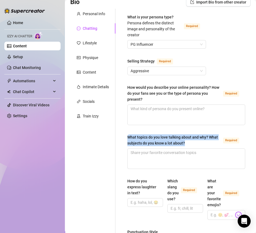
drag, startPoint x: 127, startPoint y: 134, endPoint x: 198, endPoint y: 143, distance: 70.9
click at [197, 143] on div "What topics do you love talking about and why? What subjects do you know a lot …" at bounding box center [174, 140] width 94 height 12
copy div "What topics do you love talking about and why? What subjects do you know a lot …"
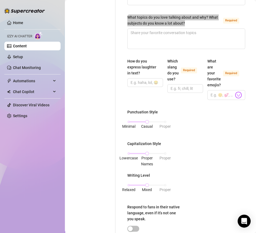
scroll to position [168, 0]
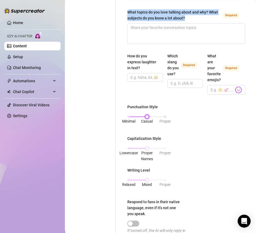
click at [130, 116] on div "Minimal Casual Proper" at bounding box center [147, 116] width 37 height 3
click at [146, 116] on div at bounding box center [147, 116] width 3 height 3
click at [133, 147] on div "Lowercase Proper Names Proper" at bounding box center [147, 148] width 37 height 3
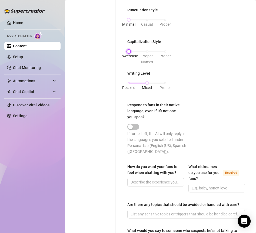
scroll to position [283, 0]
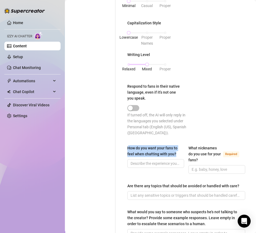
drag, startPoint x: 176, startPoint y: 154, endPoint x: 125, endPoint y: 147, distance: 51.5
click at [125, 147] on div "What is your persona type? [PERSON_NAME] defines the distinct image and persona…" at bounding box center [186, 14] width 129 height 492
copy div "How do you want your fans to feel when chatting with you?"
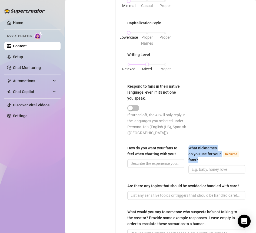
drag, startPoint x: 206, startPoint y: 160, endPoint x: 185, endPoint y: 146, distance: 26.1
click at [185, 146] on div "How do you want your fans to feel when chatting with you? What nicknames do you…" at bounding box center [186, 162] width 118 height 34
copy div "What nicknames do you use for your fans?"
click at [120, 183] on div "What is your persona type? [PERSON_NAME] defines the distinct image and persona…" at bounding box center [183, 14] width 135 height 492
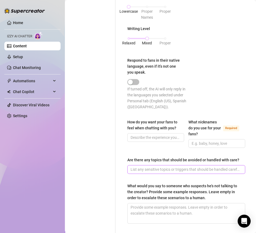
scroll to position [310, 0]
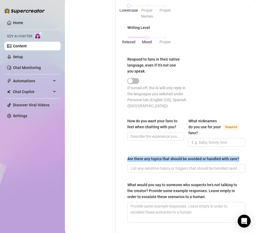
drag, startPoint x: 141, startPoint y: 168, endPoint x: 127, endPoint y: 156, distance: 17.7
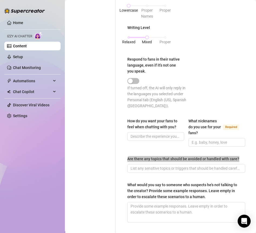
scroll to position [345, 0]
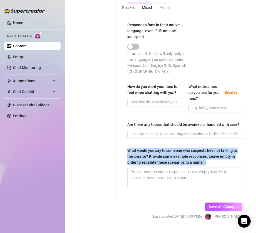
drag, startPoint x: 123, startPoint y: 152, endPoint x: 211, endPoint y: 166, distance: 89.7
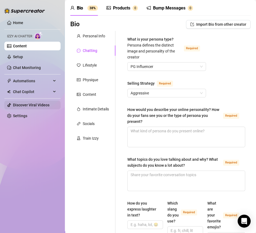
scroll to position [0, 0]
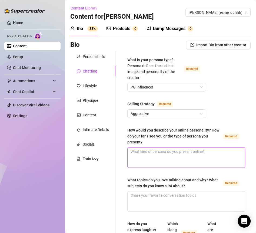
click at [149, 155] on textarea "How would you describe your online personality? How do your fans see you or the…" at bounding box center [186, 157] width 117 height 20
paste textarea "super flirty, playful, a lil teasing 😏💕 i keep it fun & personal like we’re jus…"
type textarea "super flirty, playful, a lil teasing 😏💕 i keep it fun & personal like we’re jus…"
click at [154, 151] on textarea "super flirty, playful, a lil teasing 😏💕 i keep it fun & personal like we’re jus…" at bounding box center [186, 157] width 117 height 20
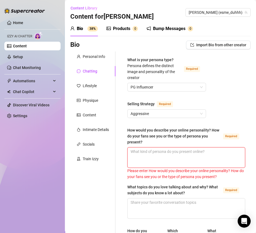
click at [140, 156] on textarea "How would you describe your online personality? How do your fans see you or the…" at bounding box center [186, 157] width 117 height 20
paste textarea "fun, flirty & a lil teasing 😏💋 i keep convos light, playful & always a good vibe"
type textarea "fun, flirty & a lil teasing 😏💋 i keep convos light, playful & always a good vibe"
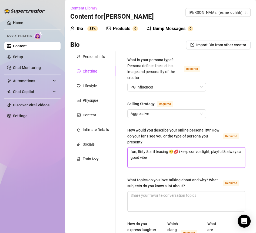
type textarea "fun, flirty & a lil teasing 😏💋 i keep convos light, playful & always a good vibe"
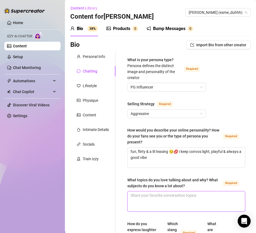
click at [147, 198] on textarea "What topics do you love talking about and why? What subjects do you know a lot …" at bounding box center [186, 201] width 117 height 20
click at [154, 195] on textarea "What topics do you love talking about and why? What subjects do you know a lot …" at bounding box center [186, 201] width 117 height 20
paste textarea "that sweet cali girl who loves fast cars 🚗💨, late-night chats 🌙 & making ‘em fe…"
type textarea "that sweet cali girl who loves fast cars 🚗💨, late-night chats 🌙 & making ‘em fe…"
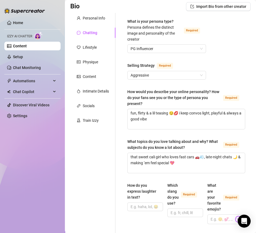
scroll to position [42, 0]
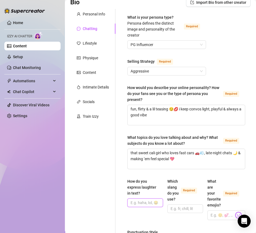
click at [146, 200] on input "How do you express laughter in text?" at bounding box center [145, 203] width 28 height 6
type input "haha, lol, 😂"
click at [178, 185] on div "Which slang do you use? Required" at bounding box center [184, 190] width 32 height 24
click at [178, 206] on input "Which slang do you use? Required" at bounding box center [185, 209] width 28 height 6
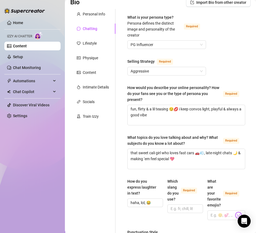
scroll to position [66, 0]
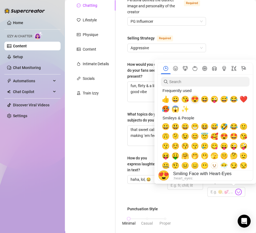
click at [198, 101] on span "😍" at bounding box center [195, 100] width 8 height 8
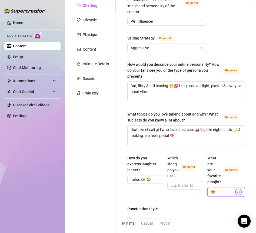
click at [235, 189] on img at bounding box center [238, 191] width 7 height 7
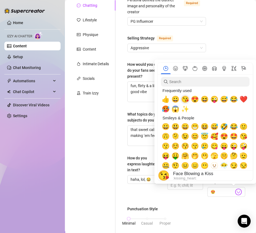
click at [187, 98] on span "😘" at bounding box center [185, 100] width 8 height 8
click at [216, 138] on span "🥰" at bounding box center [215, 137] width 8 height 8
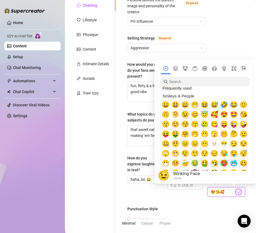
scroll to position [18, 0]
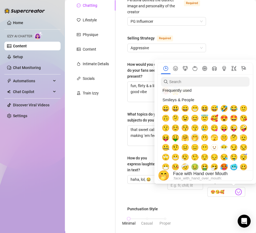
click at [197, 138] on span "🤭" at bounding box center [195, 138] width 8 height 8
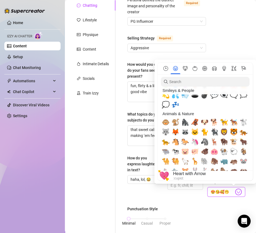
scroll to position [514, 0]
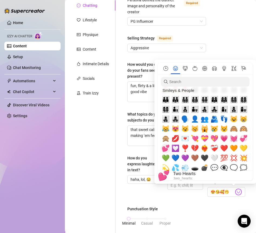
click at [166, 147] on span "💕" at bounding box center [166, 149] width 8 height 8
click at [225, 149] on span "❤️" at bounding box center [224, 149] width 8 height 8
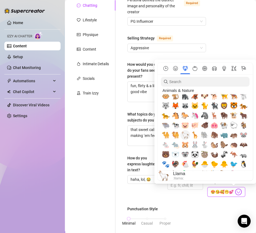
scroll to position [661, 0]
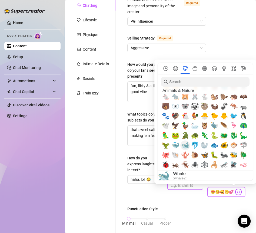
type input "😍😘🥰🤭💕❤️"
click at [173, 190] on span at bounding box center [186, 185] width 36 height 9
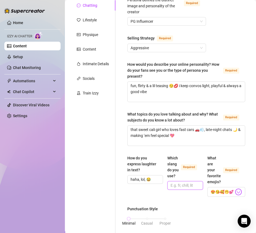
click at [178, 188] on input "Which slang do you use? Required" at bounding box center [185, 185] width 28 height 6
type input "g"
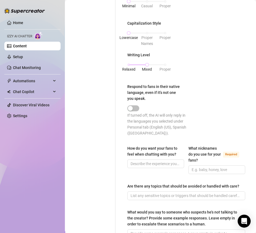
scroll to position [274, 0]
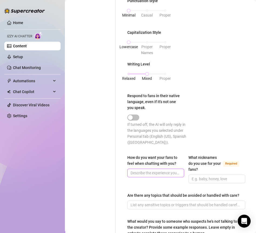
type input "fr, rn, omg, ngl, idk,"
click at [166, 172] on input "How do you want your fans to feel when chatting with you?" at bounding box center [155, 173] width 49 height 6
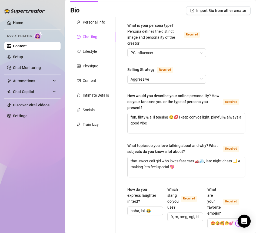
scroll to position [32, 0]
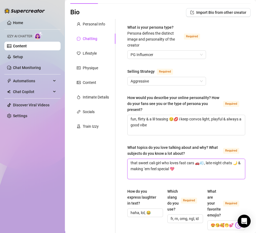
drag, startPoint x: 192, startPoint y: 166, endPoint x: 128, endPoint y: 163, distance: 63.9
click at [128, 163] on textarea "that sweet cali girl who loves fast cars 🚗💨, late-night chats 🌙 & making ‘em fe…" at bounding box center [186, 169] width 117 height 20
click at [176, 169] on textarea "that sweet cali girl who loves fast cars 🚗💨, late-night chats 🌙 & making ‘em fe…" at bounding box center [186, 169] width 117 height 20
drag, startPoint x: 183, startPoint y: 169, endPoint x: 122, endPoint y: 152, distance: 62.8
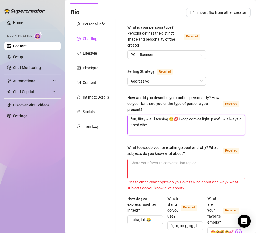
click at [175, 122] on textarea "fun, flirty & a lil teasing 😏💋 i keep convos light, playful & always a good vibe" at bounding box center [186, 125] width 117 height 20
type textarea "fun, flirty & a lil teasing 😏💋 i keep convos light, playful & always a good vibe"
paste textarea "that sweet cali girl who loves fast cars 🚗💨, late-night chats 🌙 & making ‘em fe…"
type textarea "fun, flirty & a lil teasing 😏💋 i keep convos light, playful & always a good vib…"
click at [164, 125] on textarea "fun, flirty & a lil teasing 😏💋 i keep convos light, playful & always a good vib…" at bounding box center [186, 125] width 117 height 20
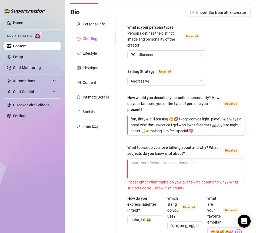
type textarea "fun, flirty & a lil teasing 😏💋 i keep convos light, playful & always a good vib…"
click at [169, 166] on textarea "What topics do you love talking about and why? What subjects do you know a lot …" at bounding box center [186, 169] width 117 height 20
click at [149, 165] on textarea "What topics do you love talking about and why? What subjects do you know a lot …" at bounding box center [186, 169] width 117 height 20
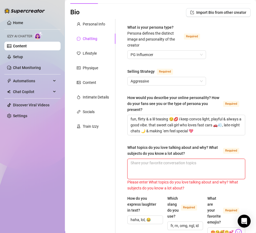
paste textarea "cars 🚗 (my obsession lol), food 🥗🍝, travel ✈️ & random funny life moments — it …"
type textarea "cars 🚗 (my obsession lol), food 🥗🍝, travel ✈️ & random funny life moments — it …"
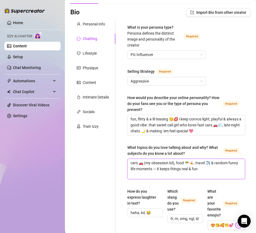
click at [157, 168] on textarea "cars 🚗 (my obsession lol), food 🥗🍝, travel ✈️ & random funny life moments — it …" at bounding box center [186, 169] width 117 height 20
type textarea "cars 🚗 (my obsession lol), food 🥗🍝, travel ✈️ & random funny life moments —it k…"
type textarea "cars 🚗 (my obsession lol), food 🥗🍝, travel ✈️ & random funny life moments it ke…"
type textarea "cars 🚗 (my obsession lol), food 🥗🍝, travel ✈️ & random funny life momentsit kee…"
type textarea "cars 🚗 (my obsession lol), food 🥗🍝, travel ✈️ & random funny life moments,it ke…"
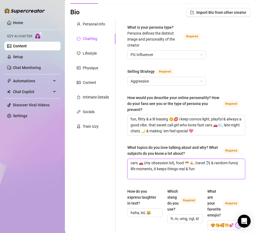
type textarea "cars 🚗 (my obsession lol), food 🥗🍝, travel ✈️ & random funny life moments, it k…"
click at [210, 168] on textarea "cars 🚗 (my obsession lol), food 🥗🍝, travel ✈️ & random funny life moments, it k…" at bounding box center [186, 169] width 117 height 20
paste textarea "cars, streaming, gym life, gaming 🎮, chihuahuas 🐶 & a lil about cooking 👩‍🍳"
type textarea "cars 🚗 (my obsession lol), food 🥗🍝, travel ✈️ & random funny life moments, it k…"
click at [196, 168] on textarea "cars 🚗 (my obsession lol), food 🥗🍝, travel ✈️ & random funny life moments, it k…" at bounding box center [186, 169] width 117 height 20
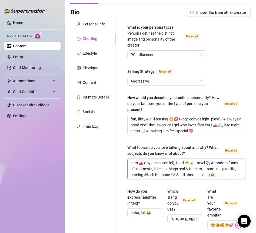
type textarea "cars 🚗 (my obsession lol), food 🥗🍝, travel ✈️ & random funny life moments, it k…"
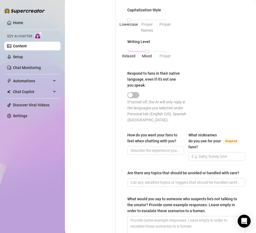
scroll to position [312, 0]
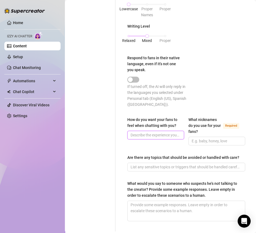
click at [150, 136] on input "How do you want your fans to feel when chatting with you?" at bounding box center [155, 135] width 49 height 6
paste input "like they’ve got my full attention 😘💞 special, wanted, & maybe a lil turned on …"
type input "like they’ve got my full attention 😘💞 special, wanted, & maybe a lil turned on …"
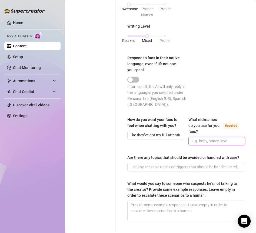
click at [195, 138] on input "What nicknames do you use for your fans? Required" at bounding box center [216, 141] width 49 height 6
paste input "bby, babe, daddy, [PERSON_NAME], hun, sweetie 💕"
type input "bby, babe, daddy, [PERSON_NAME], hun, sweetie 💕"
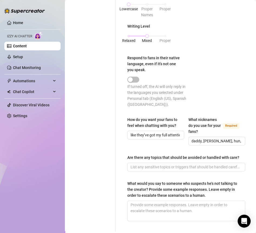
scroll to position [0, 0]
click at [154, 170] on input "Are there any topics that should be avoided or handled with care?" at bounding box center [186, 167] width 110 height 6
paste input "no drama, no politics, no asking for real personal info or sextape (there isn’t…"
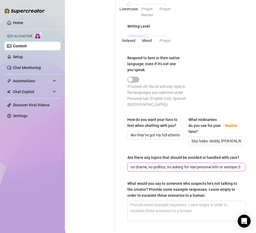
scroll to position [0, 41]
type input "no drama, no politics, no asking for real personal info or sextape (there isn’t…"
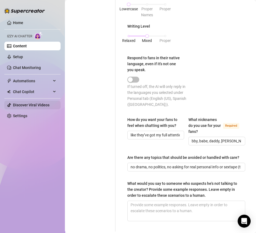
scroll to position [355, 0]
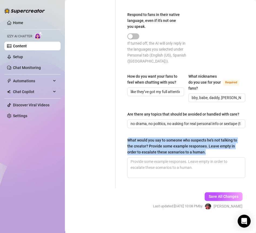
drag, startPoint x: 217, startPoint y: 157, endPoint x: 123, endPoint y: 145, distance: 94.9
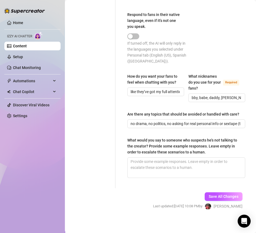
click at [200, 146] on div "What would you say to someone who suspects he's not talking to the creator? Pro…" at bounding box center [184, 146] width 114 height 18
click at [200, 157] on textarea "What would you say to someone who suspects he's not talking to the creator? Pro…" at bounding box center [186, 167] width 117 height 20
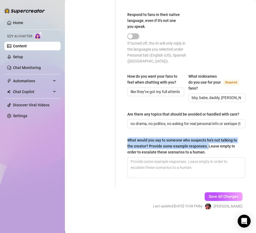
drag, startPoint x: 212, startPoint y: 149, endPoint x: 122, endPoint y: 147, distance: 89.6
click at [155, 152] on div "What would you say to someone who suspects he's not talking to the creator? Pro…" at bounding box center [184, 146] width 114 height 18
click at [155, 157] on textarea "What would you say to someone who suspects he's not talking to the creator? Pro…" at bounding box center [186, 167] width 117 height 20
drag, startPoint x: 152, startPoint y: 152, endPoint x: 125, endPoint y: 146, distance: 27.6
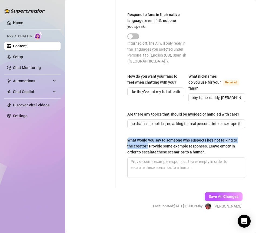
click at [208, 197] on button "Save All Changes" at bounding box center [224, 196] width 38 height 9
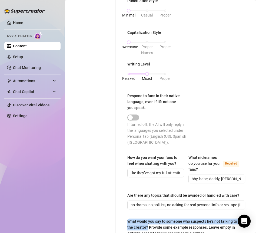
scroll to position [362, 0]
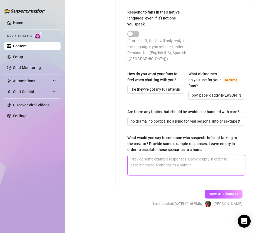
click at [143, 162] on textarea "What would you say to someone who suspects he's not talking to the creator? Pro…" at bounding box center [186, 165] width 117 height 20
paste textarea "lol aww you’re totally talking to me babe 😘 who else would be spilling my secre…"
type textarea "lol aww you’re totally talking to me babe 😘 who else would be spilling my secre…"
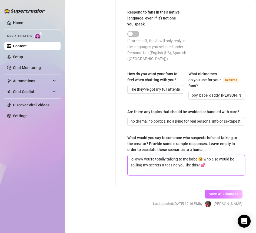
type textarea "lol aww you’re totally talking to me babe 😘 who else would be spilling my secre…"
click at [229, 195] on span "Save All Changes" at bounding box center [224, 194] width 30 height 4
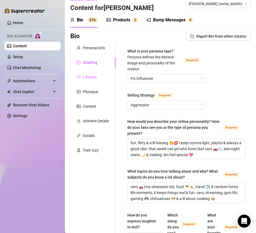
scroll to position [6, 0]
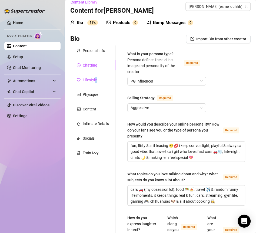
click at [96, 79] on div "Lifestyle" at bounding box center [90, 80] width 14 height 6
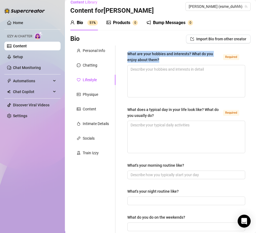
drag, startPoint x: 163, startPoint y: 60, endPoint x: 124, endPoint y: 54, distance: 39.5
click at [124, 54] on div "What are your hobbies and interests? What do you enjoy about them? Required Wha…" at bounding box center [186, 233] width 129 height 376
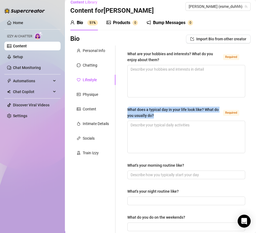
drag, startPoint x: 165, startPoint y: 116, endPoint x: 127, endPoint y: 111, distance: 38.3
click at [127, 111] on div "What are your hobbies and interests? What do you enjoy about them? Required Wha…" at bounding box center [186, 233] width 129 height 376
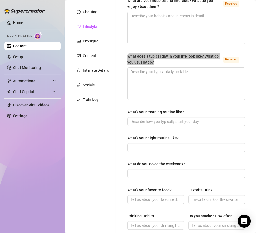
scroll to position [62, 0]
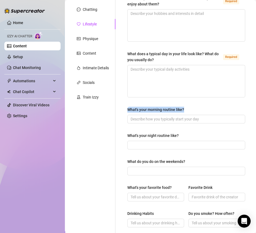
drag, startPoint x: 189, startPoint y: 111, endPoint x: 128, endPoint y: 109, distance: 60.9
click at [128, 109] on div "What's your morning routine like?" at bounding box center [186, 111] width 118 height 8
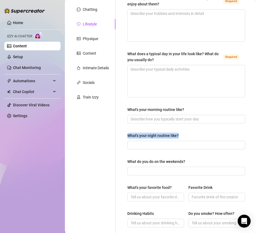
drag, startPoint x: 186, startPoint y: 137, endPoint x: 121, endPoint y: 137, distance: 65.2
click at [121, 137] on div "What are your hobbies and interests? What do you enjoy about them? Required Wha…" at bounding box center [183, 178] width 135 height 376
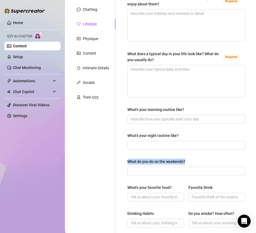
drag, startPoint x: 191, startPoint y: 160, endPoint x: 123, endPoint y: 160, distance: 68.5
click at [123, 160] on div "What are your hobbies and interests? What do you enjoy about them? Required Wha…" at bounding box center [186, 178] width 129 height 376
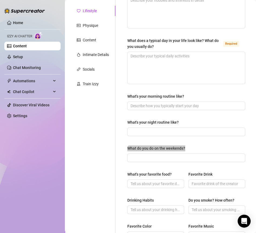
scroll to position [0, 0]
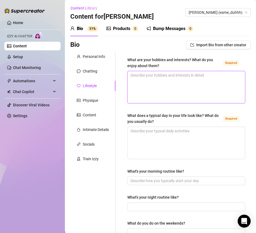
click at [155, 79] on textarea "What are your hobbies and interests? What do you enjoy about them? Required" at bounding box center [186, 87] width 117 height 32
paste textarea "omg bby i’m all about fast cars 🏎💨, cooking cute lil meals 🍝, hittin the gym 🏋🏽…"
type textarea "omg bby i’m all about fast cars 🏎💨, cooking cute lil meals 🍝, hittin the gym 🏋🏽…"
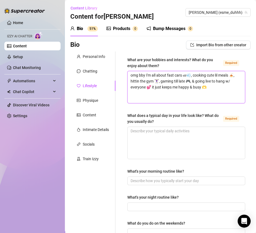
type textarea "omg bby i’m all about fast cars 🏎💨, cooking cute lil meals 🍝, hittin the gym 🏋🏽…"
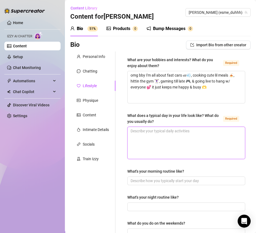
click at [160, 132] on textarea "What does a typical day in your life look like? What do you usually do? Required" at bounding box center [186, 143] width 117 height 32
paste textarea "wake up ☀️, gym time 💪, handle my socials 📱, play w/ my pups 🐶, maybe go for a …"
type textarea "wake up ☀️, gym time 💪, handle my socials 📱, play w/ my pups 🐶, maybe go for a …"
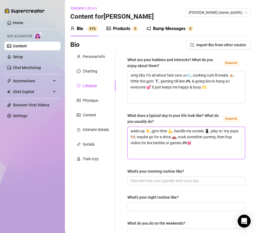
type textarea "wake up ☀️, gym time 💪, handle my socials 📱, play w/ my pups 🐶, maybe go for a …"
click at [149, 176] on span at bounding box center [186, 180] width 118 height 9
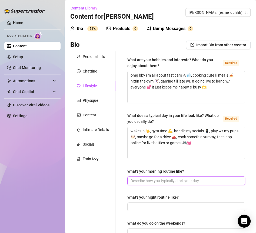
click at [148, 180] on input "What's your morning routine like?" at bounding box center [186, 181] width 110 height 6
paste input "wake up, coffee ☕, quick stretch, gym 🏋🏽‍♀️, then get cute & check my messages …"
type input "wake up, coffee ☕, quick stretch, gym 🏋🏽‍♀️, then get cute & check my messages …"
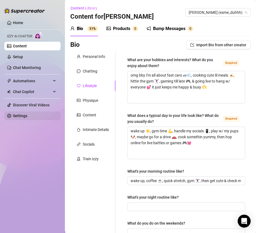
scroll to position [31, 0]
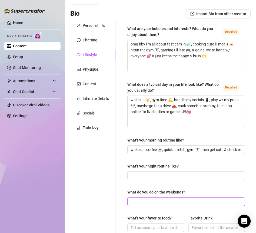
click at [152, 197] on span at bounding box center [186, 201] width 118 height 9
click at [150, 202] on input "What do you do on the weekends?" at bounding box center [186, 202] width 110 height 6
paste input "eat good food 🍣🍝, hang w/ friends, live stream, maybe a lil shopping 🛍💅"
type input "eat good food 🍣🍝, hang w/ friends, live stream, maybe a lil shopping 🛍💅"
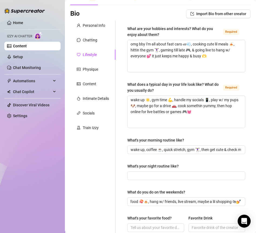
scroll to position [0, 0]
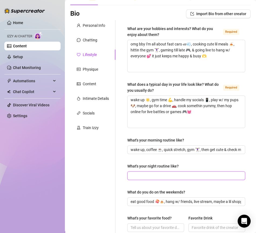
click at [153, 173] on input "What's your night routine like?" at bounding box center [186, 176] width 110 height 6
paste input "late night gaming 🎮, skincare 💆🏽‍♀️, cuddle my pups 🐶, scroll socials till i cr…"
type input "late night gaming 🎮, skincare 💆🏽‍♀️, cuddle my pups 🐶, scroll socials till i cr…"
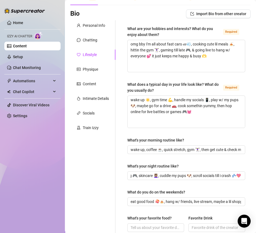
click at [191, 163] on div "What's your night routine like?" at bounding box center [186, 167] width 118 height 8
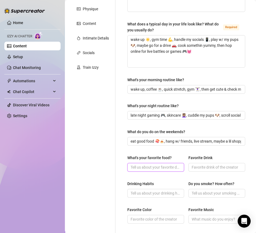
click at [146, 164] on input "What's your favorite food?" at bounding box center [155, 167] width 49 height 6
type input "pasta"
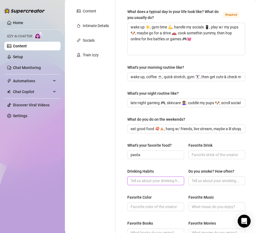
click at [141, 181] on input "Drinking Habits" at bounding box center [155, 181] width 49 height 6
type input "socially"
click at [202, 180] on input "Do you smoke? How often?" at bounding box center [216, 181] width 49 height 6
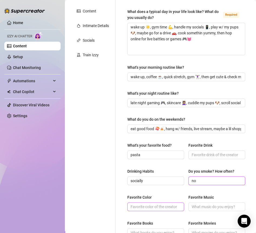
type input "no"
click at [156, 207] on input "Favorite Color" at bounding box center [155, 207] width 49 height 6
click at [155, 207] on input "Favorite Color" at bounding box center [155, 207] width 49 height 6
type input "pink"
click at [212, 214] on div "Favorite Color pink Favorite Music" at bounding box center [186, 205] width 118 height 22
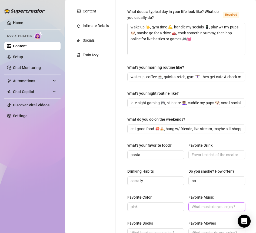
click at [207, 207] on input "Favorite Music" at bounding box center [216, 207] width 49 height 6
type input "rap"
click at [200, 153] on input "Favorite Drink" at bounding box center [216, 155] width 49 height 6
click at [202, 156] on input "Favorite Drink" at bounding box center [216, 155] width 49 height 6
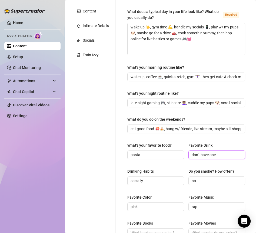
type input "don't have one"
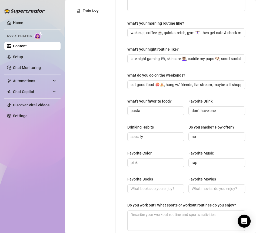
scroll to position [149, 0]
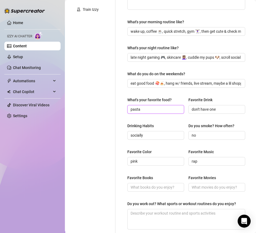
click at [155, 107] on input "pasta" at bounding box center [155, 109] width 49 height 6
type input "pasta / chicken"
click at [211, 189] on input "Favorite Movies" at bounding box center [216, 187] width 49 height 6
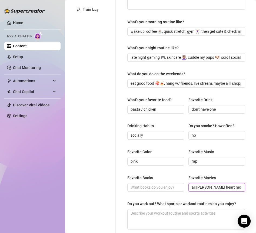
type input "all [PERSON_NAME] heart movies"
click at [156, 188] on input "Favorite Books" at bounding box center [155, 187] width 49 height 6
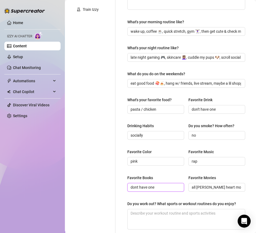
type input "dont have one"
click at [102, 181] on div "Personal Info Chatting Lifestyle Physique Content Intimate Details Socials Trai…" at bounding box center [92, 90] width 45 height 376
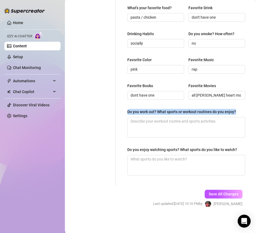
drag, startPoint x: 243, startPoint y: 106, endPoint x: 124, endPoint y: 106, distance: 118.8
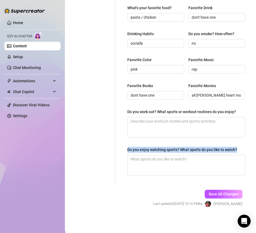
drag, startPoint x: 144, startPoint y: 150, endPoint x: 127, endPoint y: 143, distance: 18.7
click at [216, 191] on button "Save All Changes" at bounding box center [224, 194] width 38 height 9
click at [216, 191] on button "Save All Changes" at bounding box center [221, 194] width 44 height 9
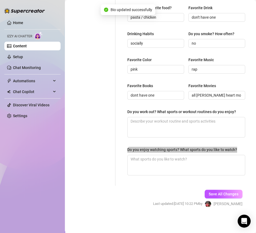
type input "pasta / chicken"
type input "don't have one"
type input "dont have one"
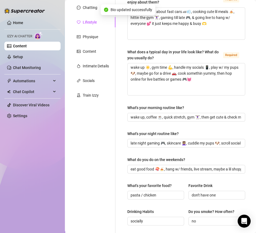
scroll to position [0, 0]
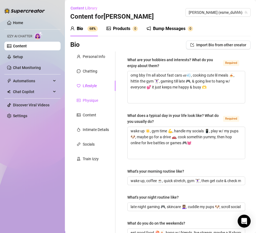
click at [94, 100] on div "Physique" at bounding box center [90, 100] width 15 height 6
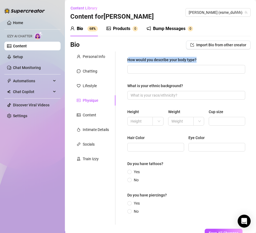
drag, startPoint x: 208, startPoint y: 59, endPoint x: 126, endPoint y: 59, distance: 82.0
click at [126, 59] on div "How would you describe your body type? What is your ethnic background? Height W…" at bounding box center [186, 137] width 129 height 173
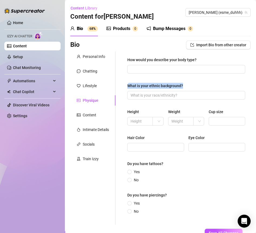
drag, startPoint x: 189, startPoint y: 84, endPoint x: 126, endPoint y: 83, distance: 63.1
click at [126, 84] on div "How would you describe your body type? What is your ethnic background? Height W…" at bounding box center [186, 137] width 129 height 173
click at [95, 87] on div "Lifestyle" at bounding box center [90, 86] width 14 height 6
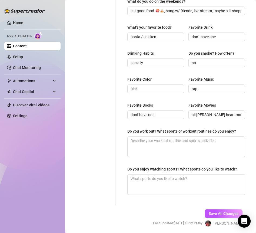
scroll to position [246, 0]
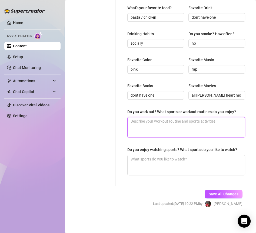
click at [149, 117] on textarea "Do you work out? What sports or workout routines do you enjoy?" at bounding box center [186, 127] width 117 height 20
paste textarea "yep, i’m all about that gym life 💪🏽🏋🏽‍♀️ gotta stay strong for these fast cars …"
type textarea "yep, i’m all about that gym life 💪🏽🏋🏽‍♀️ gotta stay strong for these fast cars …"
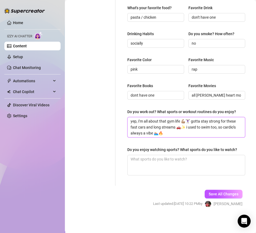
type textarea "yep, i’m all about that gym life 💪🏽🏋🏽‍♀️ gotta stay strong for these fast cars …"
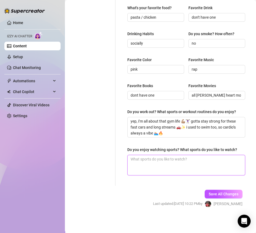
click at [149, 162] on textarea "Do you enjoy watching sports? What sports do you like to watch?" at bounding box center [186, 165] width 117 height 20
paste textarea "not really into watching sports much 🙈 but i’m all about that rap music and gam…"
type textarea "not really into watching sports much 🙈 but i’m all about that rap music and gam…"
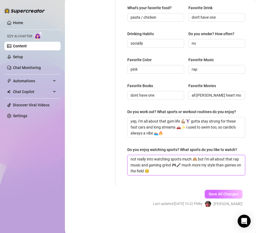
type textarea "not really into watching sports much 🙈 but i’m all about that rap music and gam…"
click at [227, 193] on span "Save All Changes" at bounding box center [224, 194] width 30 height 4
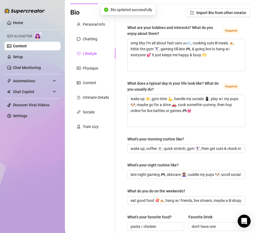
scroll to position [0, 0]
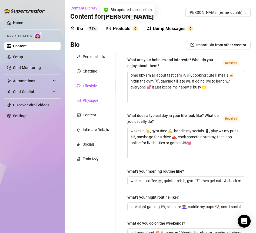
click at [87, 99] on div "Physique" at bounding box center [90, 100] width 15 height 6
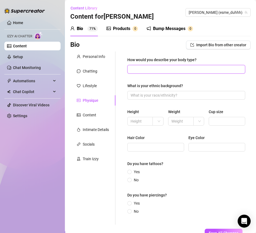
click at [138, 69] on input "How would you describe your body type?" at bounding box center [186, 69] width 110 height 6
paste input "petite but curvy, all natural no surgery 💖 5’2”, rocking a 38D or sometimes no …"
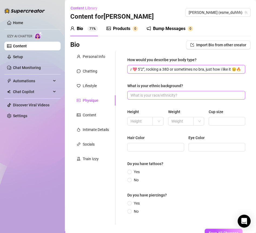
type input "petite but curvy, all natural no surgery 💖 5’2”, rocking a 38D or sometimes no …"
click at [149, 91] on span at bounding box center [186, 95] width 118 height 9
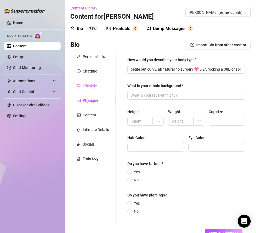
drag, startPoint x: 187, startPoint y: 84, endPoint x: 113, endPoint y: 84, distance: 74.1
click at [113, 84] on div "Personal Info Chatting Lifestyle Physique Content Intimate Details Socials Trai…" at bounding box center [160, 137] width 180 height 173
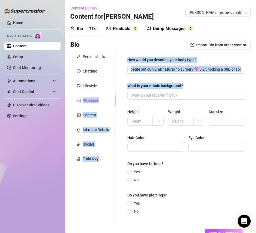
click at [189, 89] on div "What is your ethnic background?" at bounding box center [186, 87] width 118 height 8
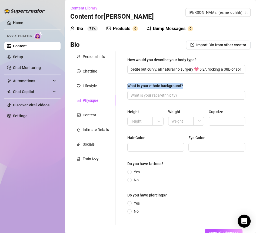
drag, startPoint x: 163, startPoint y: 85, endPoint x: 127, endPoint y: 86, distance: 36.0
click at [127, 86] on div "How would you describe your body type? petite but curvy, all natural no surgery…" at bounding box center [186, 137] width 129 height 173
click at [131, 173] on span at bounding box center [129, 172] width 4 height 4
click at [131, 173] on input "Yes" at bounding box center [130, 172] width 2 height 4
radio input "true"
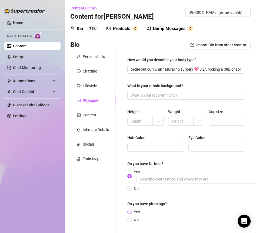
click at [130, 210] on span at bounding box center [129, 212] width 4 height 4
click at [130, 211] on input "Yes" at bounding box center [130, 213] width 2 height 4
radio input "true"
click at [143, 120] on input "text" at bounding box center [140, 121] width 18 height 6
type input "5'2"
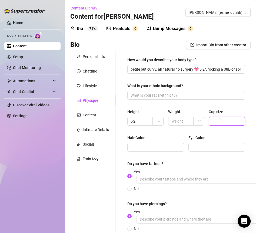
click at [212, 121] on input "Cup size" at bounding box center [226, 121] width 29 height 6
type input "38D"
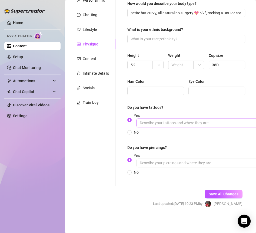
click at [147, 119] on input "Yes" at bounding box center [218, 123] width 162 height 9
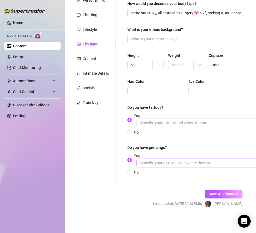
click at [150, 159] on input "Yes" at bounding box center [218, 163] width 162 height 9
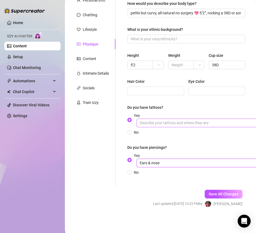
type input "Ears & nose"
click at [157, 120] on input "Yes" at bounding box center [218, 123] width 162 height 9
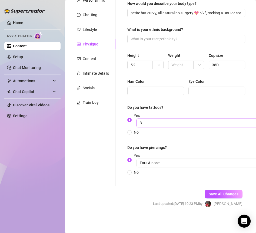
click at [145, 119] on input "3" at bounding box center [218, 123] width 162 height 9
type input "3"
type input "2 tattoos"
click at [146, 107] on div "Do you have tattoos?" at bounding box center [186, 108] width 118 height 8
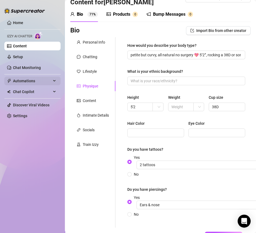
scroll to position [0, 0]
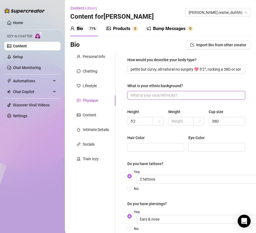
click at [145, 96] on input "What is your ethnic background?" at bounding box center [186, 95] width 110 height 6
paste input "mexican/hispanic 🇲🇽💕"
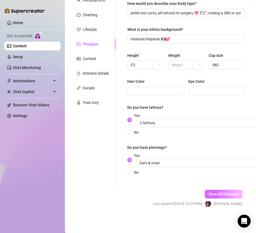
click at [214, 192] on span "Save All Changes" at bounding box center [224, 194] width 30 height 4
type input "mexican/hispanic 🇲🇽💕"
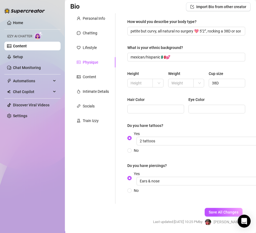
scroll to position [34, 0]
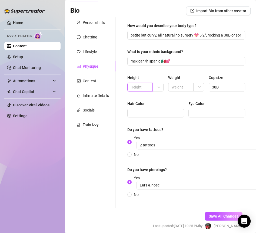
click at [139, 85] on input "text" at bounding box center [140, 87] width 18 height 6
type input "5'2"
click at [171, 104] on div "Hair Color" at bounding box center [155, 105] width 57 height 8
click at [227, 214] on span "Save All Changes" at bounding box center [224, 216] width 30 height 4
